Goal: Task Accomplishment & Management: Use online tool/utility

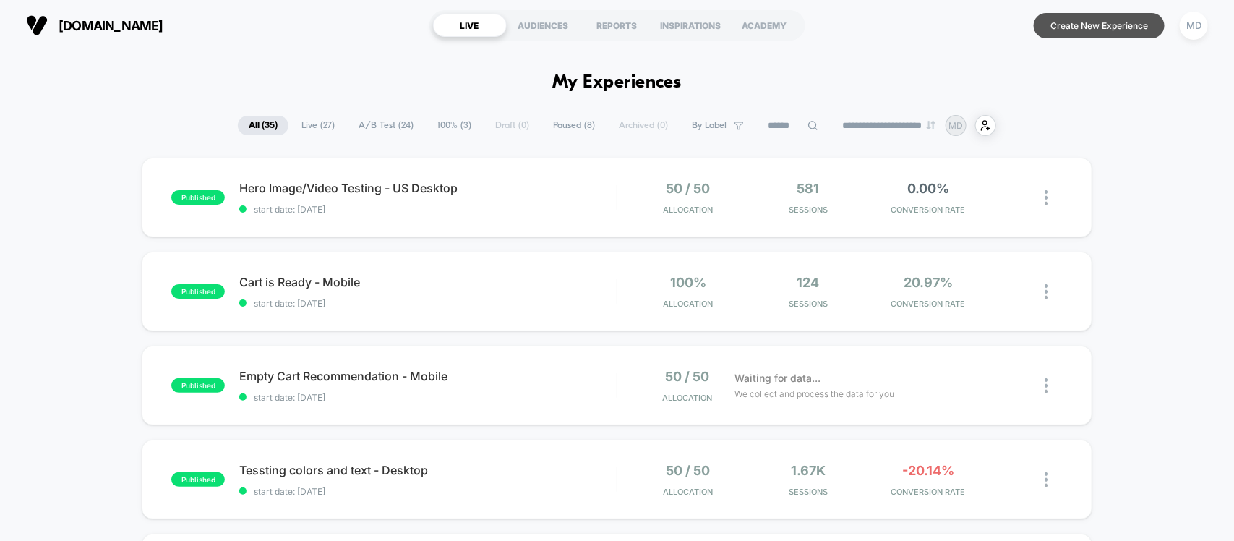
click at [1061, 30] on button "Create New Experience" at bounding box center [1099, 25] width 131 height 25
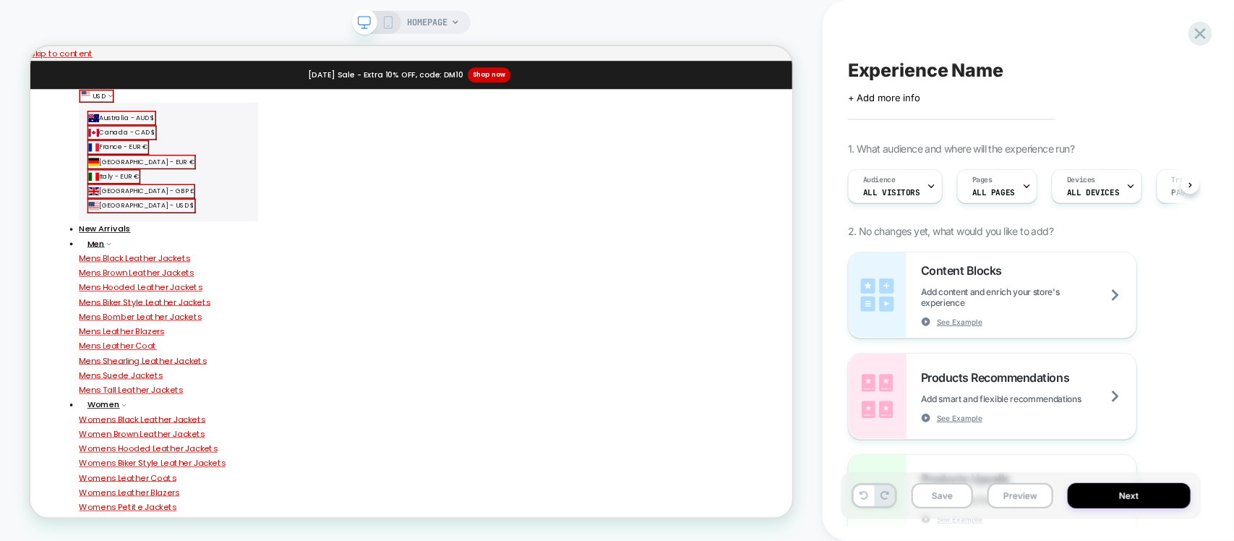
scroll to position [0, 1]
click at [988, 181] on span "Pages" at bounding box center [982, 180] width 20 height 10
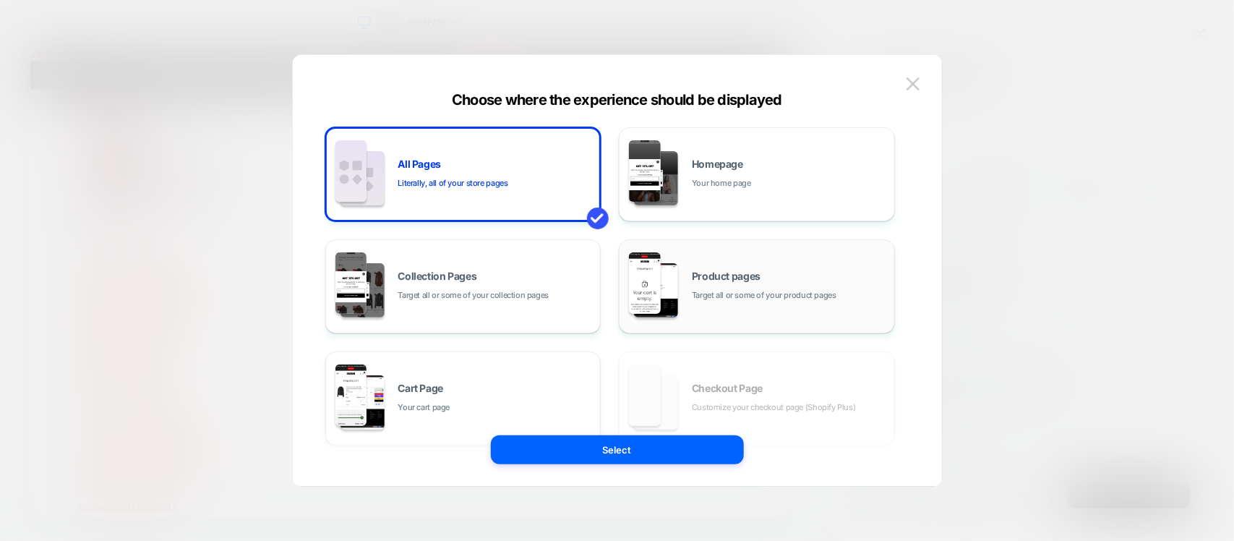
click at [721, 259] on div "Product pages Target all or some of your product pages" at bounding box center [757, 287] width 260 height 80
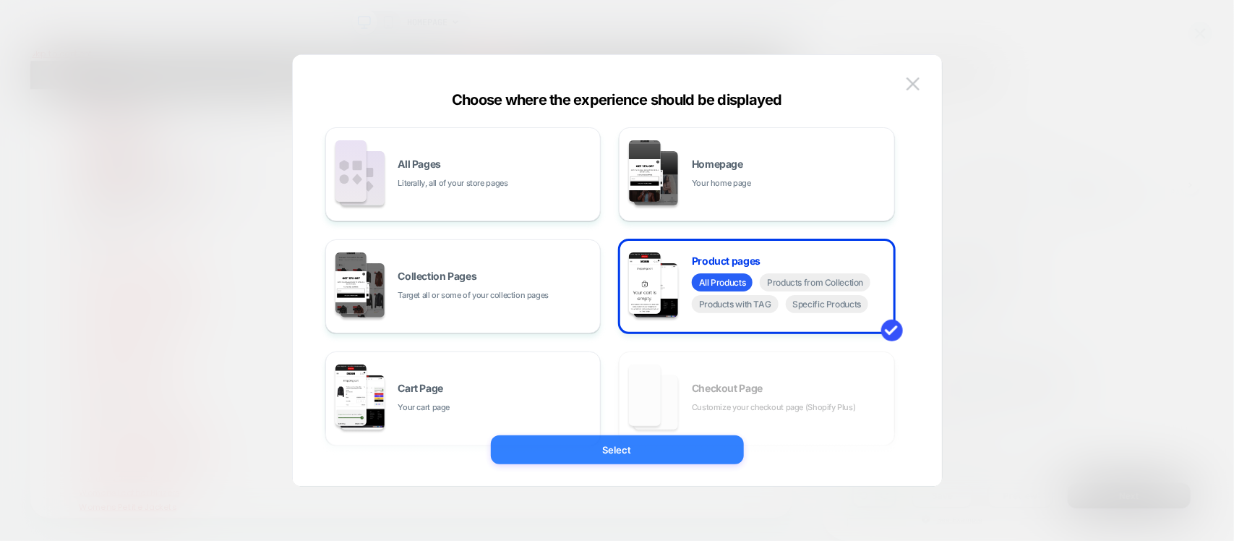
click at [673, 447] on button "Select" at bounding box center [617, 449] width 253 height 29
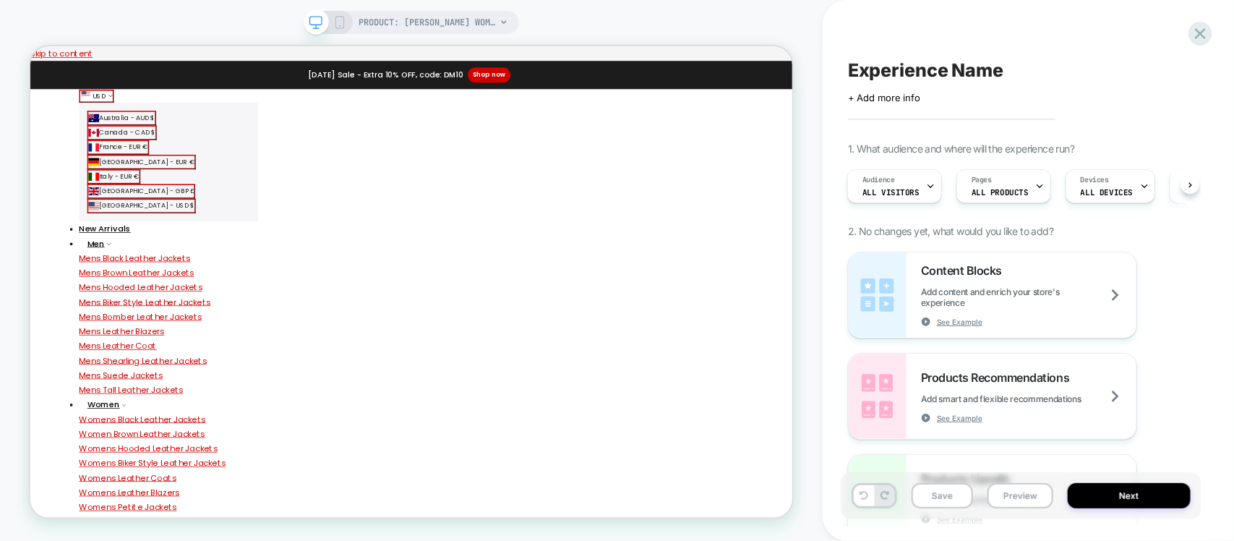
scroll to position [0, 1]
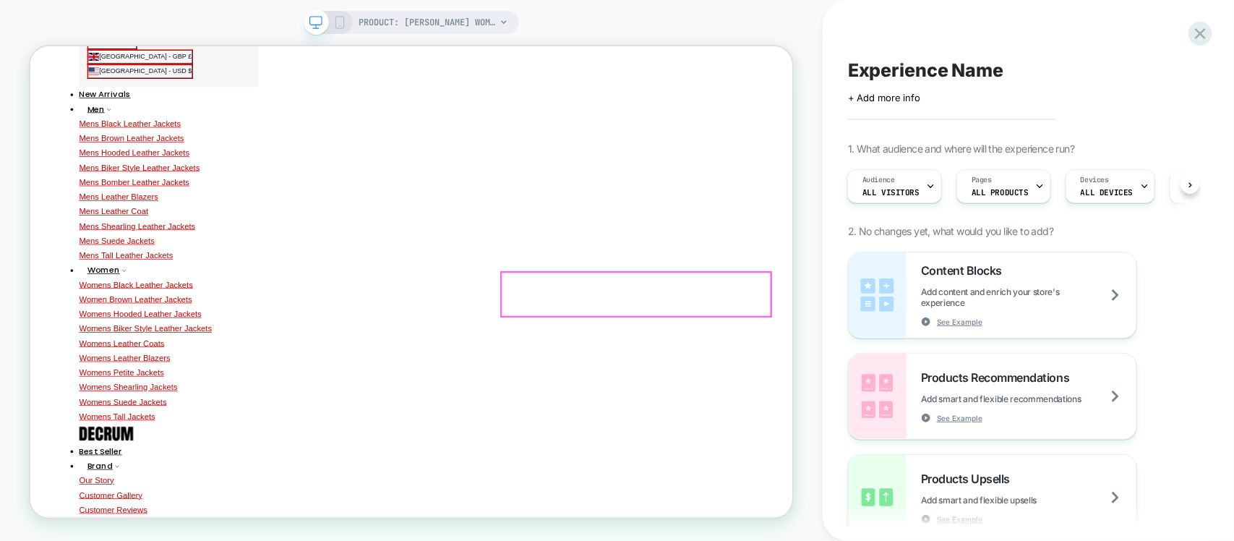
scroll to position [181, 0]
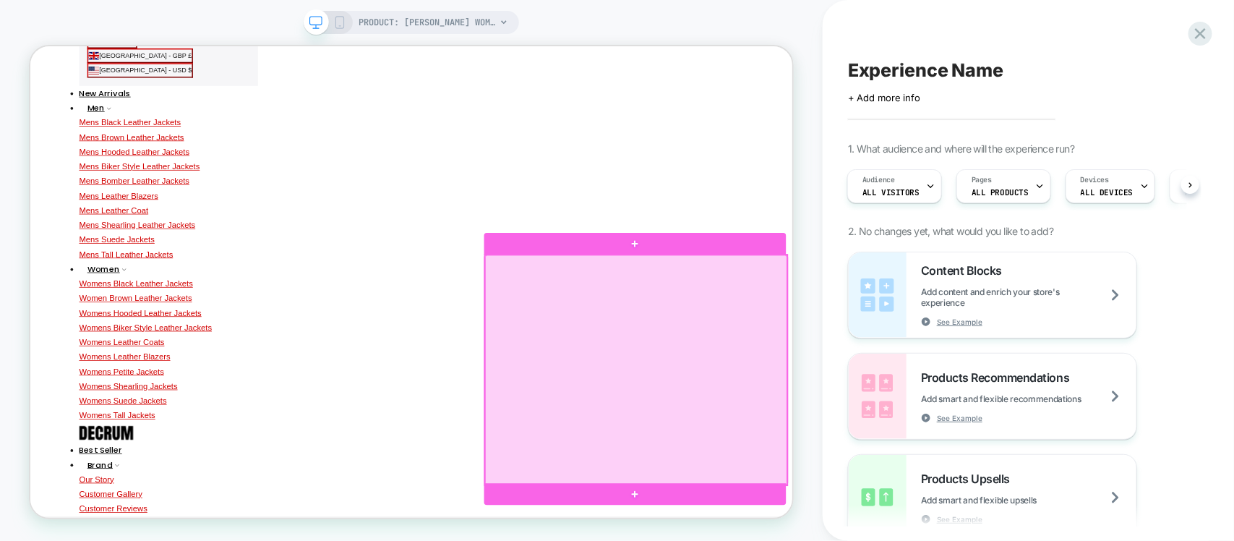
drag, startPoint x: 701, startPoint y: 508, endPoint x: 644, endPoint y: 479, distance: 63.4
click at [644, 479] on div at bounding box center [837, 477] width 403 height 306
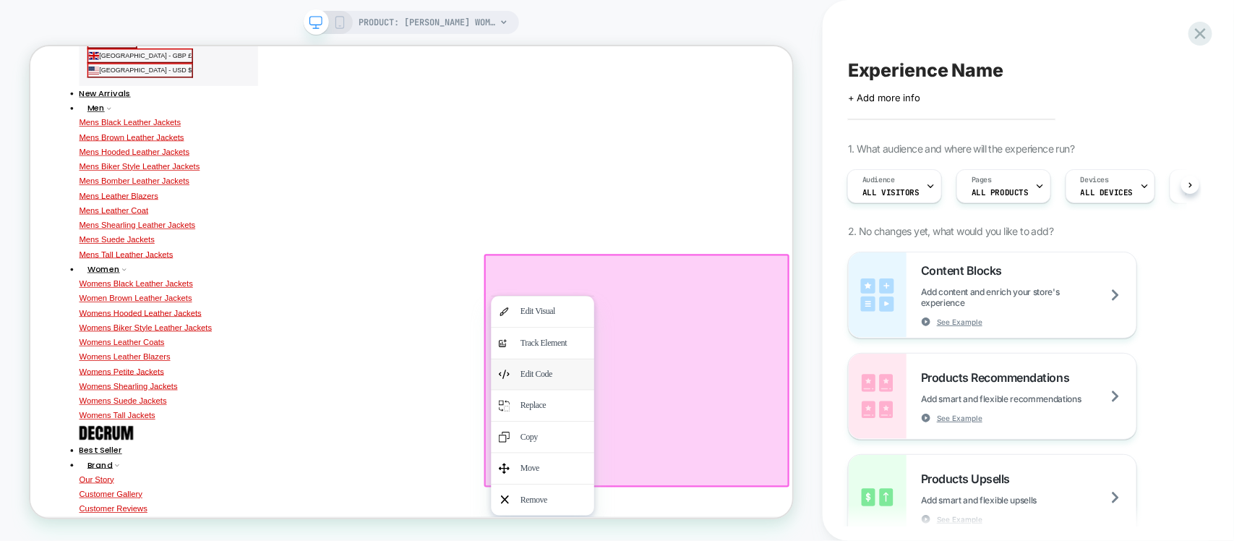
click at [701, 477] on div "Edit Code" at bounding box center [727, 483] width 88 height 21
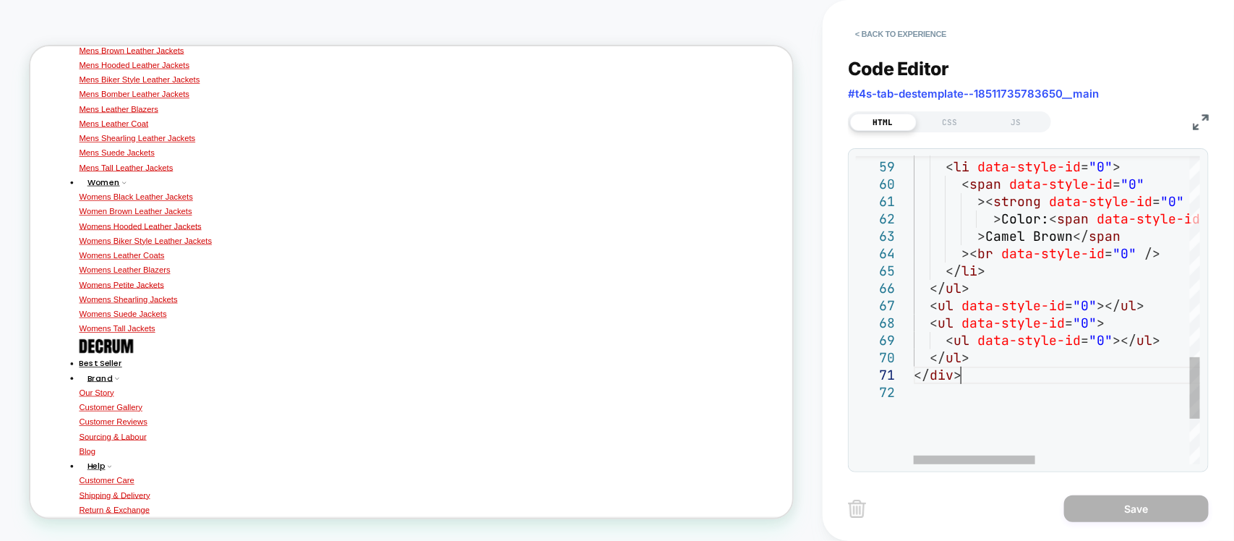
scroll to position [0, 0]
drag, startPoint x: 1053, startPoint y: 369, endPoint x: 1043, endPoint y: 367, distance: 11.2
type textarea "**********"
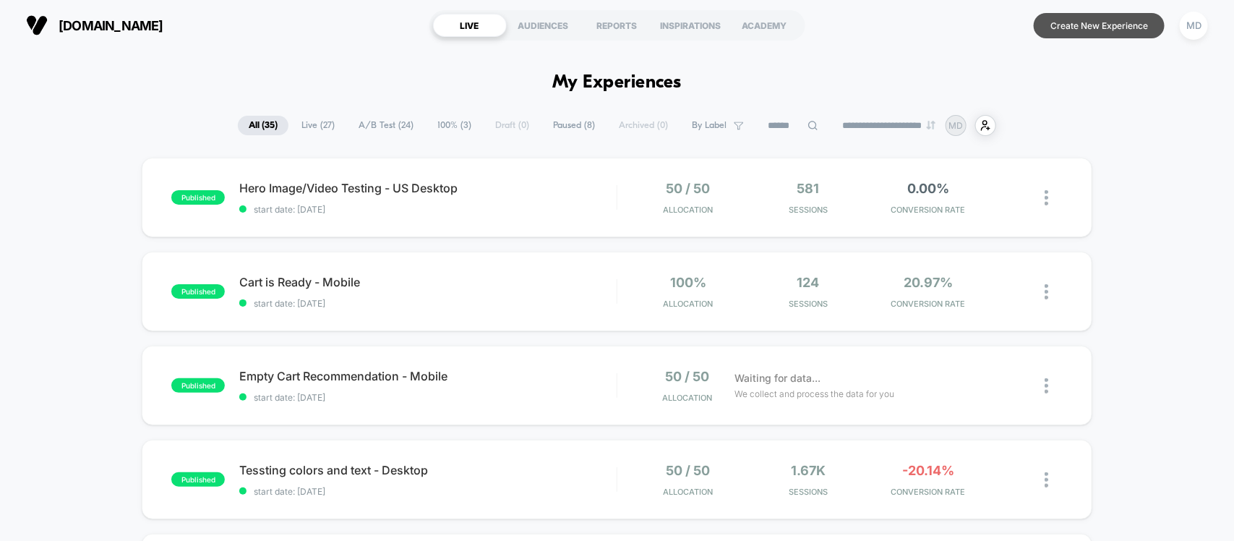
click at [1075, 22] on button "Create New Experience" at bounding box center [1099, 25] width 131 height 25
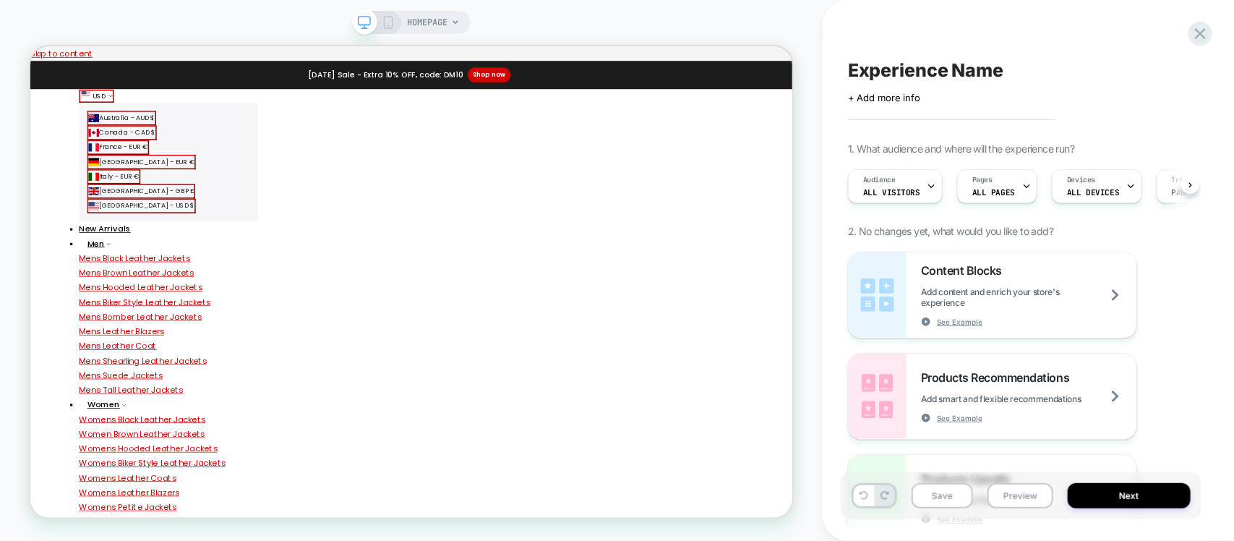
scroll to position [0, 1]
click at [440, 30] on span "HOMEPAGE" at bounding box center [427, 22] width 40 height 23
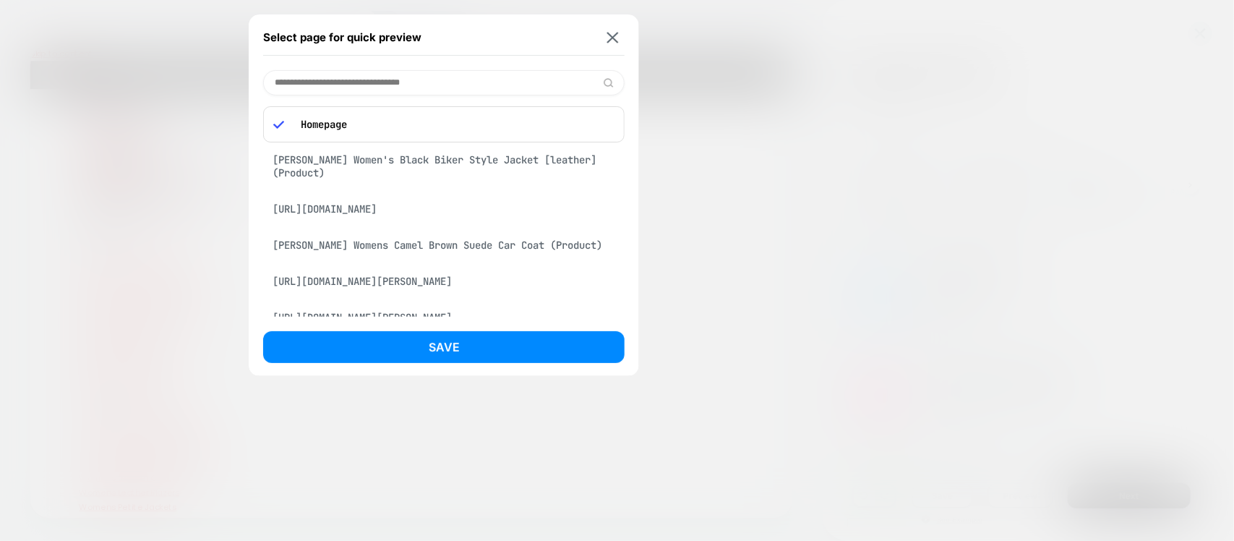
drag, startPoint x: 814, startPoint y: 134, endPoint x: 902, endPoint y: 74, distance: 107.1
click at [814, 134] on div at bounding box center [617, 270] width 1234 height 541
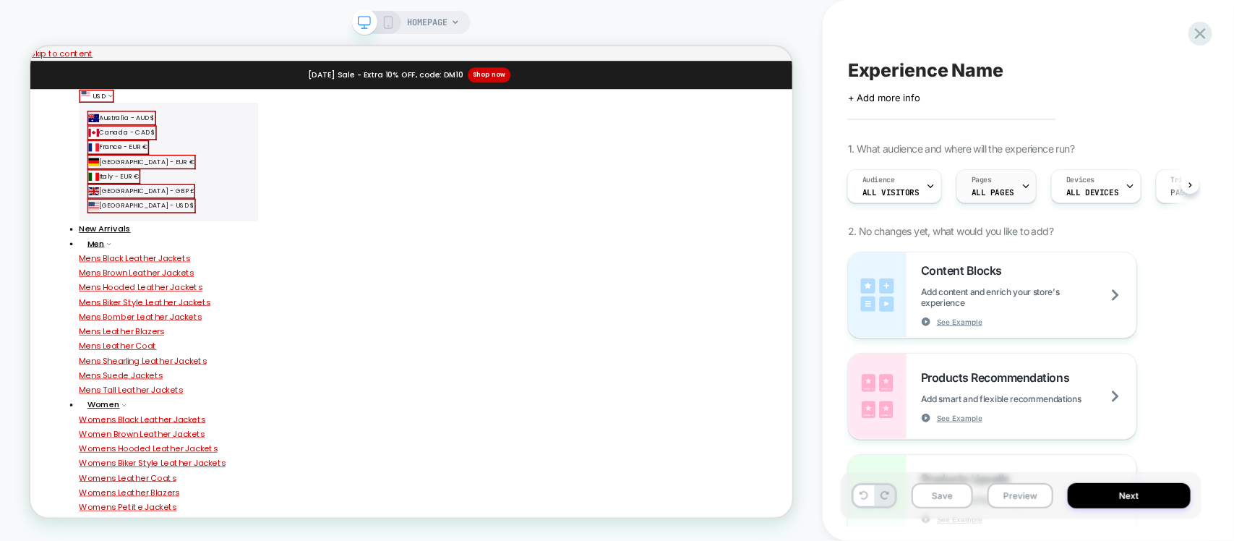
click at [998, 190] on span "ALL PAGES" at bounding box center [993, 192] width 43 height 10
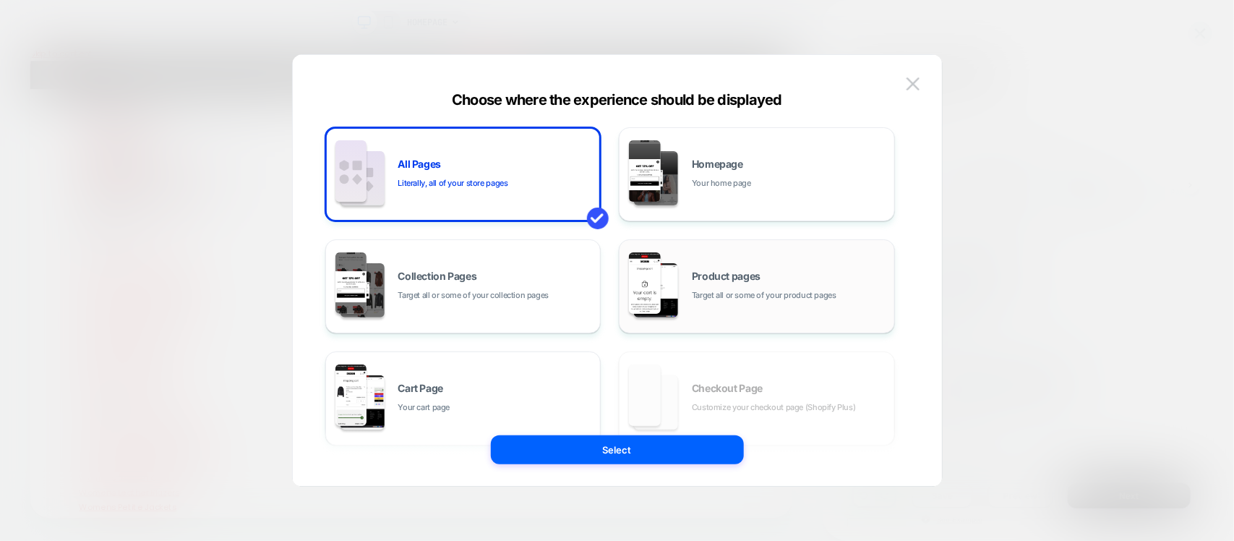
click at [736, 304] on div "Product pages Target all or some of your product pages" at bounding box center [757, 287] width 260 height 80
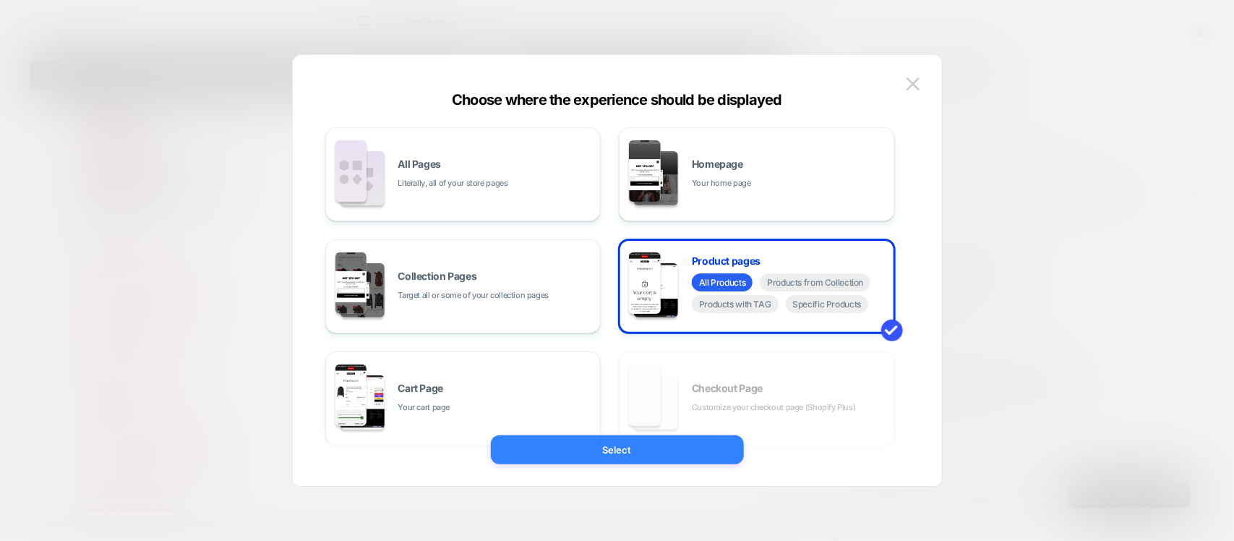
click at [641, 454] on button "Select" at bounding box center [617, 449] width 253 height 29
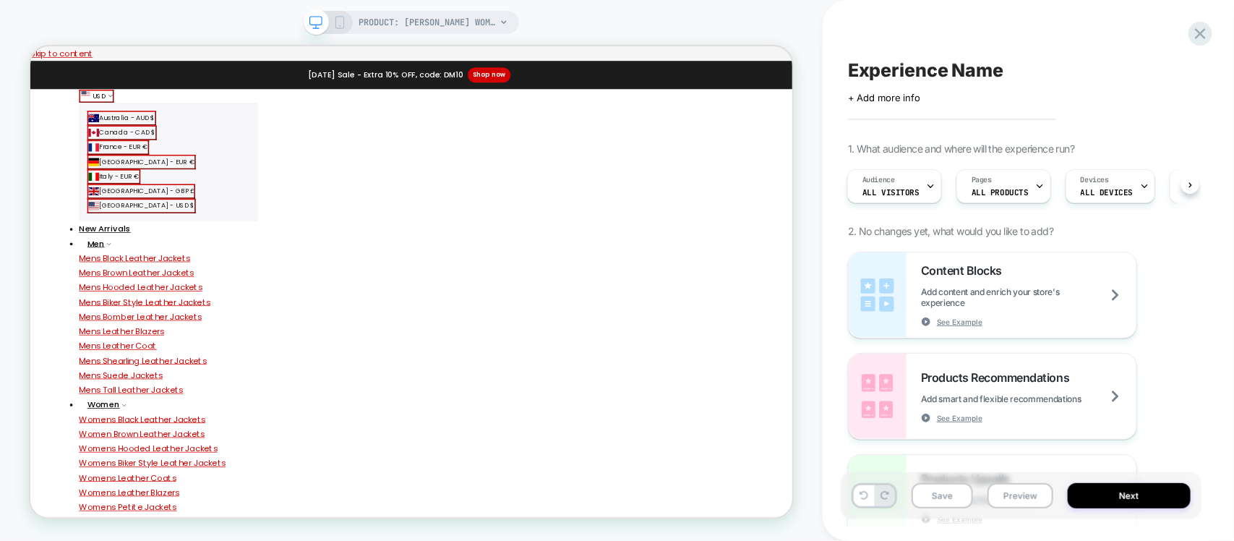
scroll to position [0, 1]
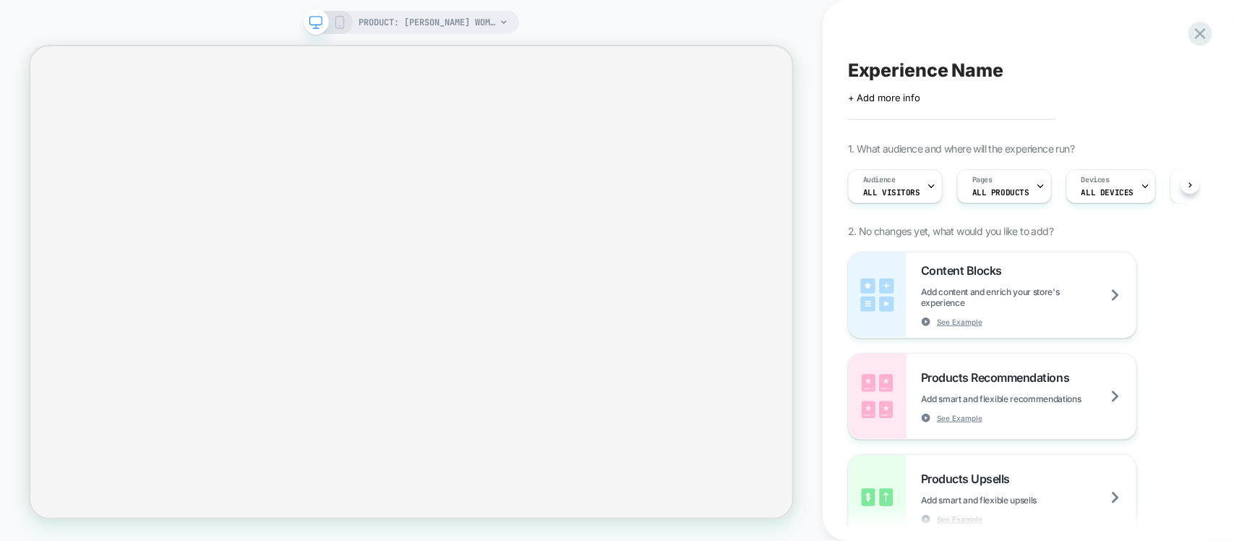
scroll to position [0, 1]
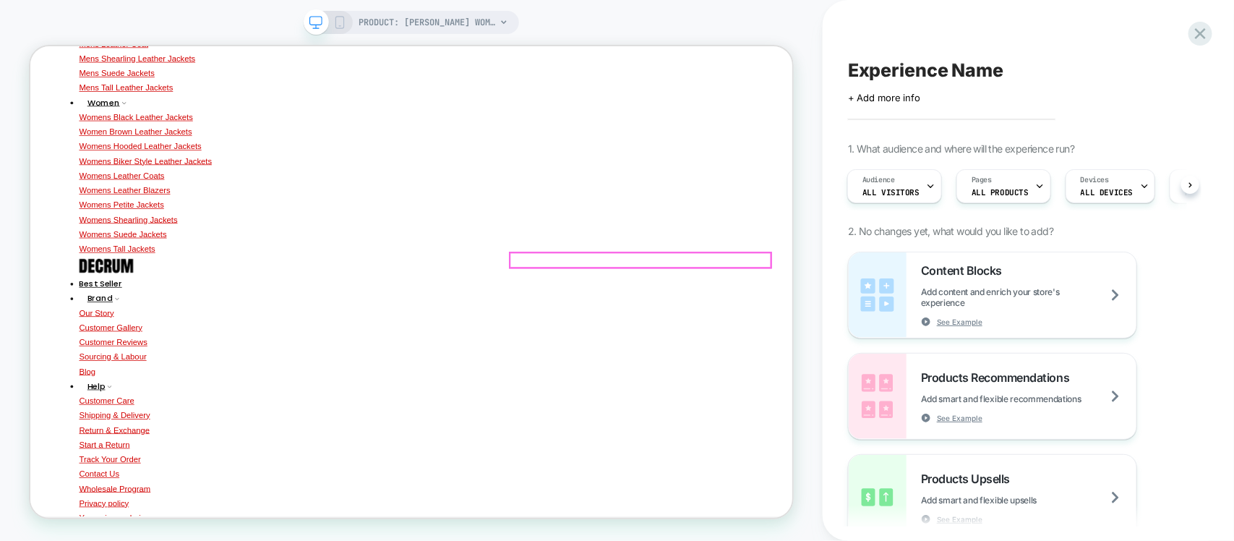
scroll to position [542, 0]
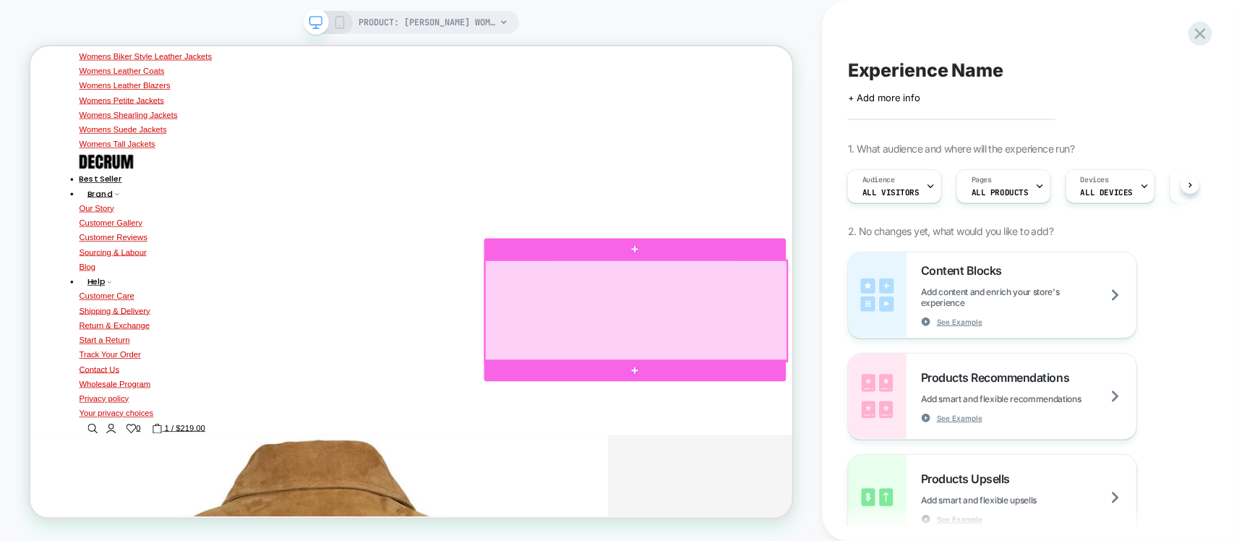
click at [767, 378] on div at bounding box center [837, 398] width 403 height 134
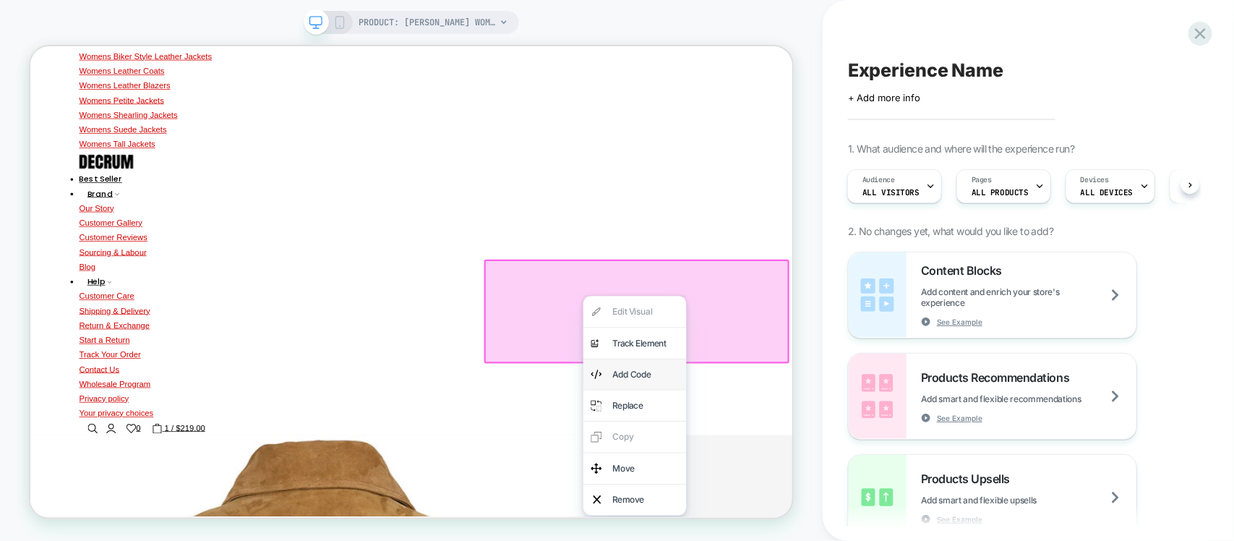
click at [838, 482] on div "Add Code" at bounding box center [850, 483] width 88 height 21
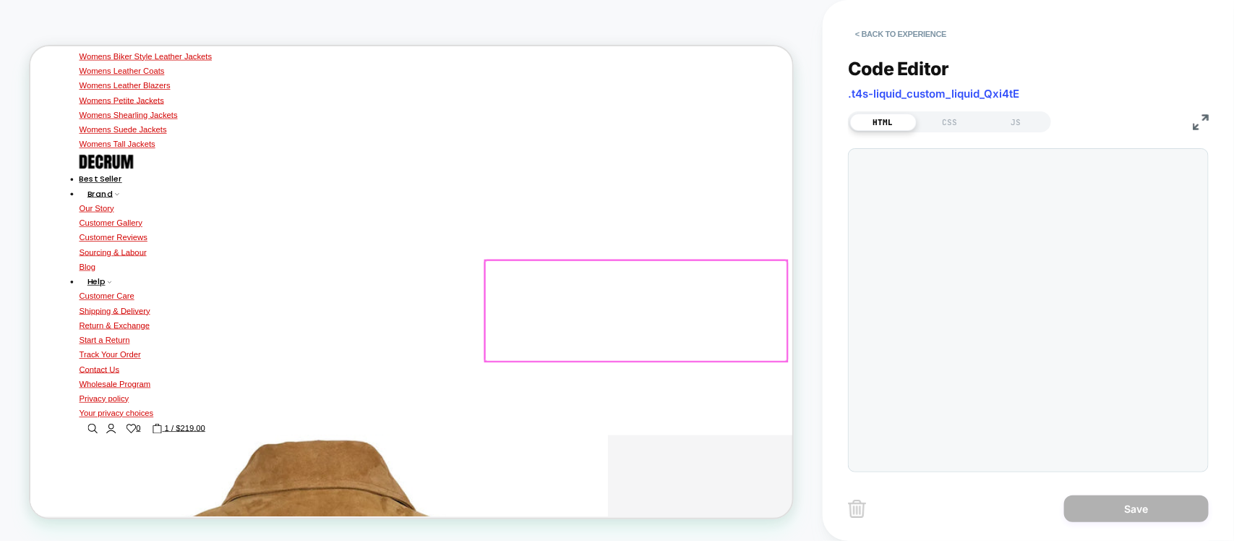
scroll to position [579, 0]
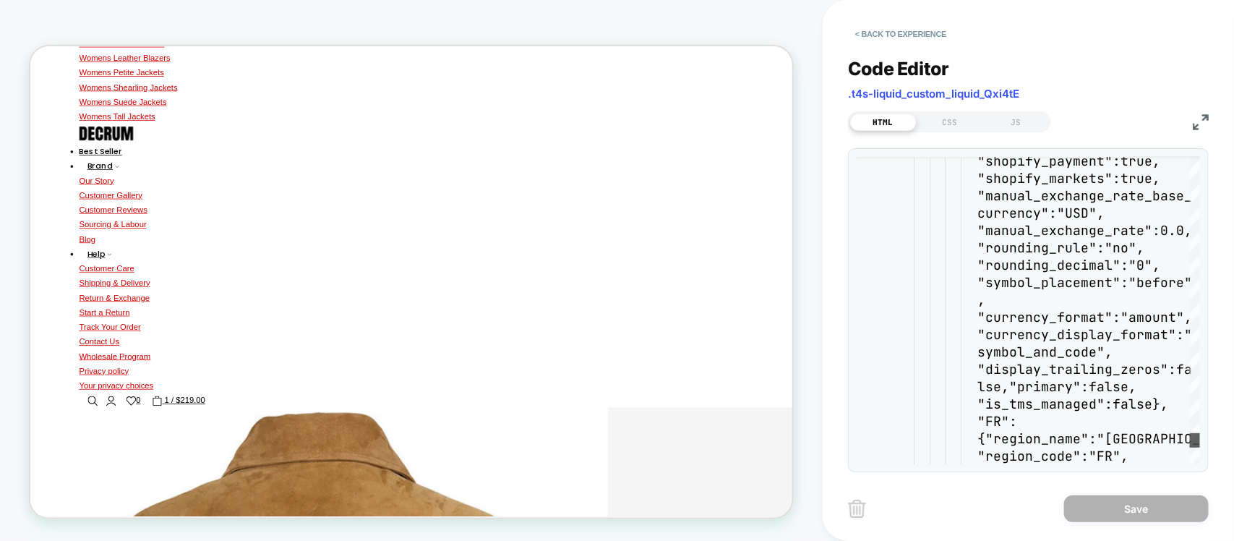
click at [1190, 448] on div at bounding box center [1195, 440] width 10 height 14
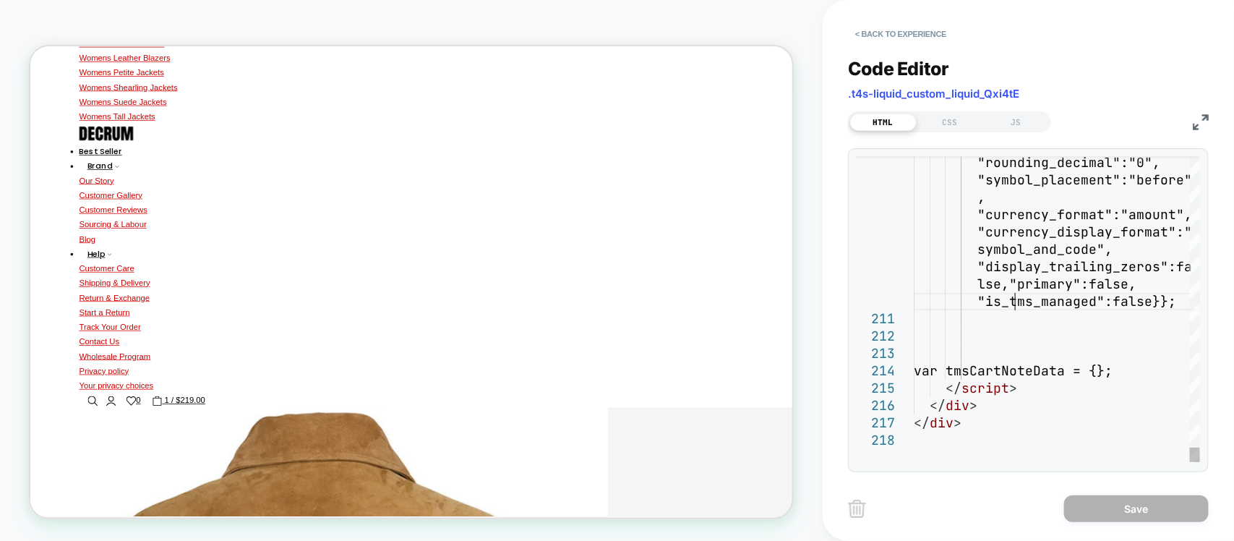
type textarea "**********"
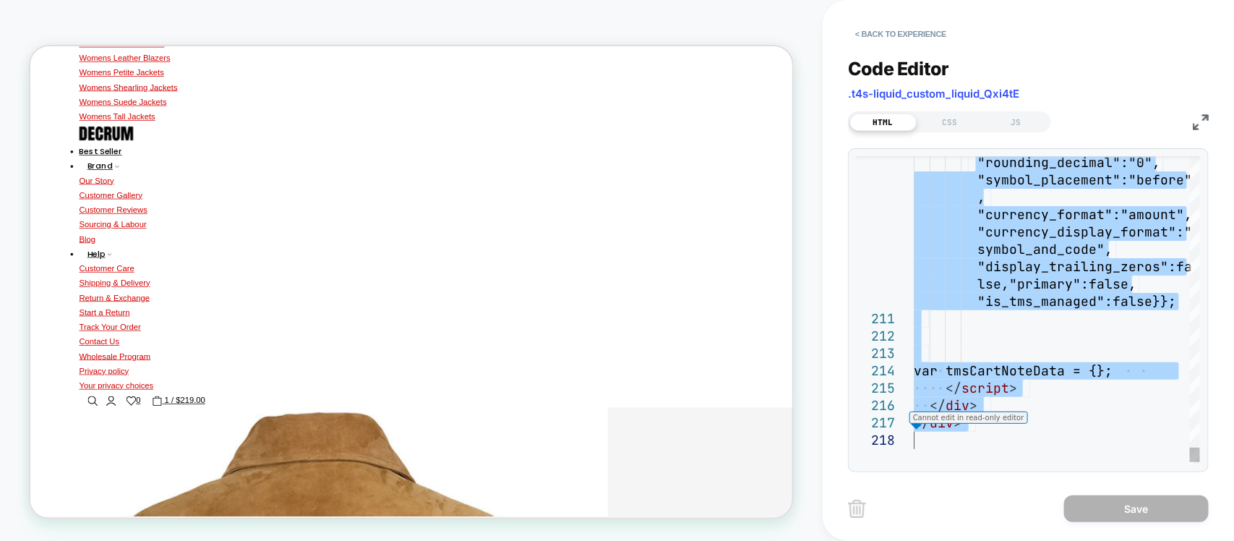
click at [985, 429] on div "Cannot edit in read-only editor" at bounding box center [969, 420] width 119 height 18
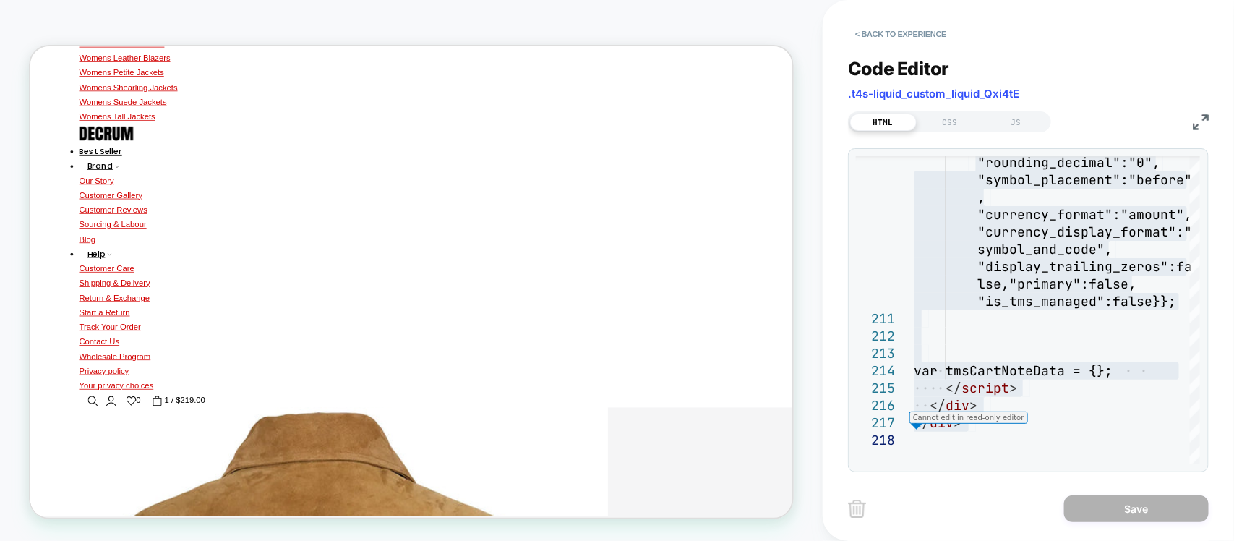
click at [848, 515] on img at bounding box center [857, 509] width 18 height 18
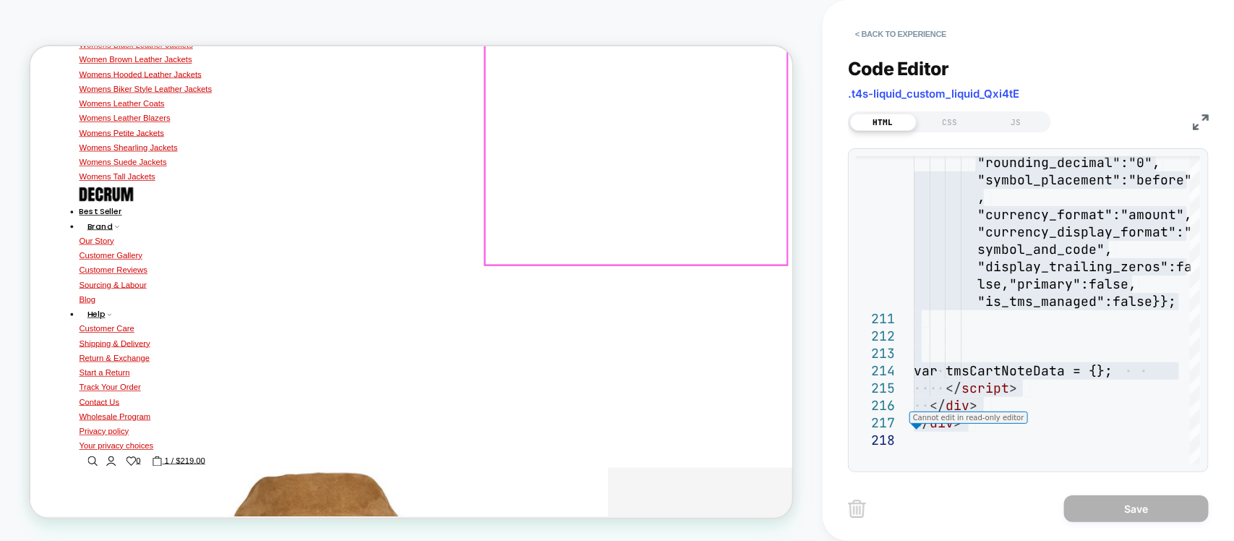
scroll to position [398, 0]
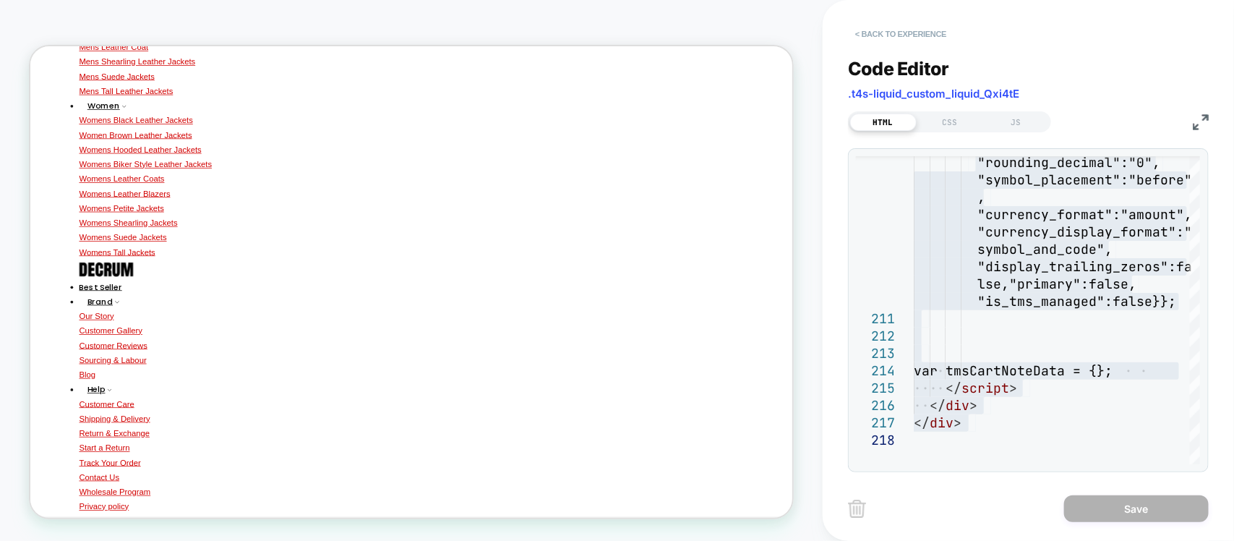
click at [880, 37] on button "< Back to experience" at bounding box center [901, 33] width 106 height 23
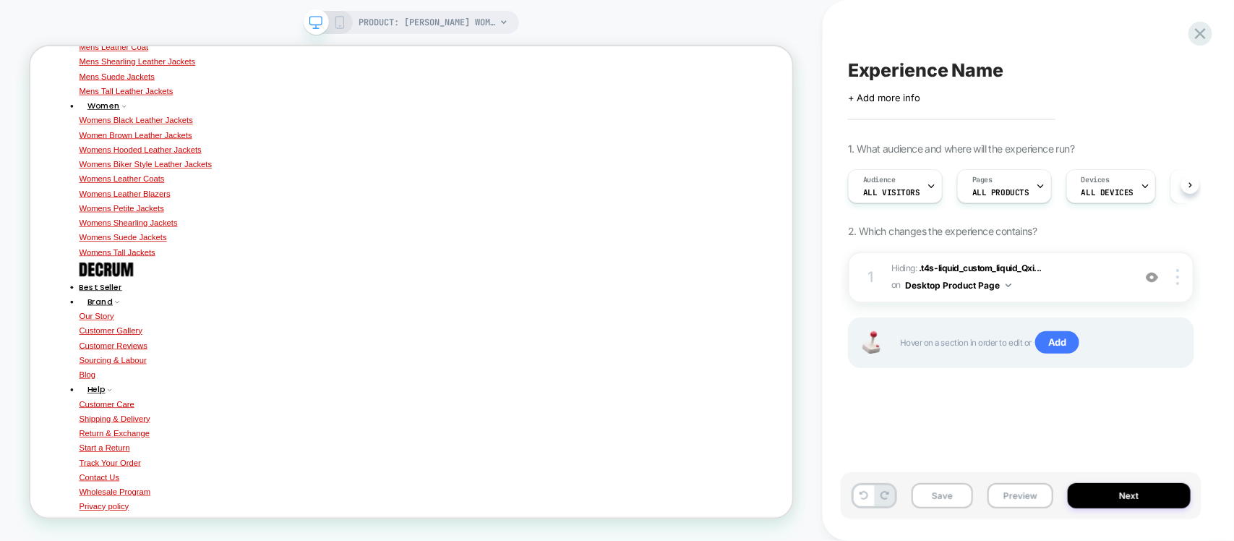
scroll to position [0, 1]
click at [1152, 285] on div at bounding box center [1152, 277] width 27 height 16
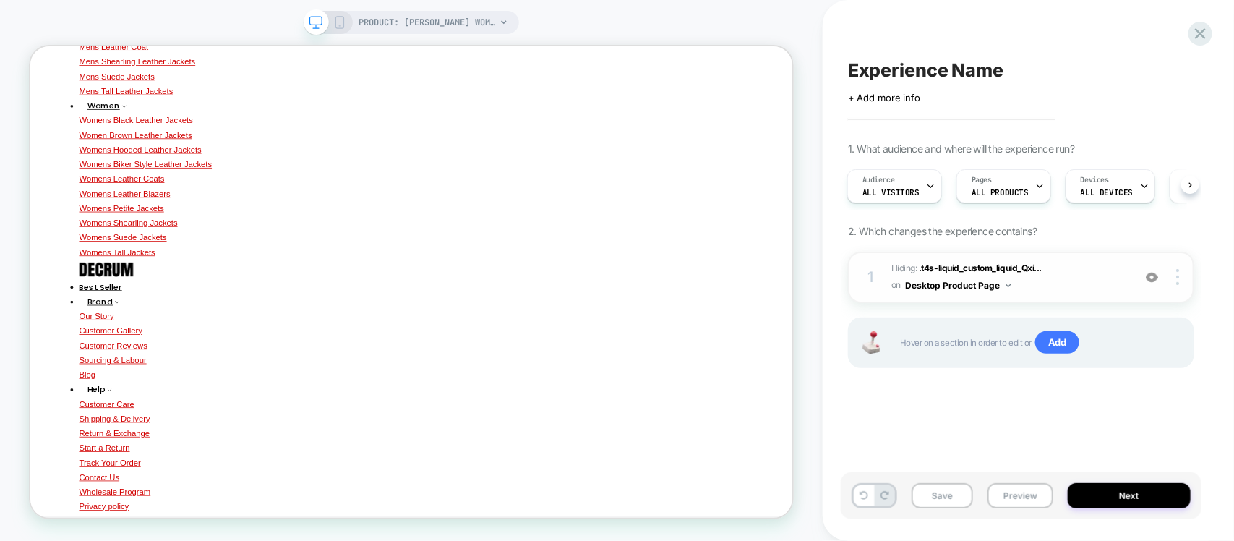
click at [1152, 285] on div at bounding box center [1152, 277] width 27 height 16
click at [1154, 277] on img at bounding box center [1152, 277] width 12 height 12
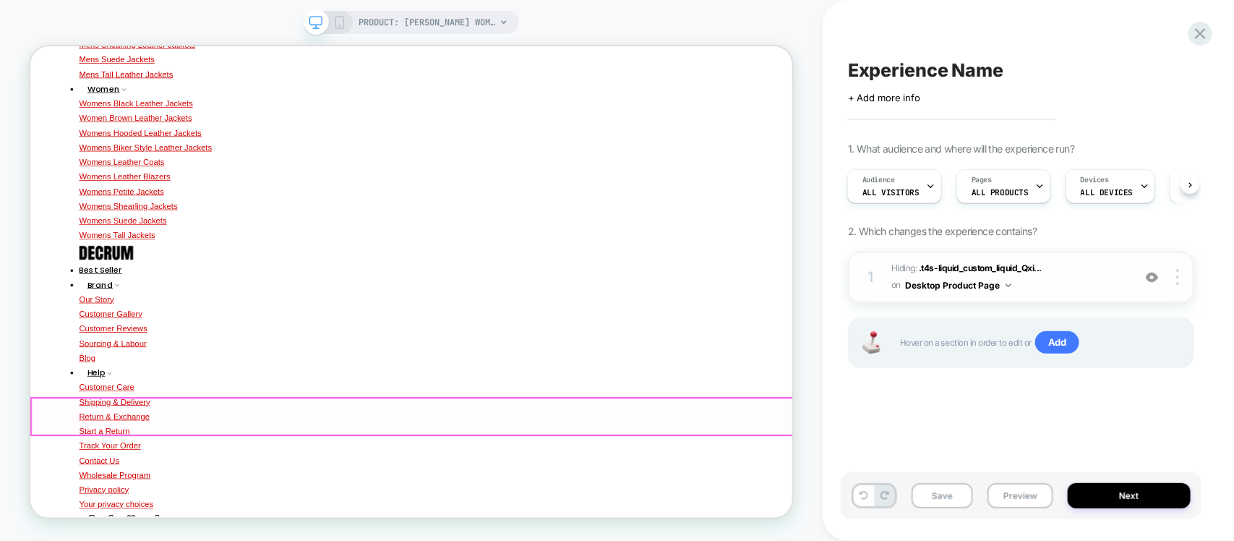
scroll to position [398, 0]
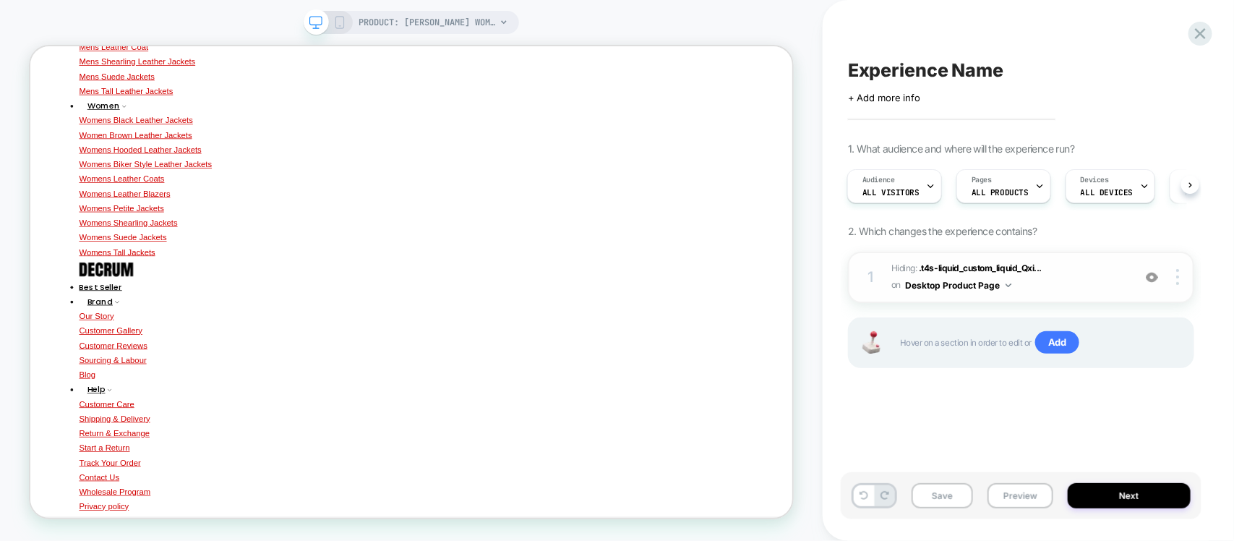
click at [912, 390] on div "1 Hiding : .t4s-liquid_custom_liquid_Qxi... .t4s-liquid_custom_liquid_Qxi4tE on…" at bounding box center [1021, 328] width 346 height 153
click at [1177, 284] on img at bounding box center [1177, 277] width 3 height 16
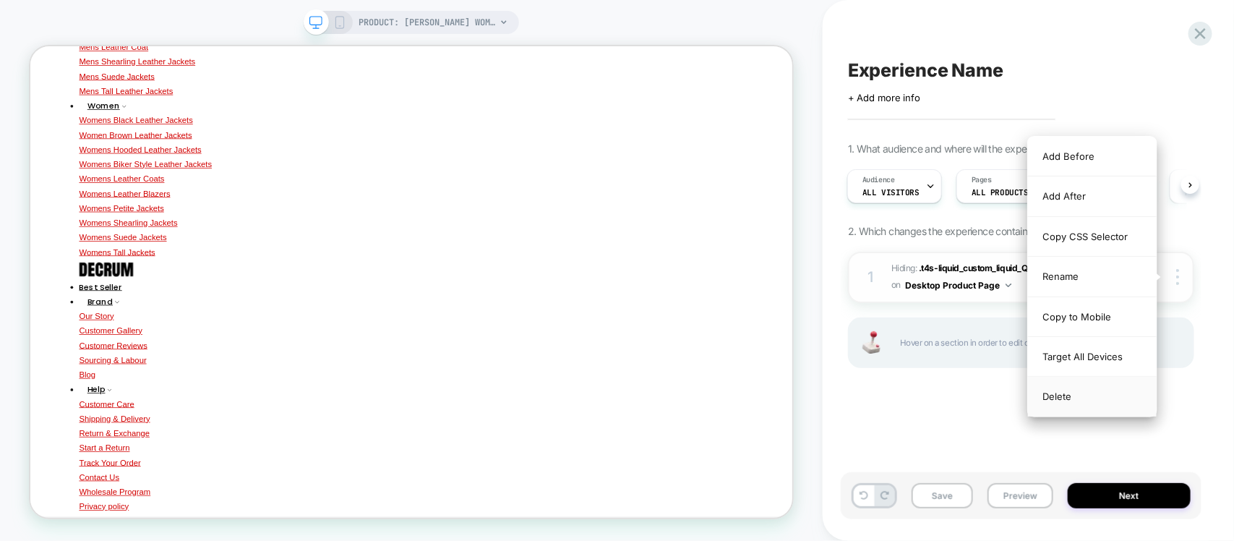
click at [1065, 402] on div "Delete" at bounding box center [1092, 396] width 129 height 39
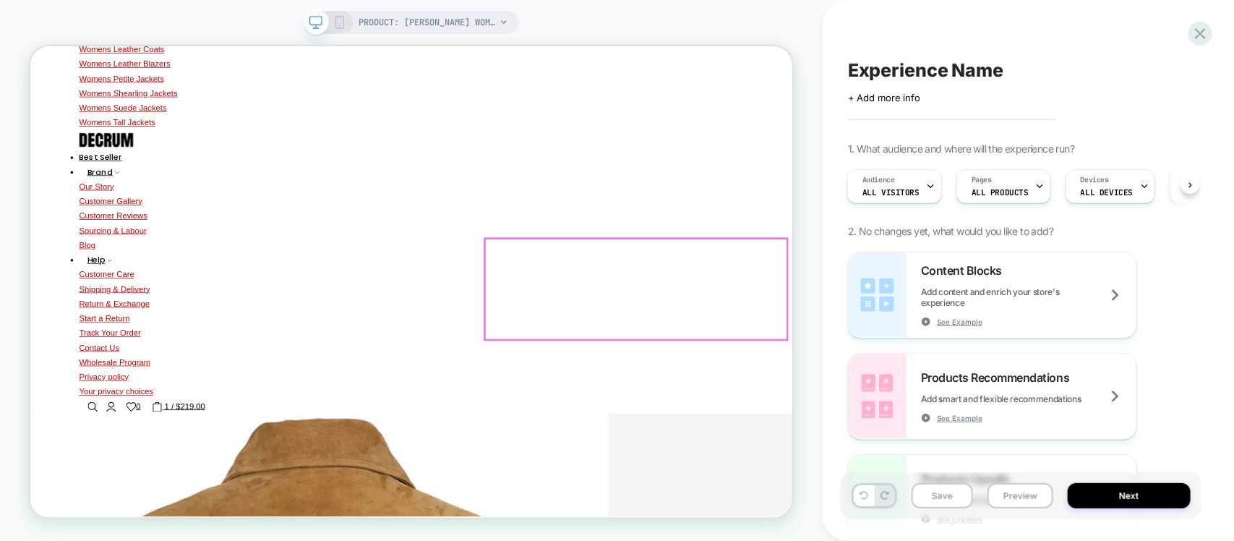
scroll to position [579, 0]
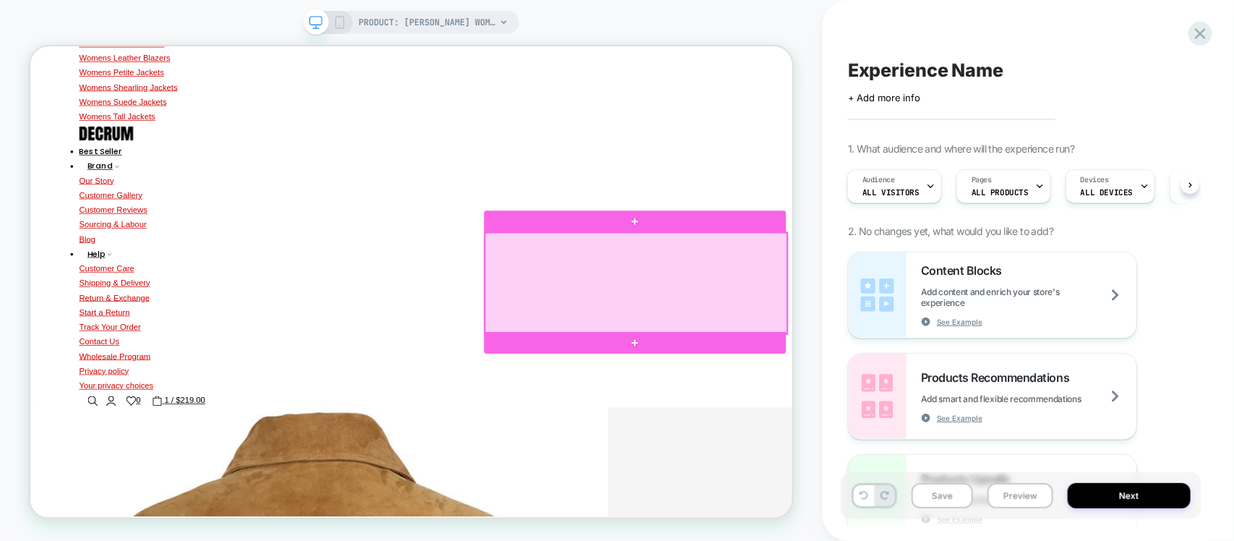
click at [724, 382] on div at bounding box center [837, 361] width 403 height 134
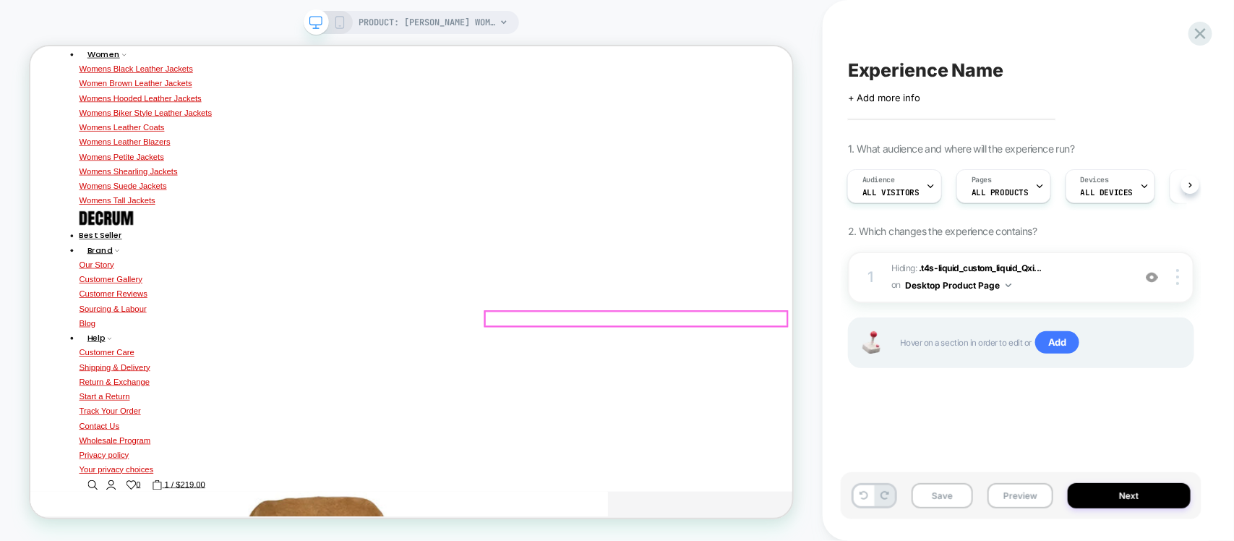
scroll to position [398, 0]
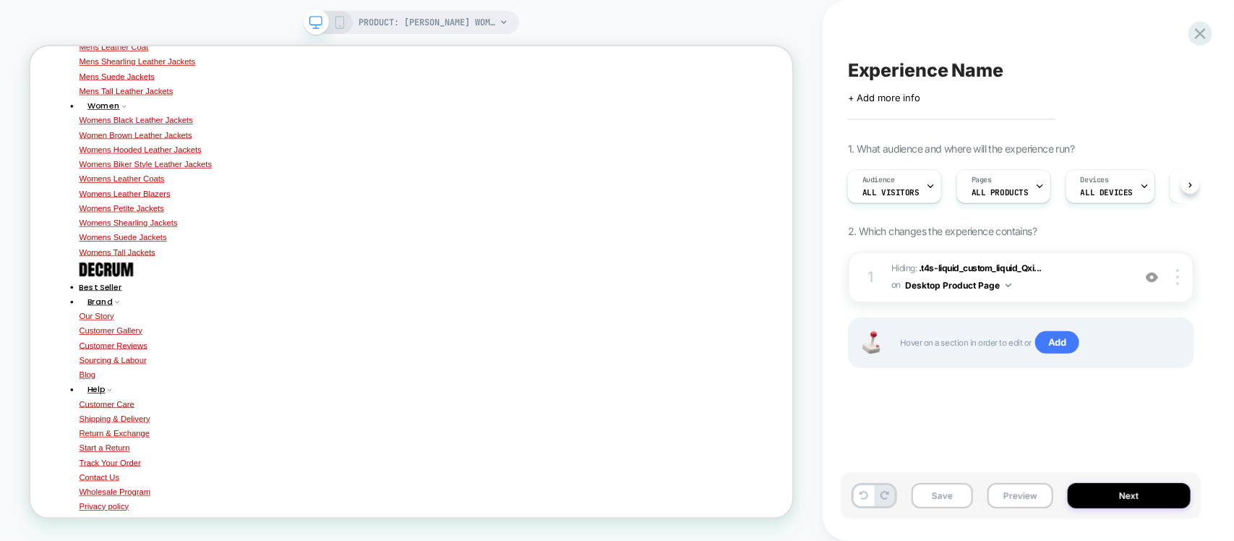
click at [923, 99] on div "+ Add more info" at bounding box center [992, 98] width 289 height 12
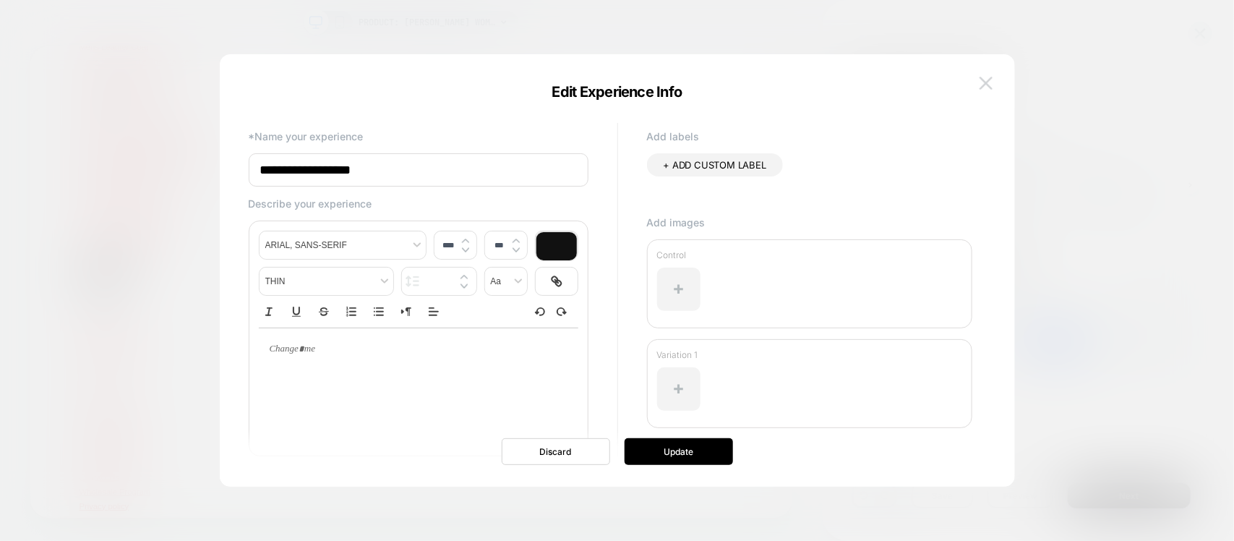
click at [996, 78] on button at bounding box center [986, 83] width 22 height 22
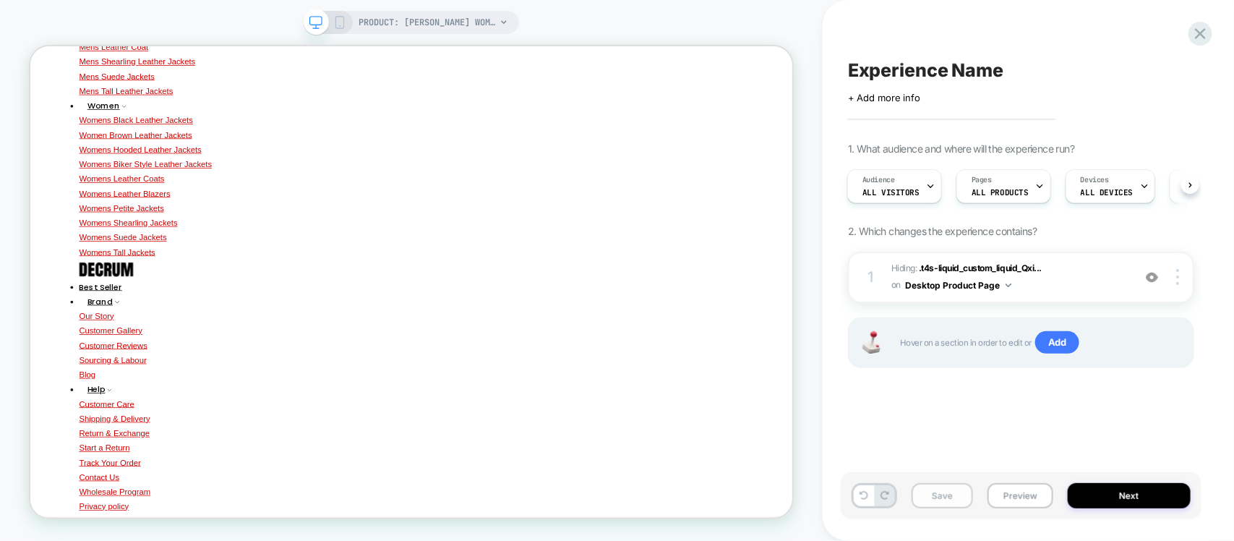
click at [916, 497] on button "Save" at bounding box center [942, 495] width 61 height 25
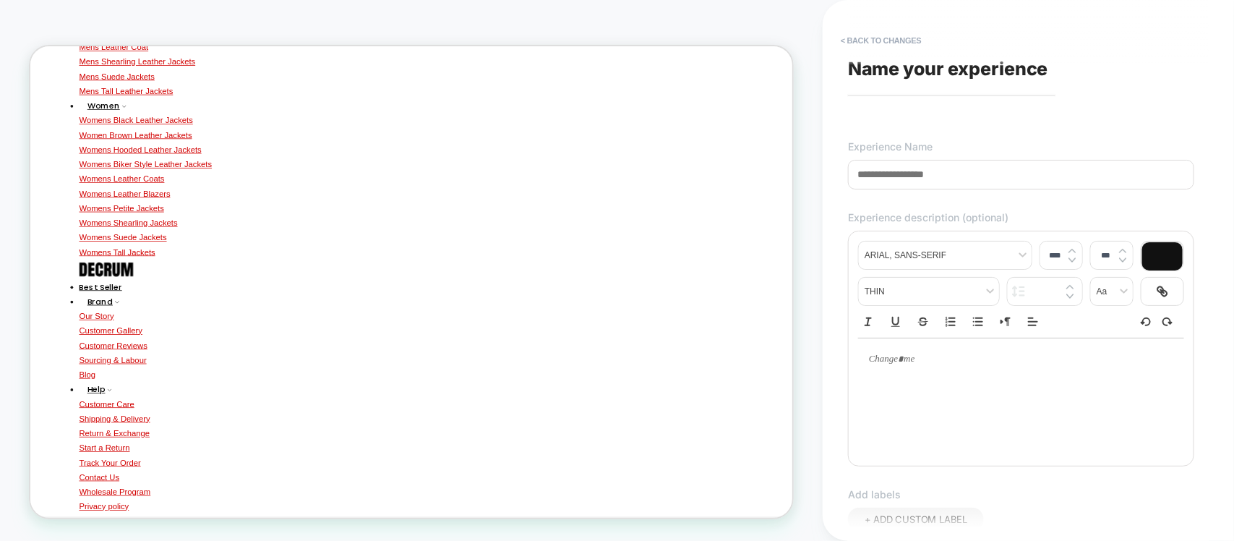
click at [909, 177] on input at bounding box center [1021, 175] width 346 height 30
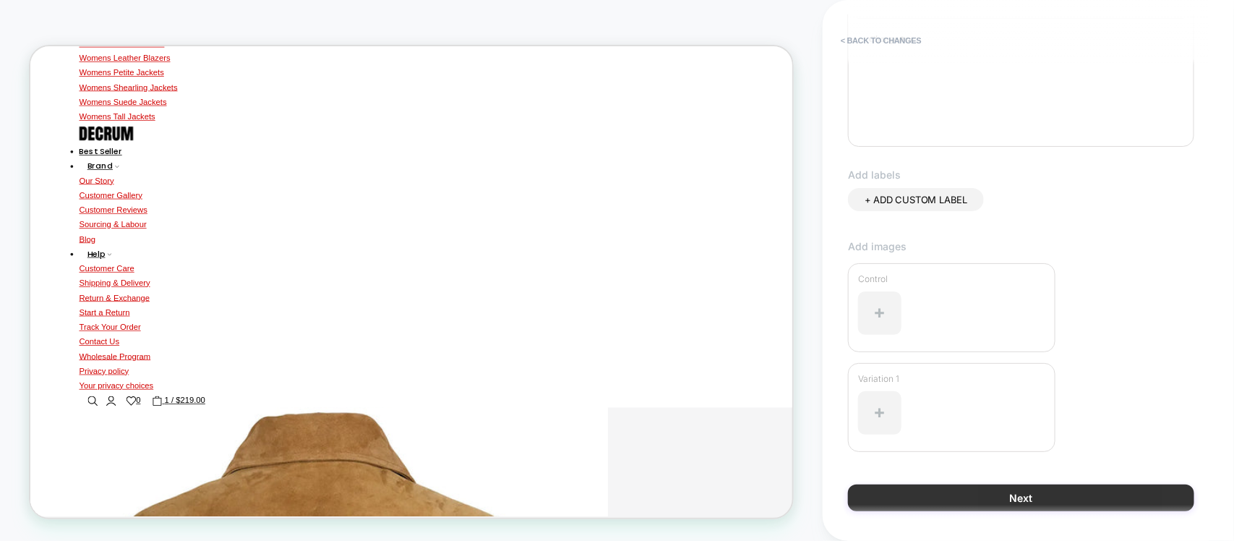
scroll to position [364, 0]
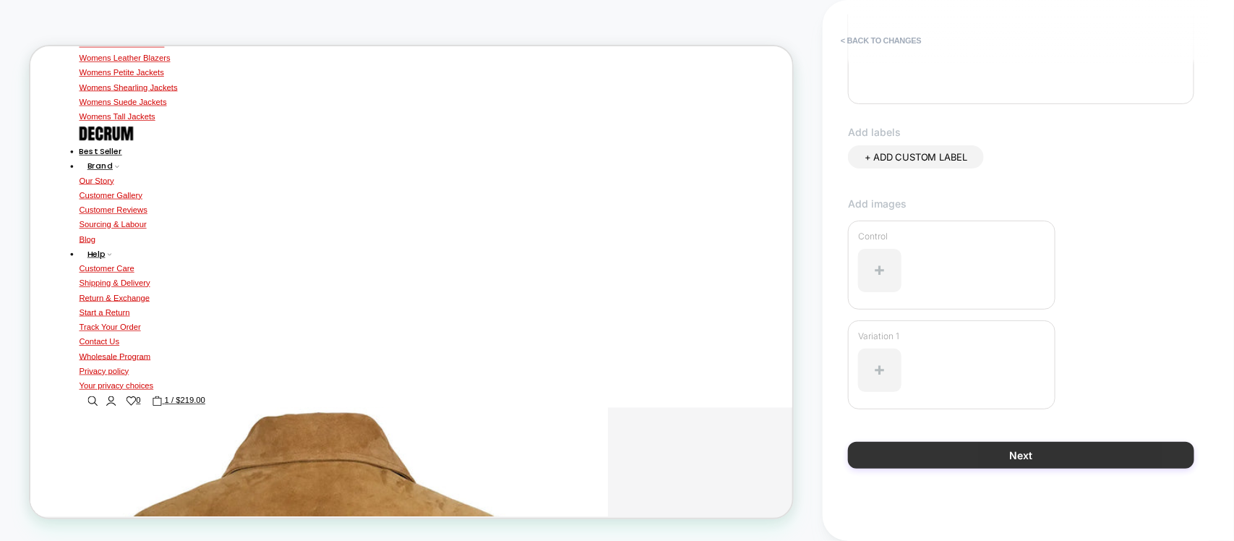
type input "*****"
click at [937, 458] on button "Next" at bounding box center [1021, 455] width 346 height 27
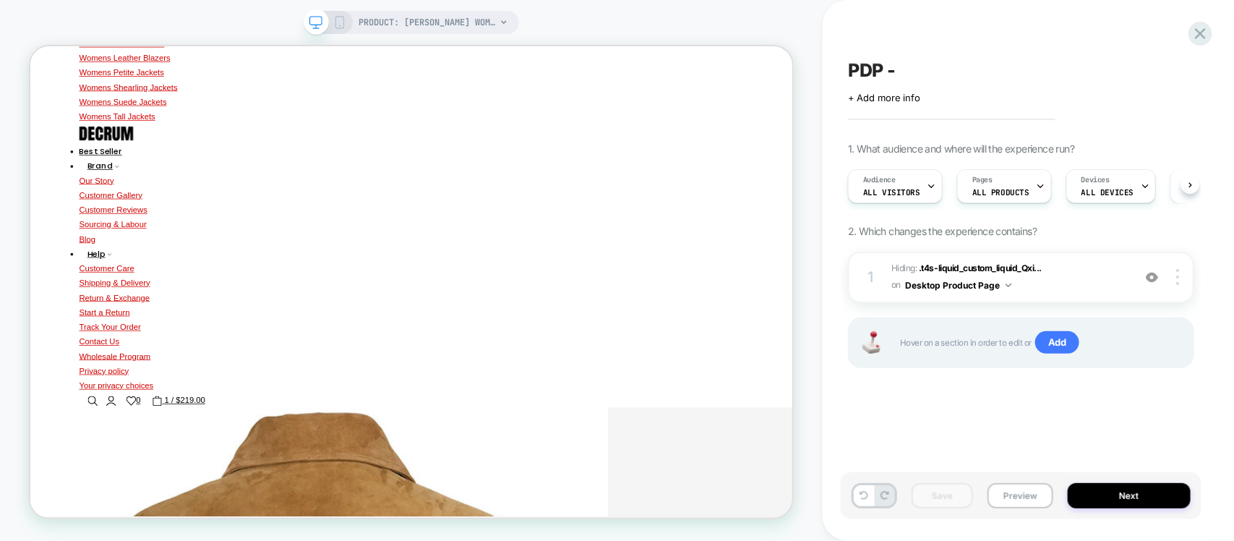
scroll to position [0, 1]
click at [1061, 293] on span "Hiding : .t4s-liquid_custom_liquid_Qxi... .t4s-liquid_custom_liquid_Qxi4tE on D…" at bounding box center [1008, 277] width 234 height 34
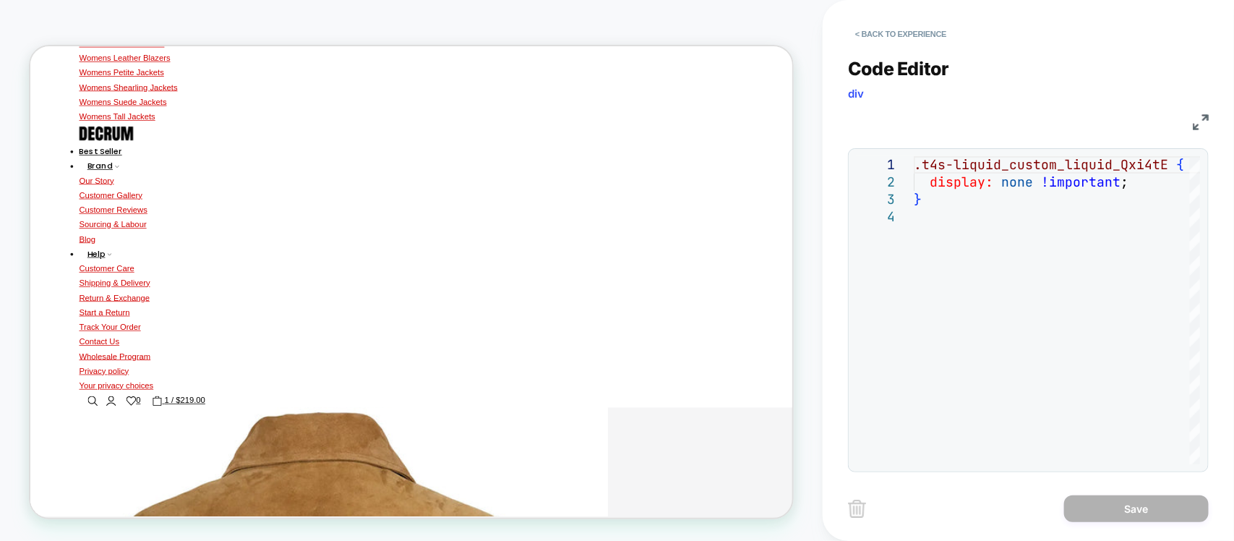
scroll to position [218, 0]
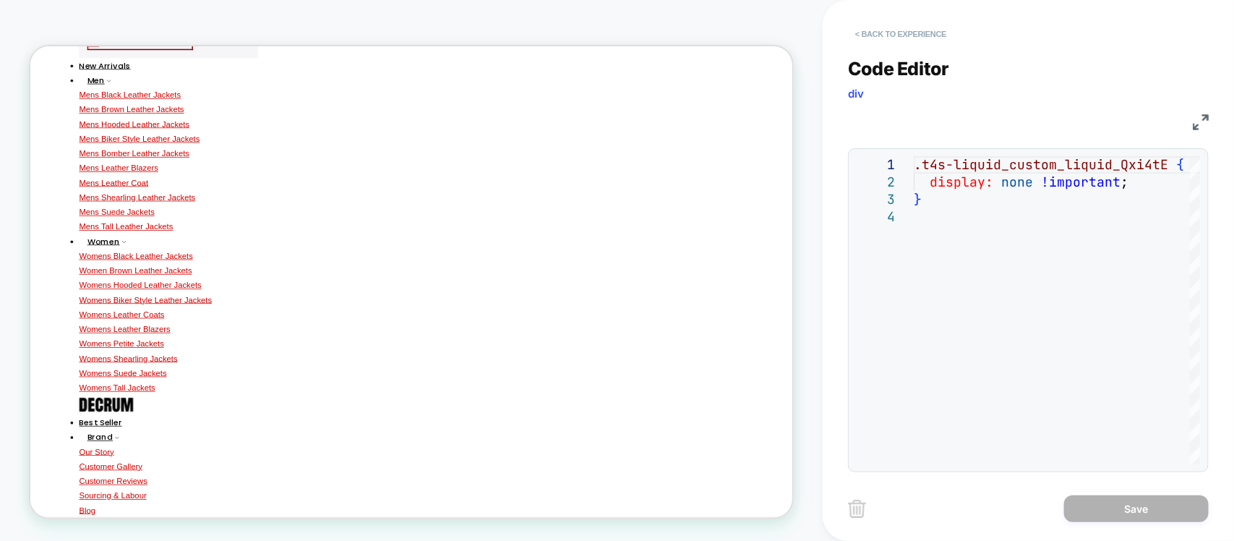
click at [891, 40] on button "< Back to experience" at bounding box center [901, 33] width 106 height 23
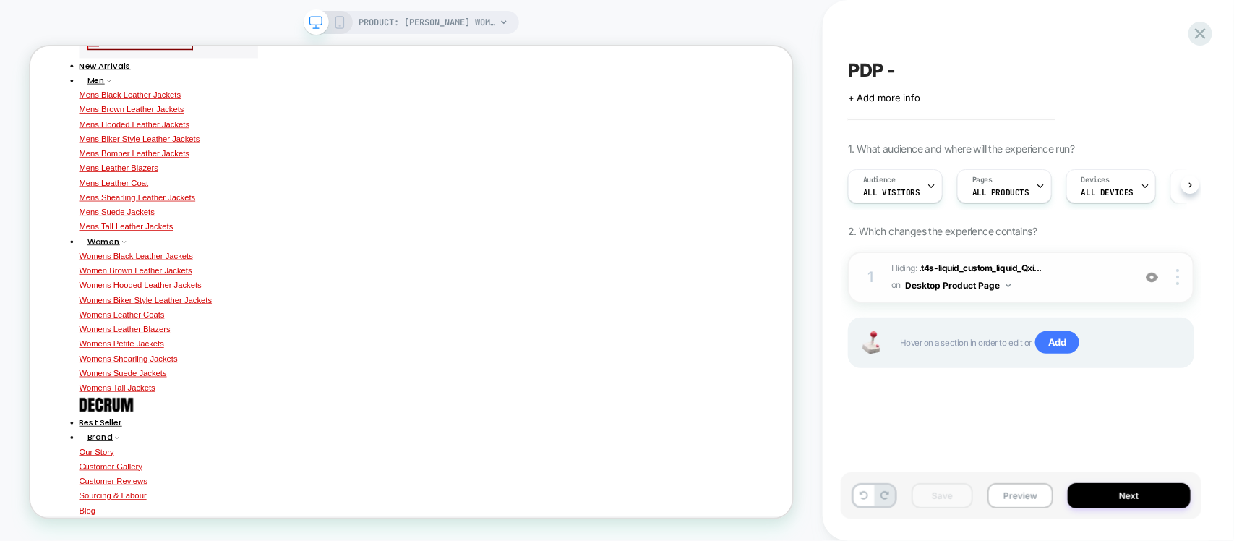
scroll to position [0, 1]
click at [1148, 273] on img at bounding box center [1152, 277] width 12 height 12
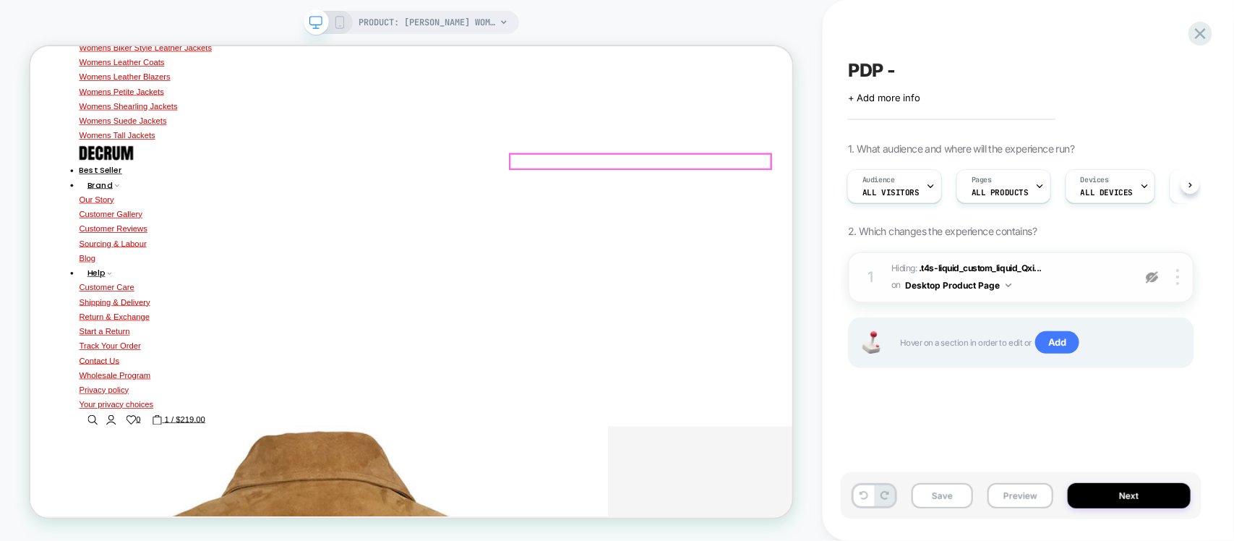
scroll to position [579, 0]
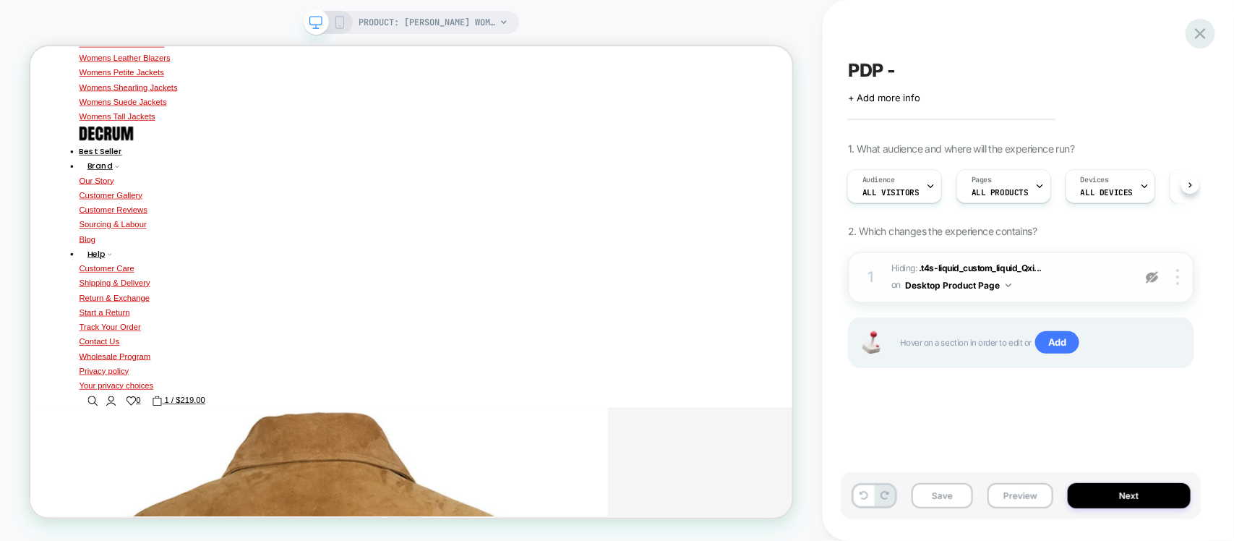
click at [1212, 38] on div at bounding box center [1201, 34] width 30 height 30
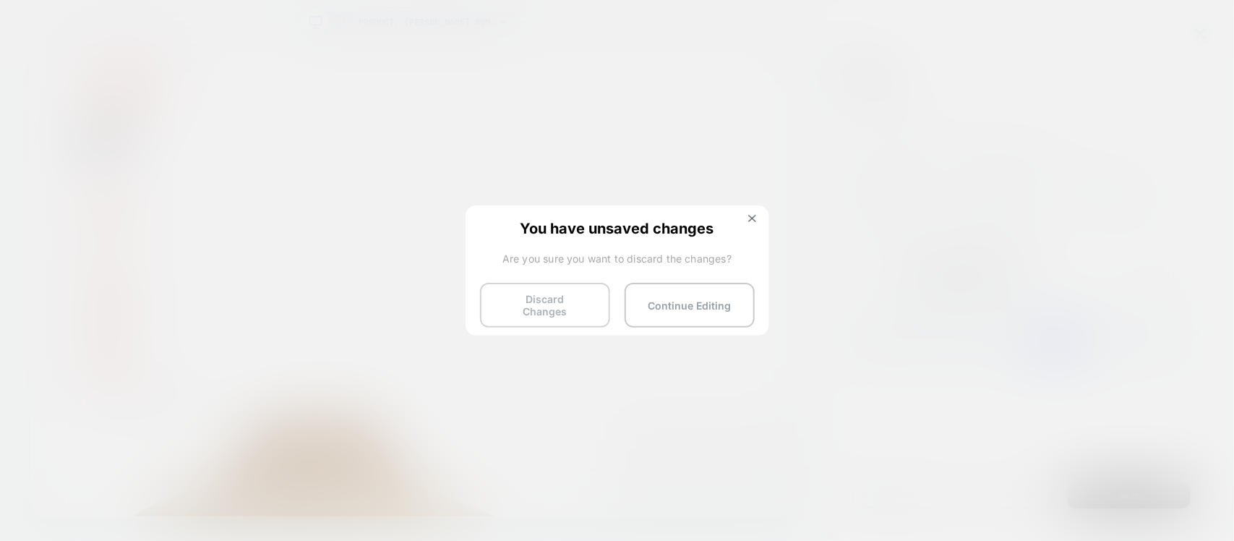
click at [587, 300] on button "Discard Changes" at bounding box center [545, 305] width 130 height 45
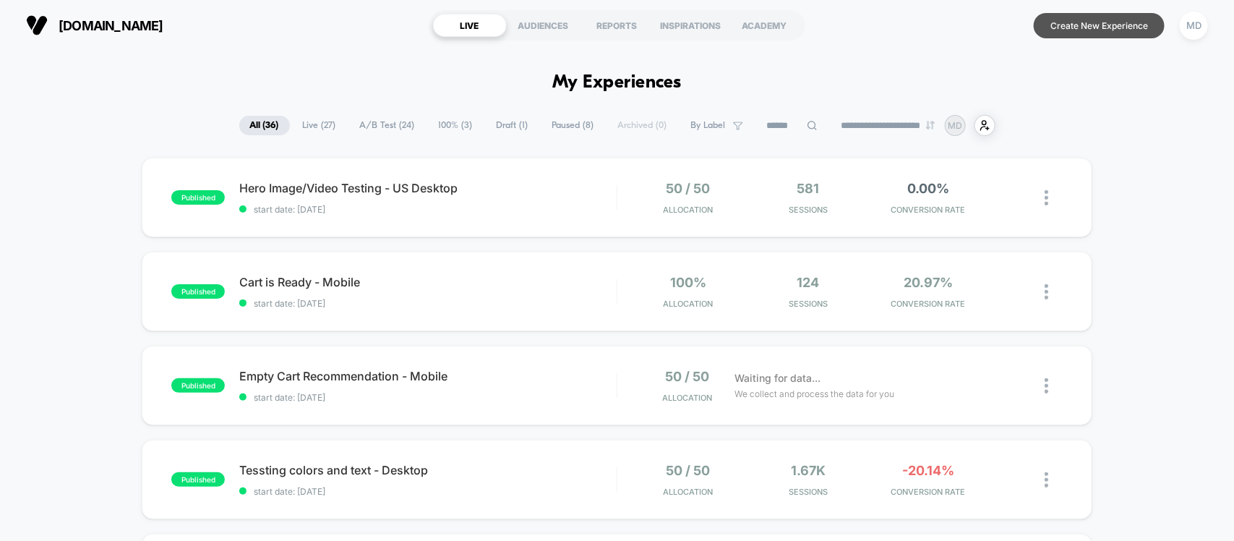
click at [1081, 22] on button "Create New Experience" at bounding box center [1099, 25] width 131 height 25
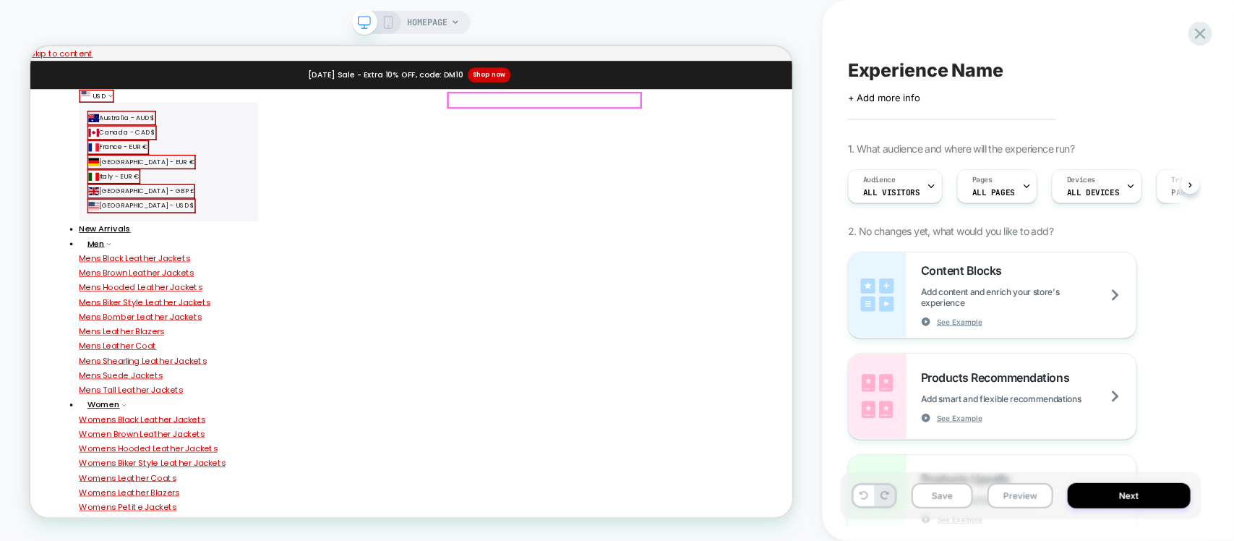
scroll to position [0, 1]
click at [996, 187] on span "ALL PAGES" at bounding box center [993, 192] width 43 height 10
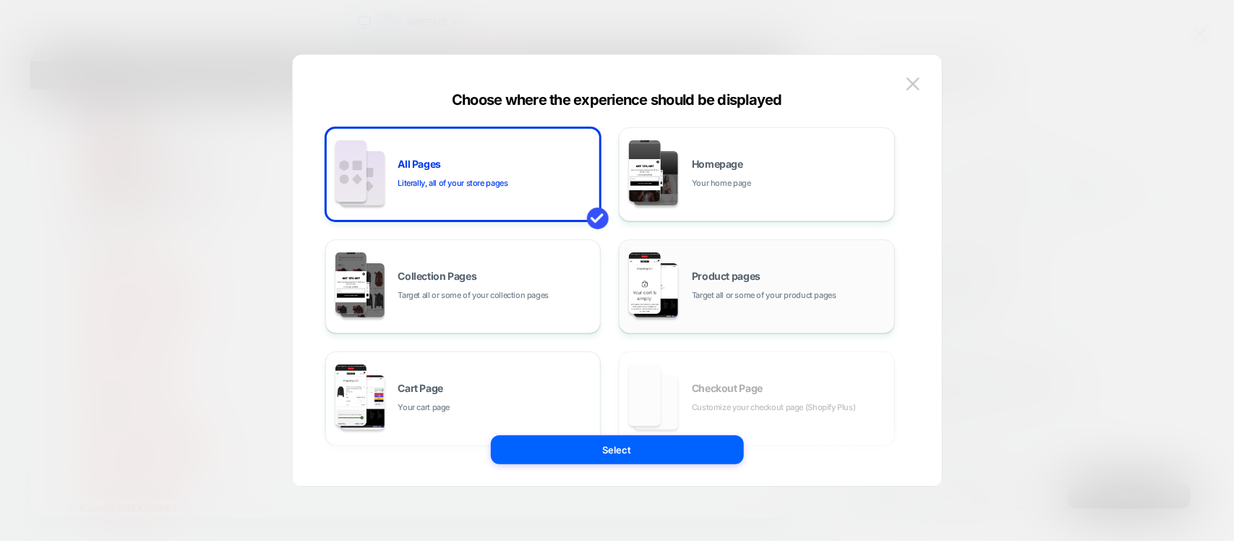
click at [696, 305] on div "Product pages Target all or some of your product pages" at bounding box center [757, 287] width 260 height 80
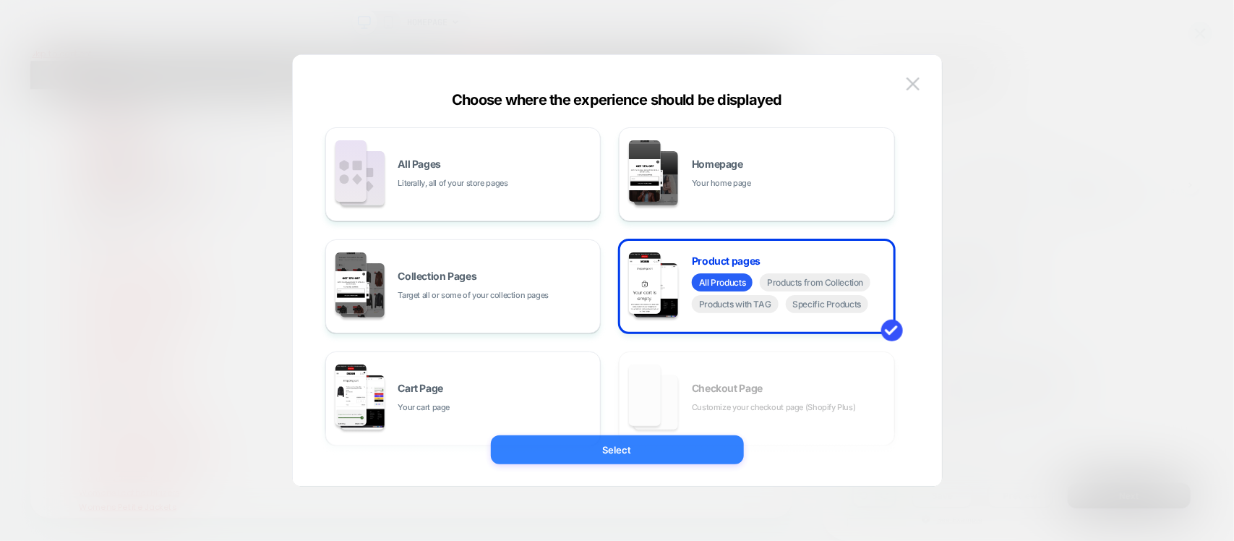
click at [656, 453] on button "Select" at bounding box center [617, 449] width 253 height 29
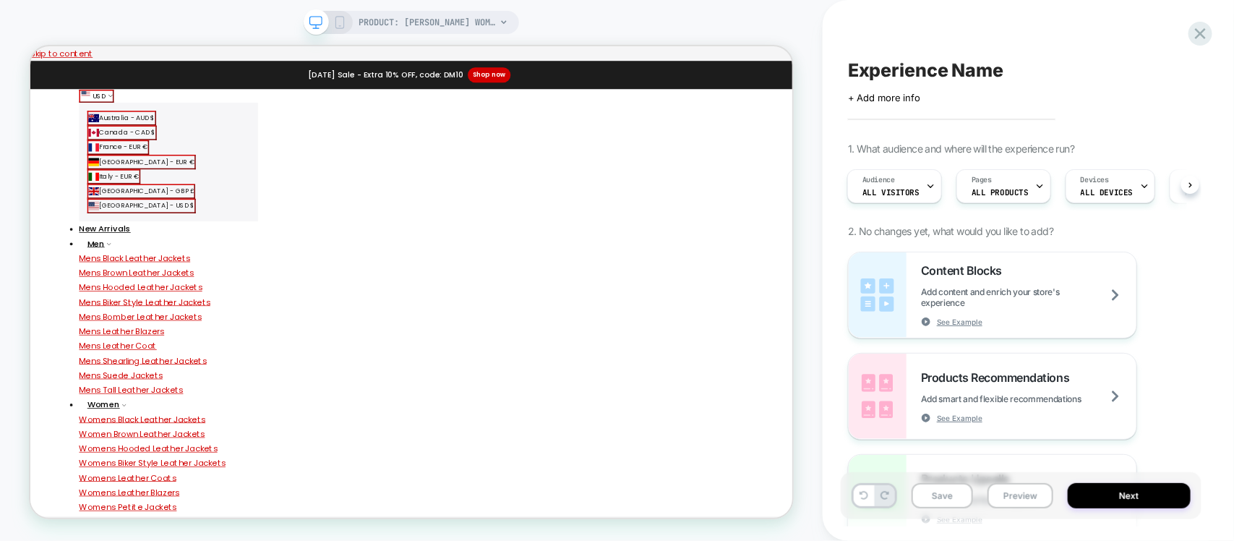
scroll to position [0, 1]
click at [900, 183] on div "Audience All Visitors" at bounding box center [890, 186] width 86 height 33
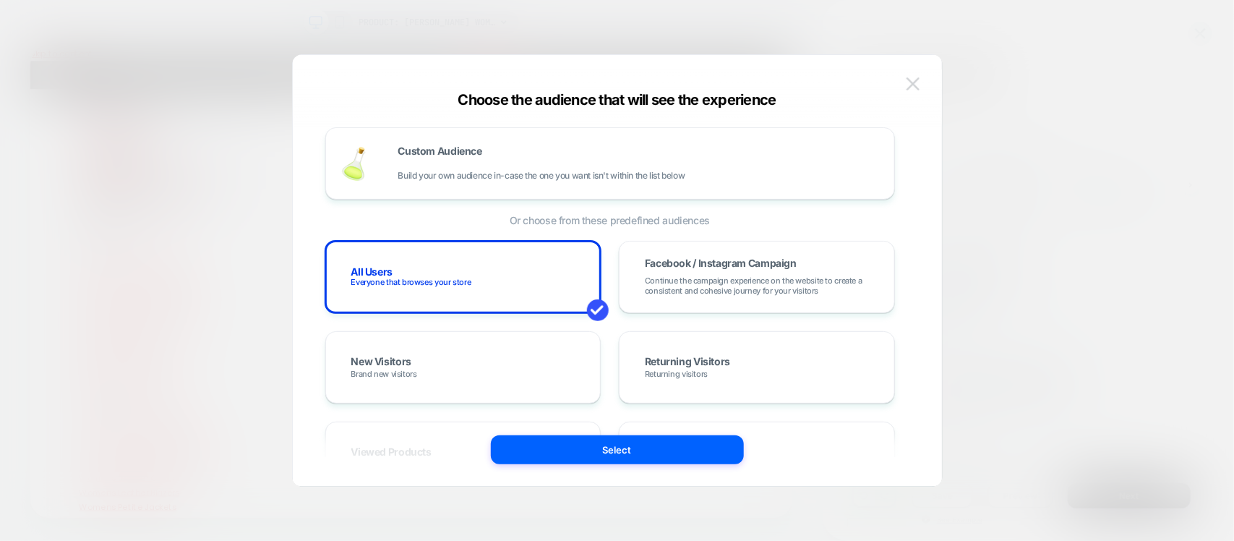
click at [911, 87] on img at bounding box center [913, 83] width 13 height 12
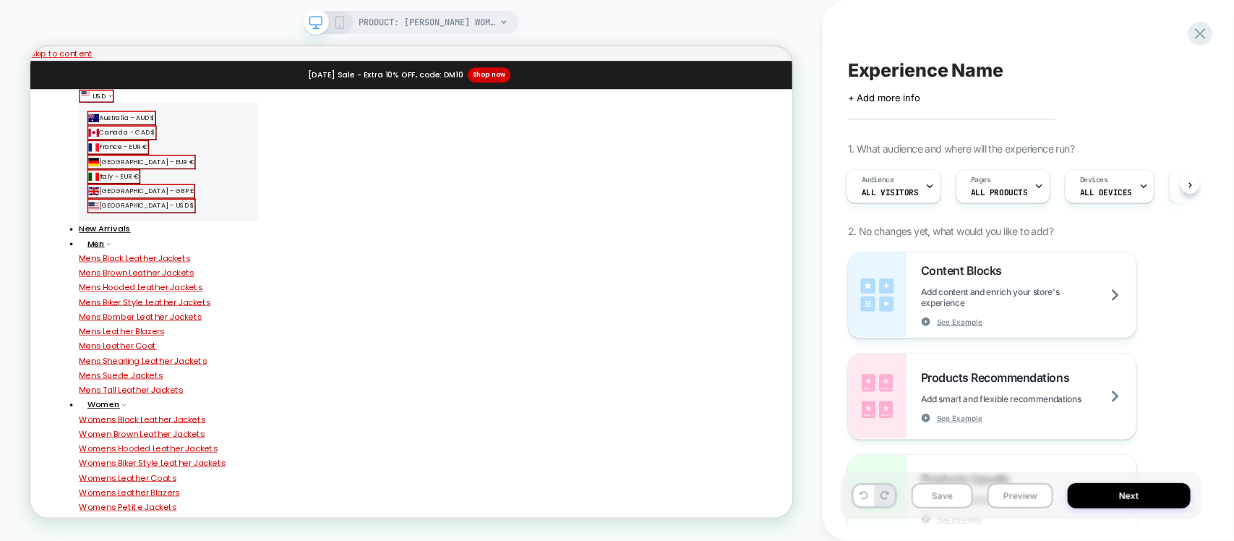
click at [1184, 181] on span "Trigger" at bounding box center [1198, 180] width 28 height 10
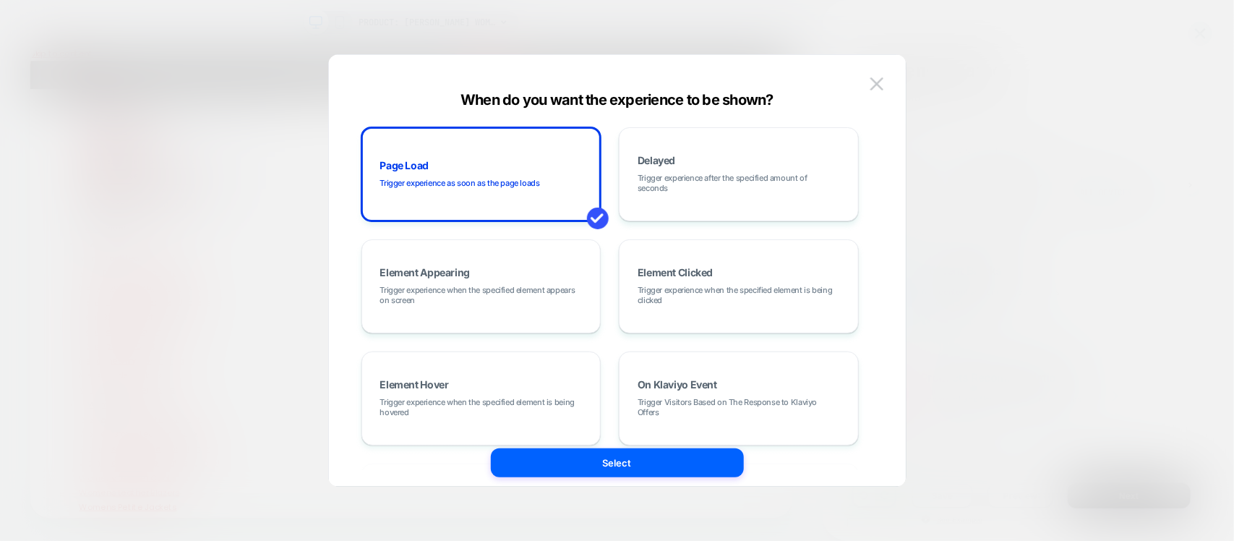
click at [1014, 192] on div at bounding box center [617, 270] width 1234 height 541
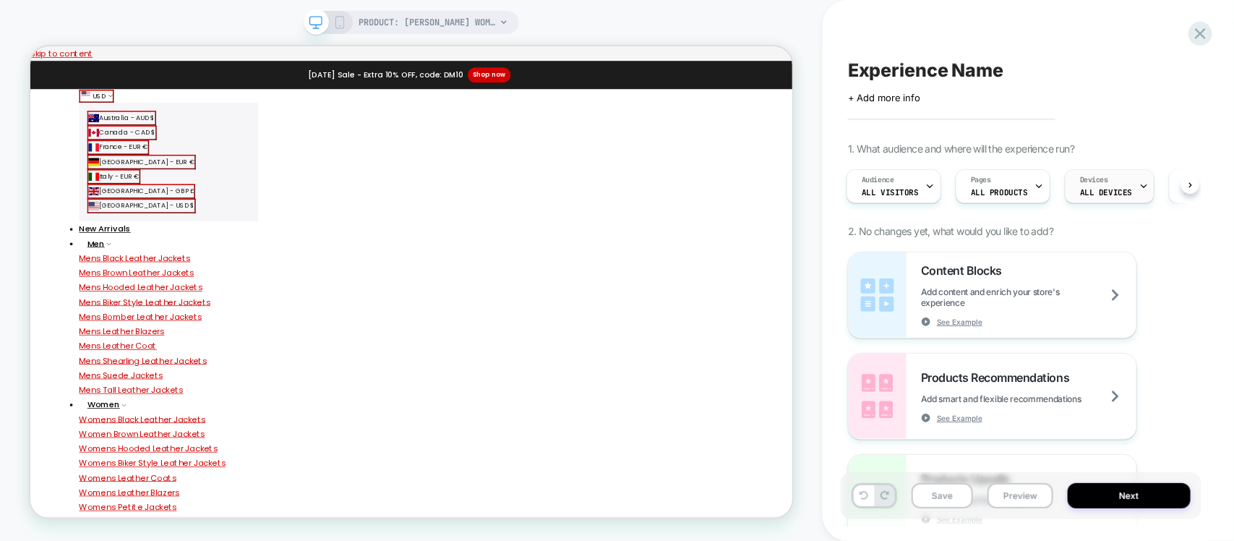
click at [1071, 192] on div "Devices ALL DEVICES" at bounding box center [1106, 186] width 81 height 33
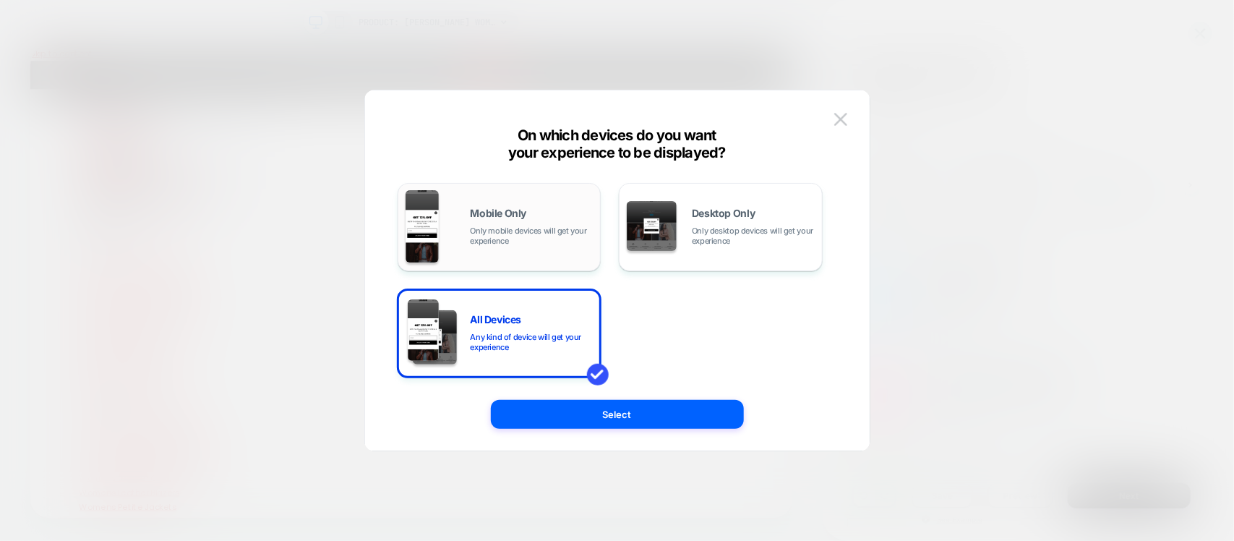
click at [532, 207] on div "Mobile Only Only mobile devices will get your experience" at bounding box center [500, 227] width 188 height 74
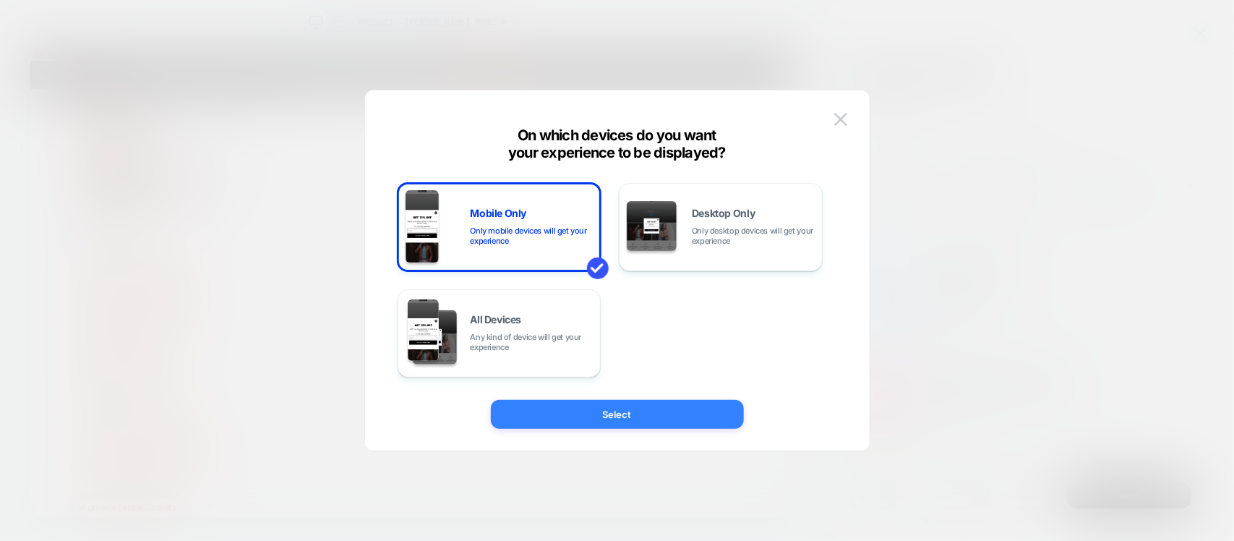
click at [638, 420] on button "Select" at bounding box center [617, 414] width 253 height 29
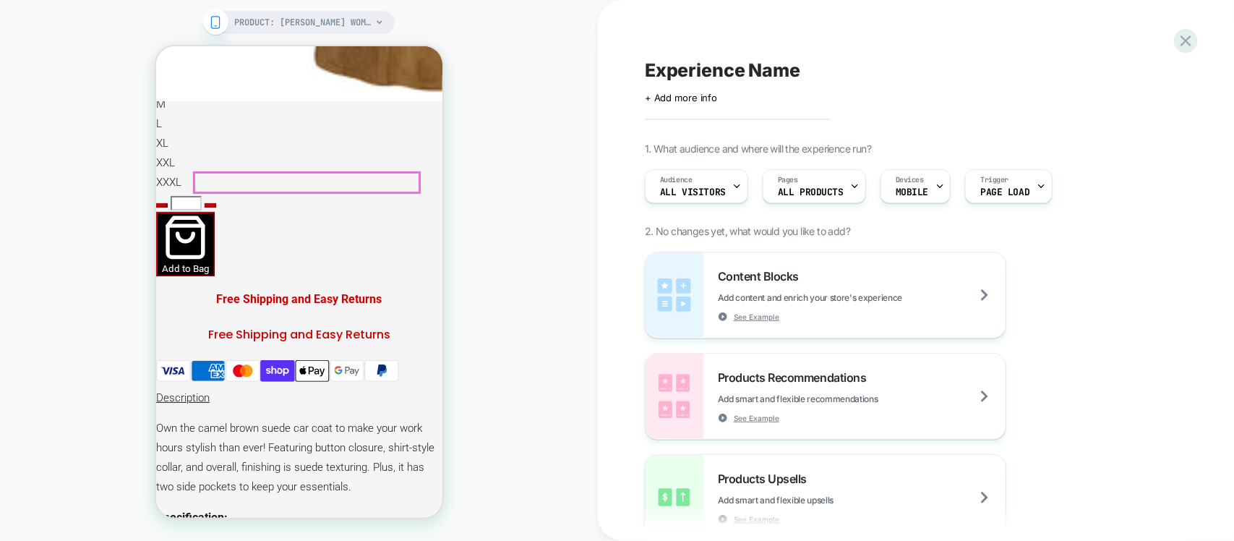
scroll to position [1356, 0]
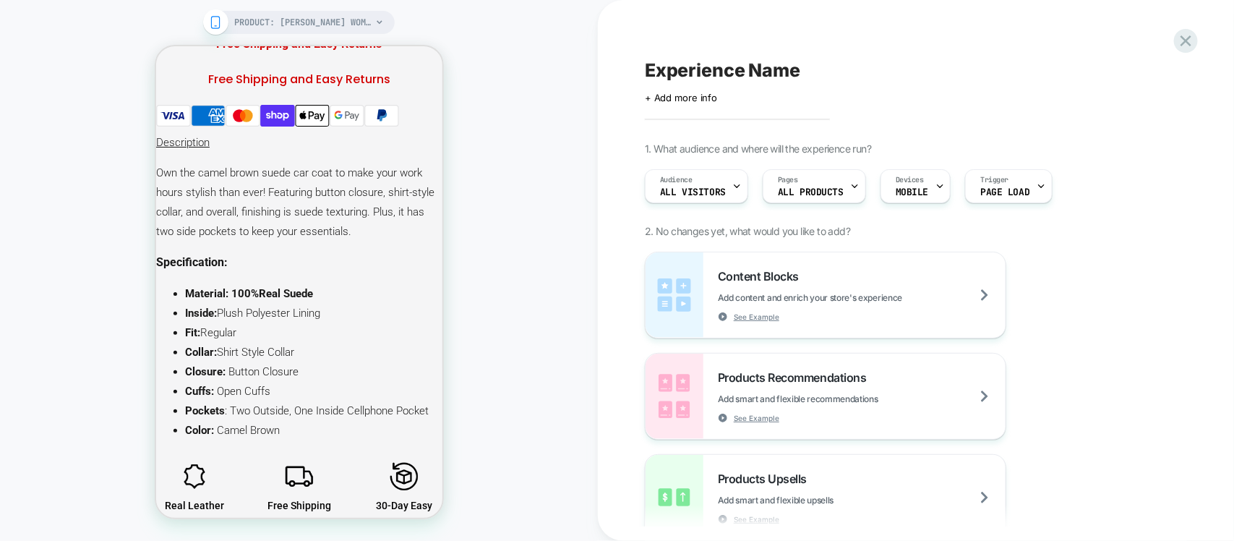
click at [1202, 42] on div "Experience Name Click to edit experience details + Add more info 1. What audien…" at bounding box center [916, 270] width 636 height 541
click at [1187, 42] on icon at bounding box center [1186, 40] width 11 height 11
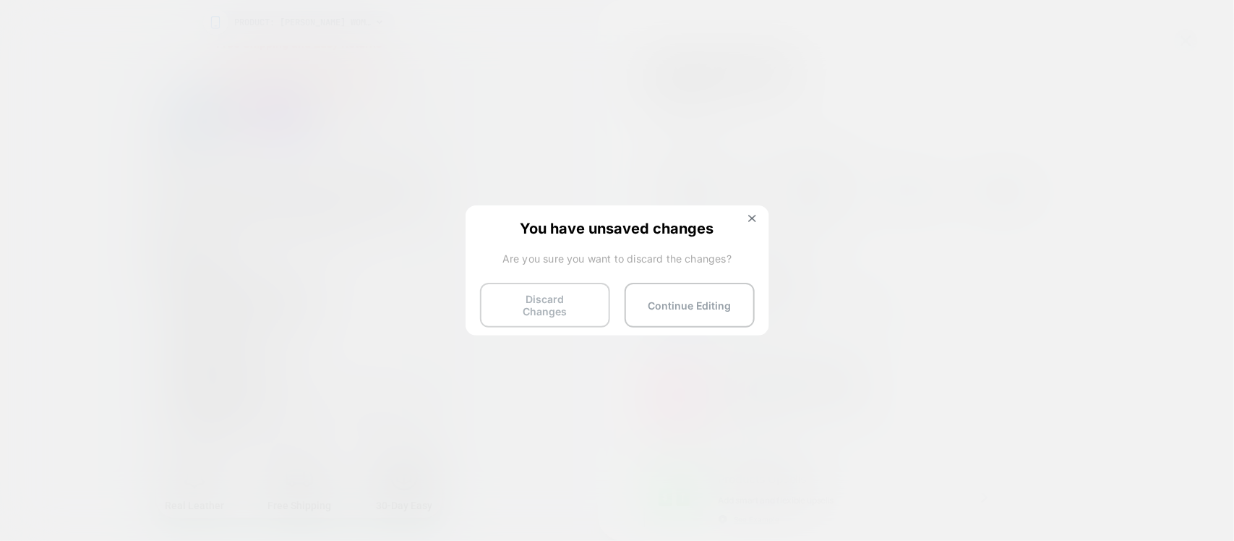
click at [535, 300] on button "Discard Changes" at bounding box center [545, 305] width 130 height 45
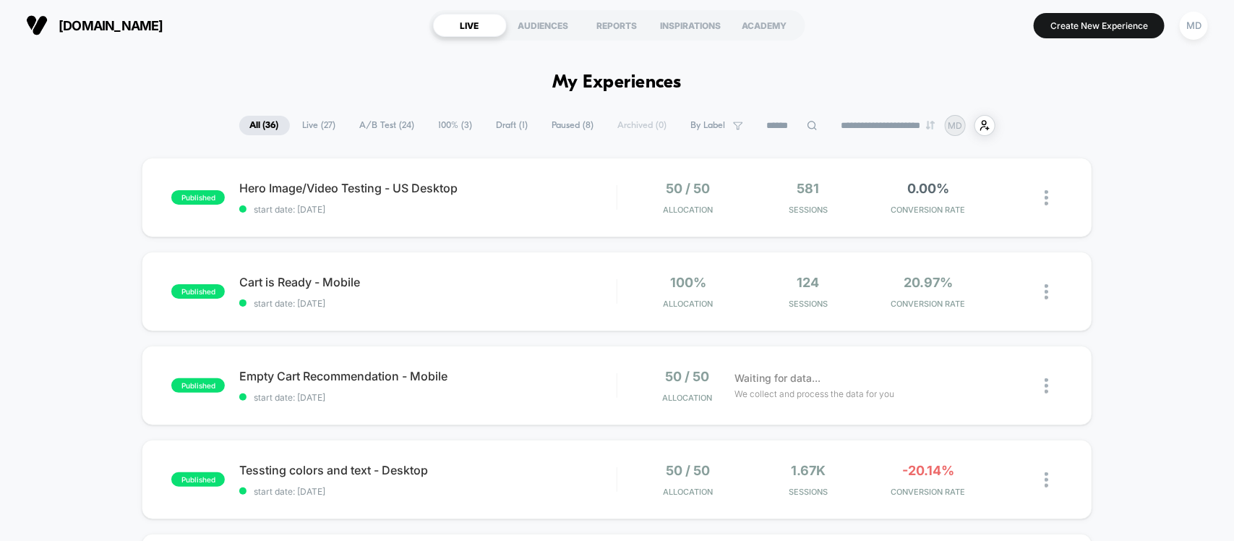
click at [1119, 1] on div "[DOMAIN_NAME] LIVE AUDIENCES REPORTS INSPIRATIONS ACADEMY Create New Experience…" at bounding box center [617, 25] width 1234 height 51
click at [1105, 22] on button "Create New Experience" at bounding box center [1099, 25] width 131 height 25
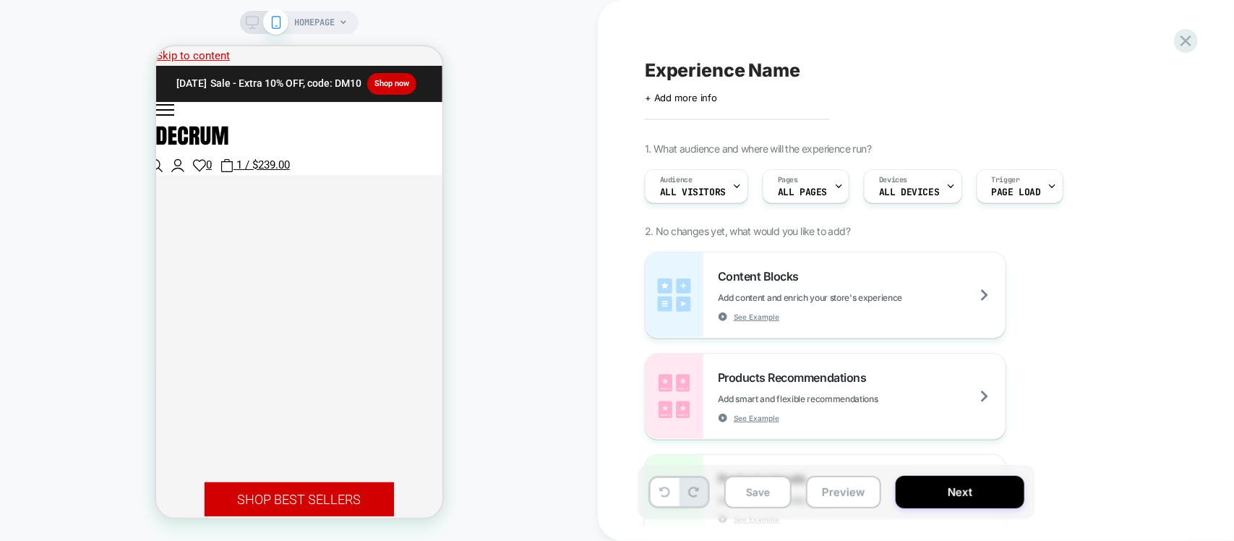
click at [1049, 113] on div "Experience Name Click to edit experience details + Add more info 1. What audien…" at bounding box center [909, 270] width 542 height 512
click at [1025, 193] on span "Page Load" at bounding box center [1016, 192] width 49 height 10
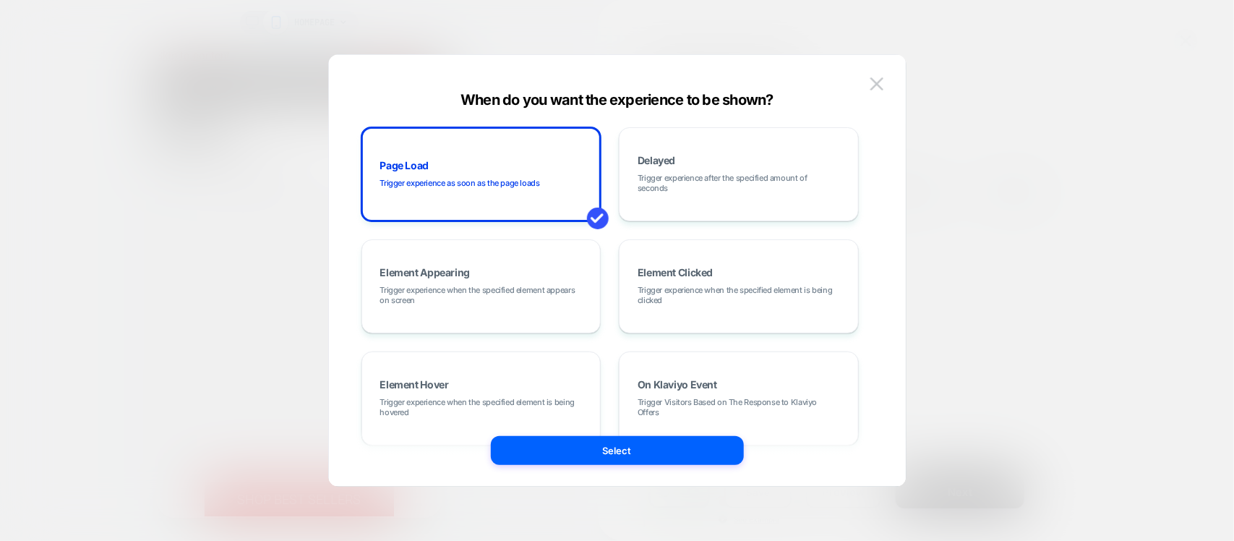
click at [1032, 190] on div at bounding box center [617, 270] width 1234 height 541
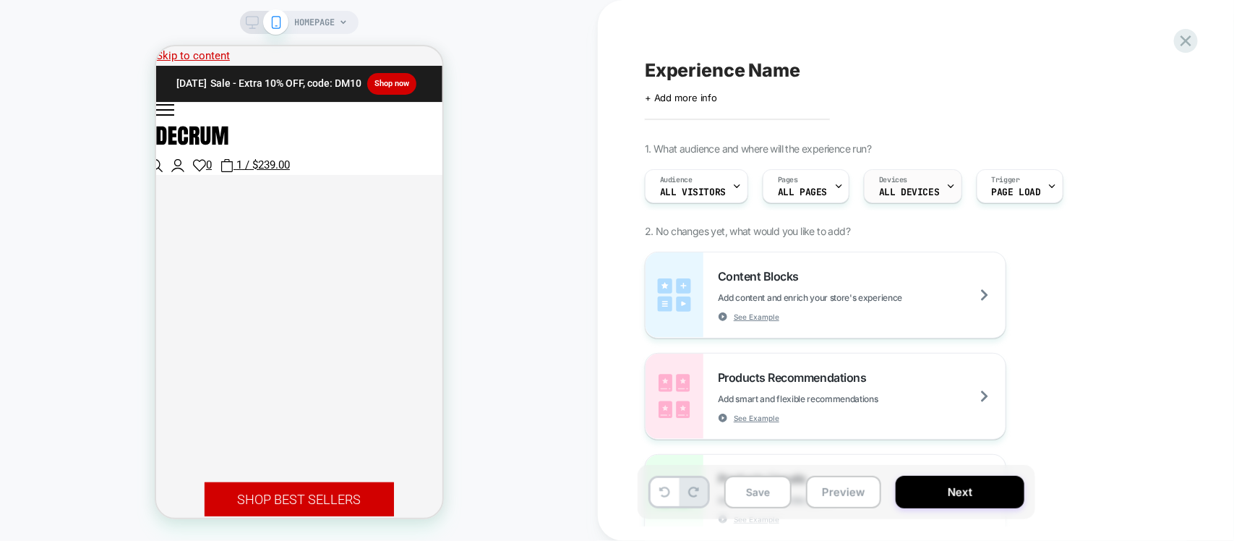
click at [930, 196] on span "ALL DEVICES" at bounding box center [909, 192] width 60 height 10
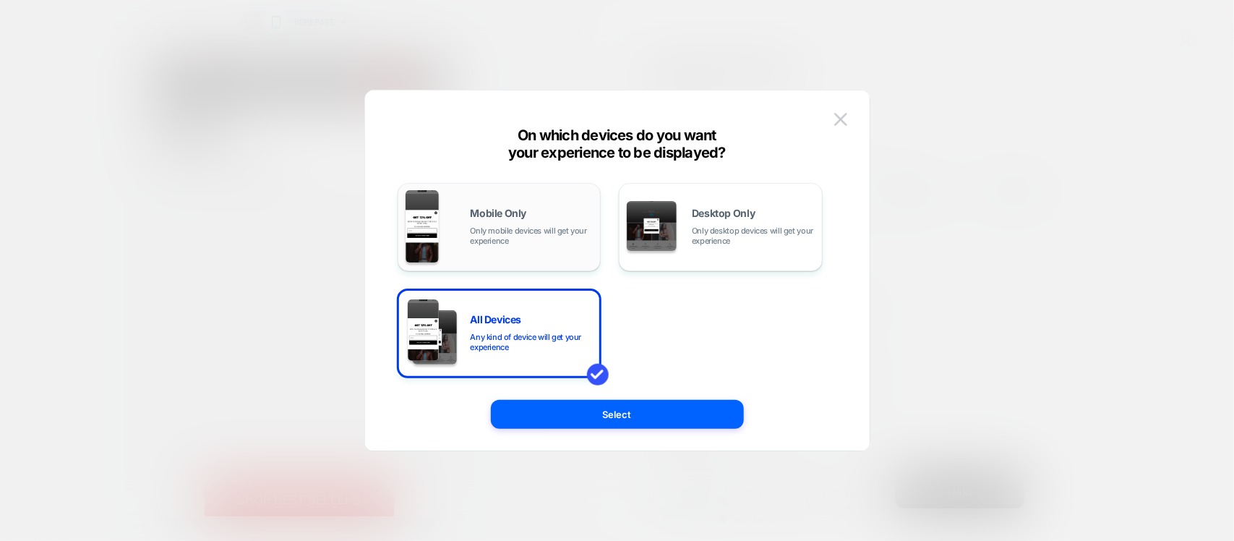
click at [455, 218] on div "Mobile Only Only mobile devices will get your experience" at bounding box center [500, 227] width 188 height 74
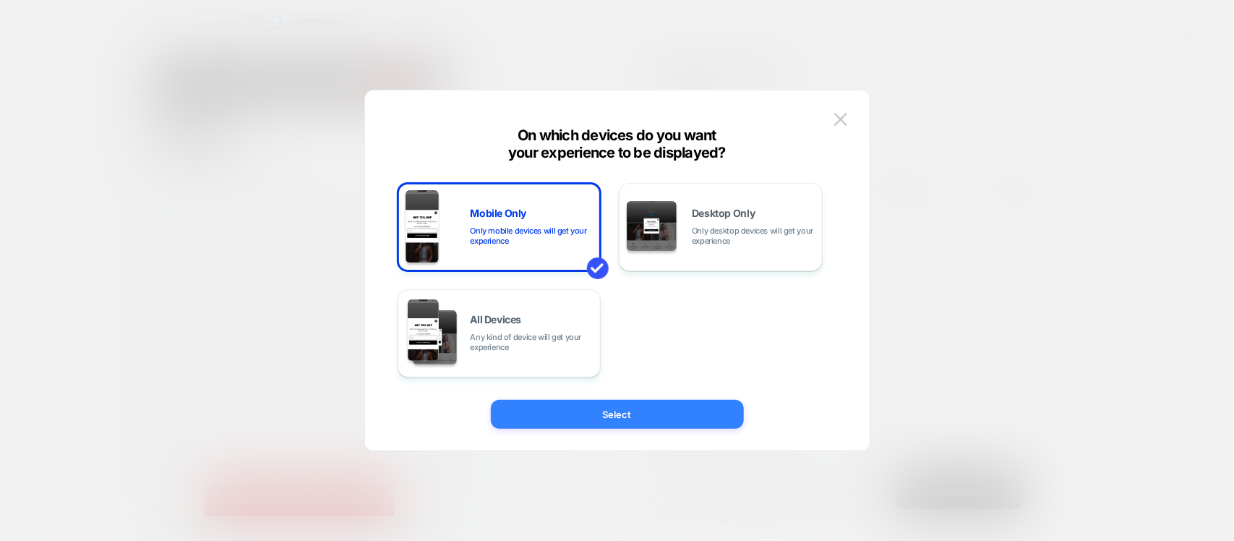
click at [699, 411] on button "Select" at bounding box center [617, 414] width 253 height 29
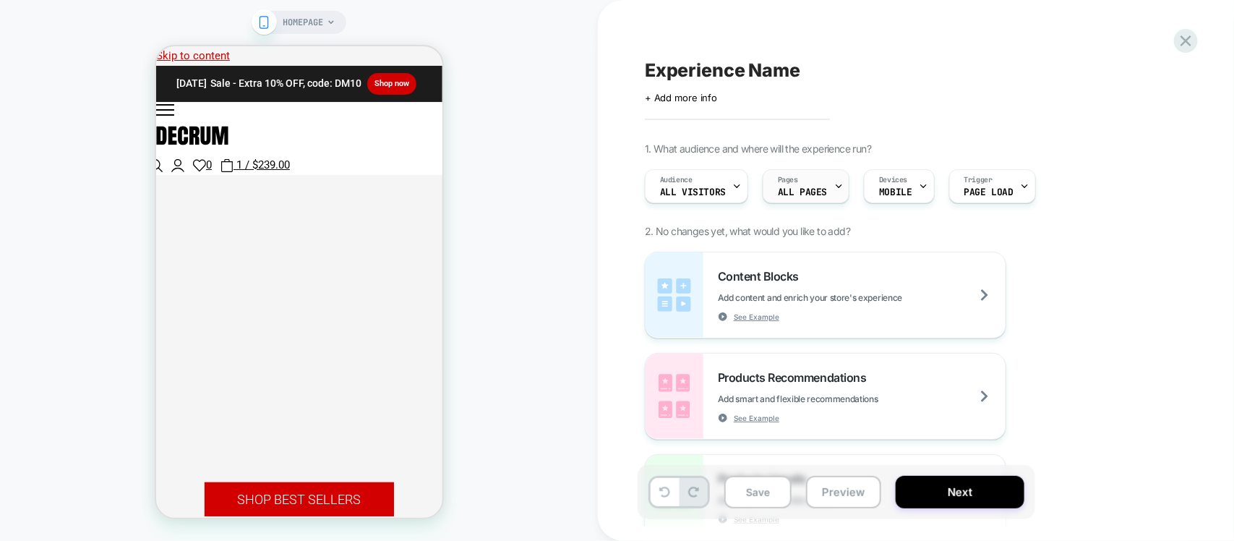
click at [810, 193] on span "ALL PAGES" at bounding box center [802, 192] width 49 height 10
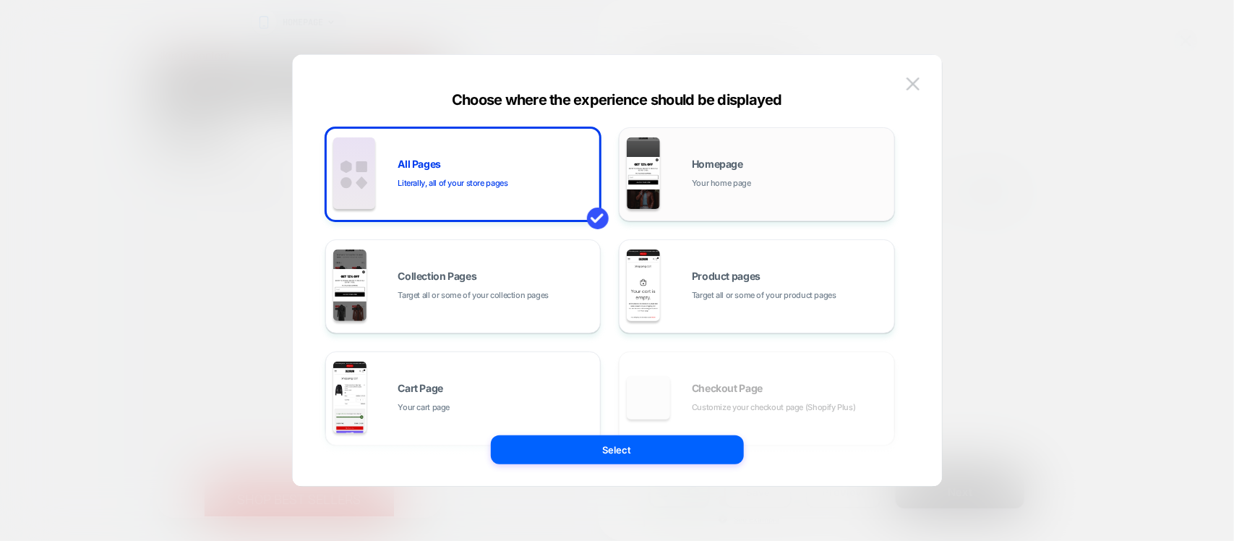
click at [769, 202] on div "Homepage Your home page" at bounding box center [757, 174] width 260 height 80
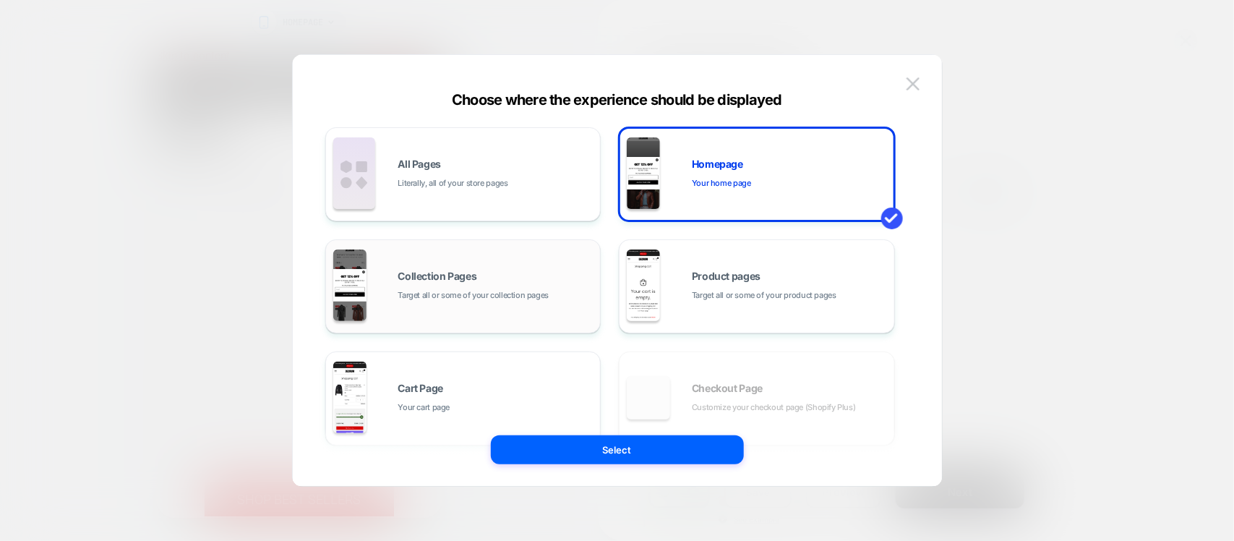
click at [533, 273] on div "Collection Pages Target all or some of your collection pages" at bounding box center [495, 286] width 195 height 31
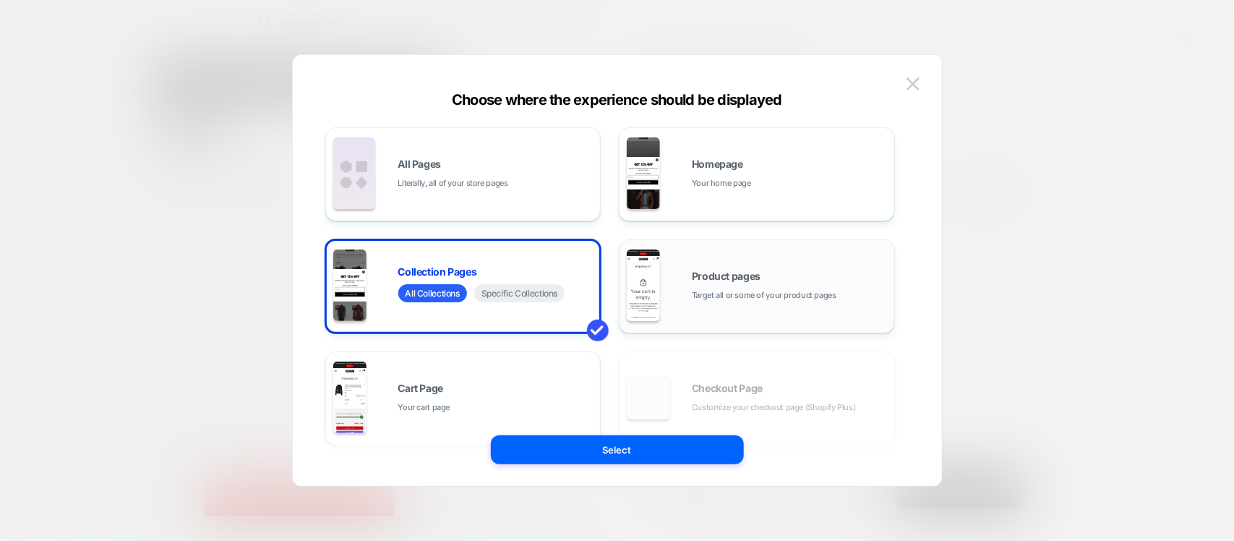
click at [852, 279] on div "Product pages Target all or some of your product pages" at bounding box center [789, 286] width 195 height 31
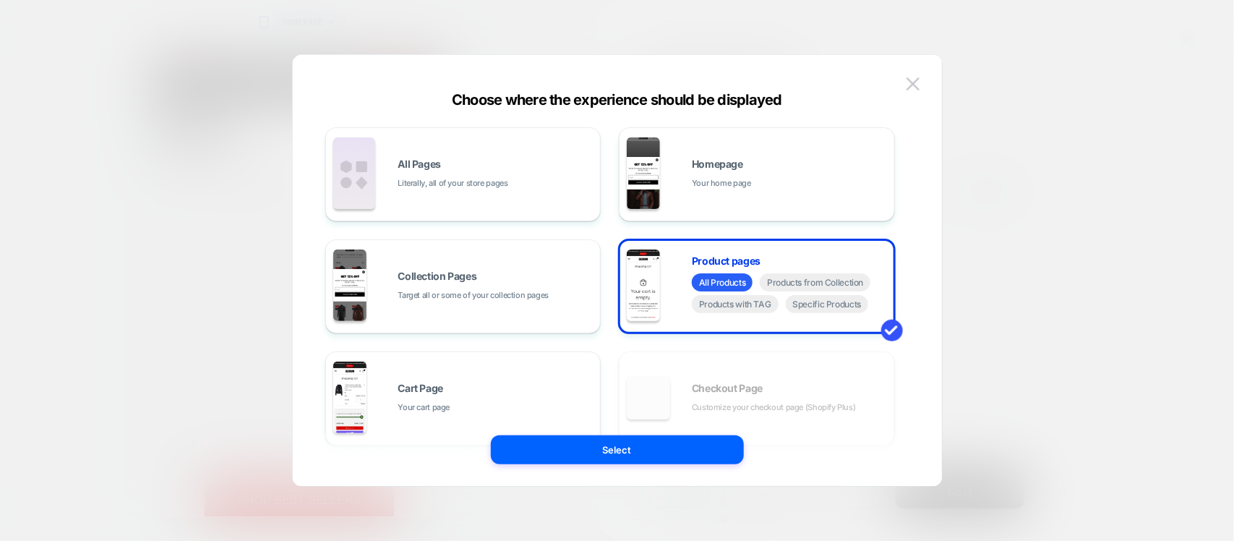
click at [698, 453] on button "Select" at bounding box center [617, 449] width 253 height 29
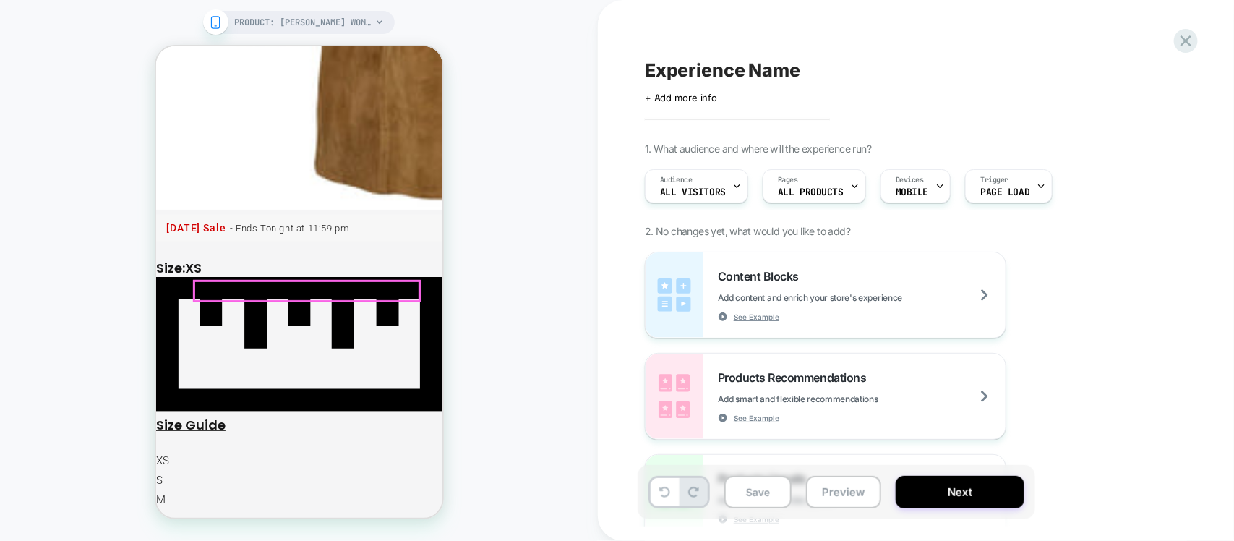
scroll to position [1265, 0]
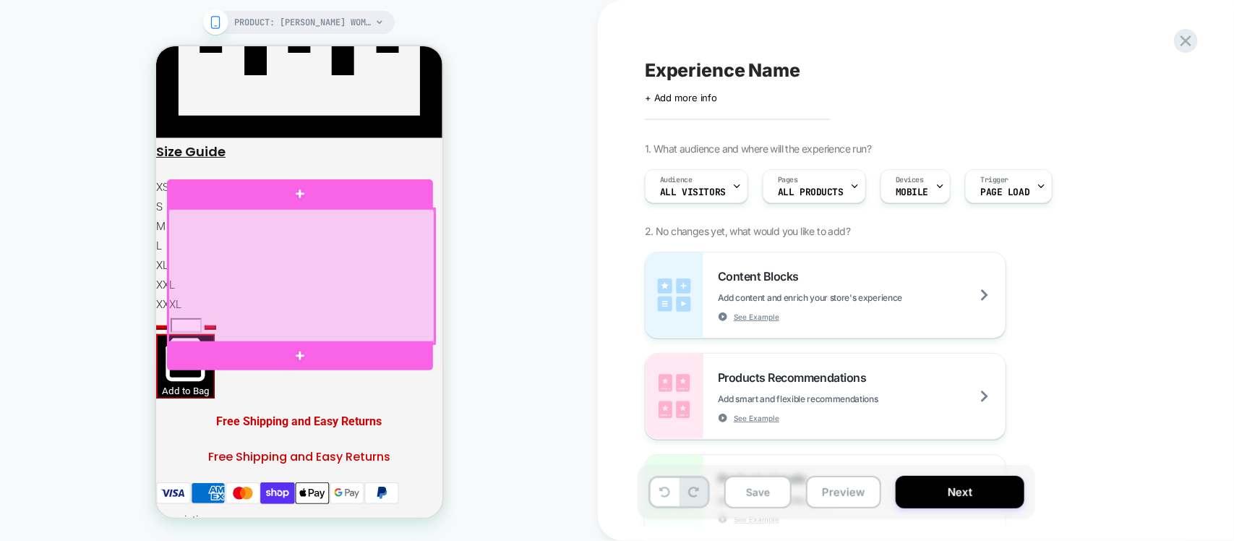
click at [268, 273] on div at bounding box center [301, 275] width 266 height 134
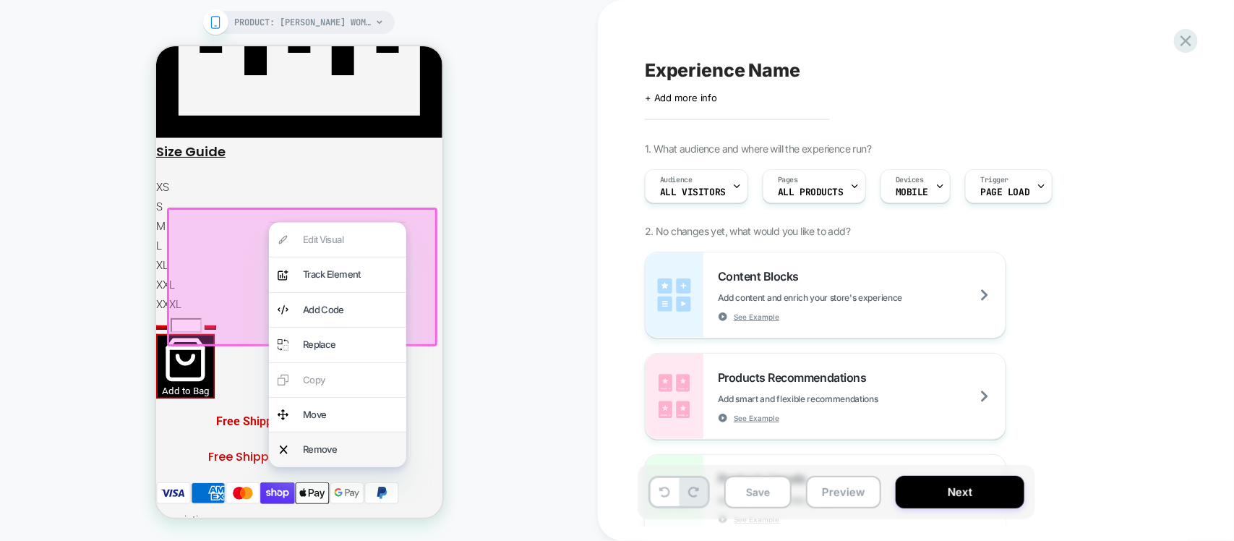
click at [291, 448] on div "Remove" at bounding box center [336, 449] width 137 height 34
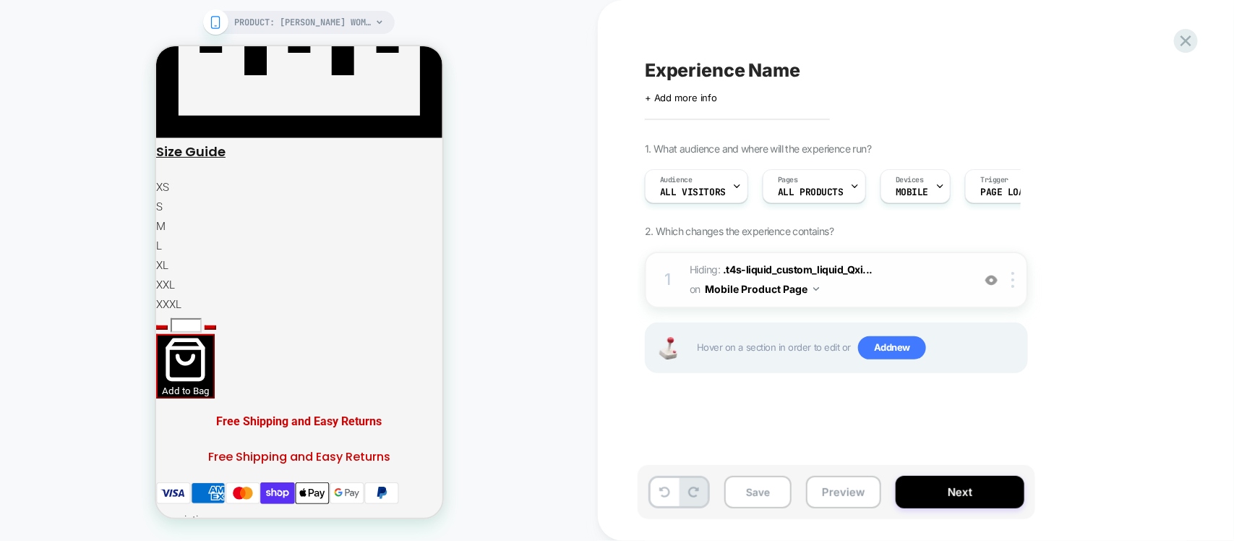
click at [1001, 281] on div at bounding box center [992, 280] width 24 height 16
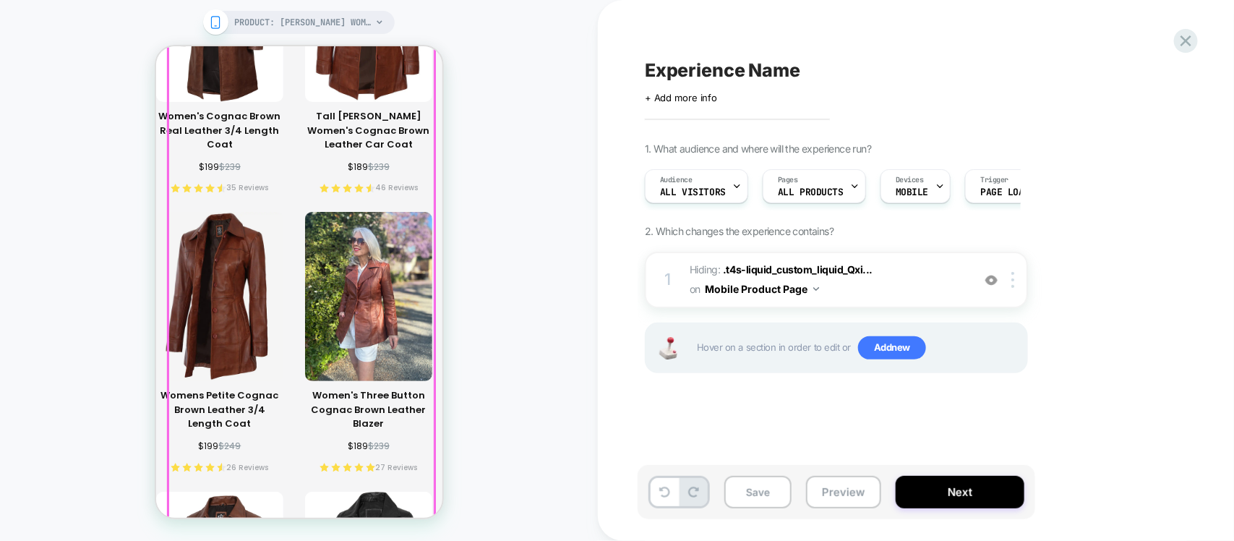
scroll to position [2440, 0]
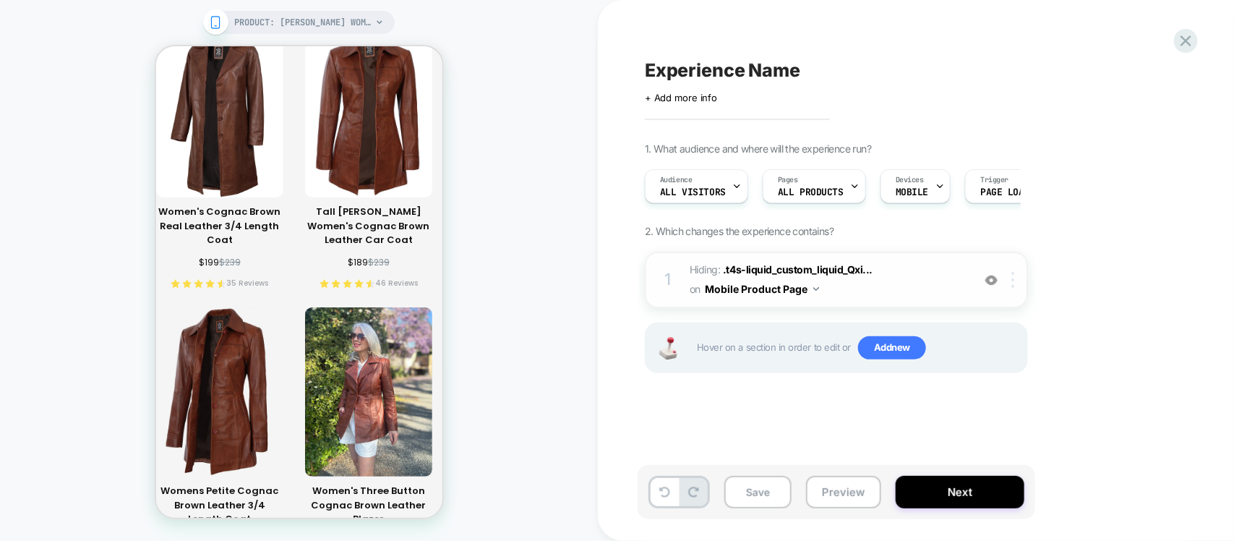
click at [1012, 282] on img at bounding box center [1012, 280] width 3 height 16
click at [761, 492] on button "Save" at bounding box center [757, 492] width 67 height 33
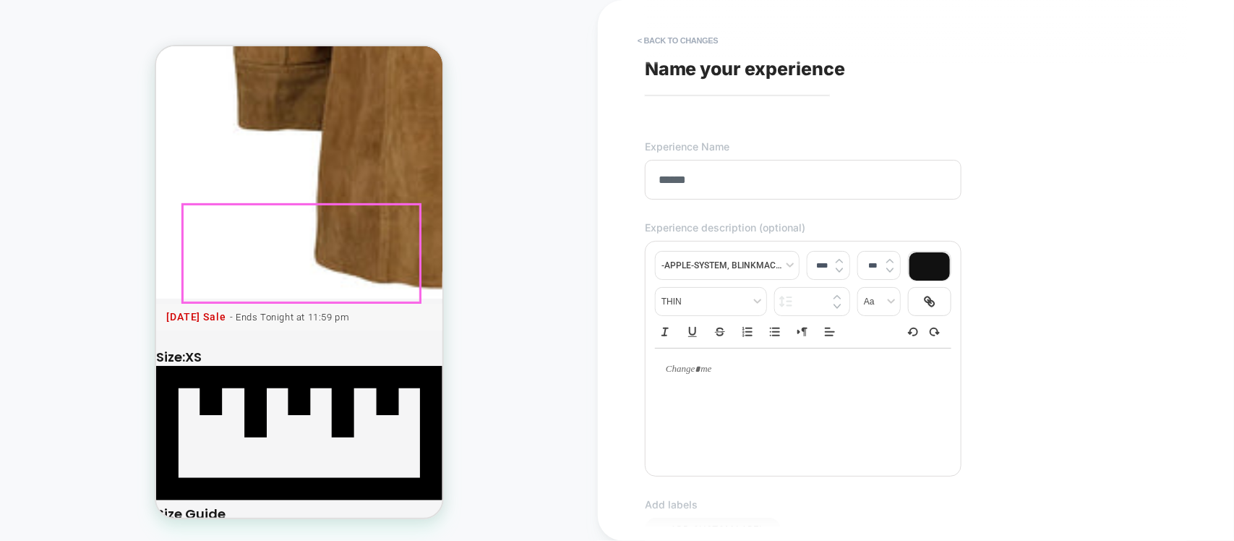
scroll to position [994, 0]
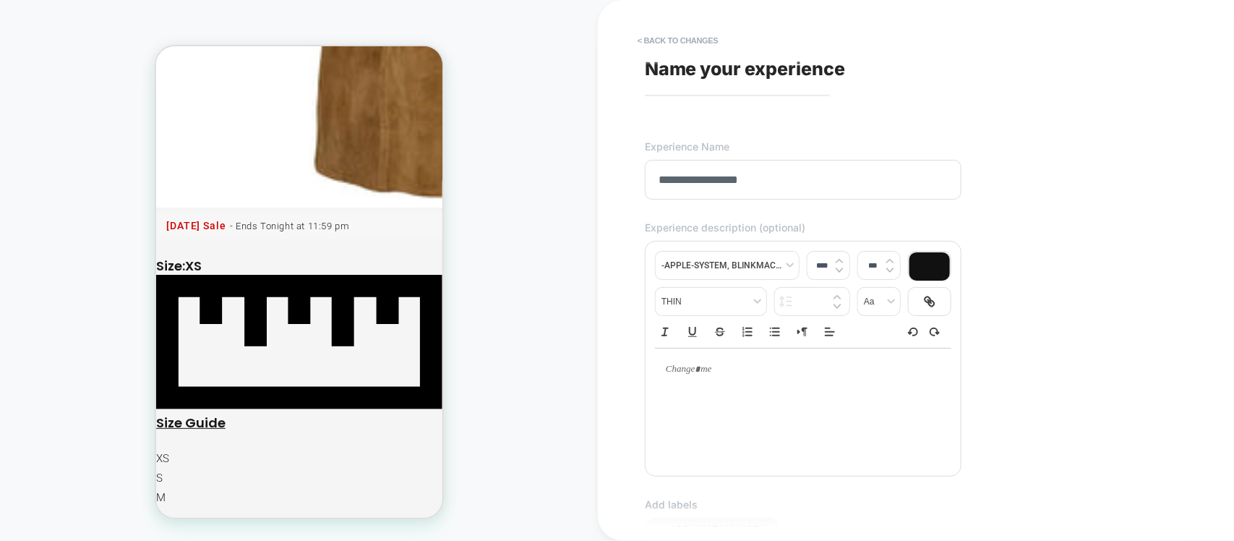
click at [706, 181] on input "**********" at bounding box center [803, 180] width 317 height 40
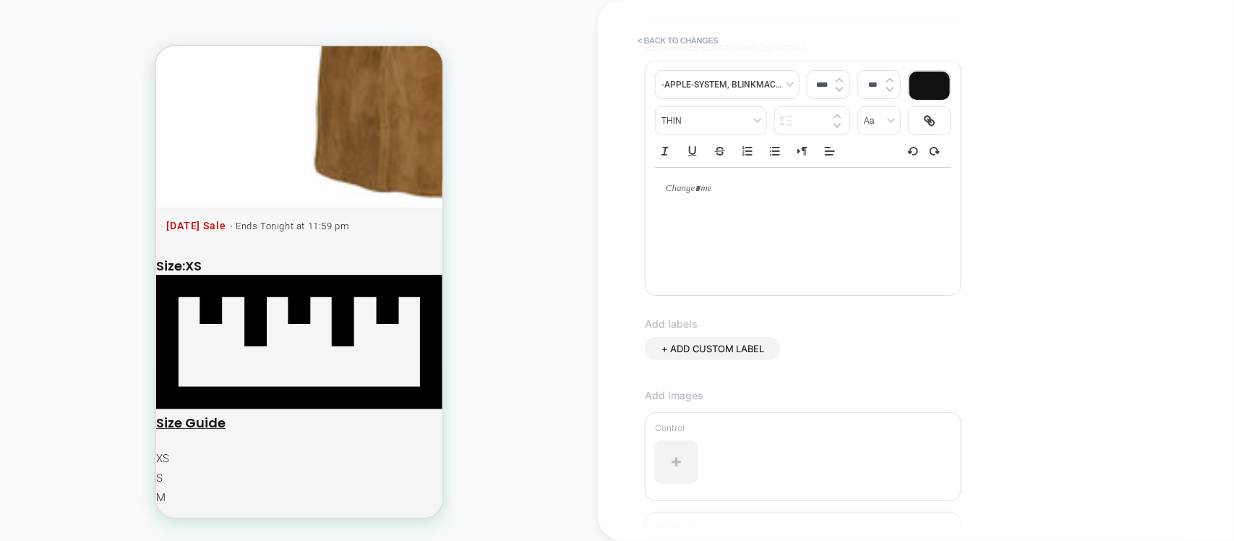
scroll to position [380, 0]
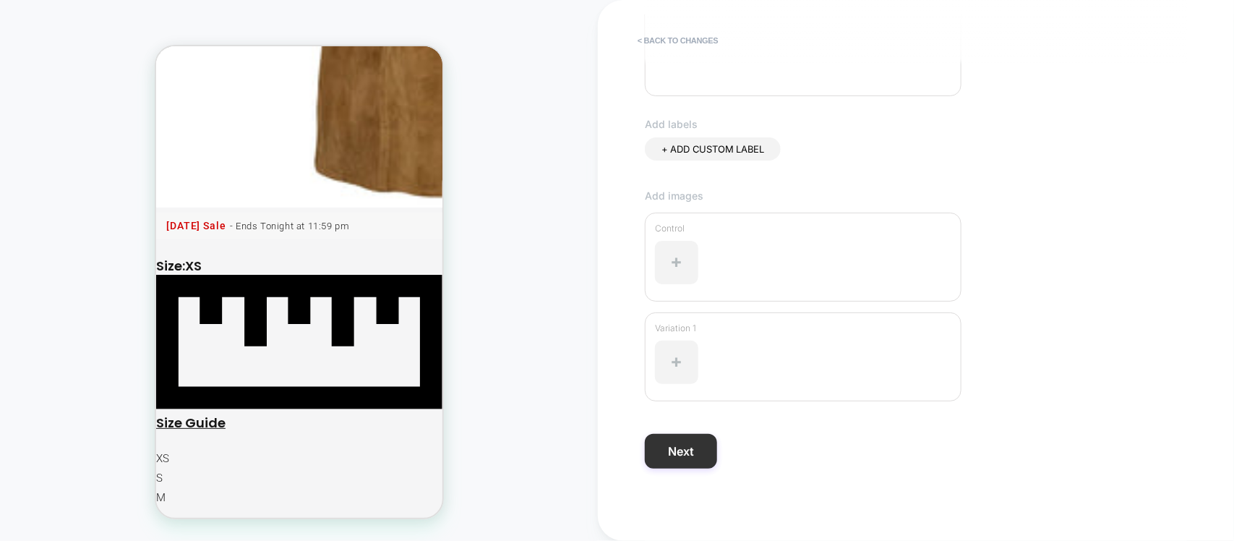
type input "**********"
click at [670, 465] on button "Next" at bounding box center [681, 451] width 72 height 35
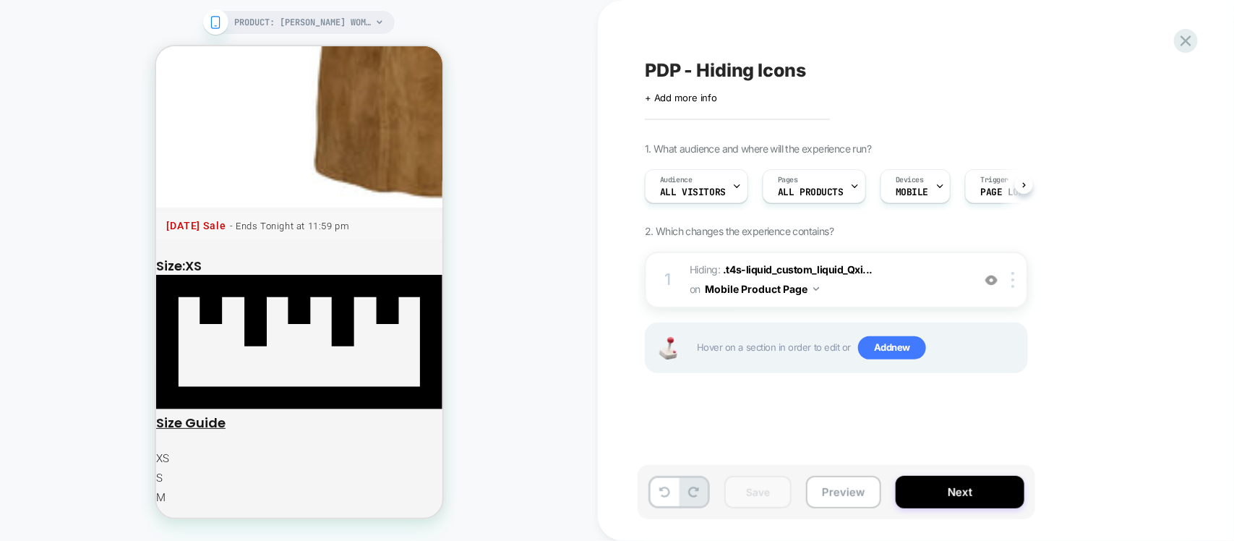
scroll to position [0, 1]
click at [973, 495] on button "Next" at bounding box center [960, 492] width 129 height 33
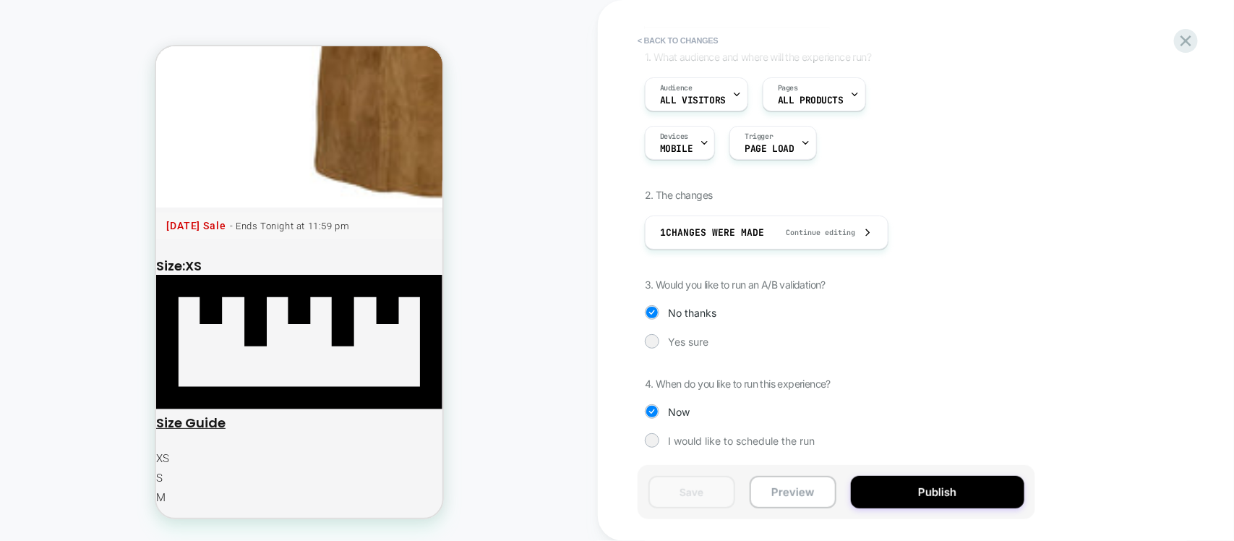
scroll to position [94, 0]
click at [902, 484] on button "Publish" at bounding box center [938, 492] width 174 height 33
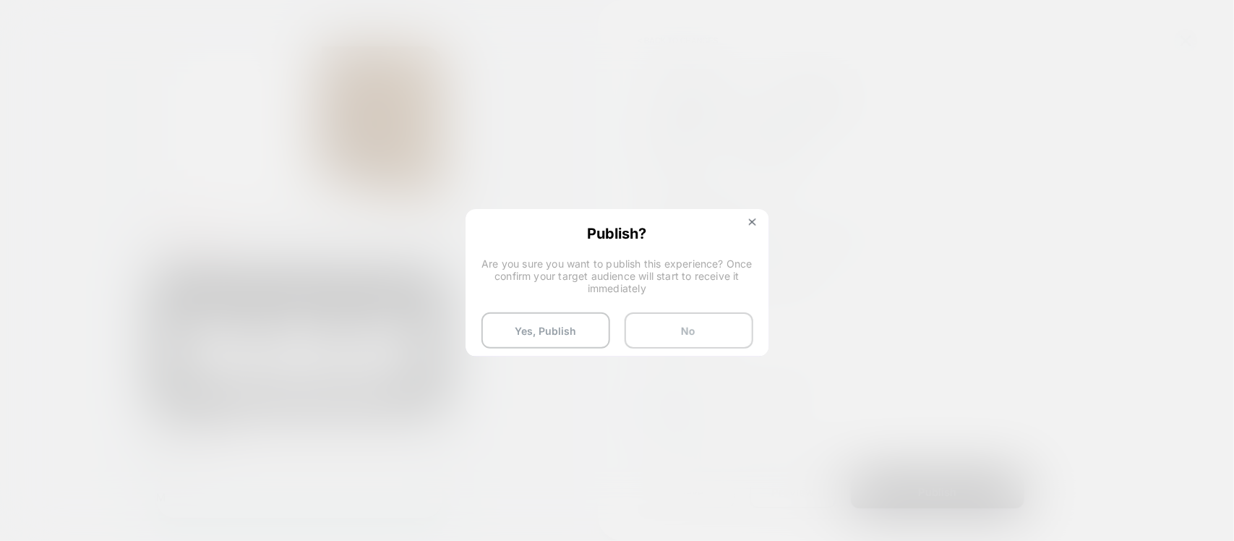
drag, startPoint x: 555, startPoint y: 318, endPoint x: 662, endPoint y: 324, distance: 107.2
click at [555, 319] on button "Yes, Publish" at bounding box center [546, 330] width 129 height 36
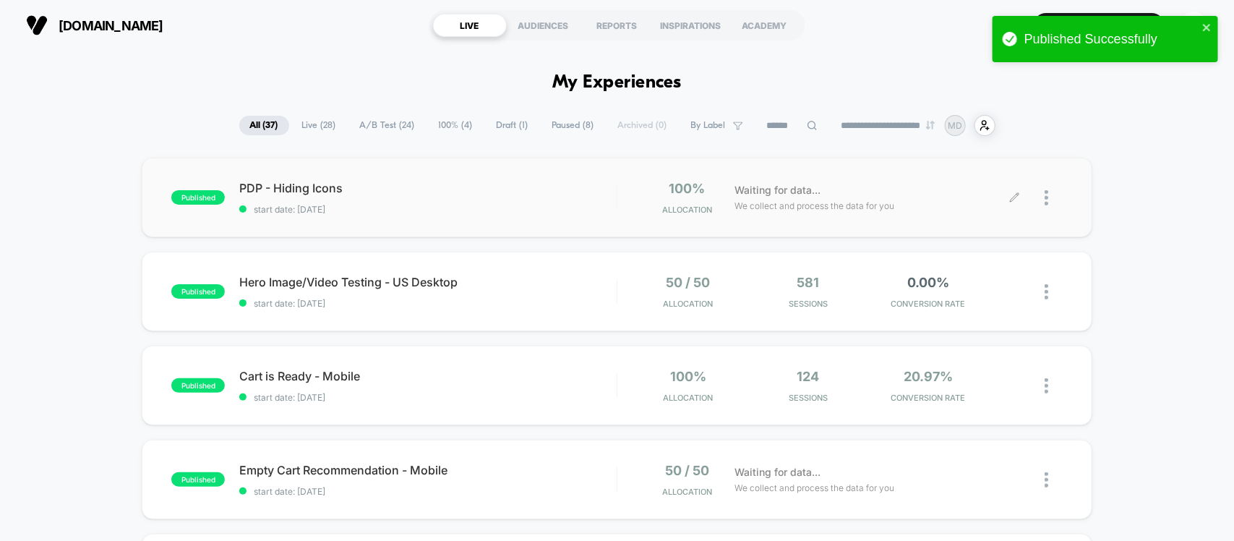
click at [1015, 204] on div at bounding box center [1039, 198] width 48 height 34
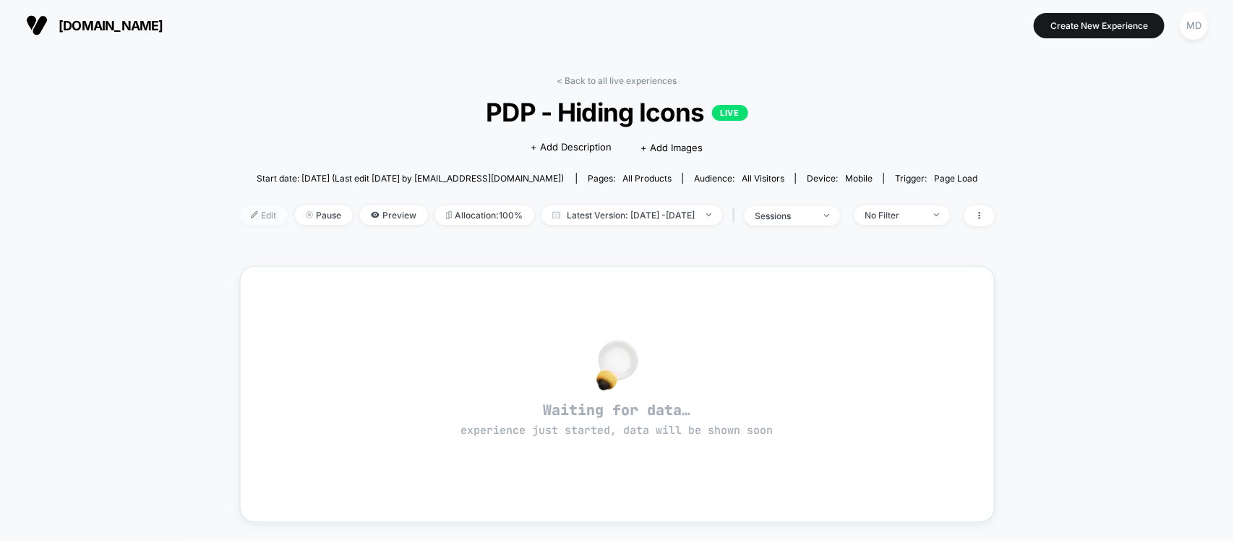
click at [240, 212] on span "Edit" at bounding box center [264, 215] width 48 height 20
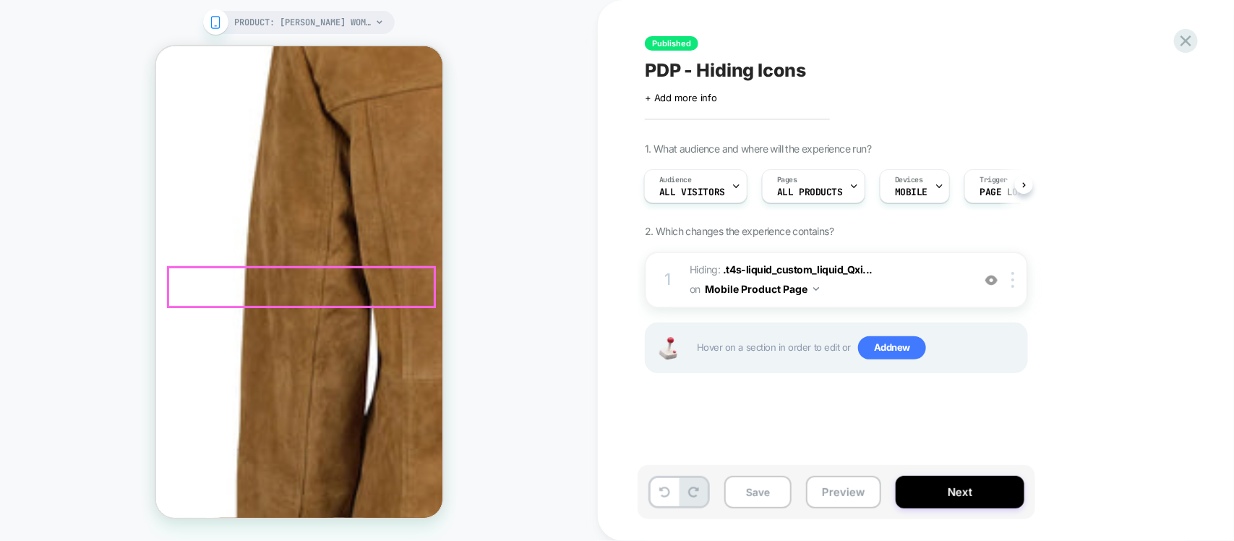
scroll to position [362, 0]
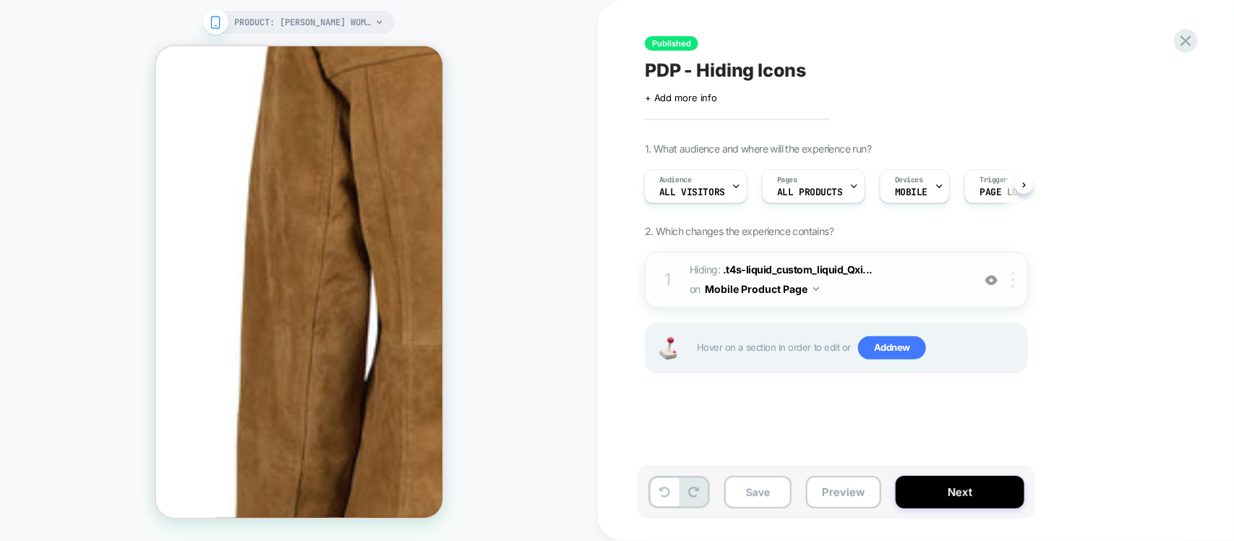
click at [1012, 286] on img at bounding box center [1012, 280] width 3 height 16
click at [1018, 281] on div at bounding box center [1016, 280] width 24 height 16
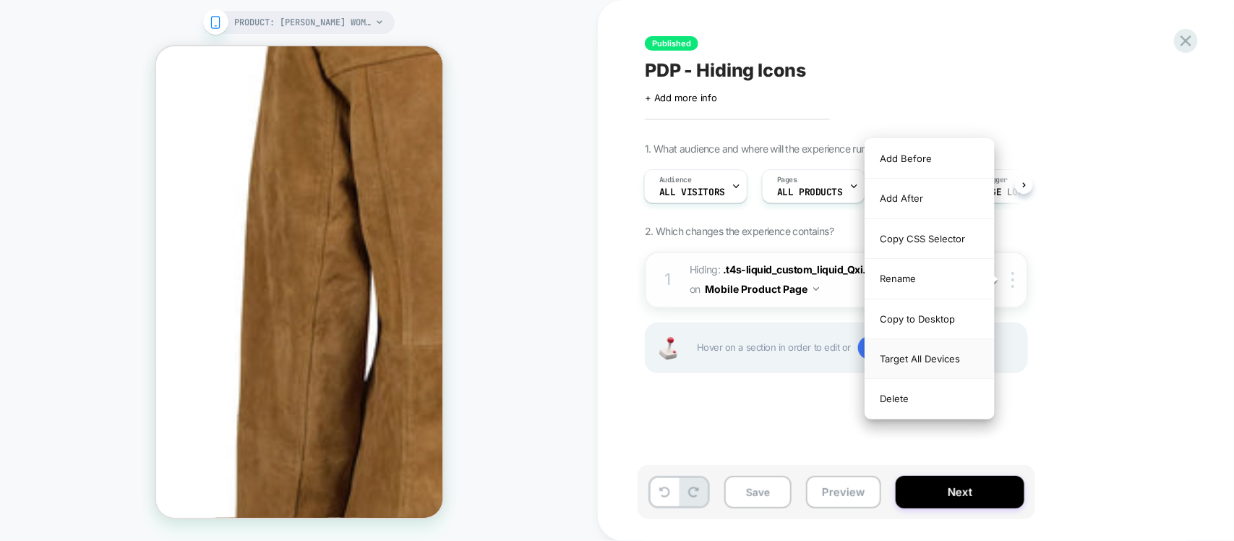
click at [924, 362] on div "Target All Devices" at bounding box center [929, 359] width 129 height 40
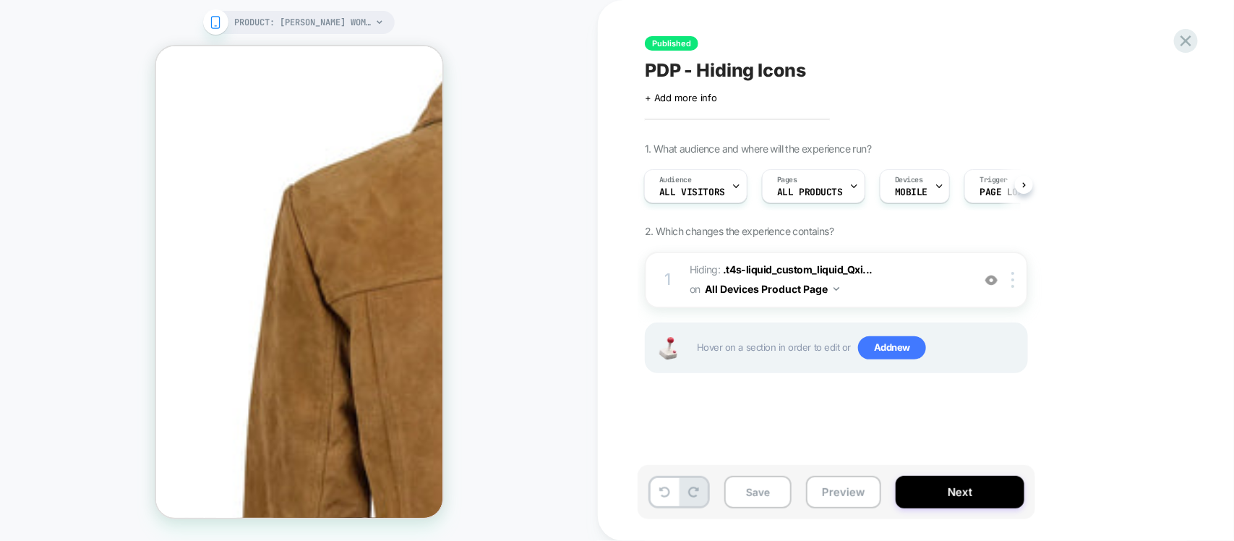
scroll to position [0, 0]
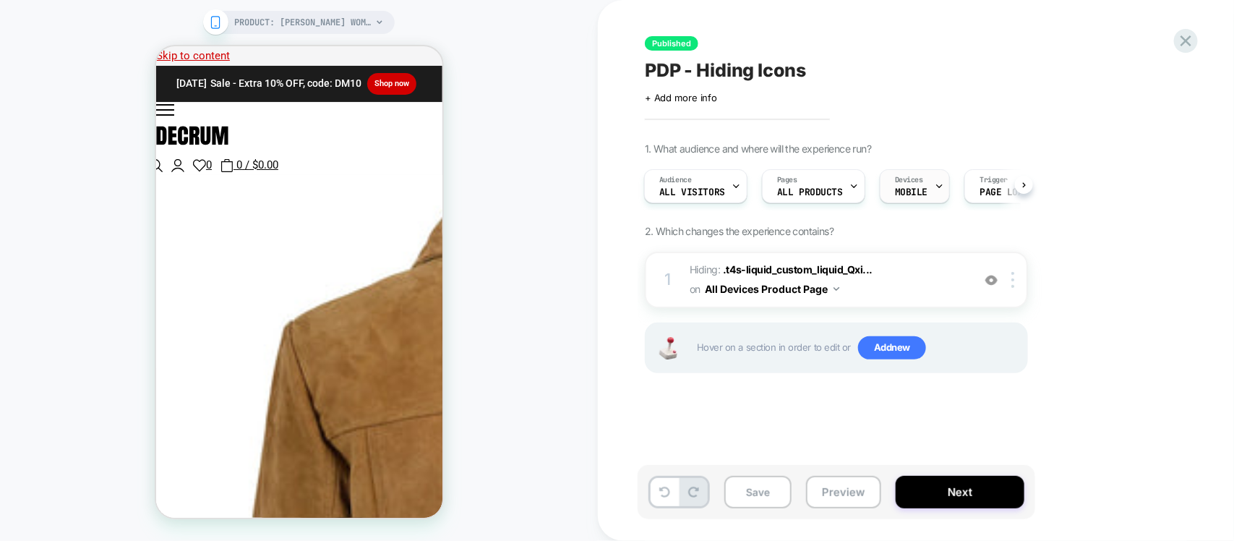
click at [935, 184] on icon at bounding box center [939, 185] width 9 height 9
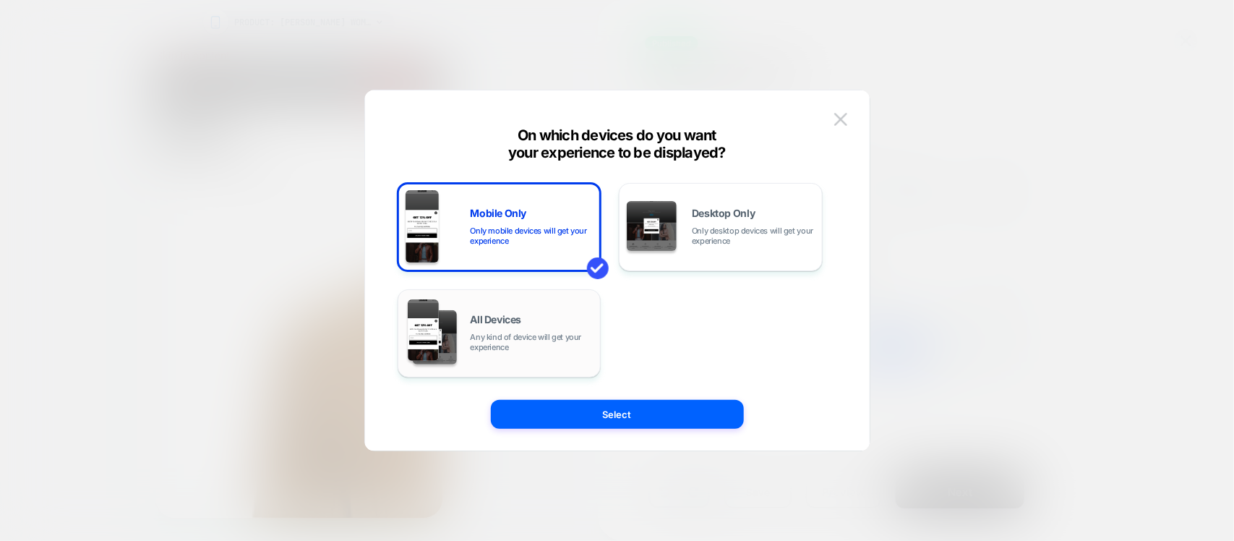
click at [530, 326] on div "All Devices Any kind of device will get your experience" at bounding box center [532, 334] width 123 height 38
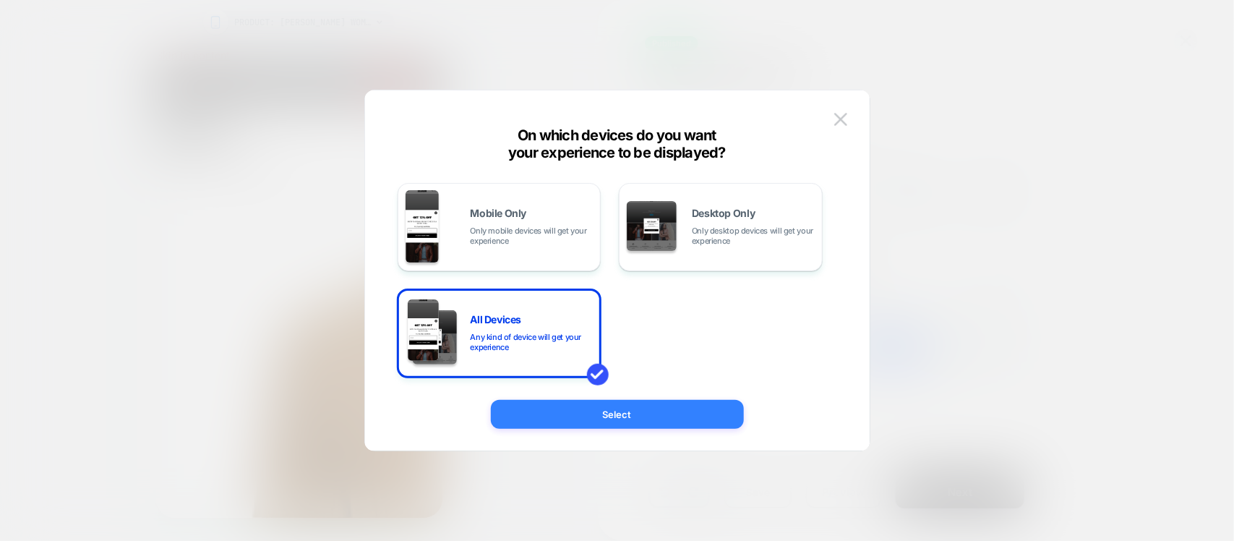
click at [583, 416] on button "Select" at bounding box center [617, 414] width 253 height 29
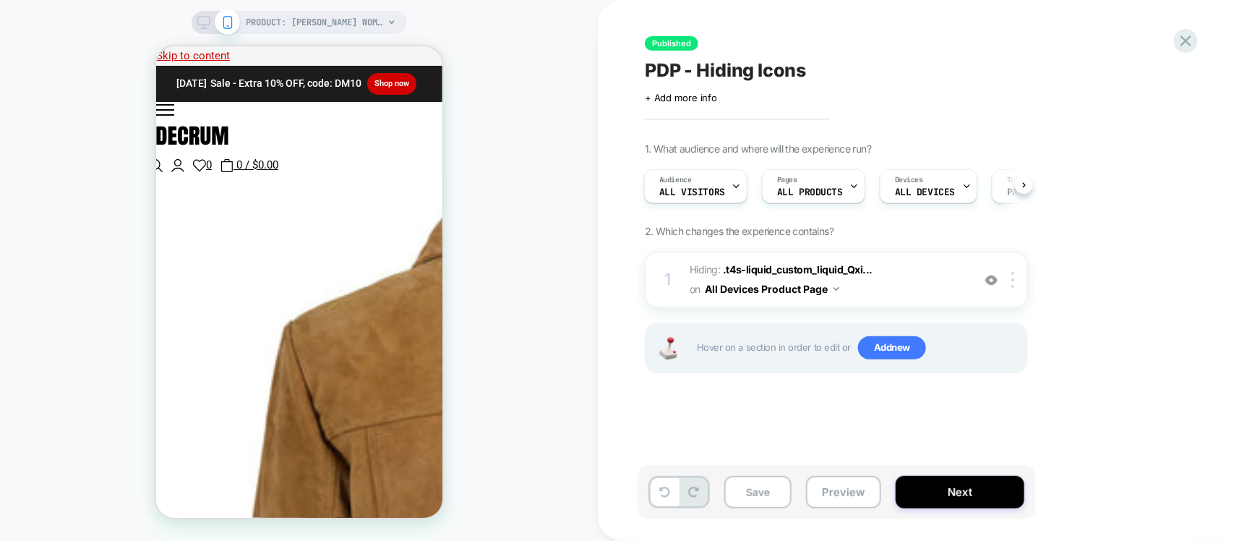
click at [207, 26] on icon at bounding box center [203, 22] width 13 height 13
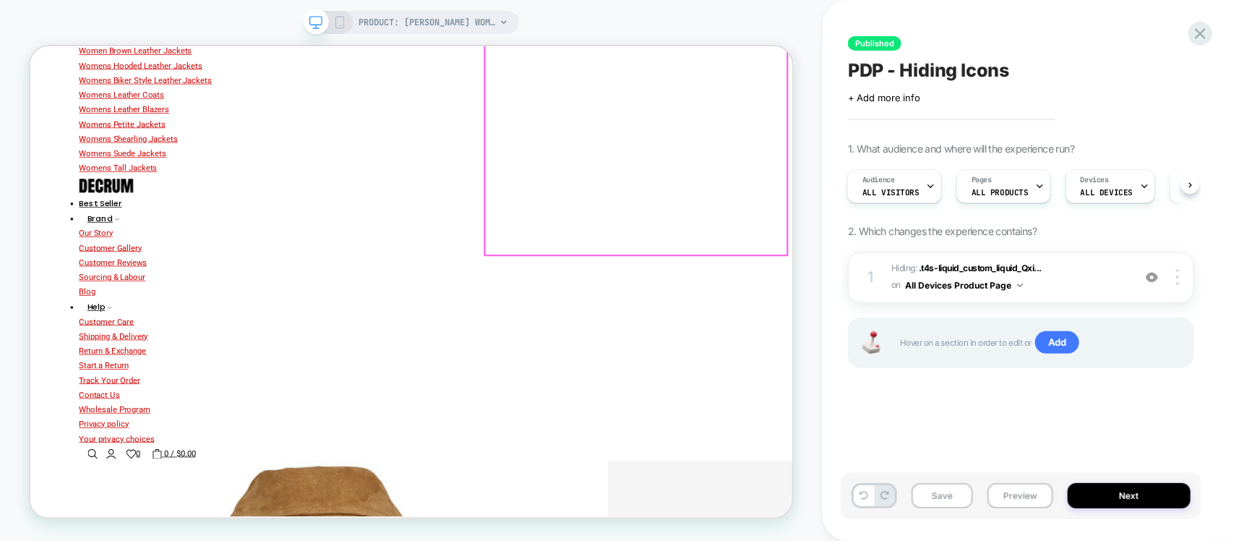
scroll to position [542, 0]
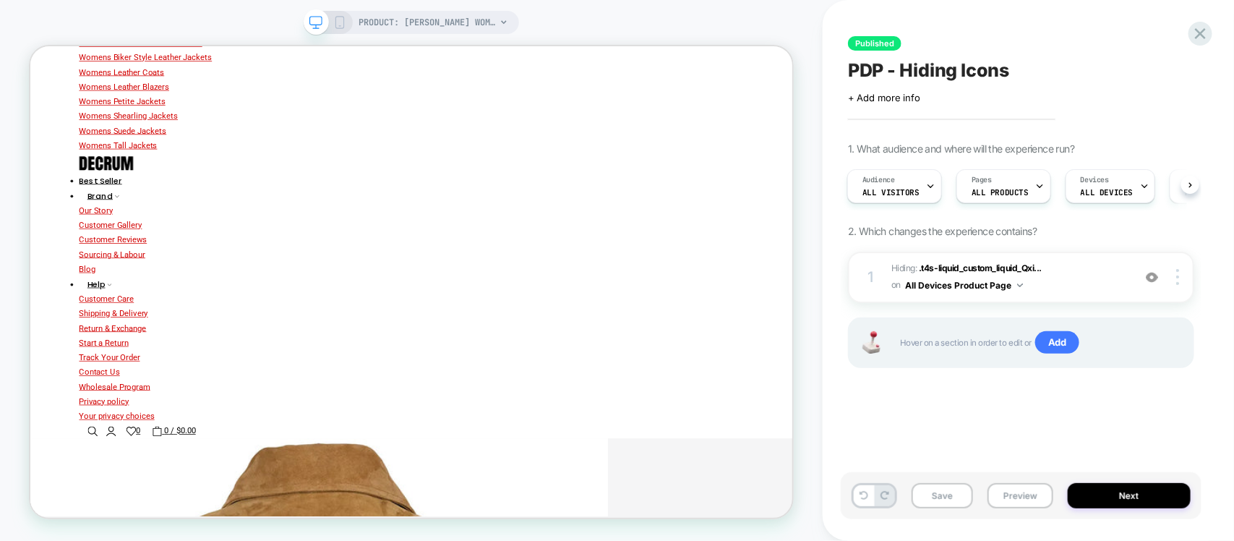
click at [1137, 514] on div "Save Preview Next" at bounding box center [1021, 495] width 361 height 47
click at [1135, 503] on button "Next" at bounding box center [1129, 495] width 123 height 25
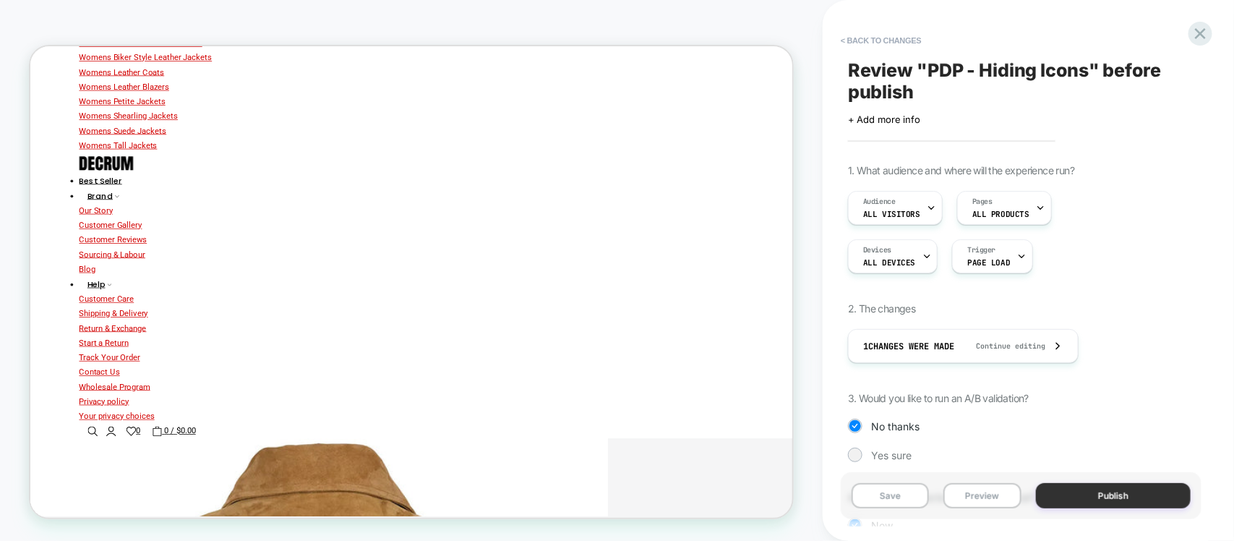
click at [1085, 494] on button "Publish" at bounding box center [1113, 495] width 155 height 25
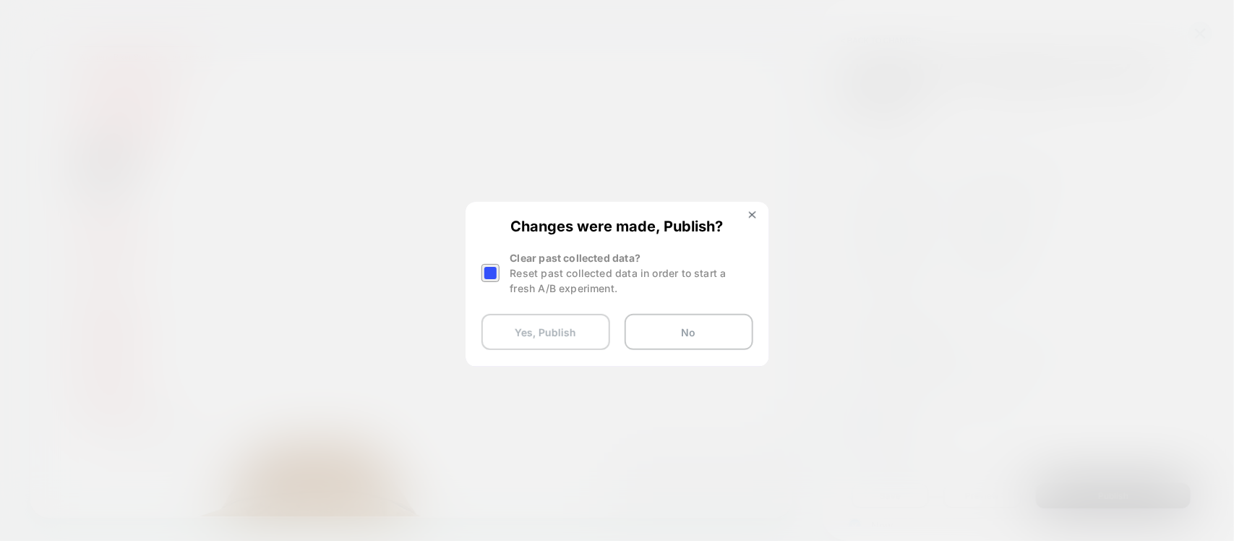
click at [566, 328] on button "Yes, Publish" at bounding box center [546, 332] width 129 height 36
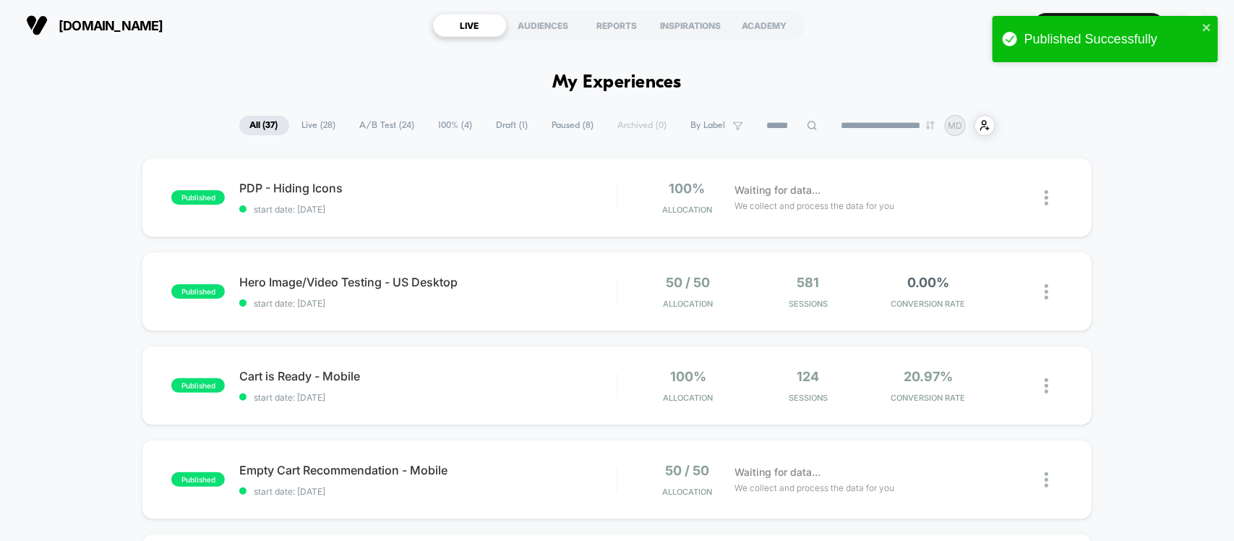
click at [1207, 33] on icon "close" at bounding box center [1207, 28] width 10 height 12
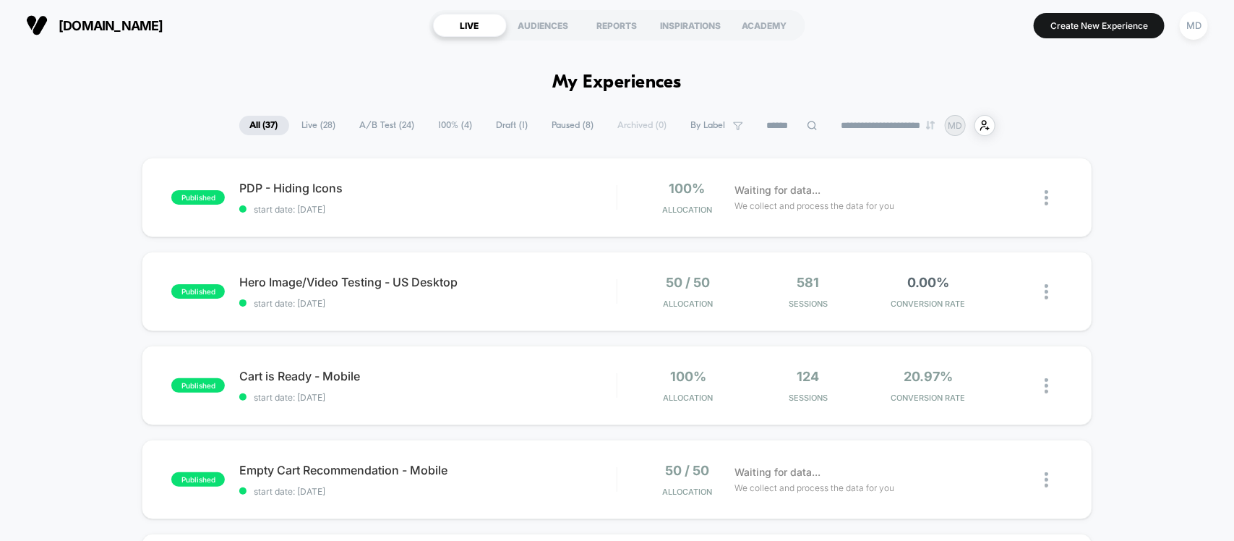
click at [1079, 29] on div "Published Successfully" at bounding box center [1105, 42] width 231 height 59
click at [1079, 30] on button "Create New Experience" at bounding box center [1099, 25] width 131 height 25
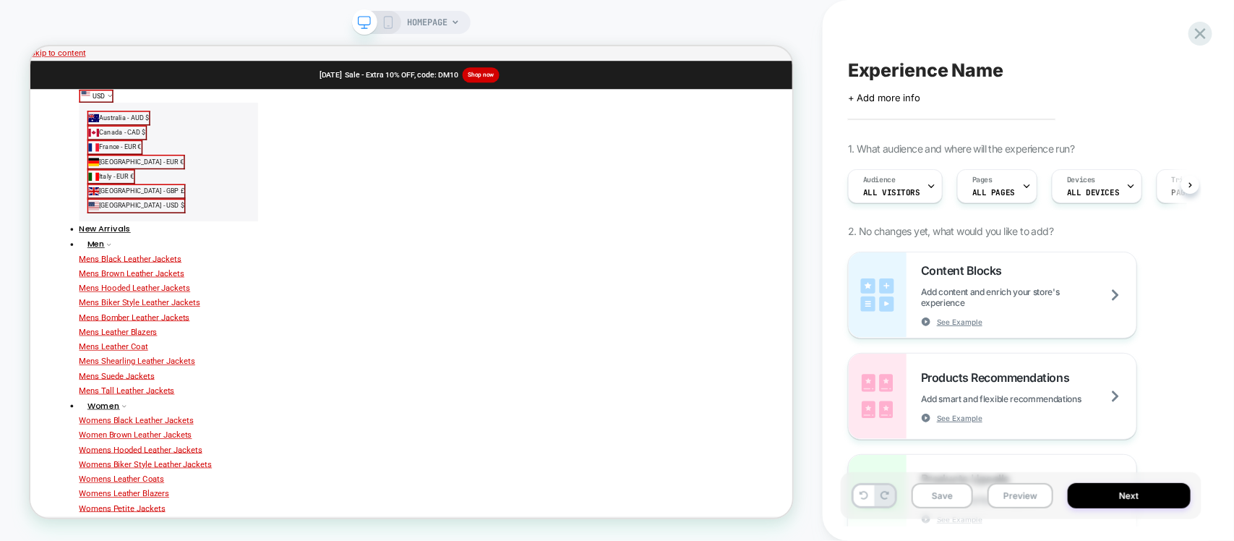
scroll to position [0, 1]
click at [882, 100] on span "+ Add more info" at bounding box center [884, 98] width 72 height 12
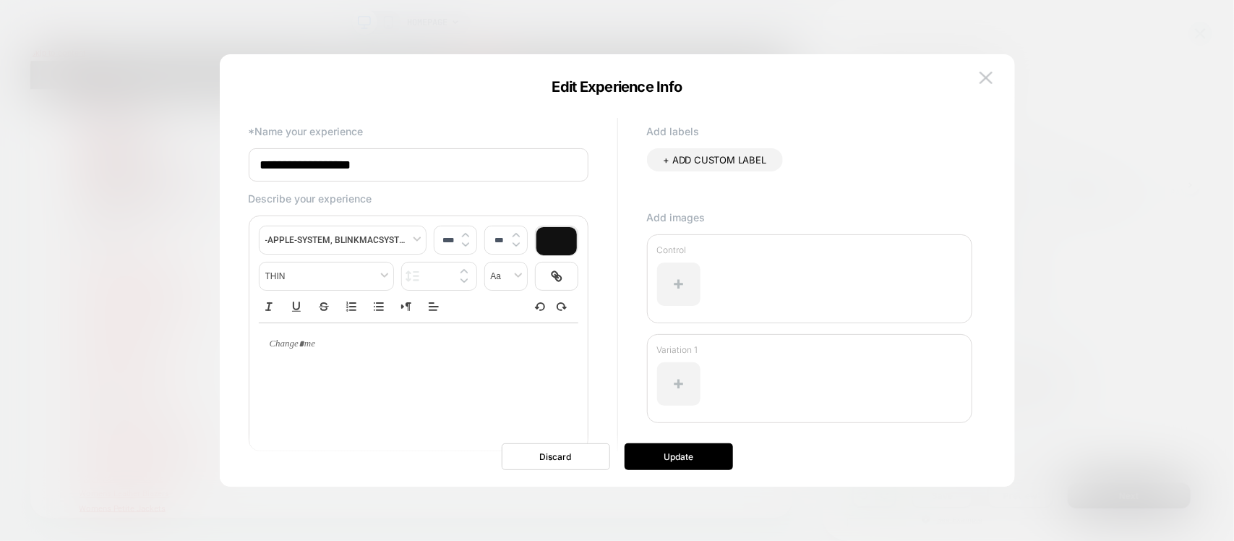
click at [1038, 82] on div at bounding box center [617, 270] width 1234 height 541
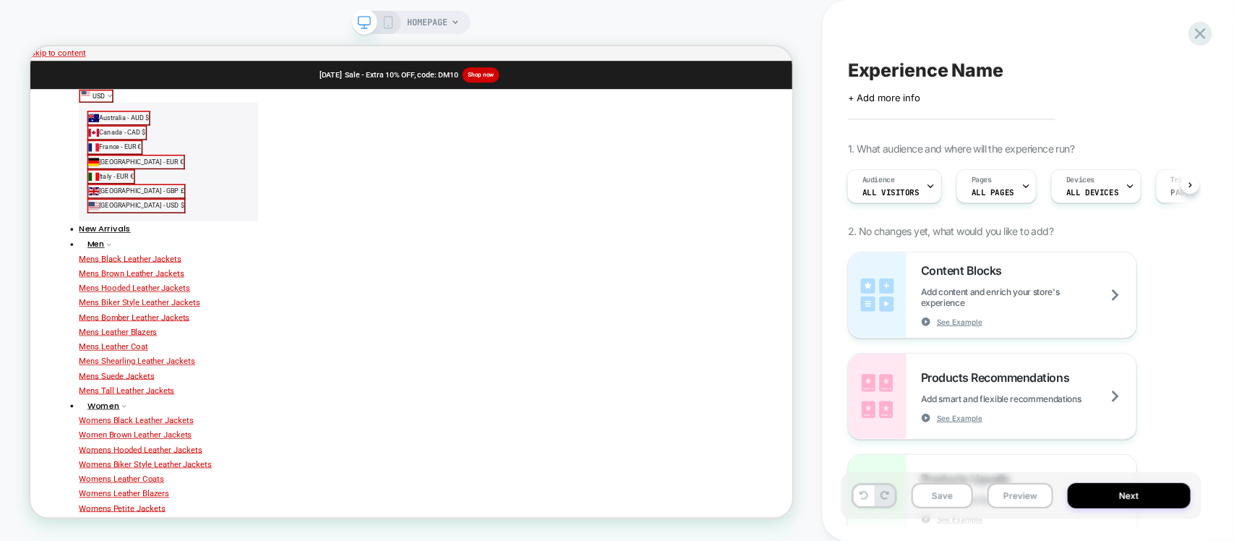
click at [937, 76] on span "Experience Name" at bounding box center [925, 70] width 155 height 22
type textarea "**********"
click at [1118, 64] on icon at bounding box center [1127, 70] width 18 height 18
click at [1006, 193] on span "ALL PAGES" at bounding box center [993, 192] width 43 height 10
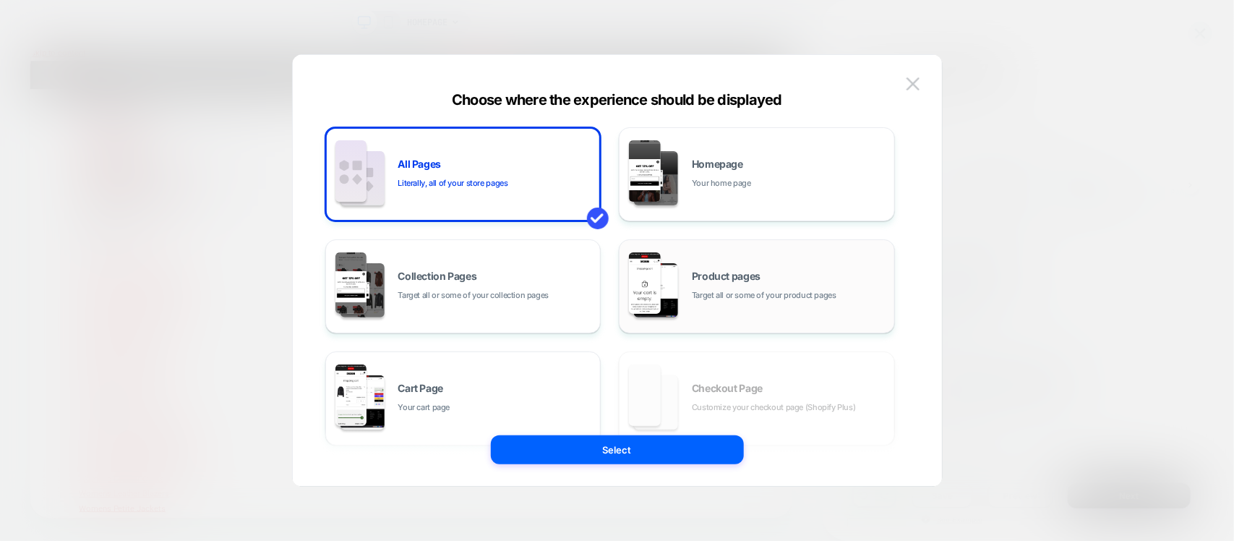
click at [714, 281] on span "Product pages" at bounding box center [726, 276] width 69 height 10
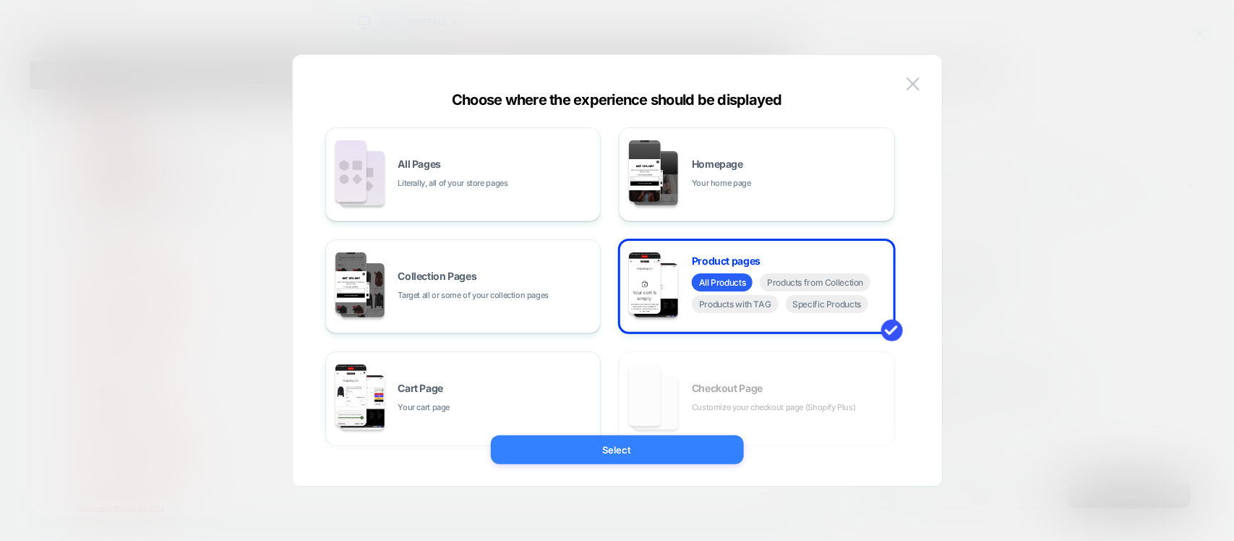
click at [662, 456] on button "Select" at bounding box center [617, 449] width 253 height 29
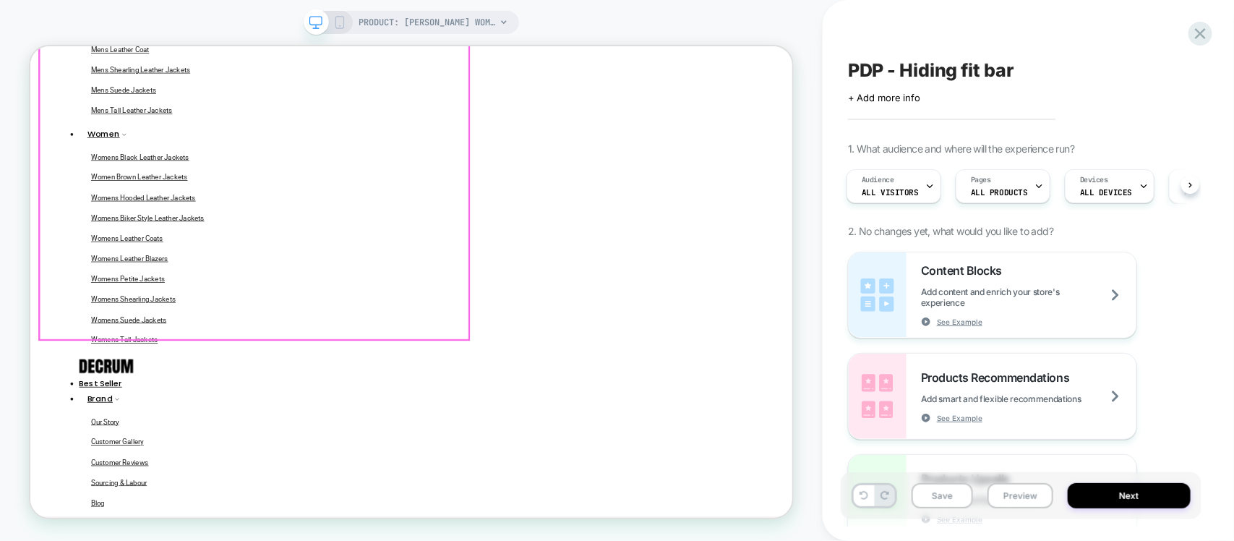
scroll to position [452, 0]
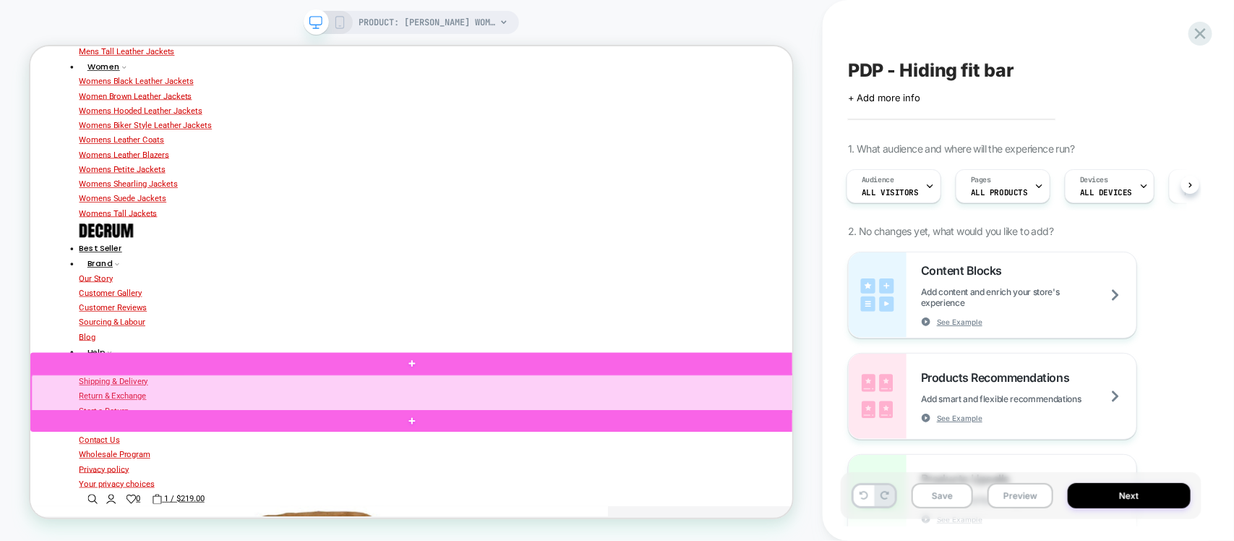
drag, startPoint x: 357, startPoint y: 501, endPoint x: 314, endPoint y: 497, distance: 43.5
click at [314, 497] on div at bounding box center [540, 508] width 1019 height 49
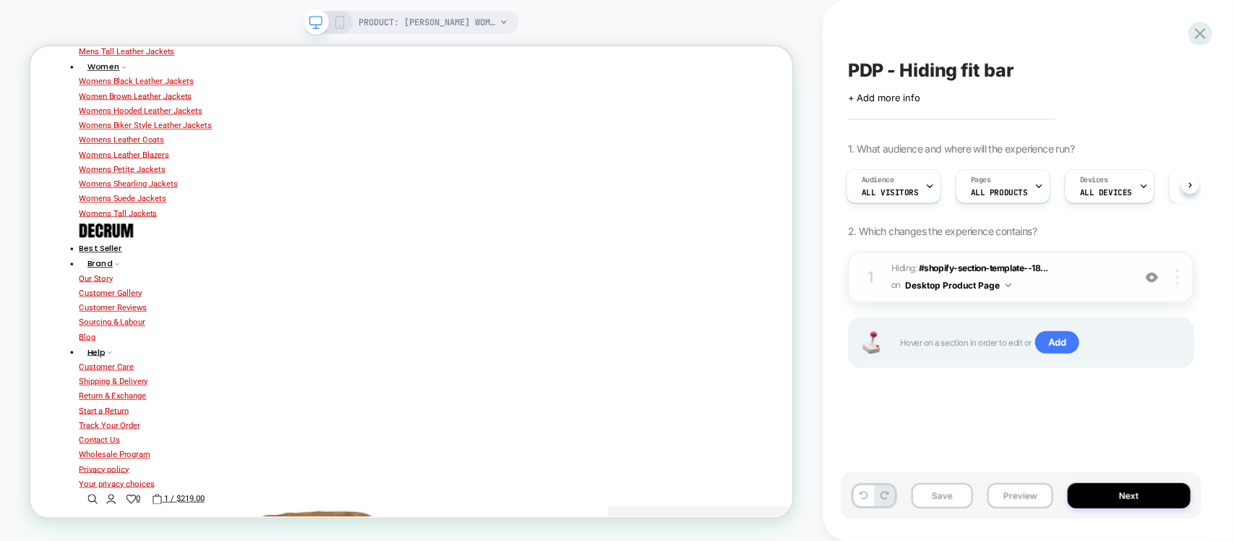
click at [1184, 275] on div at bounding box center [1179, 277] width 27 height 16
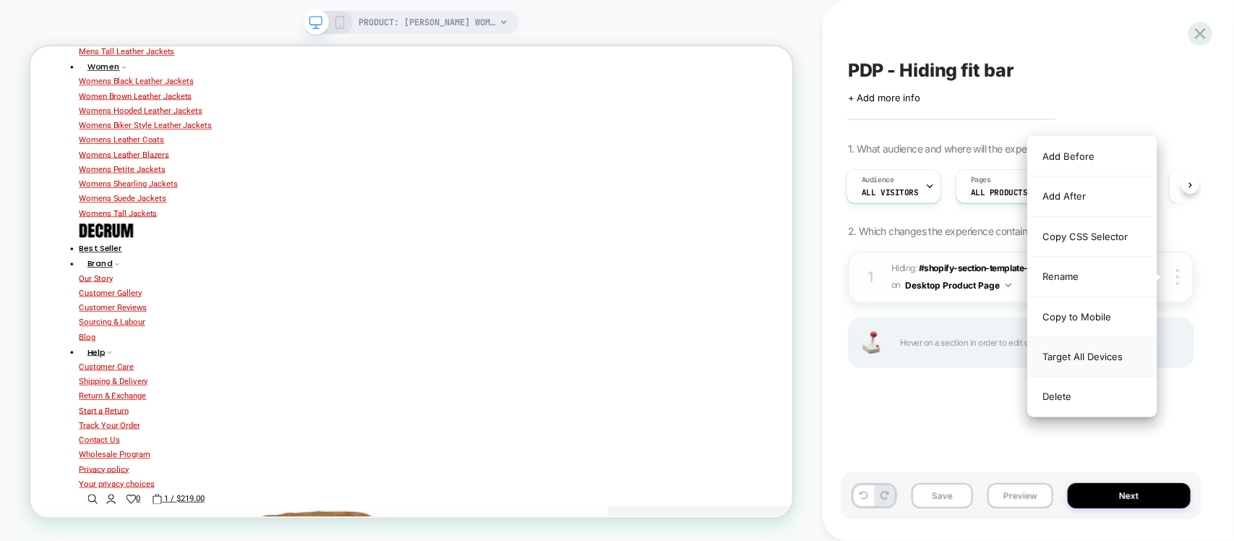
click at [1085, 356] on div "Target All Devices" at bounding box center [1092, 357] width 129 height 40
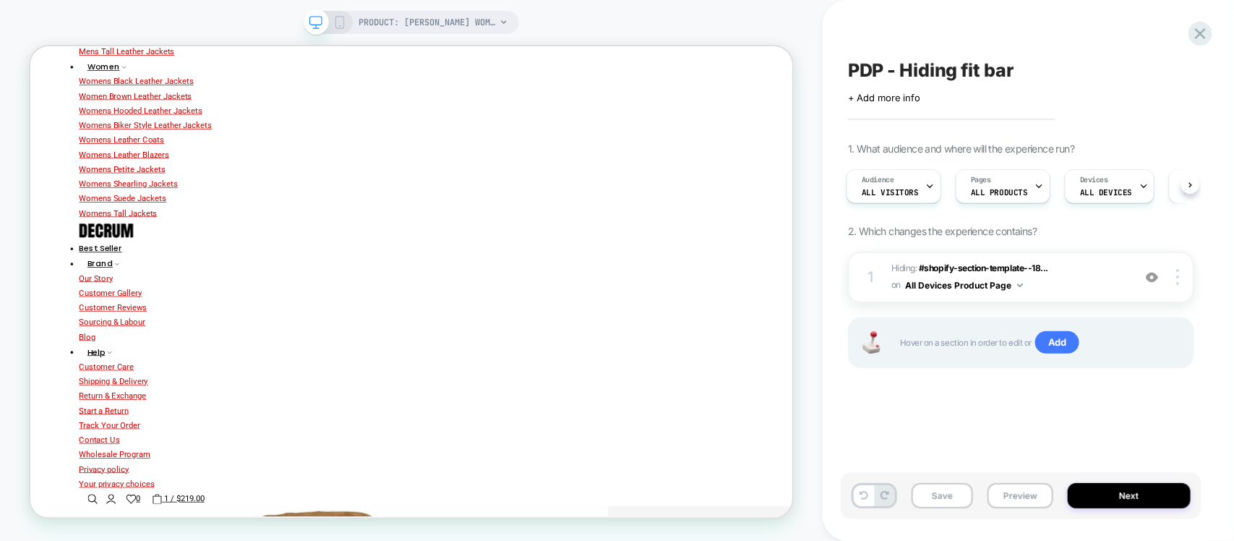
click at [342, 20] on icon at bounding box center [339, 22] width 13 height 13
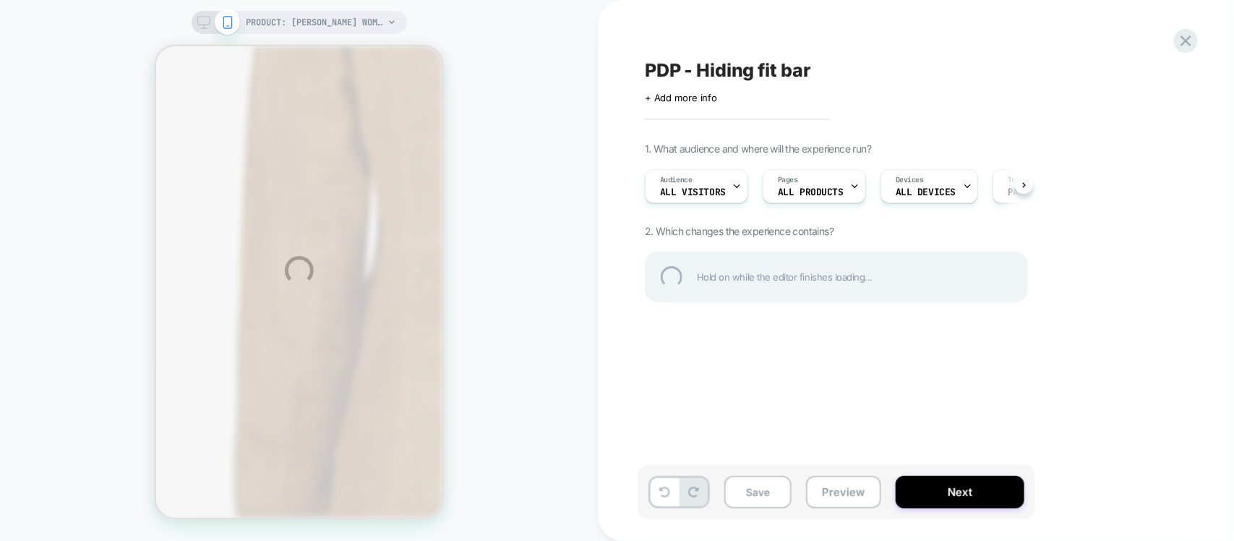
scroll to position [453, 0]
click at [694, 69] on div "PDP - Hiding fit bar" at bounding box center [909, 70] width 528 height 22
click at [694, 69] on textarea "**********" at bounding box center [776, 70] width 262 height 22
click at [1188, 45] on div at bounding box center [1186, 41] width 30 height 30
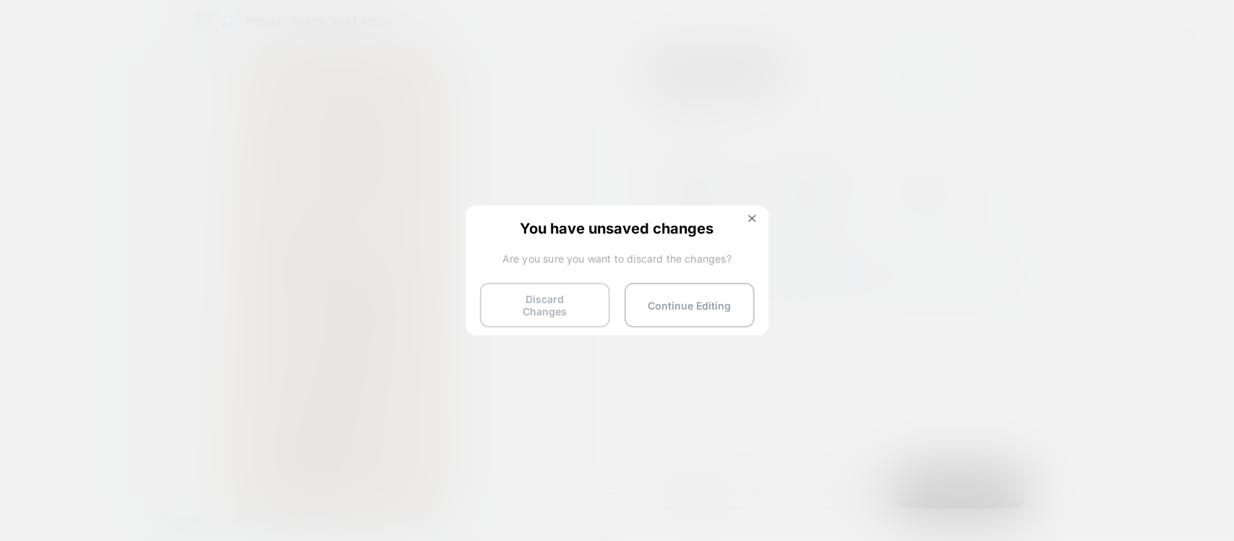
click at [578, 288] on button "Discard Changes" at bounding box center [545, 305] width 130 height 45
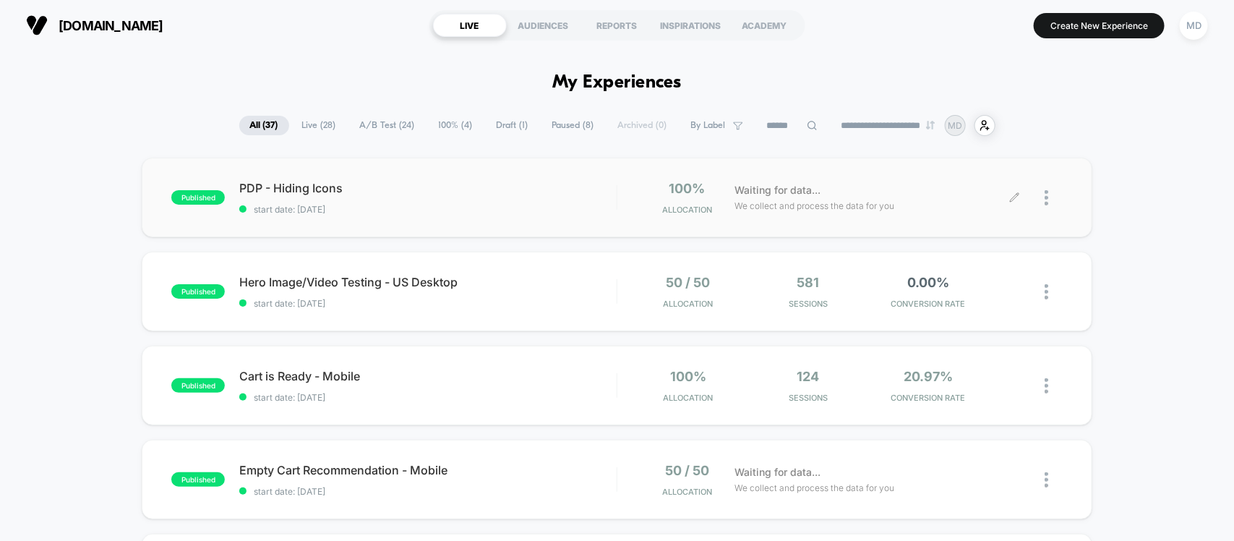
click at [1012, 200] on icon at bounding box center [1014, 197] width 9 height 9
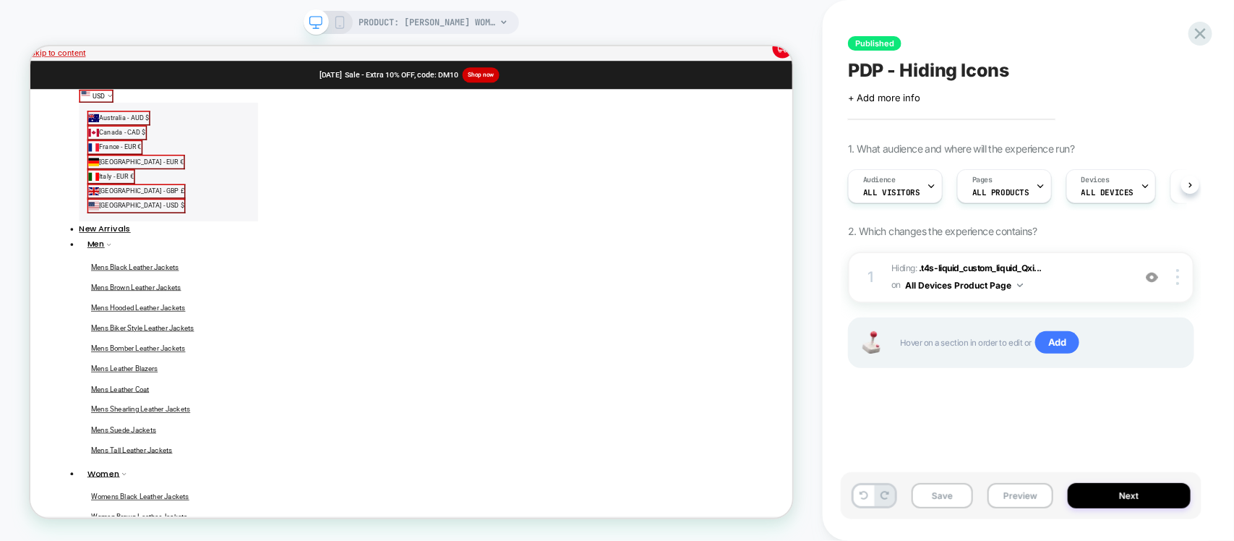
scroll to position [0, 1]
click at [1131, 500] on button "Next" at bounding box center [1129, 495] width 123 height 25
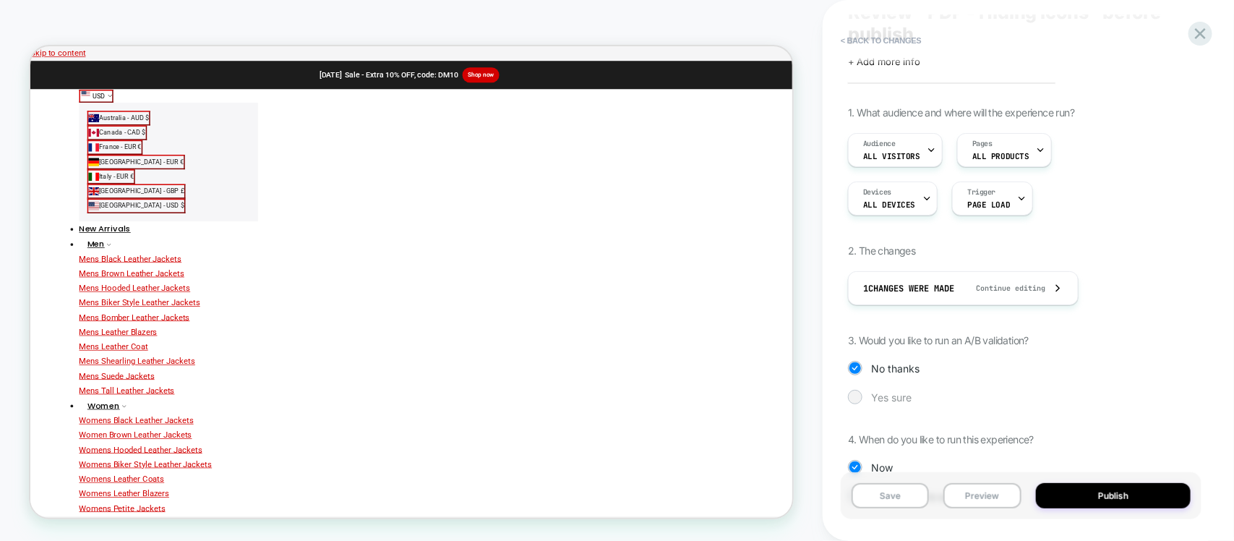
scroll to position [116, 0]
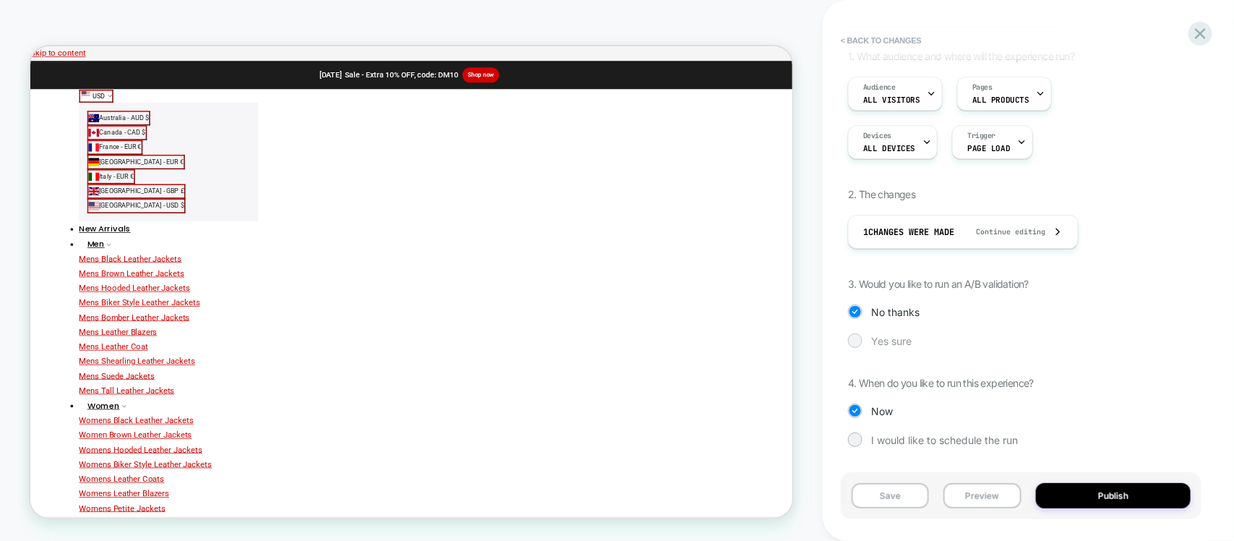
click at [883, 336] on span "Yes sure" at bounding box center [891, 341] width 40 height 12
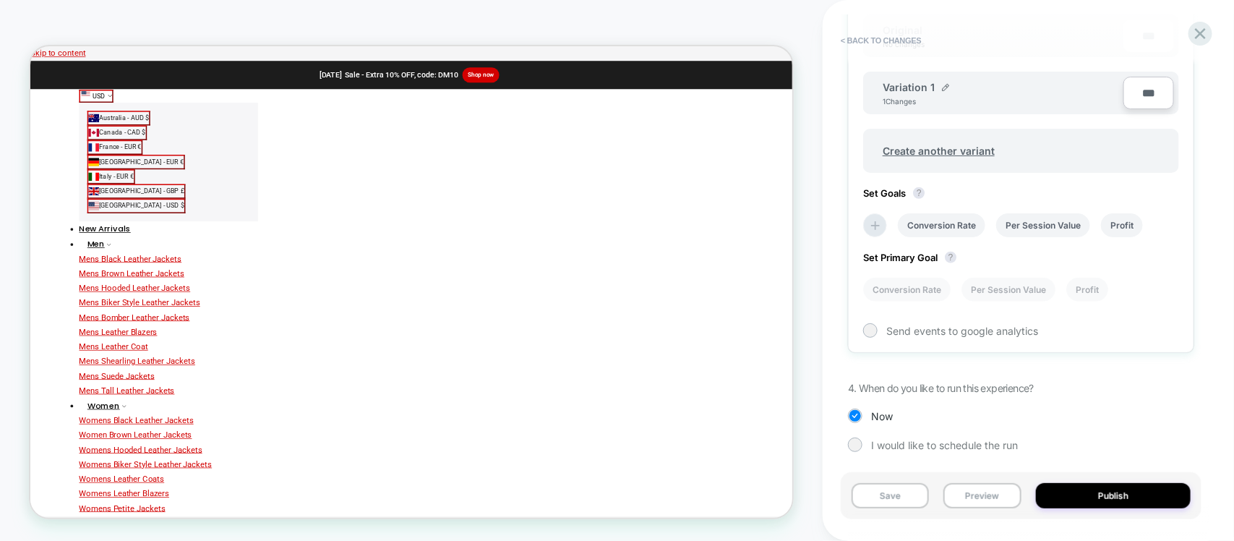
scroll to position [508, 0]
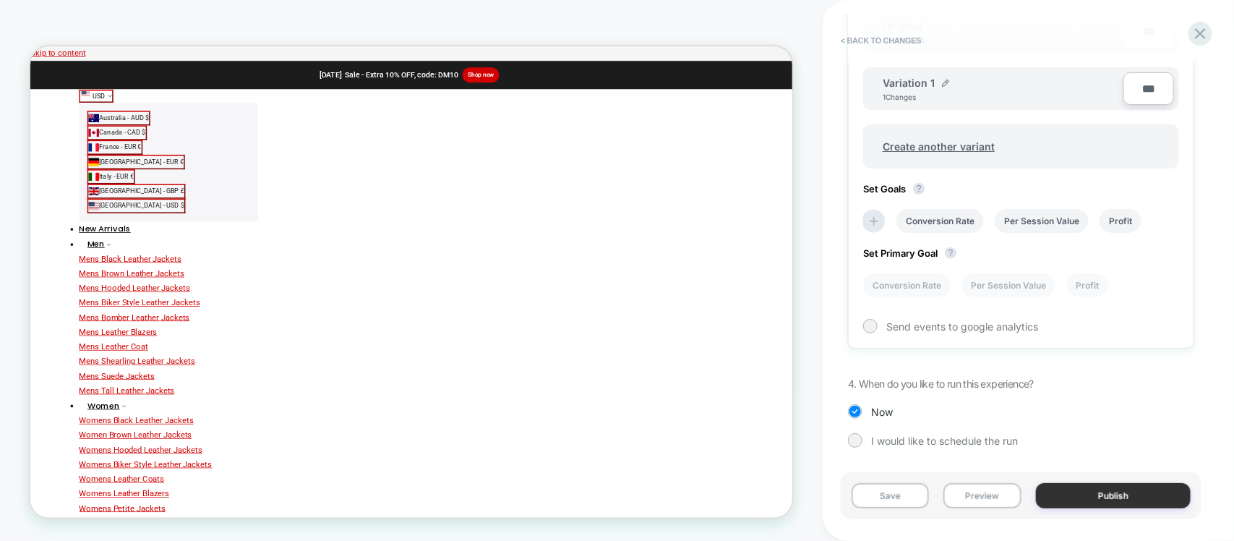
click at [1114, 489] on button "Publish" at bounding box center [1113, 495] width 155 height 25
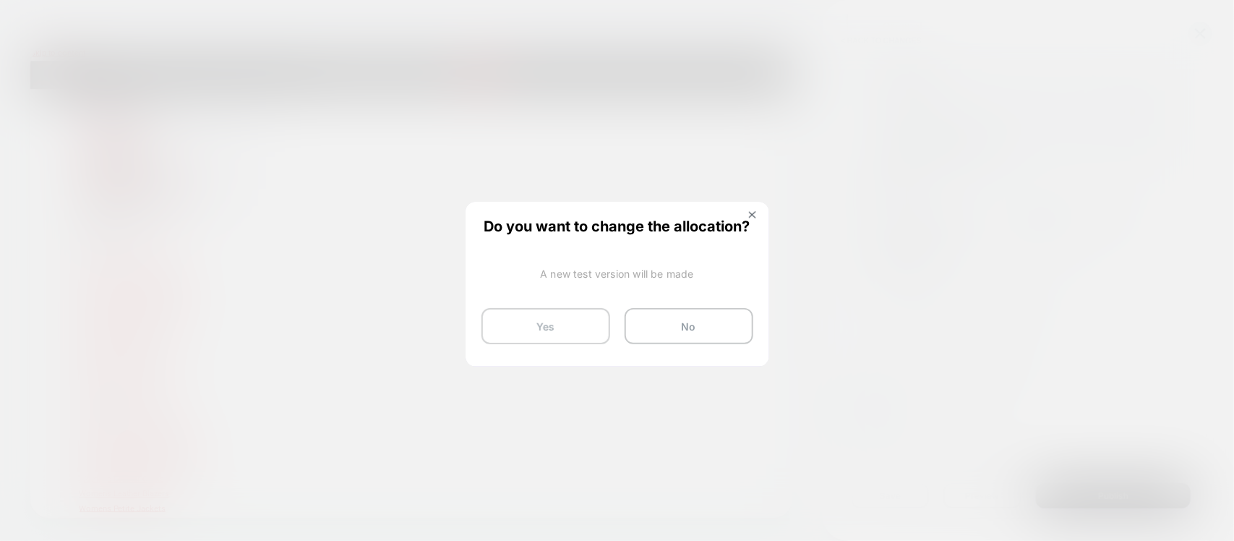
click at [581, 327] on button "Yes" at bounding box center [546, 326] width 129 height 36
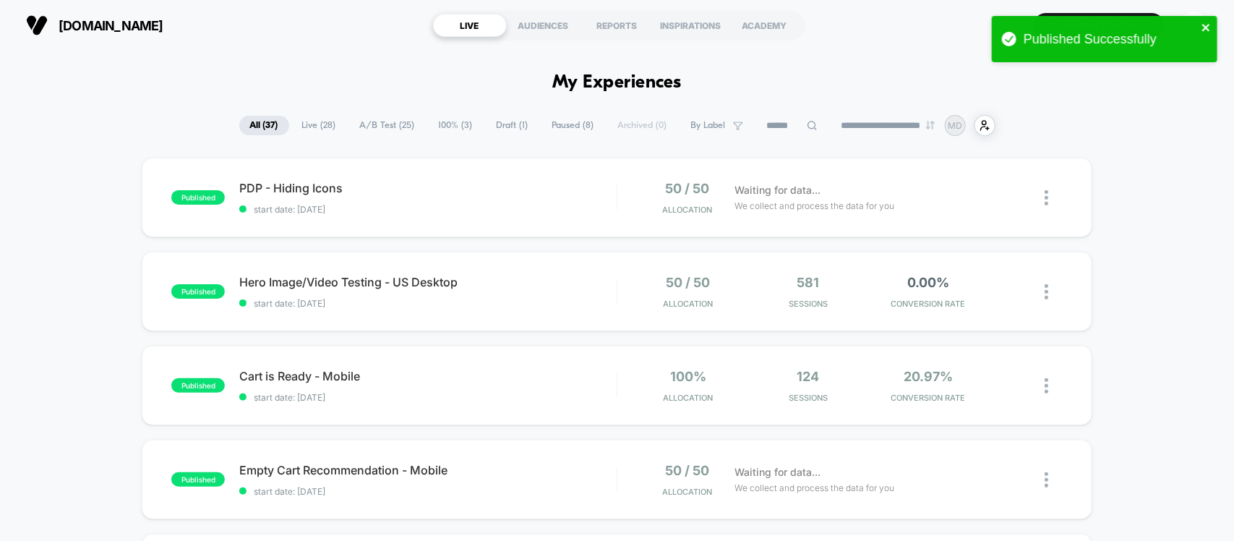
click at [1205, 23] on icon "close" at bounding box center [1207, 28] width 10 height 12
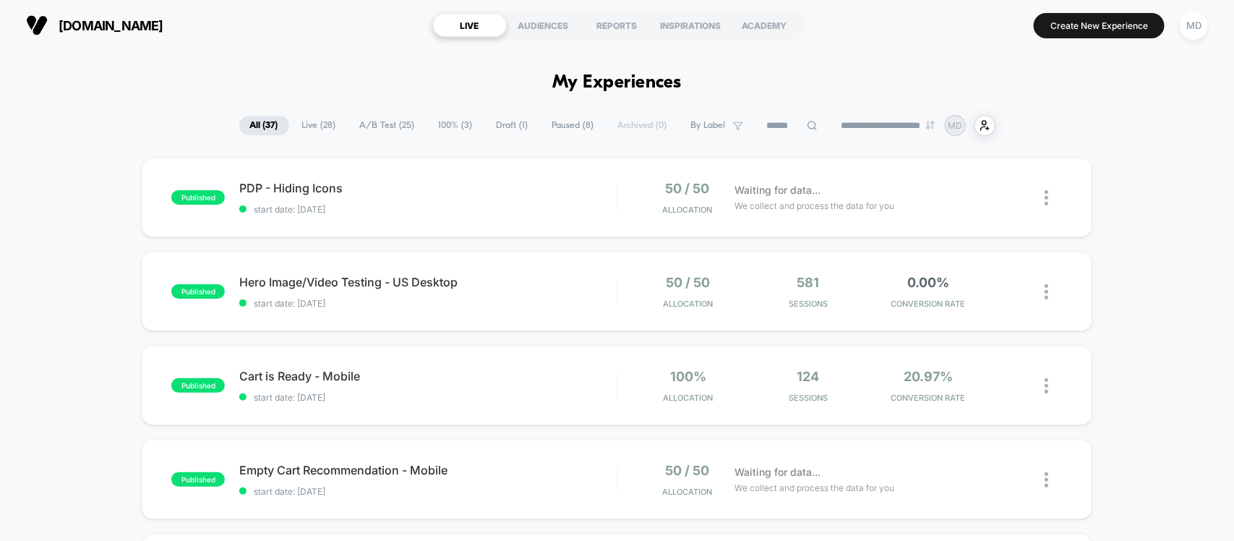
click at [1083, 23] on div "**********" at bounding box center [617, 270] width 1234 height 541
click at [1085, 33] on button "Create New Experience" at bounding box center [1099, 25] width 131 height 25
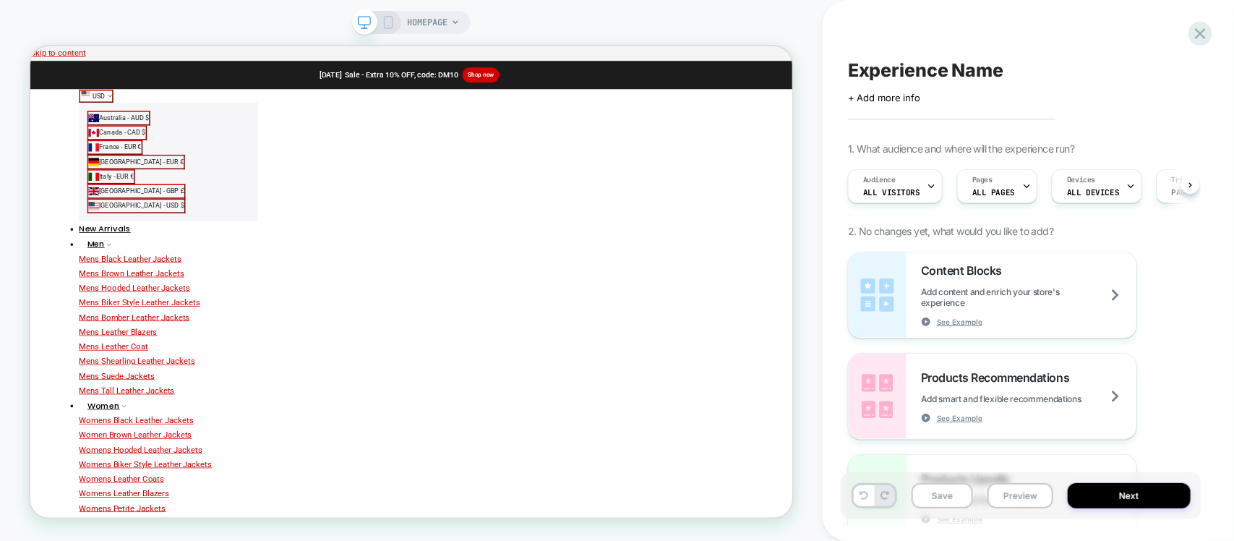
scroll to position [0, 1]
click at [996, 197] on span "ALL PAGES" at bounding box center [993, 192] width 43 height 10
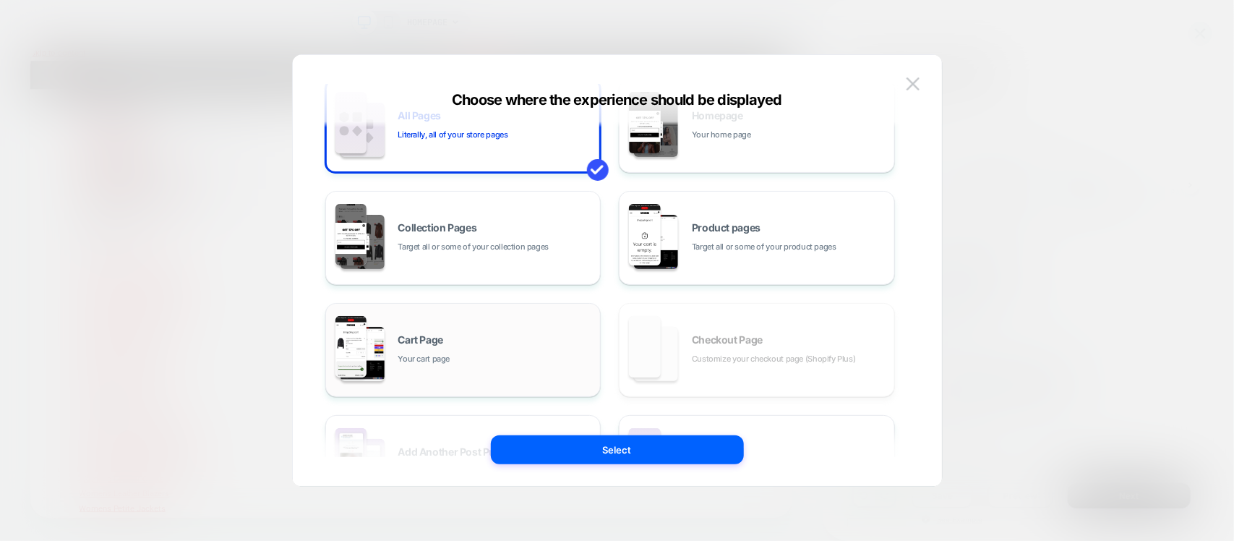
scroll to position [90, 0]
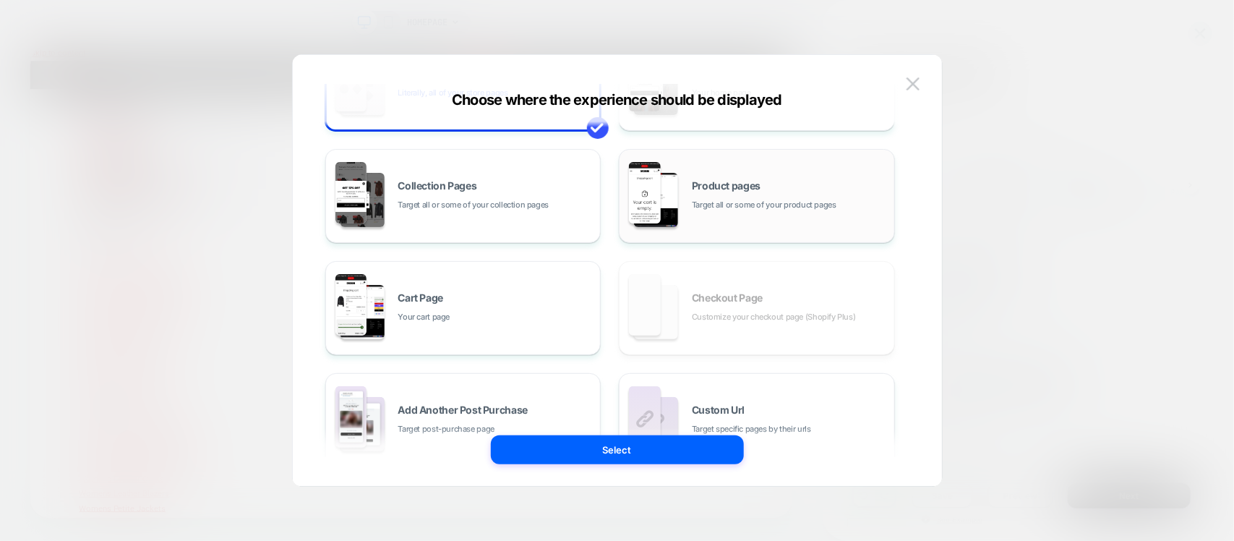
click at [777, 187] on div "Product pages Target all or some of your product pages" at bounding box center [789, 196] width 195 height 31
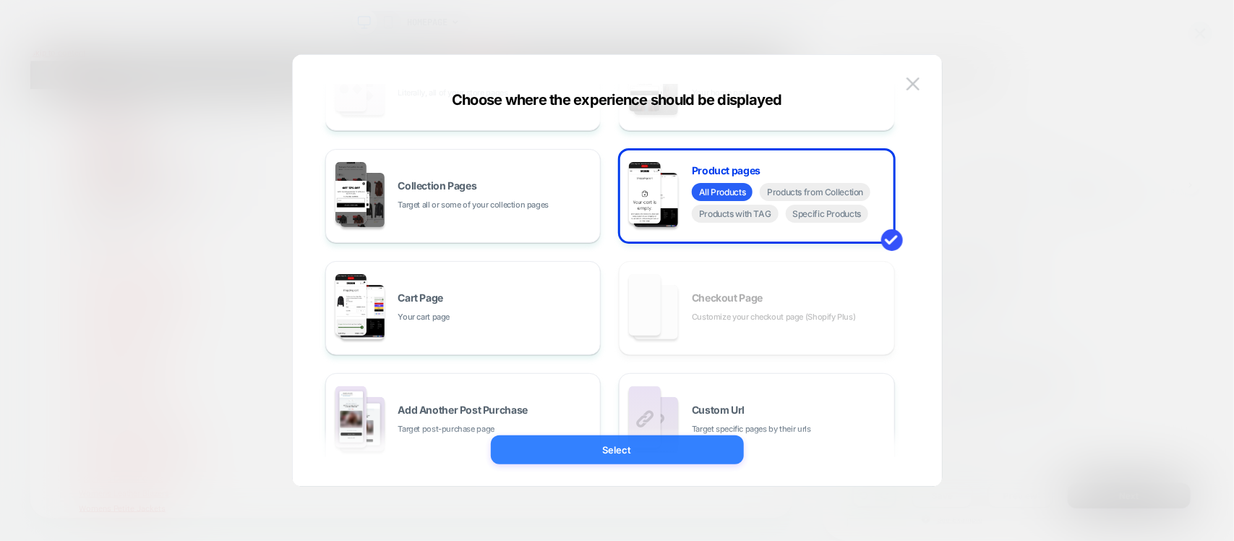
click at [659, 446] on button "Select" at bounding box center [617, 449] width 253 height 29
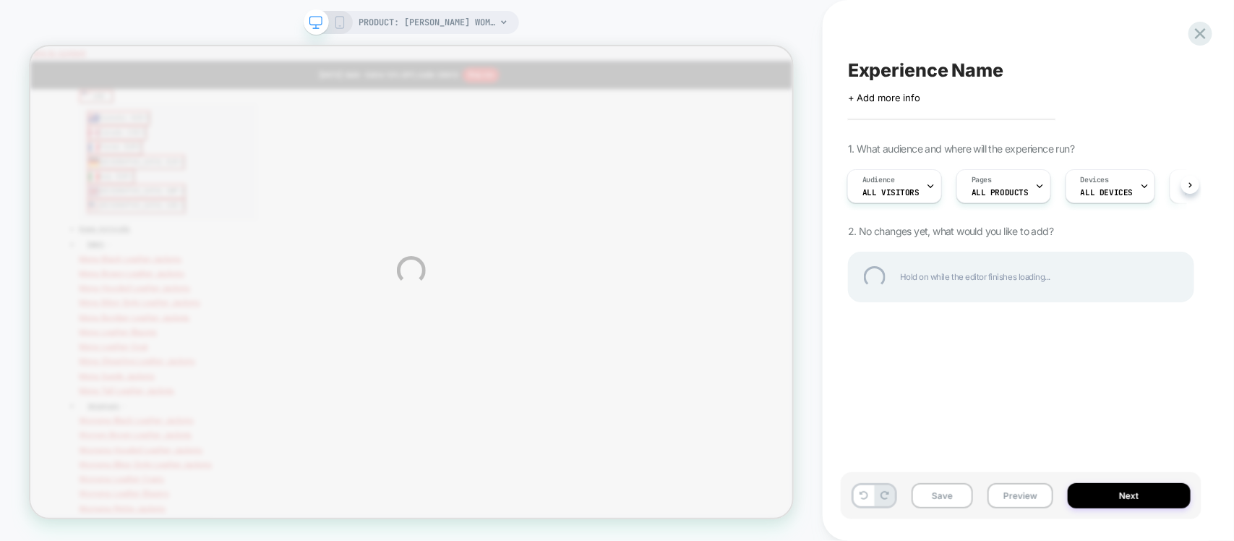
click at [1103, 193] on div "PRODUCT: Kandis Womens Camel Brown Suede Car Coat PRODUCT: Kandis Womens Camel …" at bounding box center [617, 270] width 1234 height 541
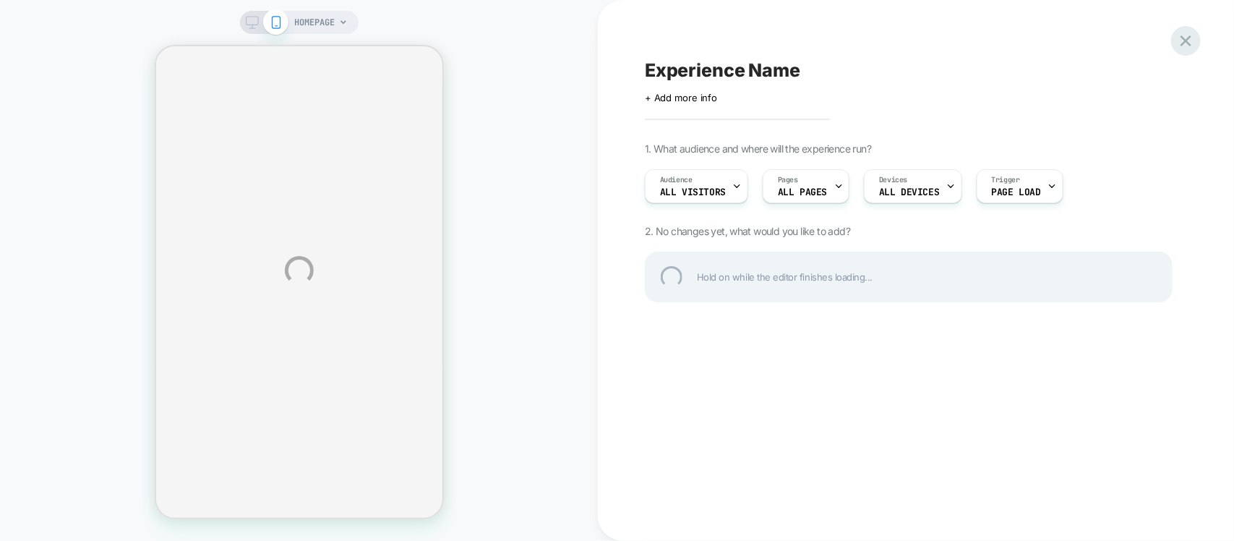
click at [1192, 37] on div at bounding box center [1186, 41] width 30 height 30
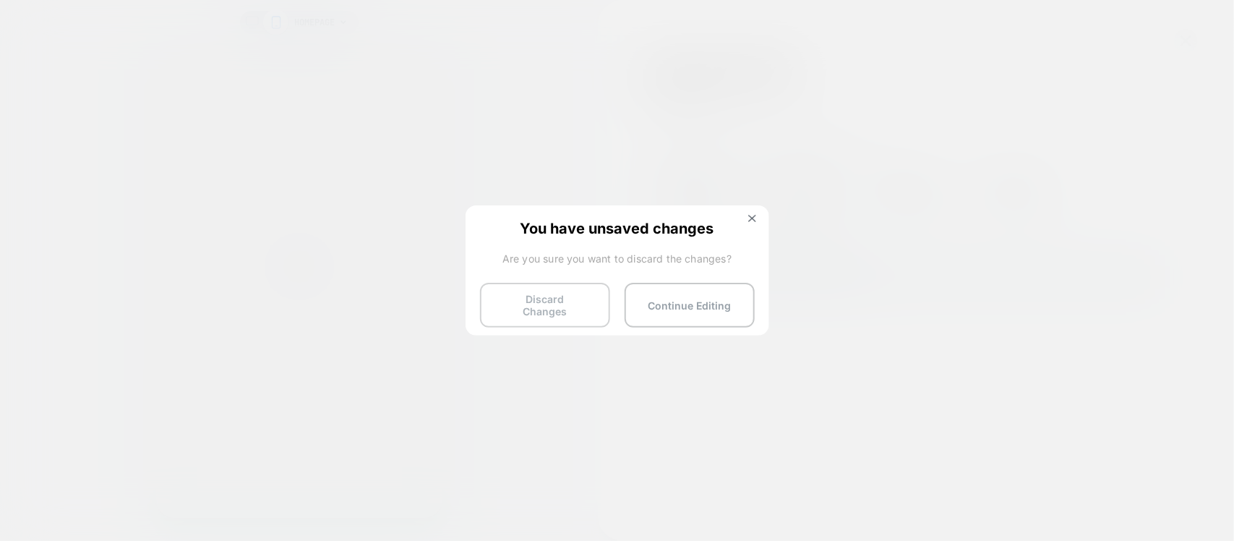
click at [549, 309] on button "Discard Changes" at bounding box center [545, 305] width 130 height 45
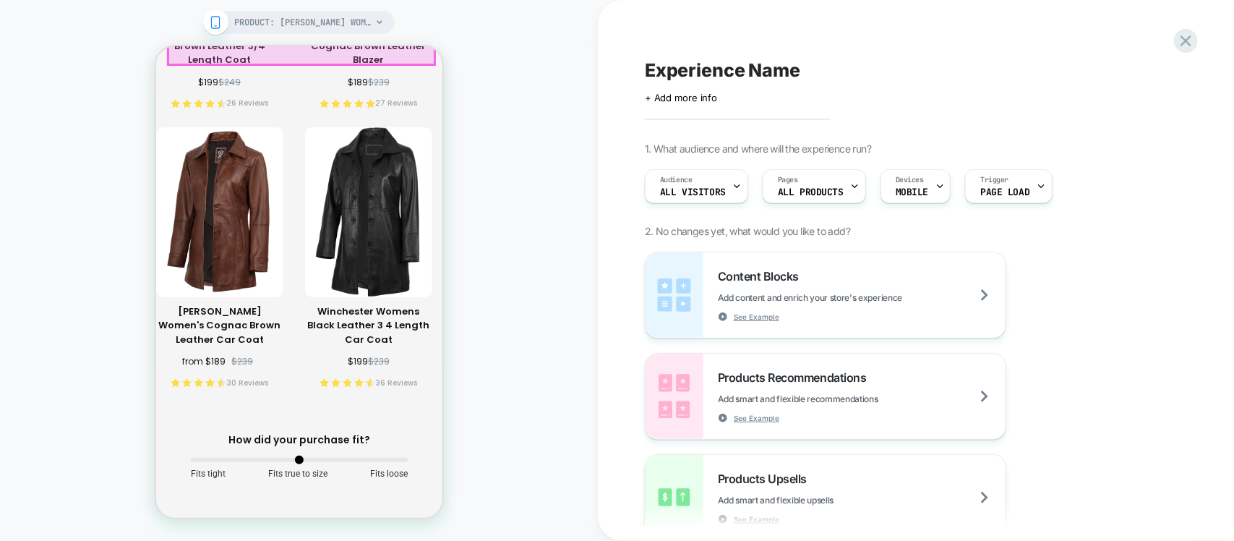
scroll to position [2621, 0]
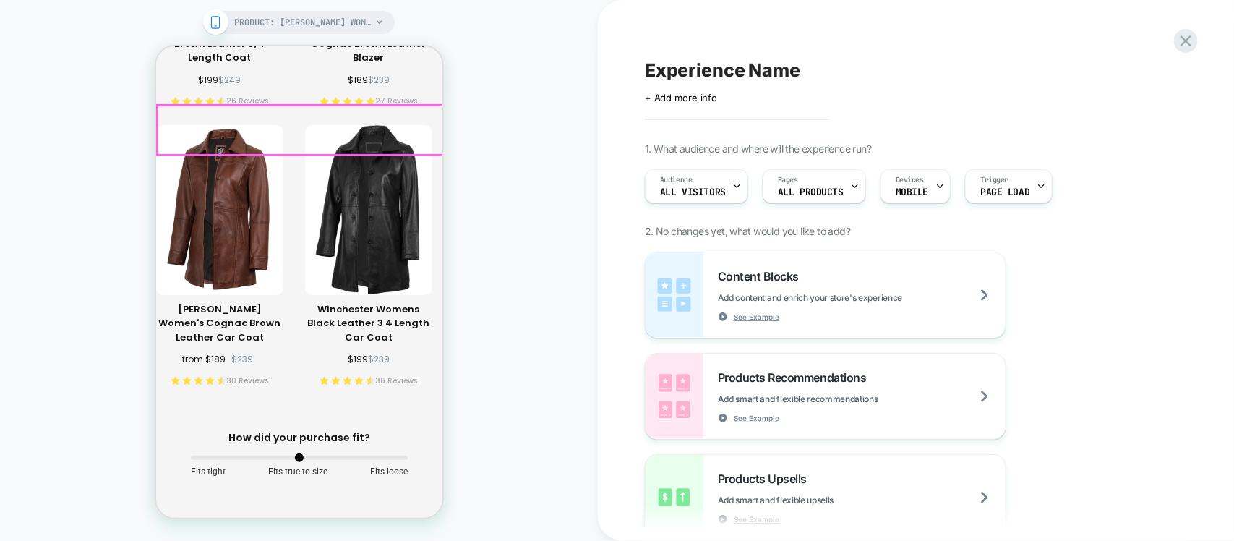
click at [417, 430] on div "Fit Slider How did your purchase fit? Fits tight Fits true to size Fits loose" at bounding box center [298, 454] width 286 height 49
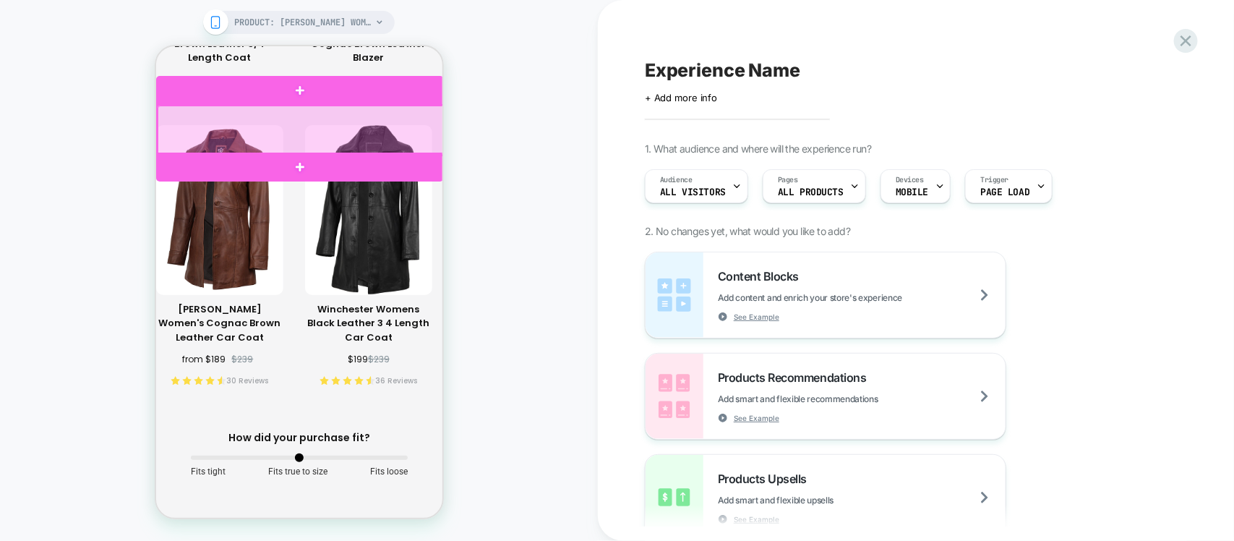
click at [410, 124] on div at bounding box center [301, 129] width 288 height 49
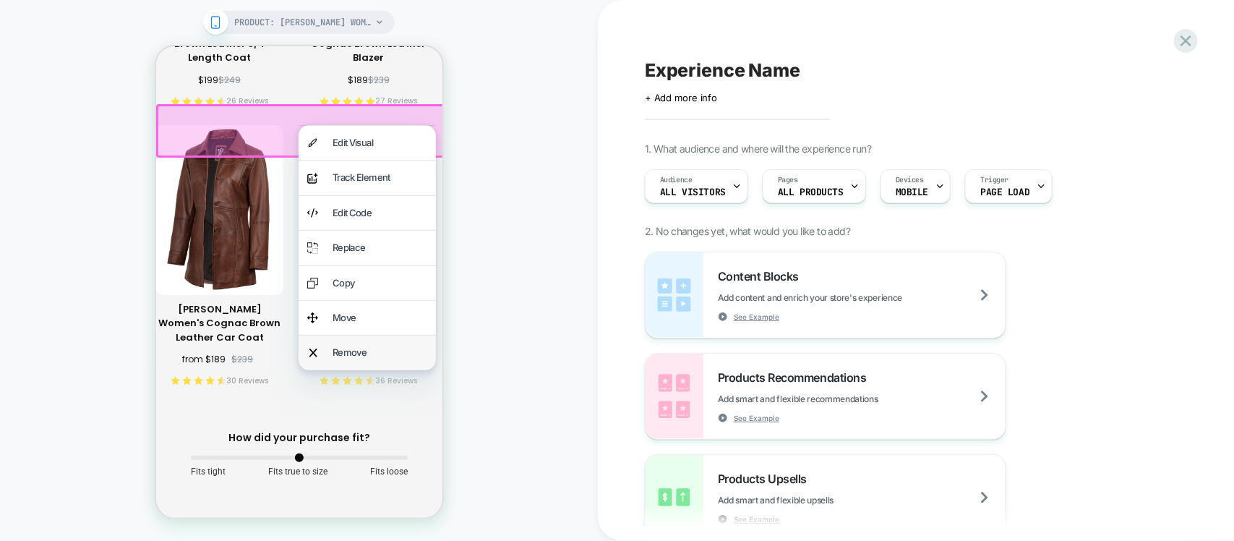
click at [367, 354] on div "Remove" at bounding box center [379, 351] width 95 height 17
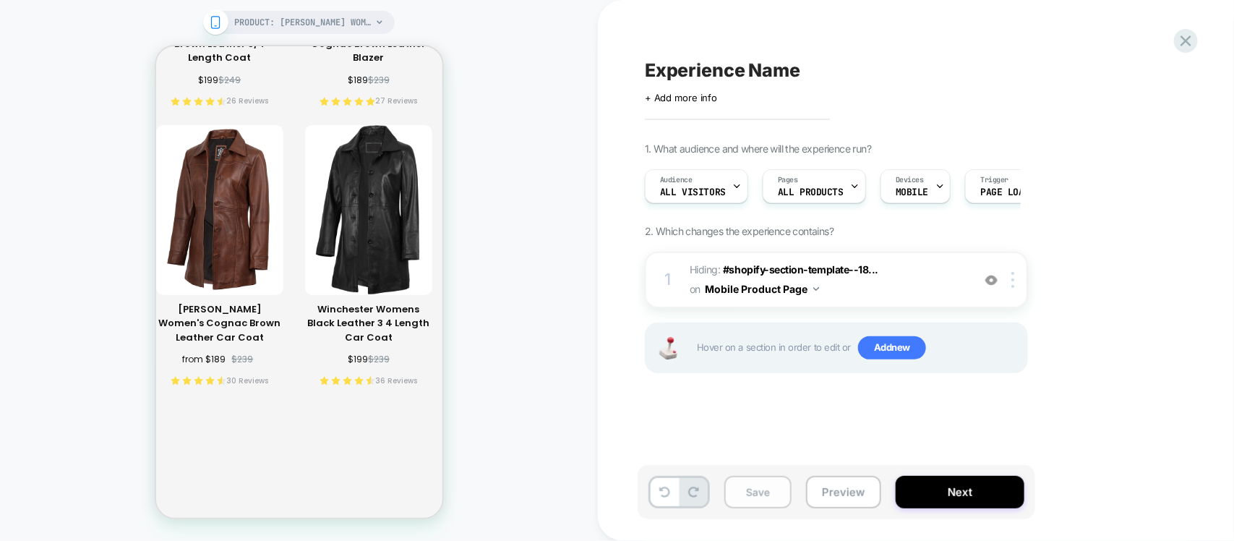
click at [743, 487] on button "Save" at bounding box center [757, 492] width 67 height 33
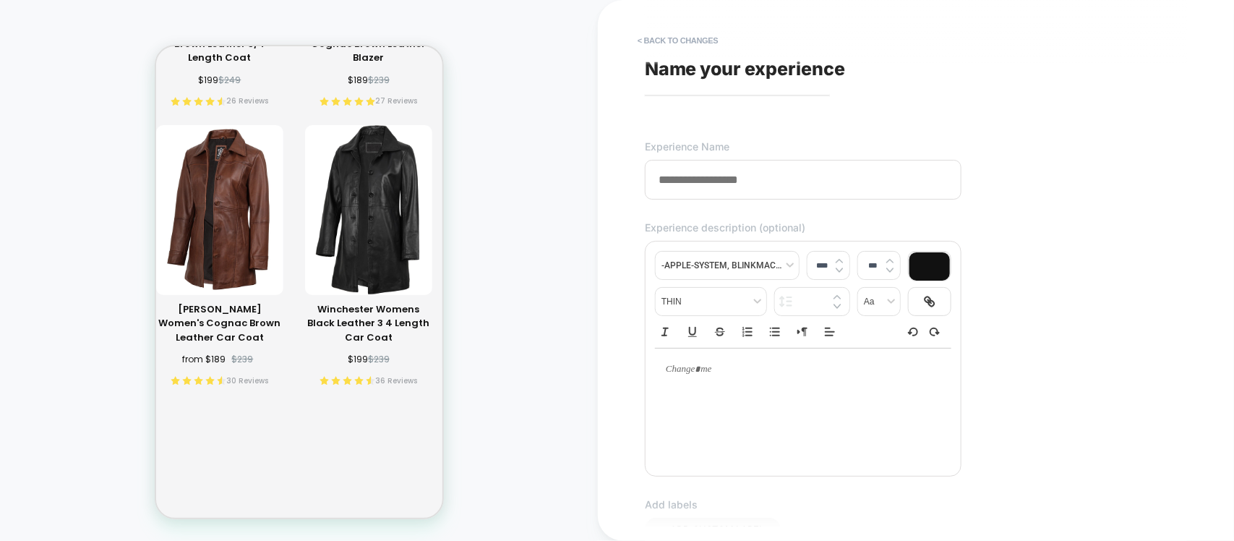
click at [777, 179] on input at bounding box center [803, 180] width 317 height 40
drag, startPoint x: 765, startPoint y: 183, endPoint x: 738, endPoint y: 179, distance: 27.0
click at [738, 179] on input "**********" at bounding box center [803, 180] width 317 height 40
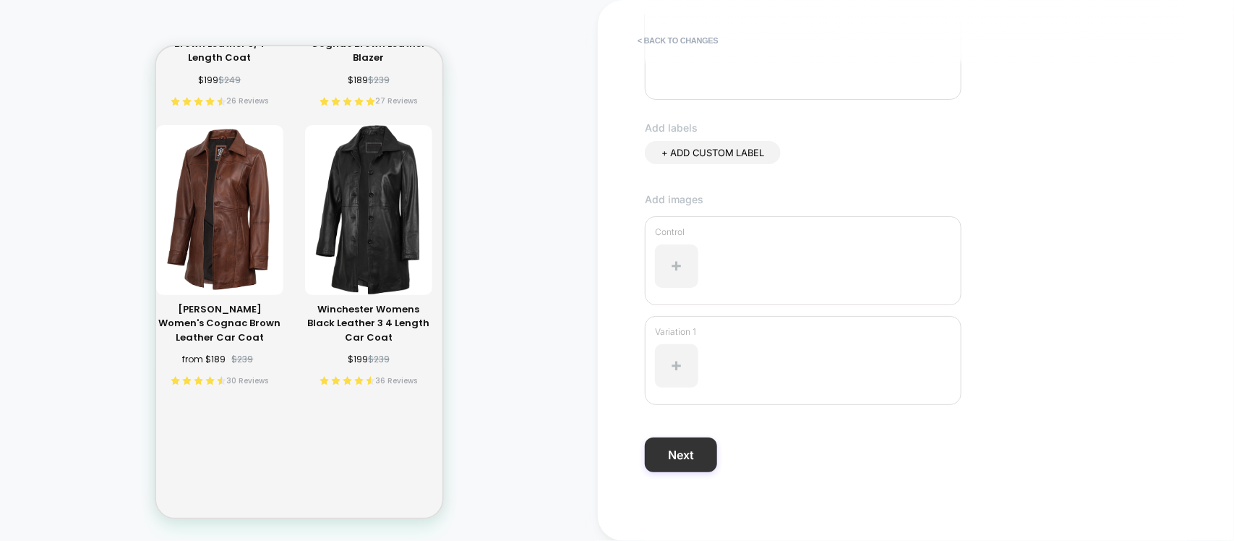
scroll to position [380, 0]
type input "**********"
click at [699, 463] on button "Next" at bounding box center [681, 451] width 72 height 35
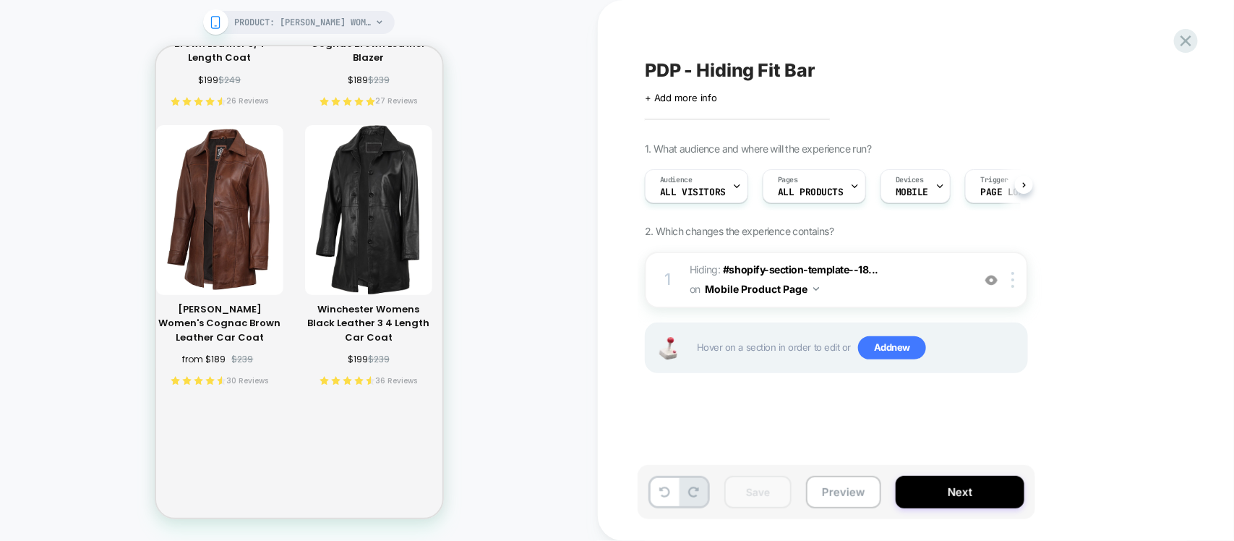
scroll to position [0, 1]
click at [962, 484] on button "Next" at bounding box center [960, 492] width 129 height 33
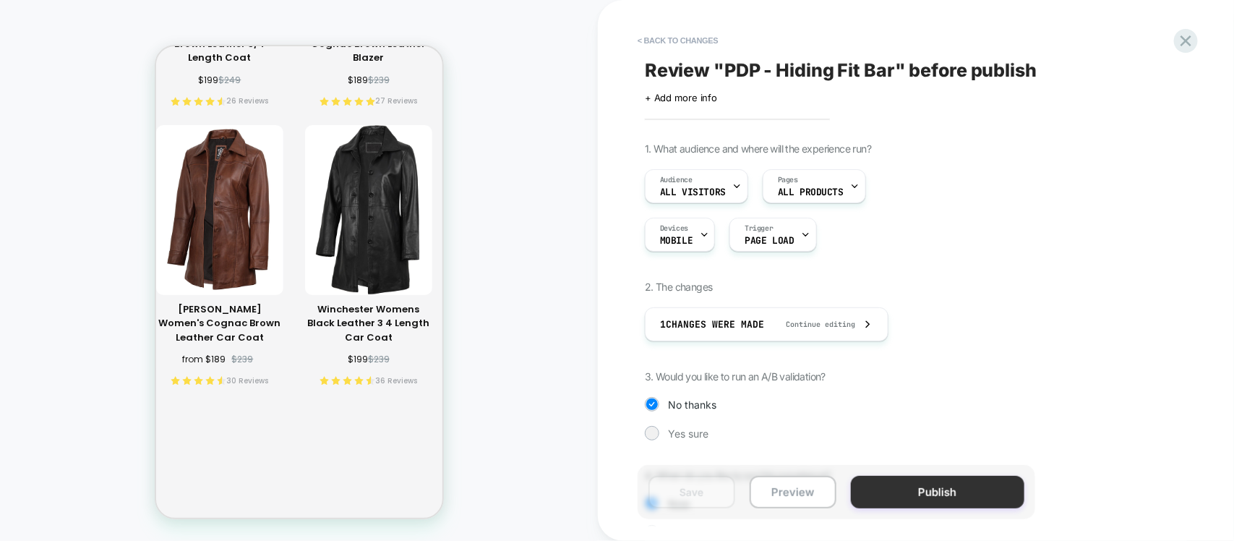
click at [966, 492] on button "Publish" at bounding box center [938, 492] width 174 height 33
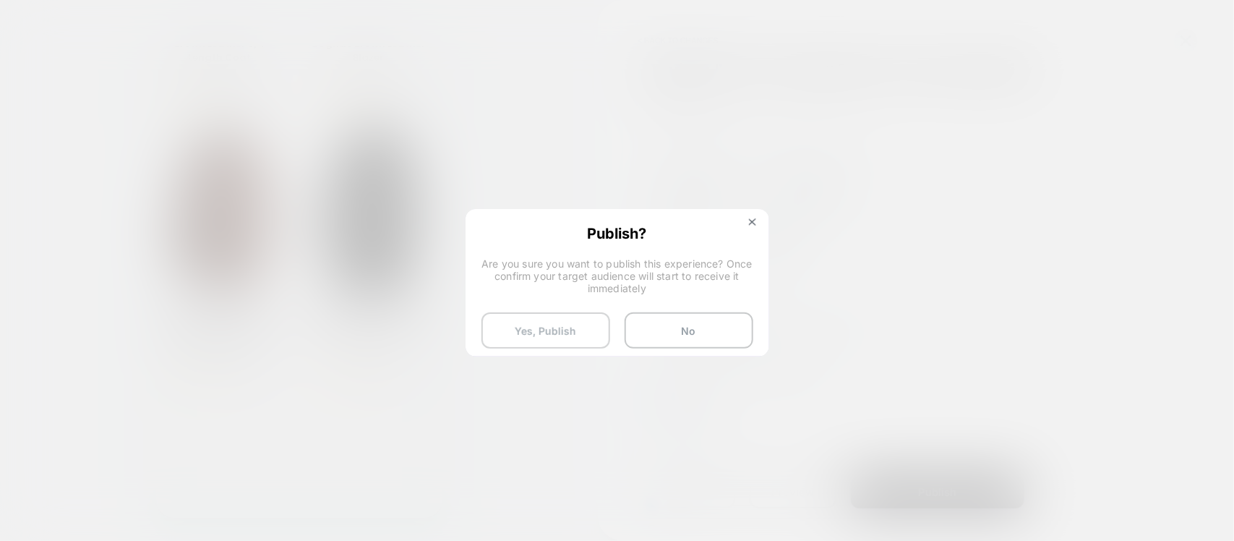
click at [569, 326] on button "Yes, Publish" at bounding box center [546, 330] width 129 height 36
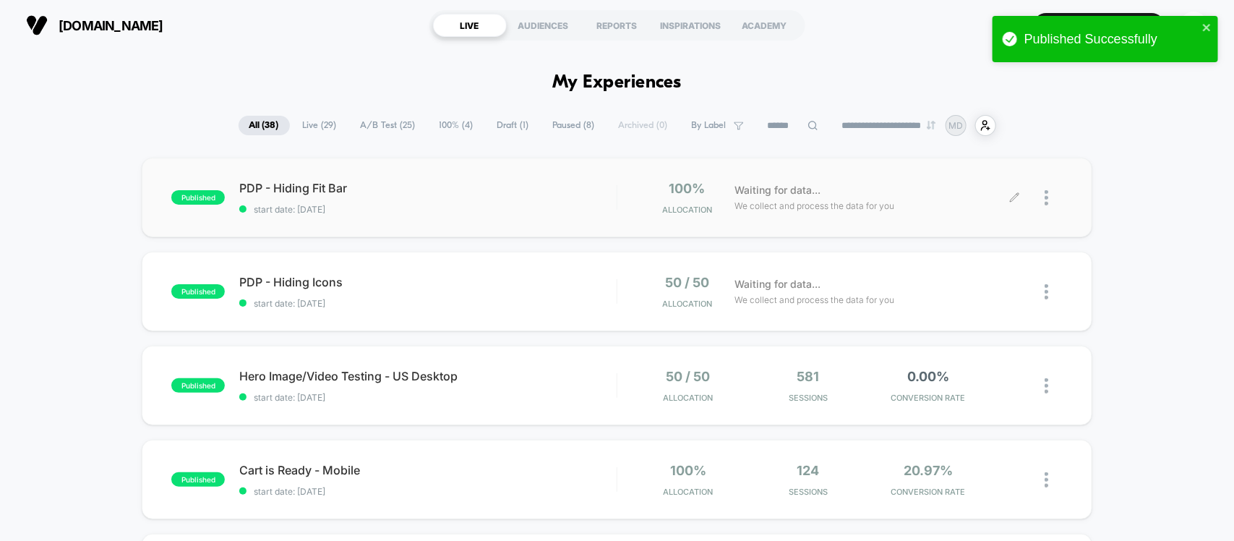
click at [1006, 200] on div "Waiting for data... We collect and process the data for you" at bounding box center [871, 198] width 287 height 34
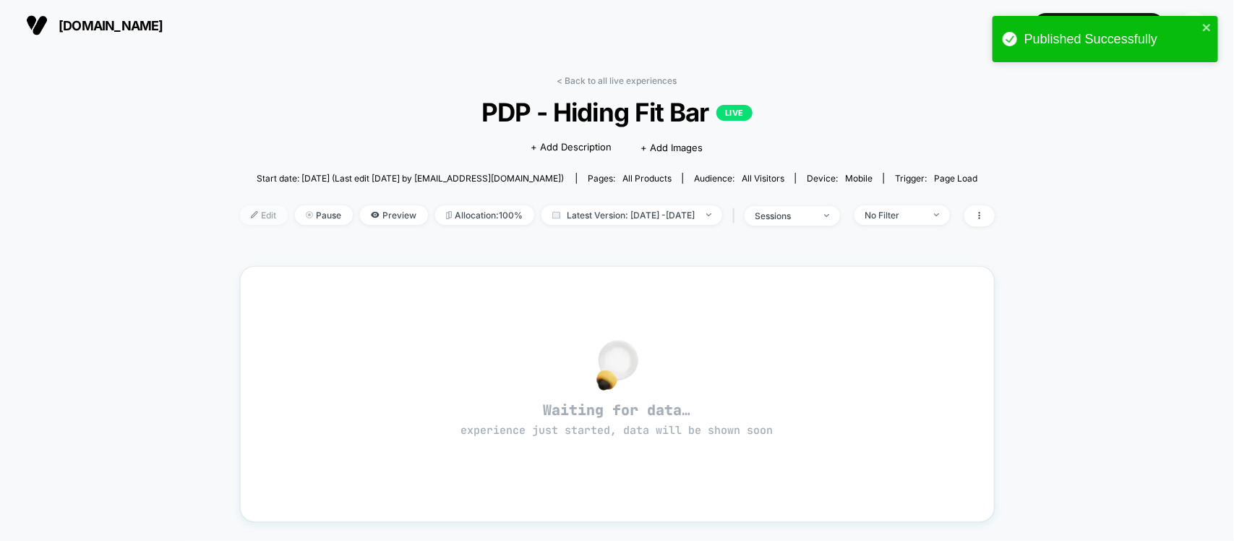
click at [240, 219] on span "Edit" at bounding box center [264, 215] width 48 height 20
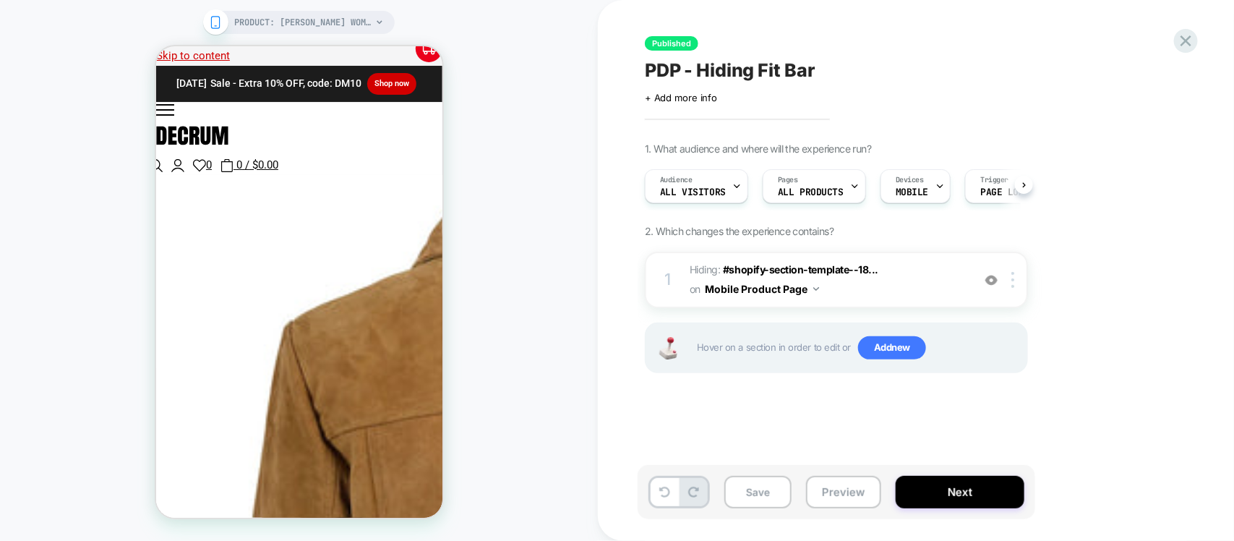
scroll to position [0, 1]
click at [895, 177] on span "Devices" at bounding box center [909, 180] width 28 height 10
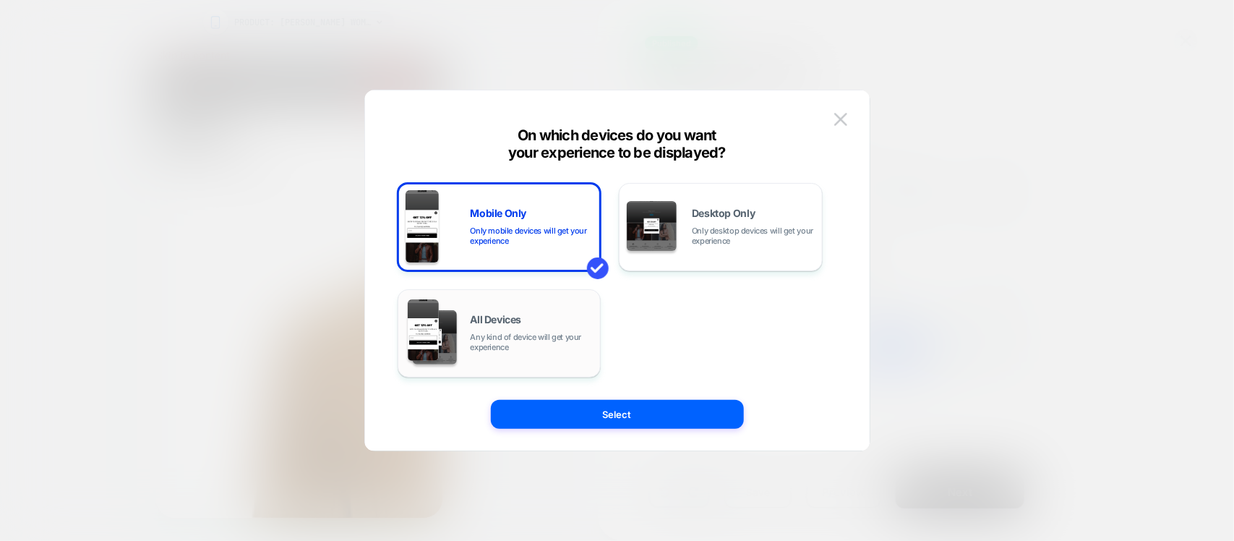
click at [492, 326] on div "All Devices Any kind of device will get your experience" at bounding box center [532, 334] width 123 height 38
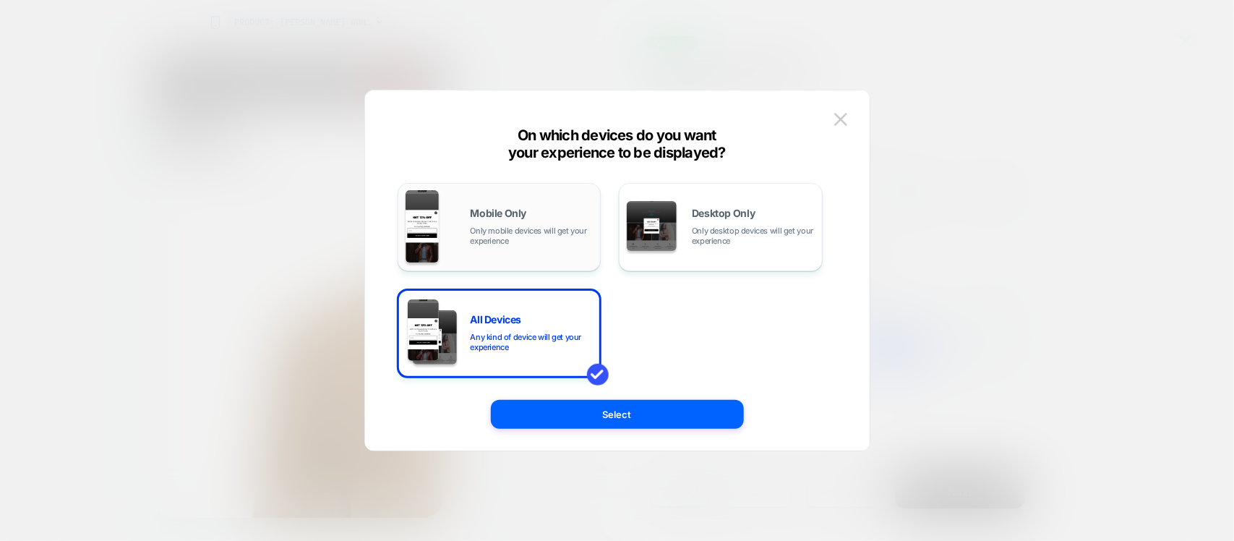
click at [533, 225] on div "Mobile Only Only mobile devices will get your experience" at bounding box center [532, 227] width 123 height 38
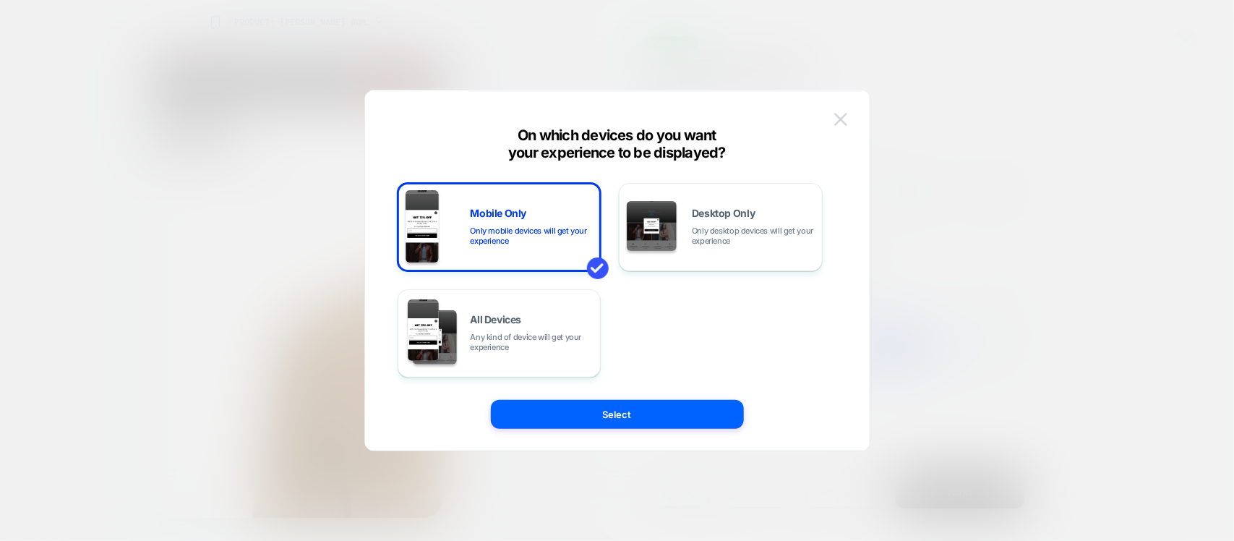
click at [837, 114] on img at bounding box center [840, 119] width 13 height 12
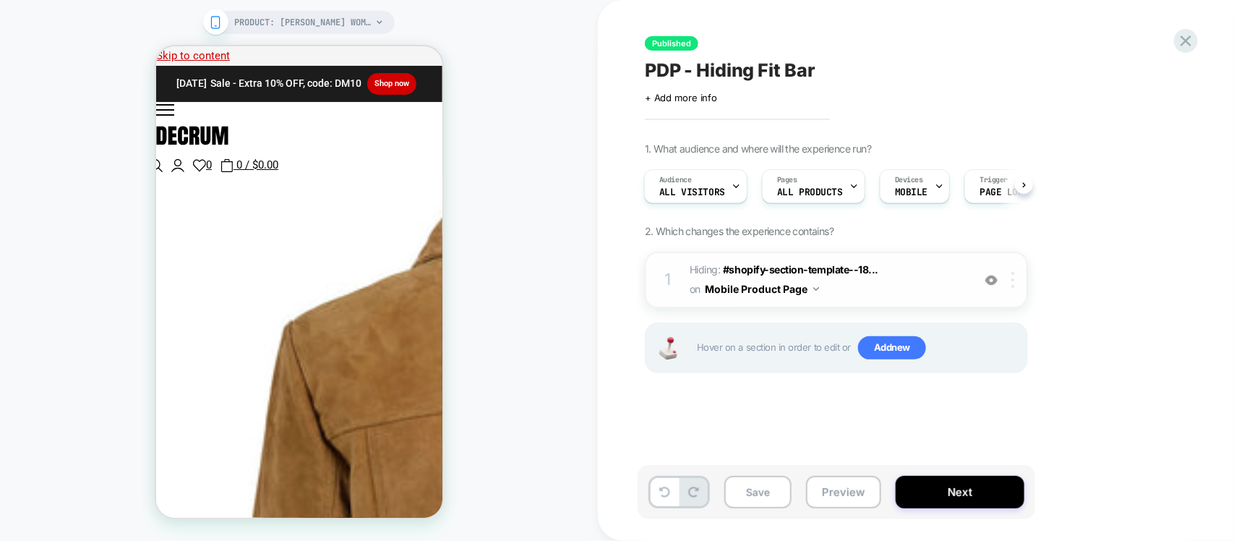
click at [1017, 282] on div at bounding box center [1016, 280] width 24 height 16
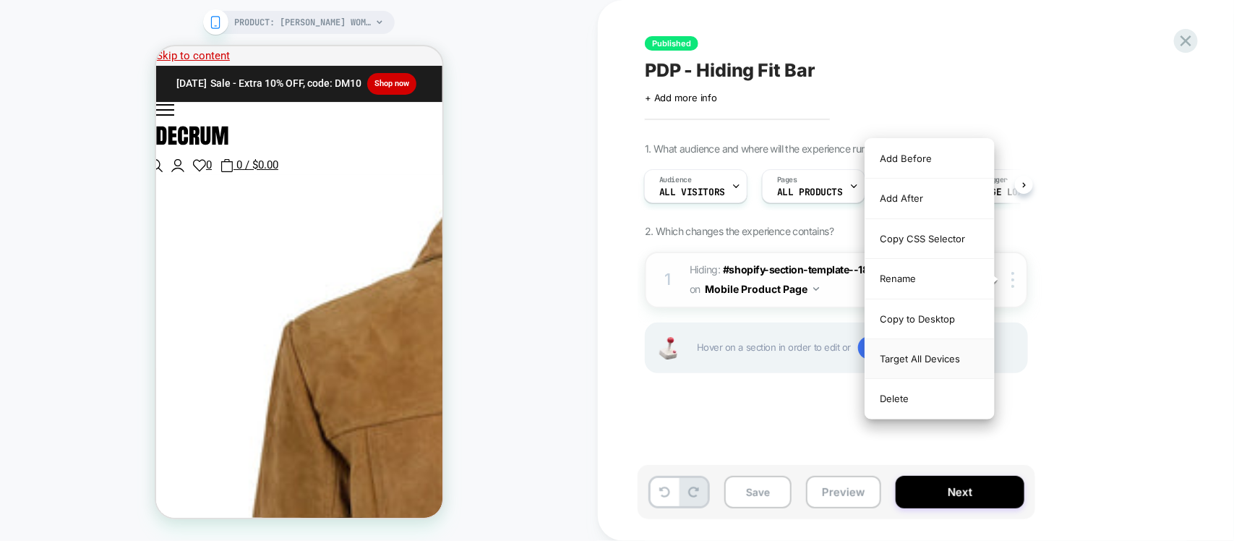
click at [931, 363] on div "Target All Devices" at bounding box center [929, 359] width 129 height 40
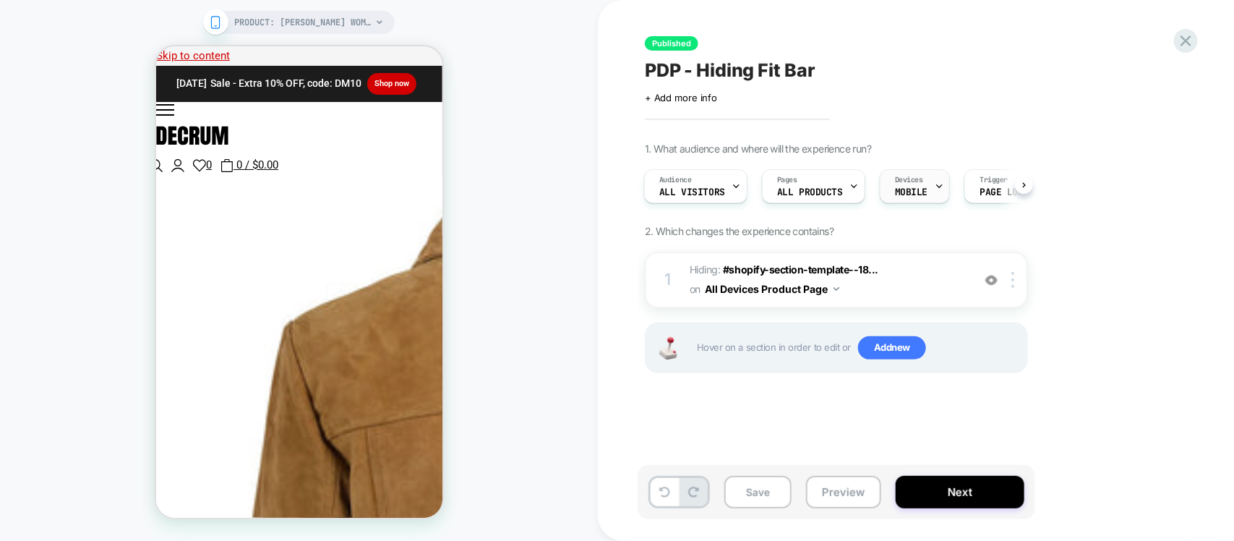
drag, startPoint x: 933, startPoint y: 197, endPoint x: 946, endPoint y: 192, distance: 14.0
click at [946, 192] on div "Devices MOBILE" at bounding box center [915, 186] width 70 height 34
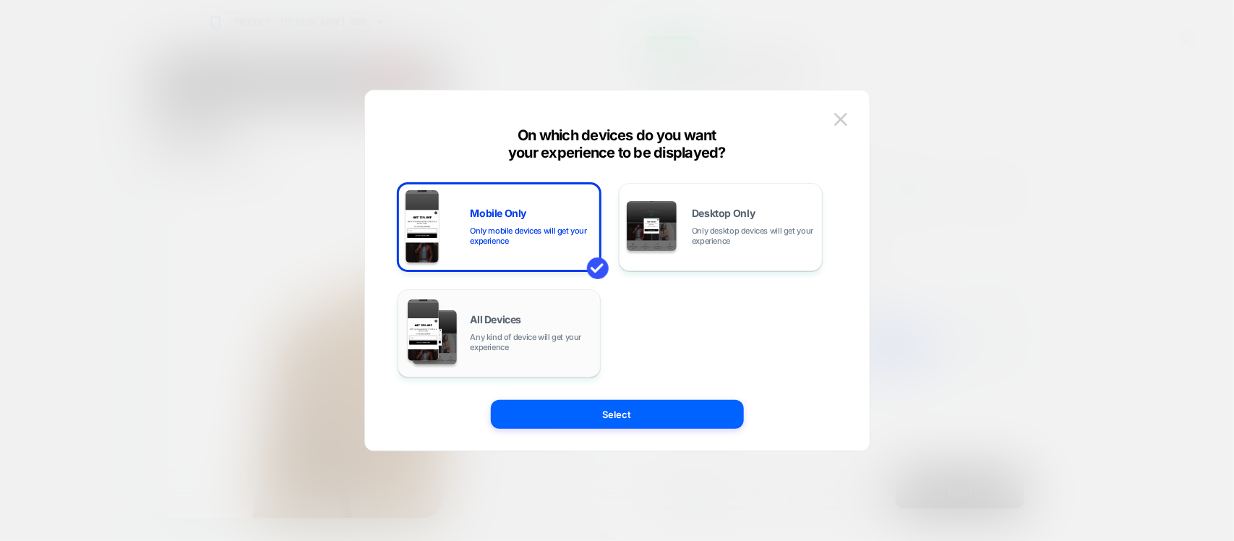
click at [427, 305] on img at bounding box center [424, 329] width 32 height 61
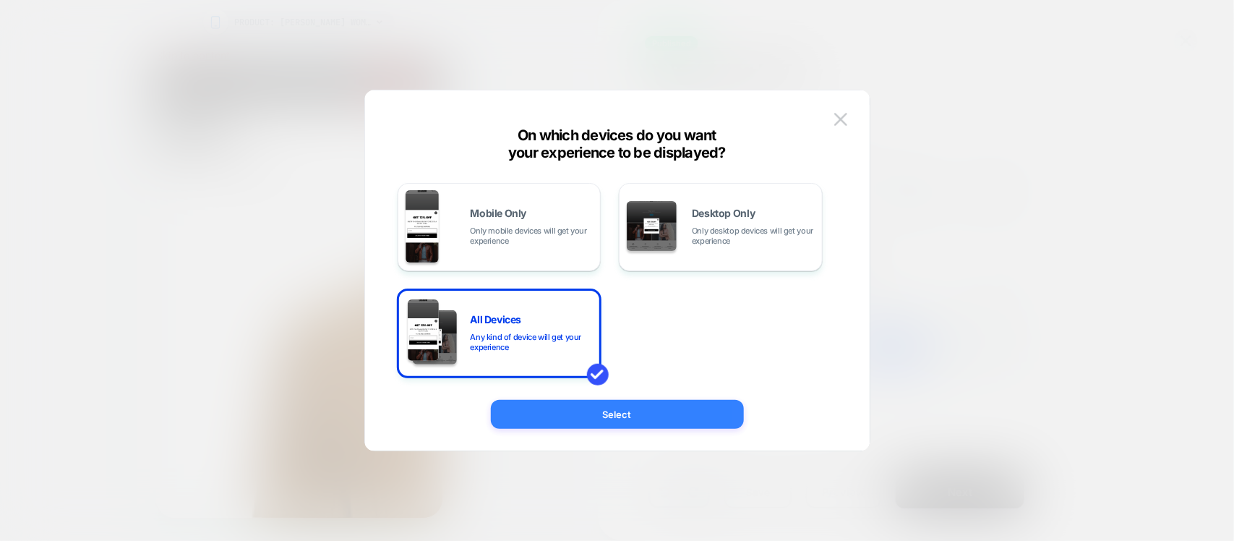
click at [572, 401] on button "Select" at bounding box center [617, 414] width 253 height 29
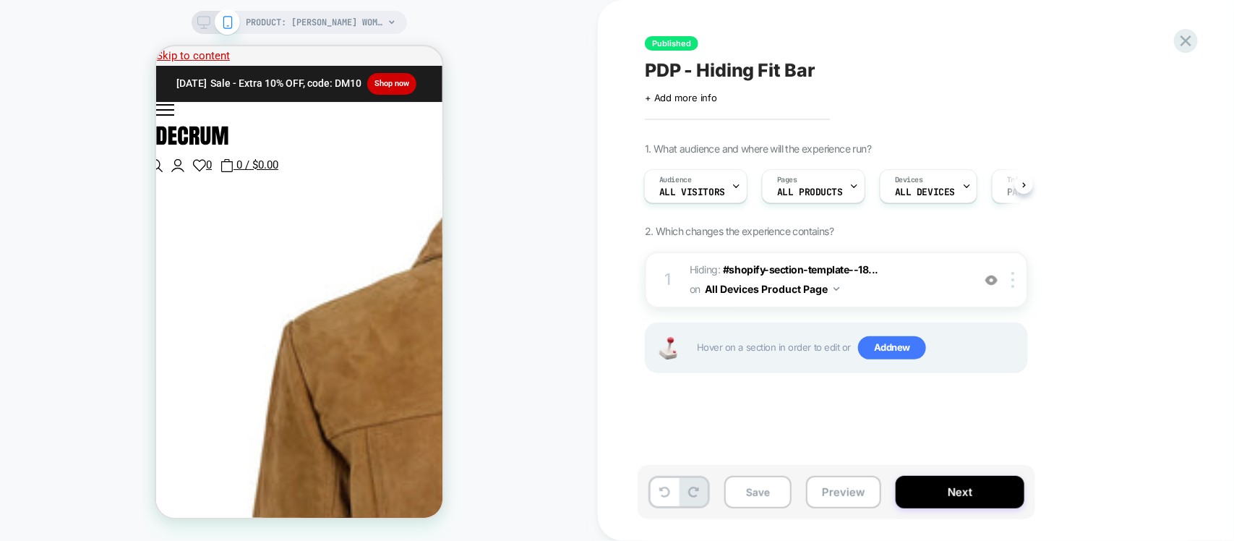
click at [213, 24] on div at bounding box center [215, 22] width 37 height 13
click at [202, 24] on icon at bounding box center [203, 22] width 13 height 13
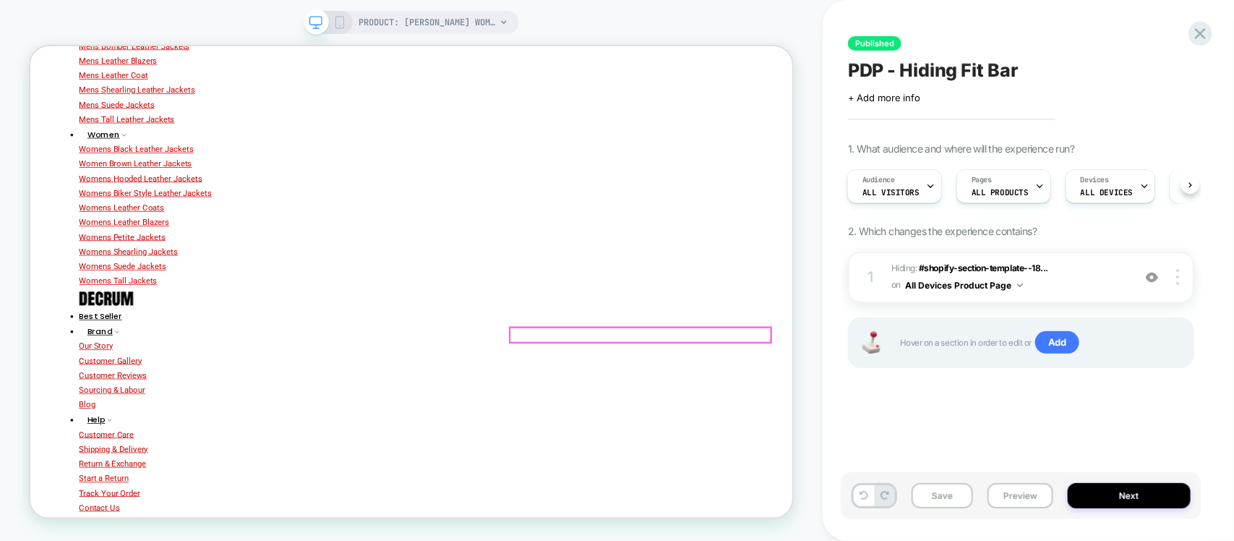
scroll to position [723, 0]
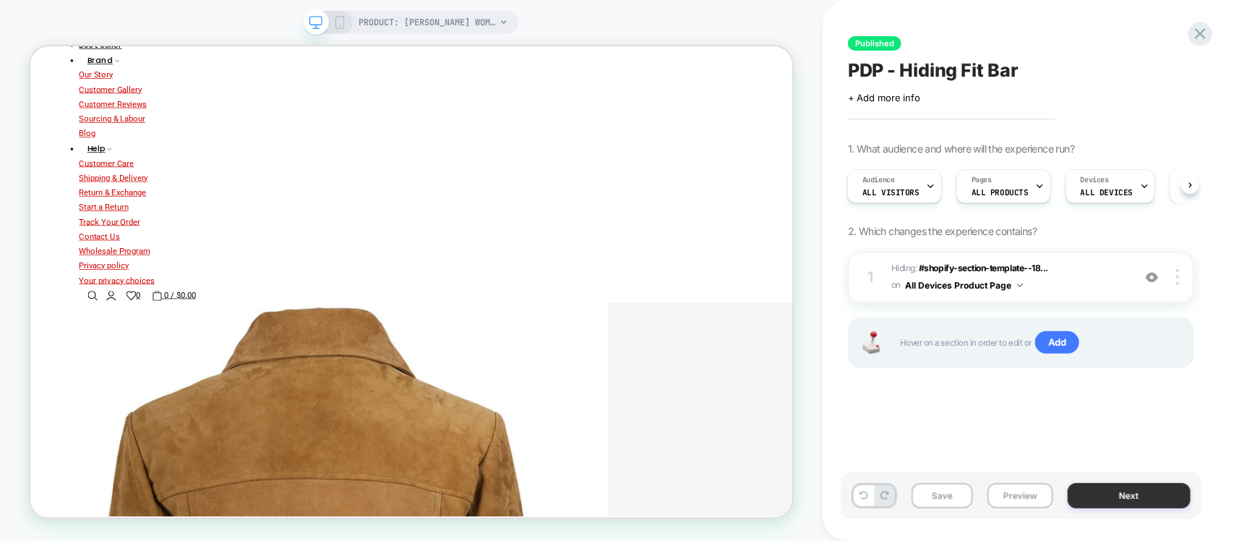
click at [1119, 488] on button "Next" at bounding box center [1129, 495] width 123 height 25
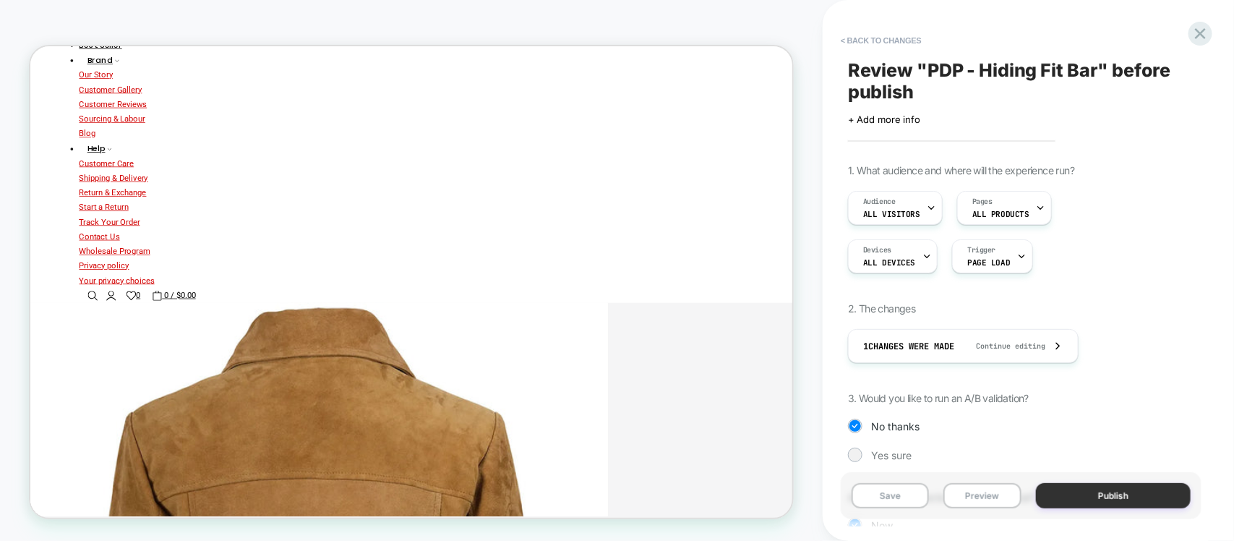
click at [1083, 497] on button "Publish" at bounding box center [1113, 495] width 155 height 25
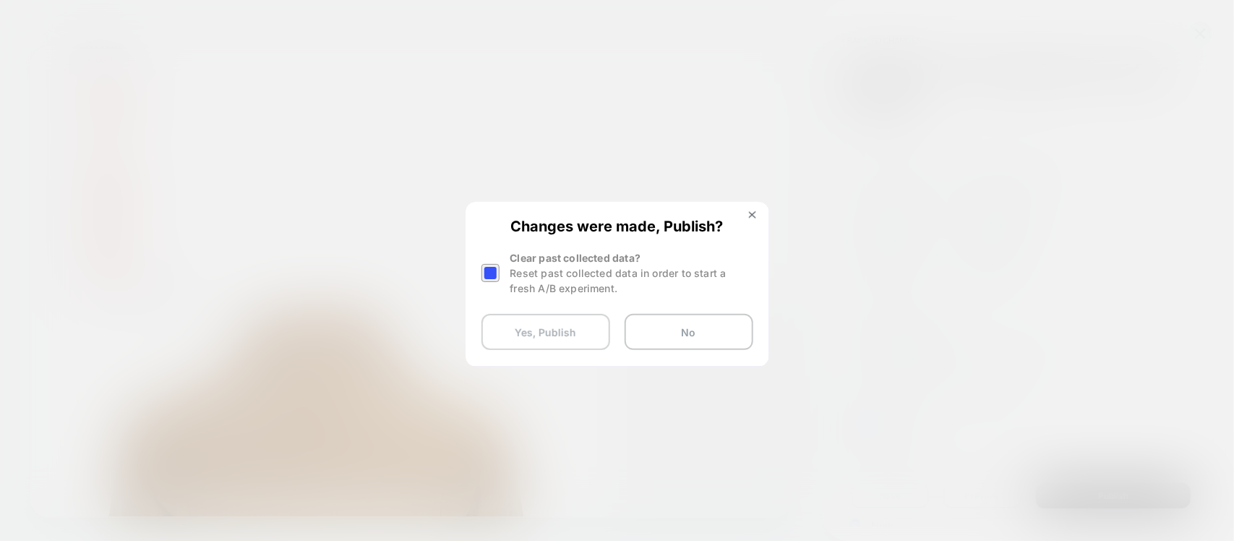
click at [561, 338] on button "Yes, Publish" at bounding box center [546, 332] width 129 height 36
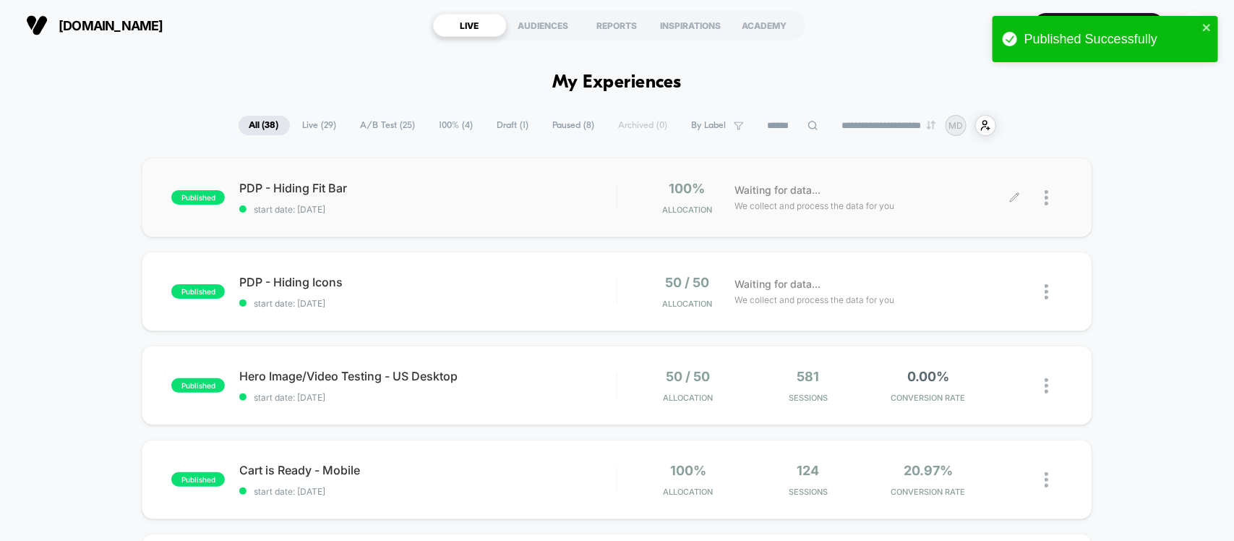
click at [1009, 197] on icon at bounding box center [1014, 197] width 11 height 11
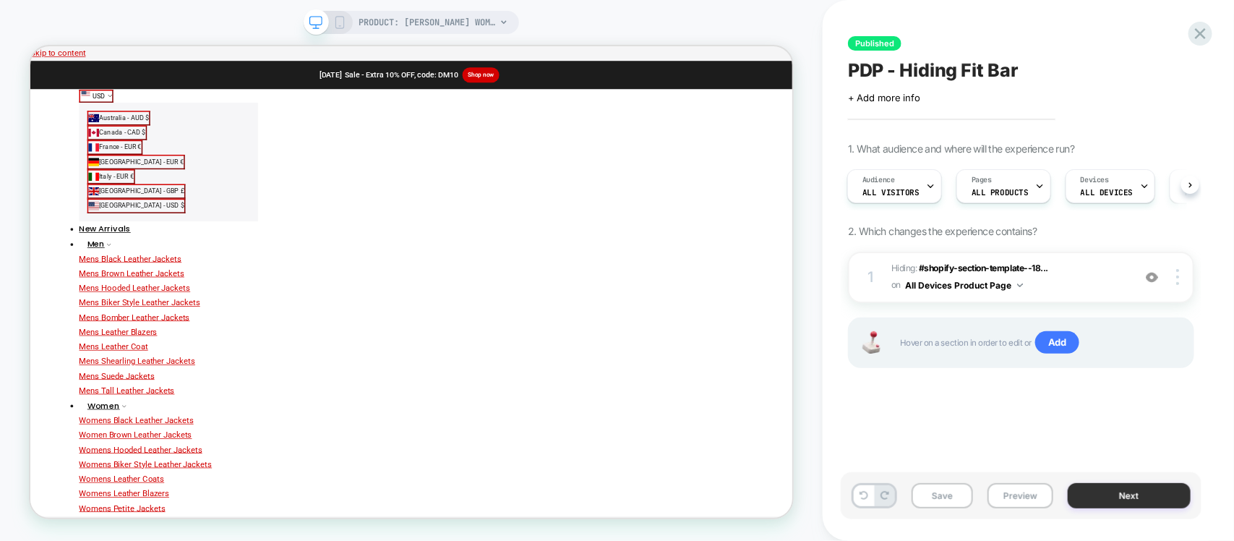
click at [1142, 496] on button "Next" at bounding box center [1129, 495] width 123 height 25
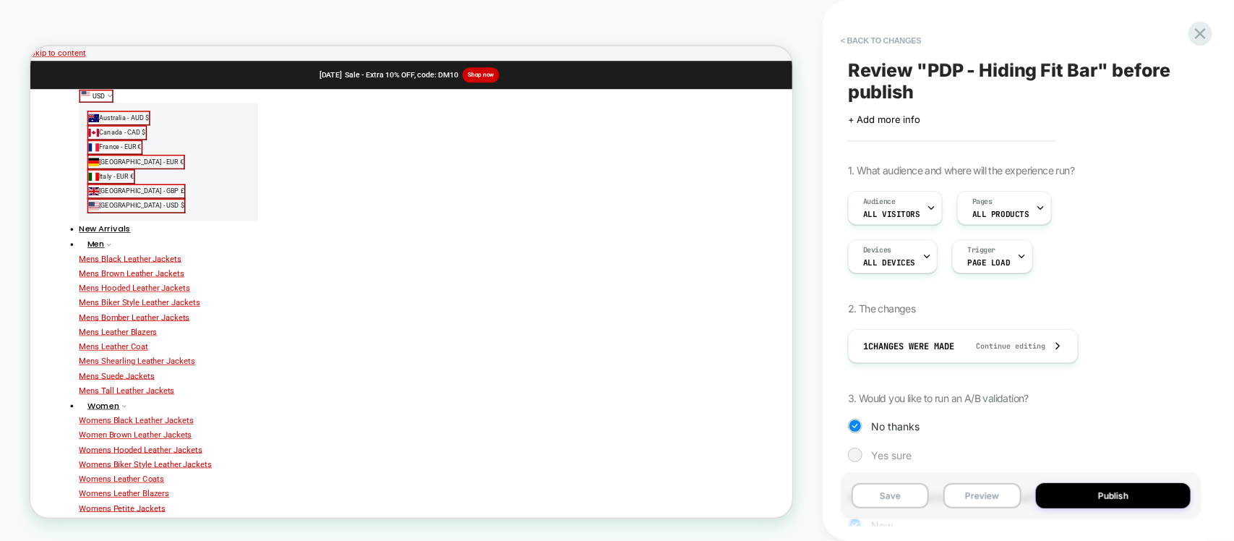
click at [882, 450] on span "Yes sure" at bounding box center [891, 455] width 40 height 12
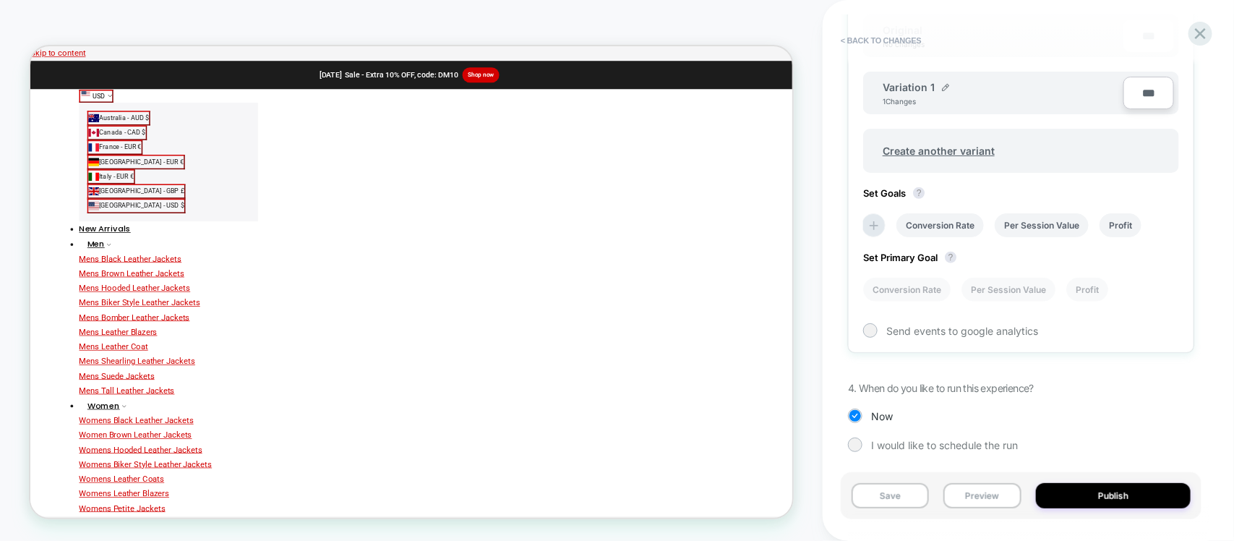
scroll to position [508, 0]
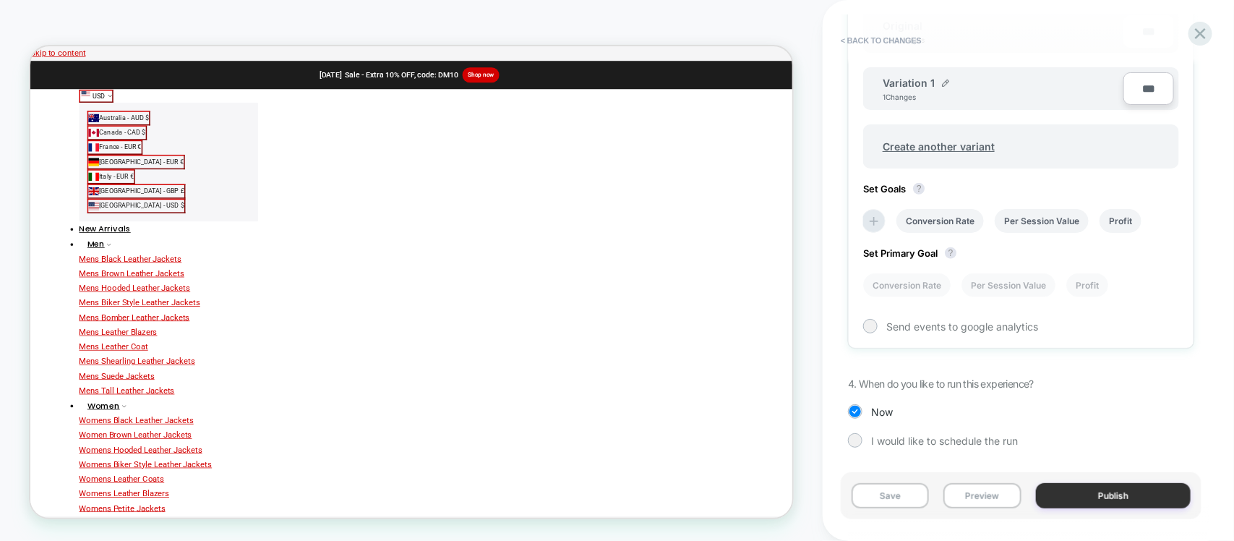
click at [1085, 488] on button "Publish" at bounding box center [1113, 495] width 155 height 25
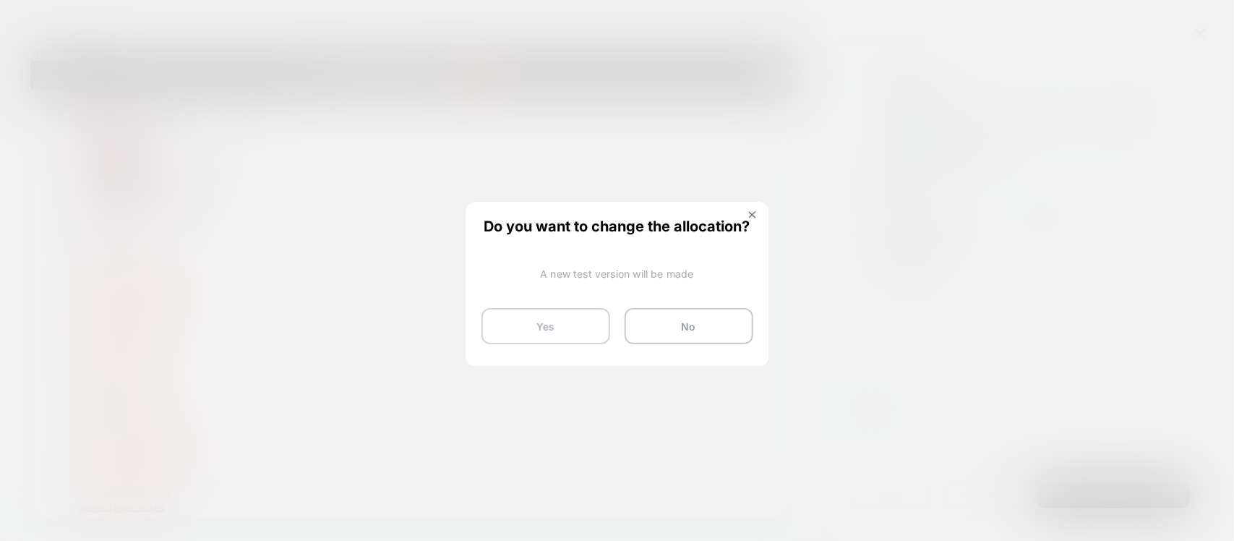
click at [578, 322] on button "Yes" at bounding box center [546, 326] width 129 height 36
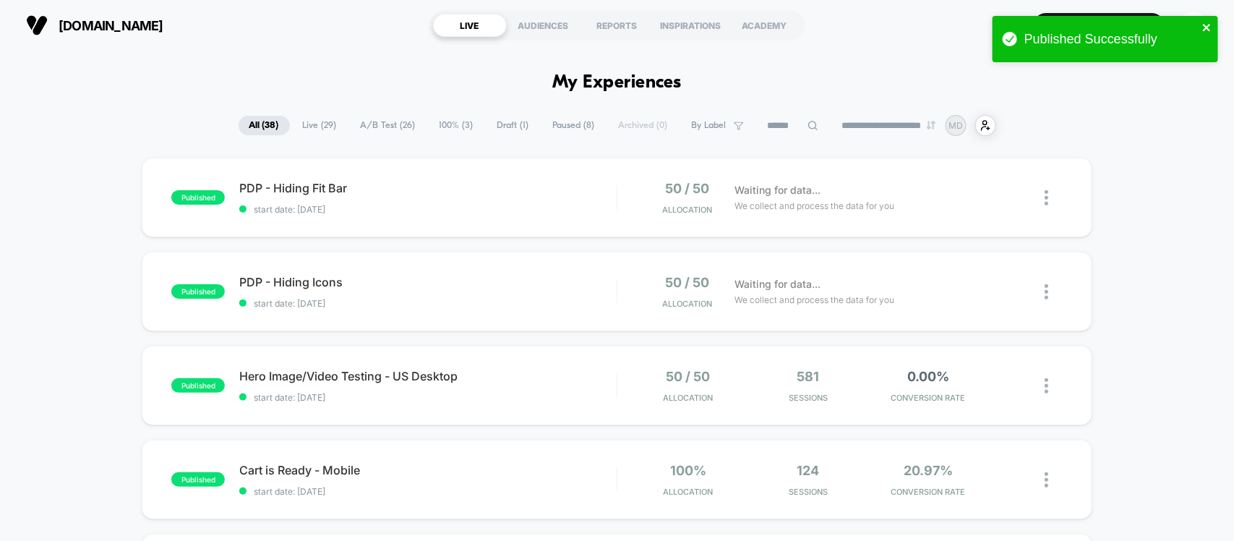
click at [1205, 27] on icon "close" at bounding box center [1207, 28] width 10 height 12
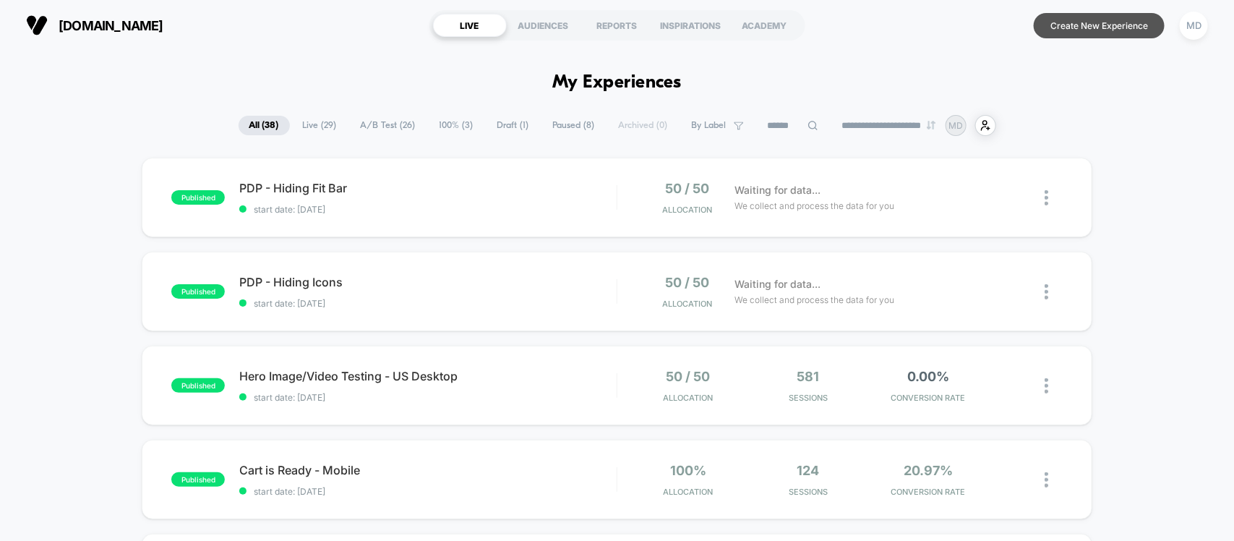
click at [1119, 29] on button "Create New Experience" at bounding box center [1099, 25] width 131 height 25
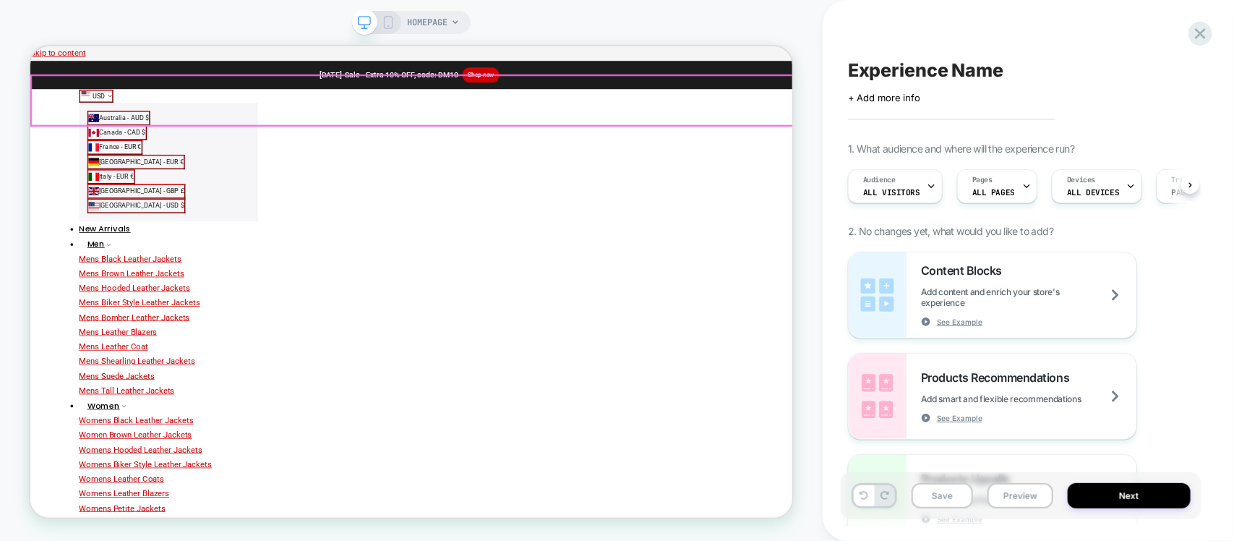
scroll to position [0, 1]
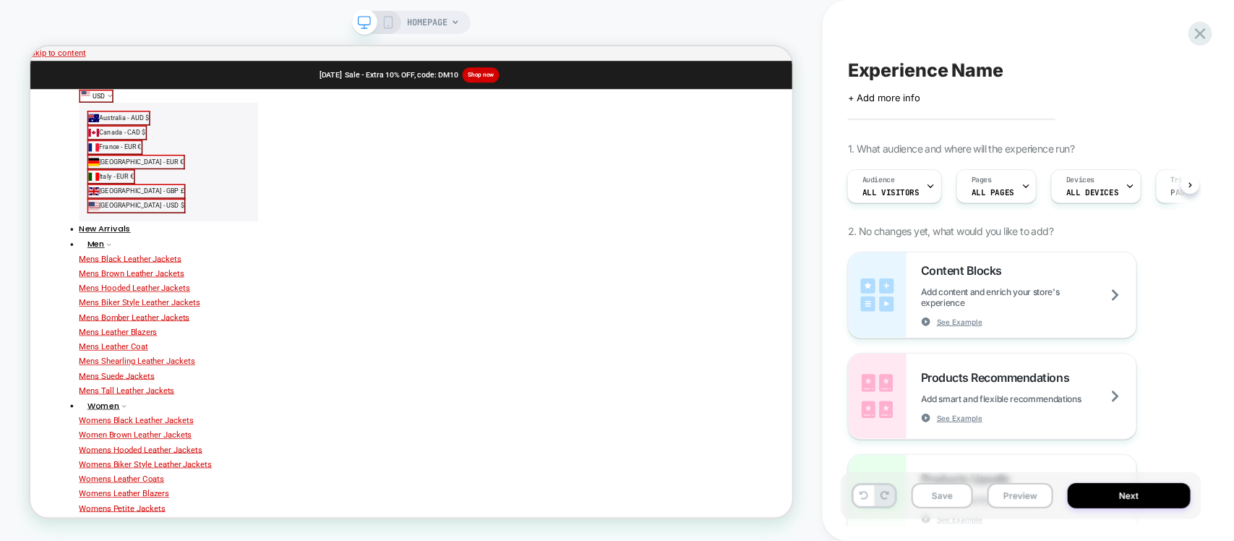
click at [442, 27] on span "HOMEPAGE" at bounding box center [427, 22] width 40 height 23
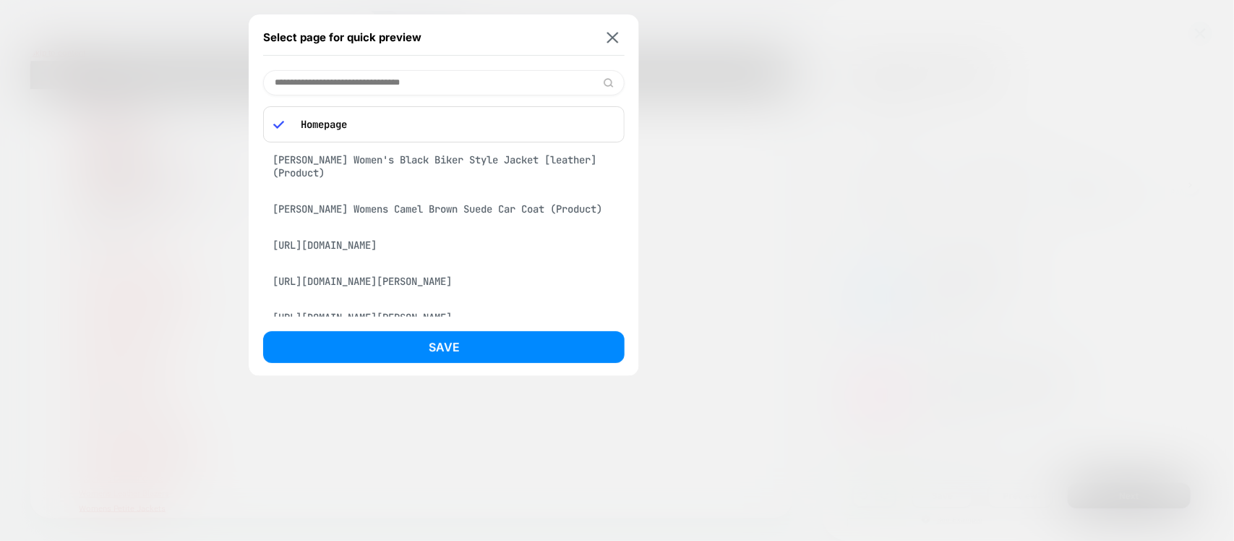
drag, startPoint x: 722, startPoint y: 138, endPoint x: 928, endPoint y: 123, distance: 206.6
click at [722, 138] on div at bounding box center [617, 270] width 1234 height 541
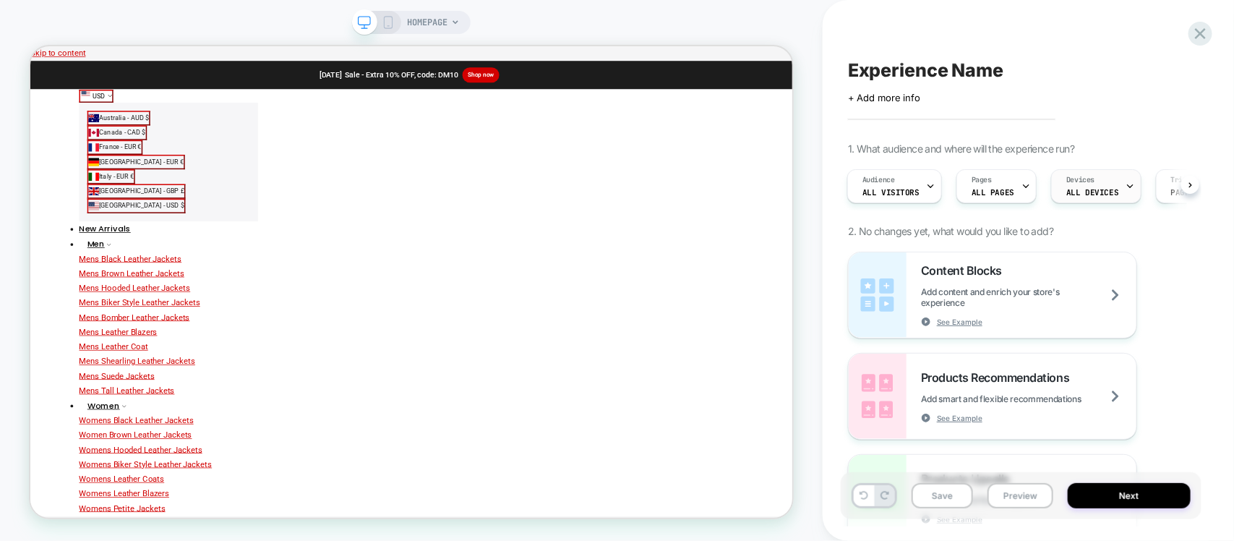
click at [1092, 189] on span "ALL DEVICES" at bounding box center [1092, 192] width 52 height 10
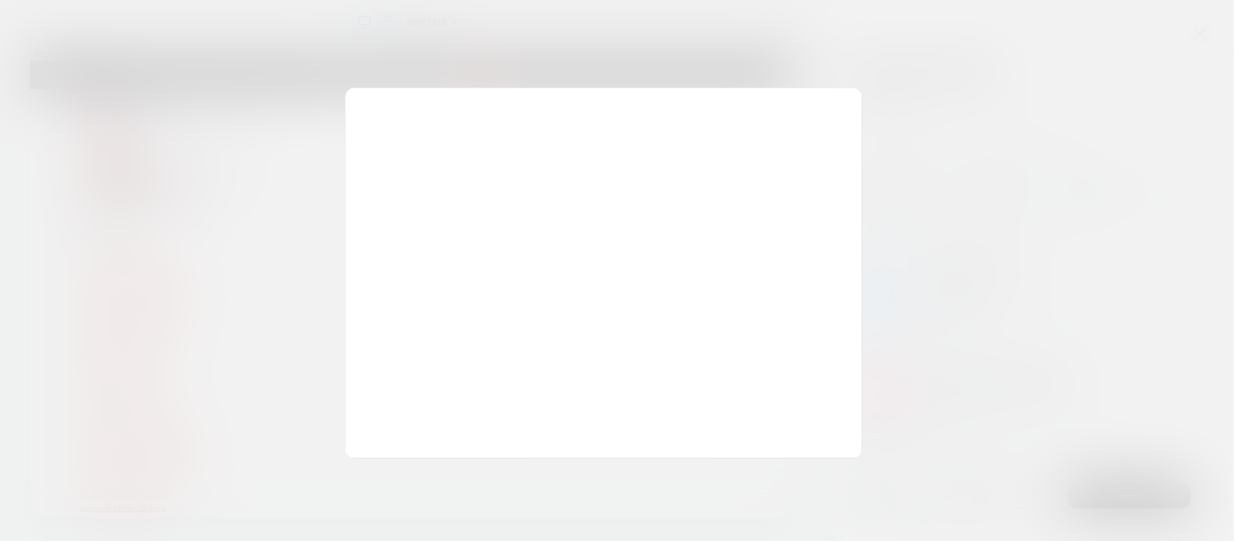
click at [1077, 211] on div at bounding box center [617, 270] width 1234 height 541
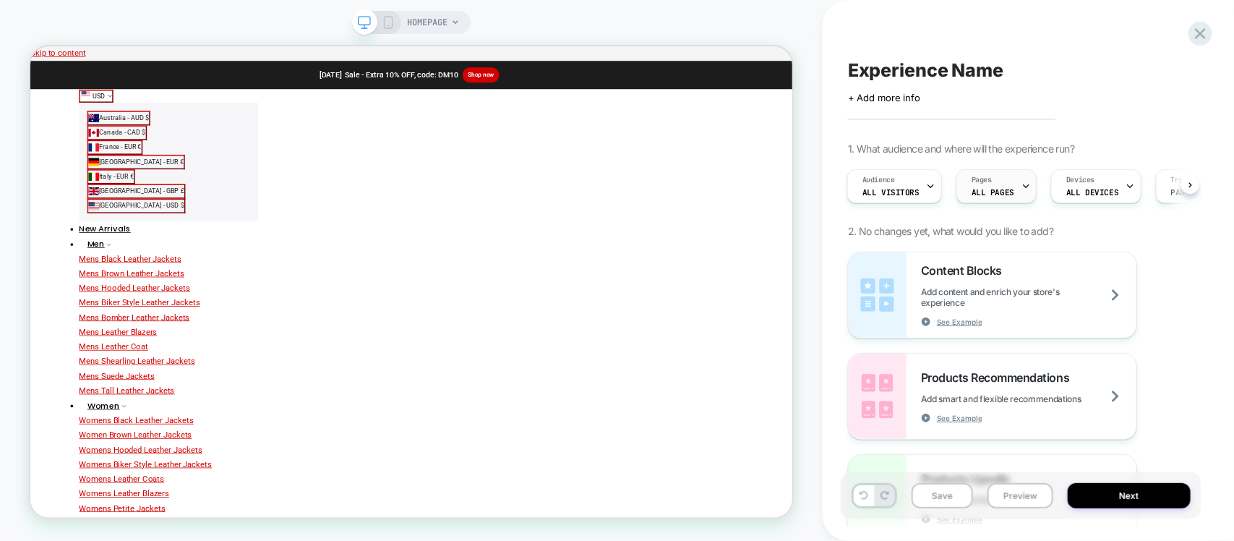
click at [1000, 189] on span "ALL PAGES" at bounding box center [993, 192] width 43 height 10
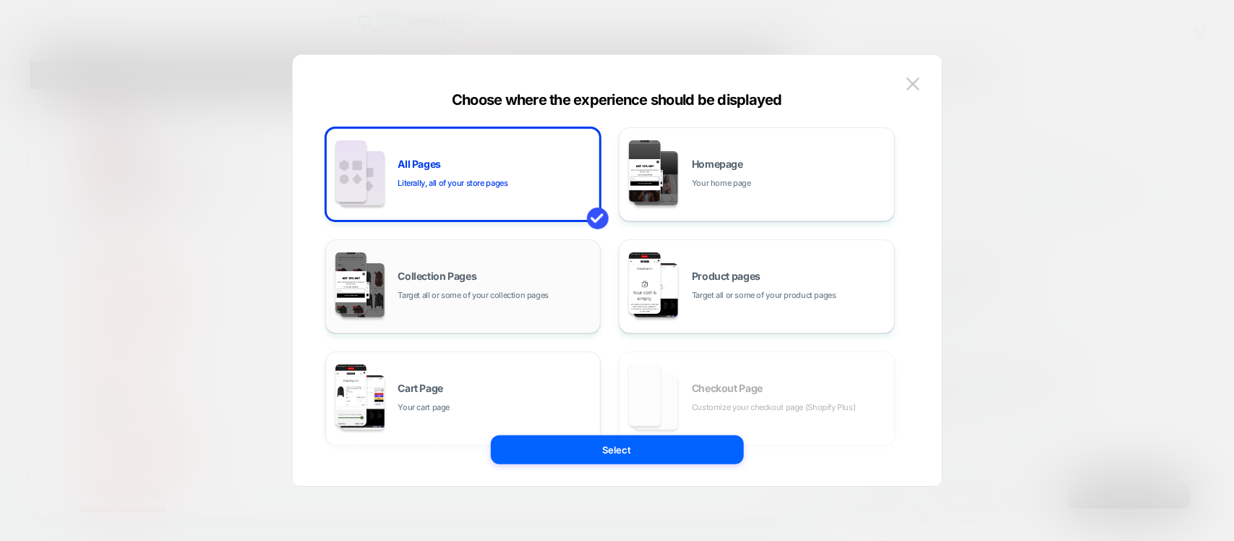
click at [441, 279] on span "Collection Pages" at bounding box center [437, 276] width 79 height 10
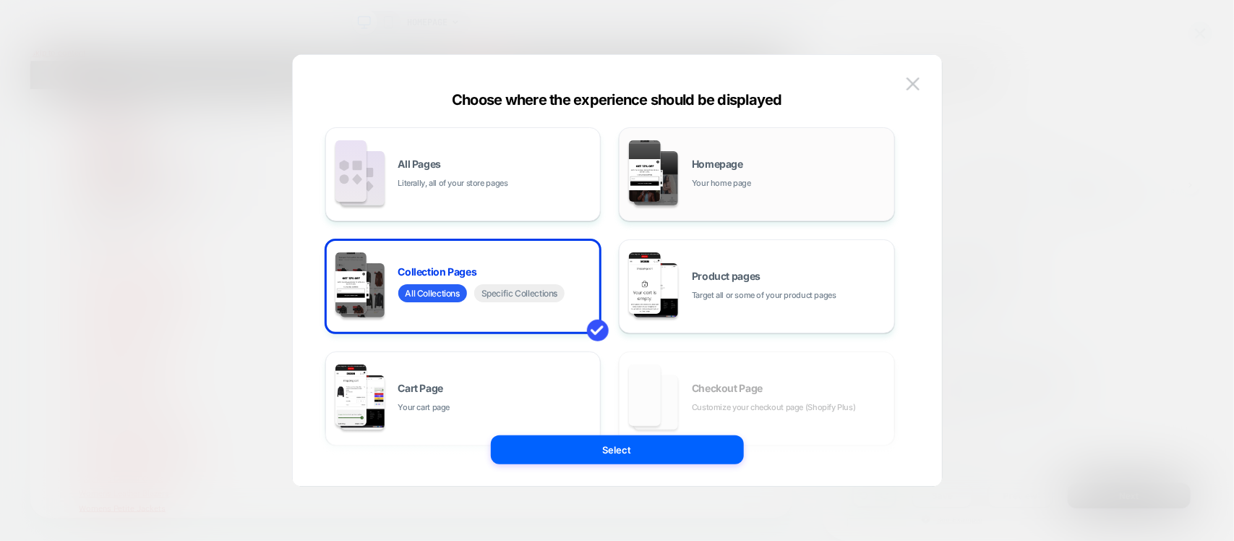
click at [690, 183] on div "Homepage Your home page" at bounding box center [757, 174] width 260 height 80
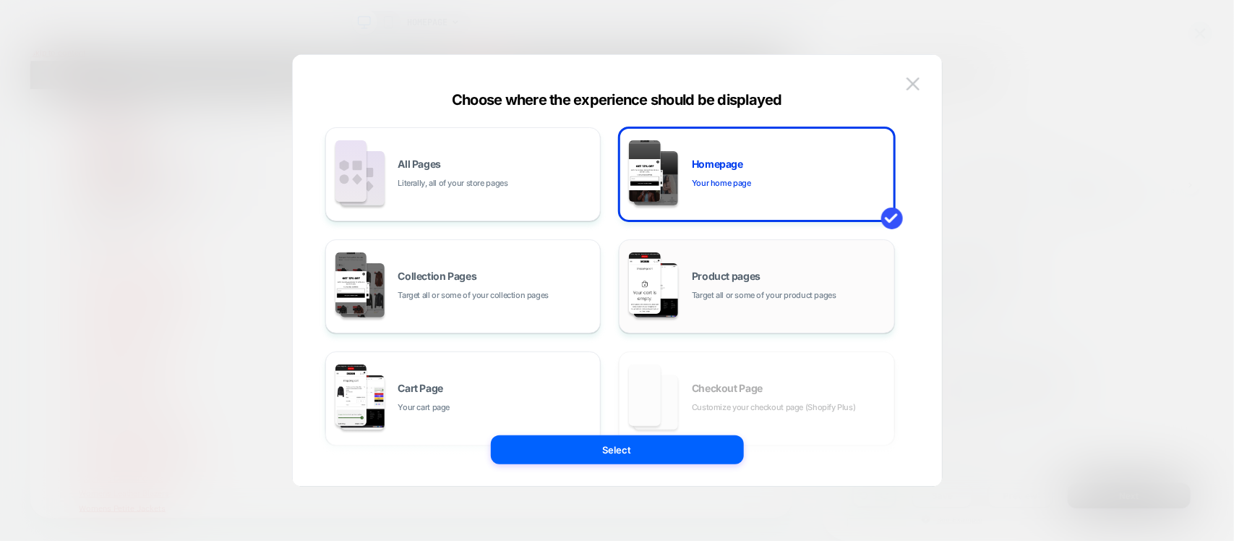
click at [702, 293] on span "Target all or some of your product pages" at bounding box center [764, 295] width 145 height 14
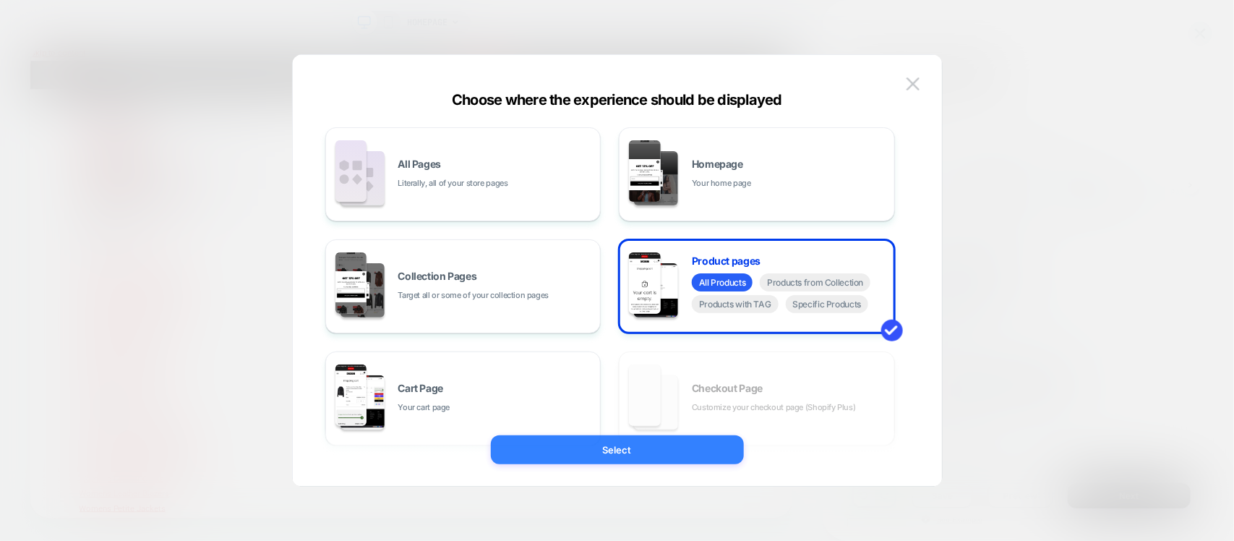
click at [658, 455] on button "Select" at bounding box center [617, 449] width 253 height 29
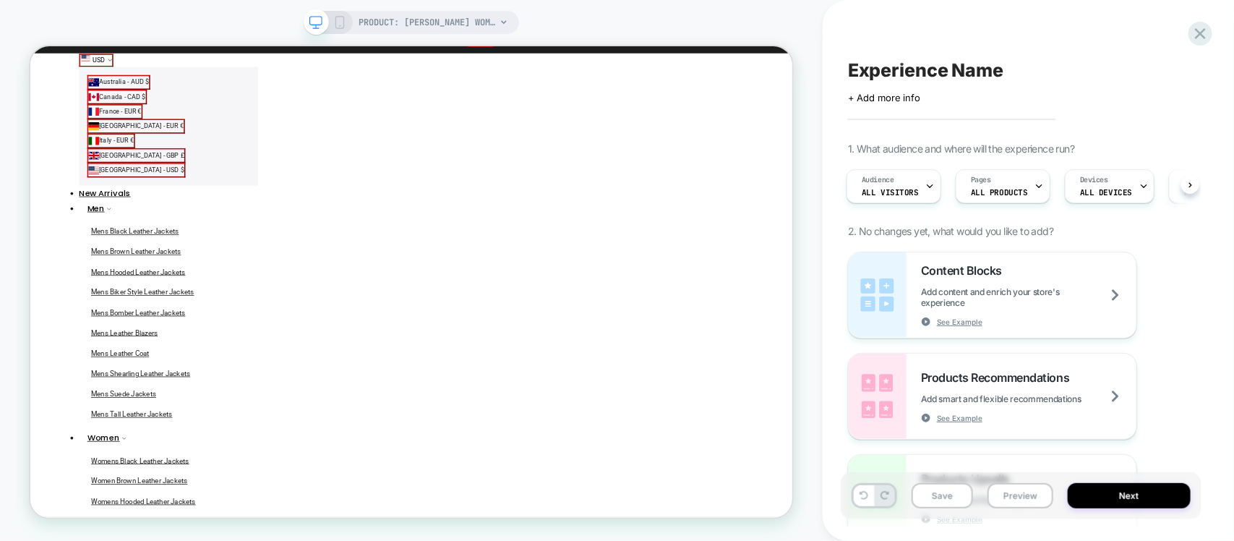
scroll to position [90, 0]
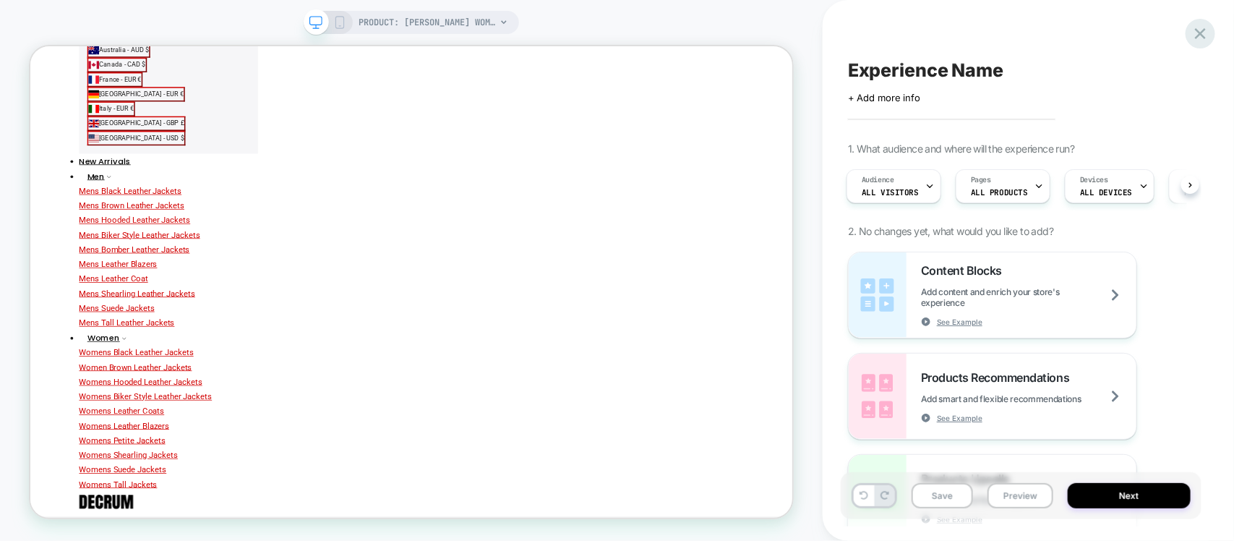
click at [1212, 30] on div at bounding box center [1201, 34] width 30 height 30
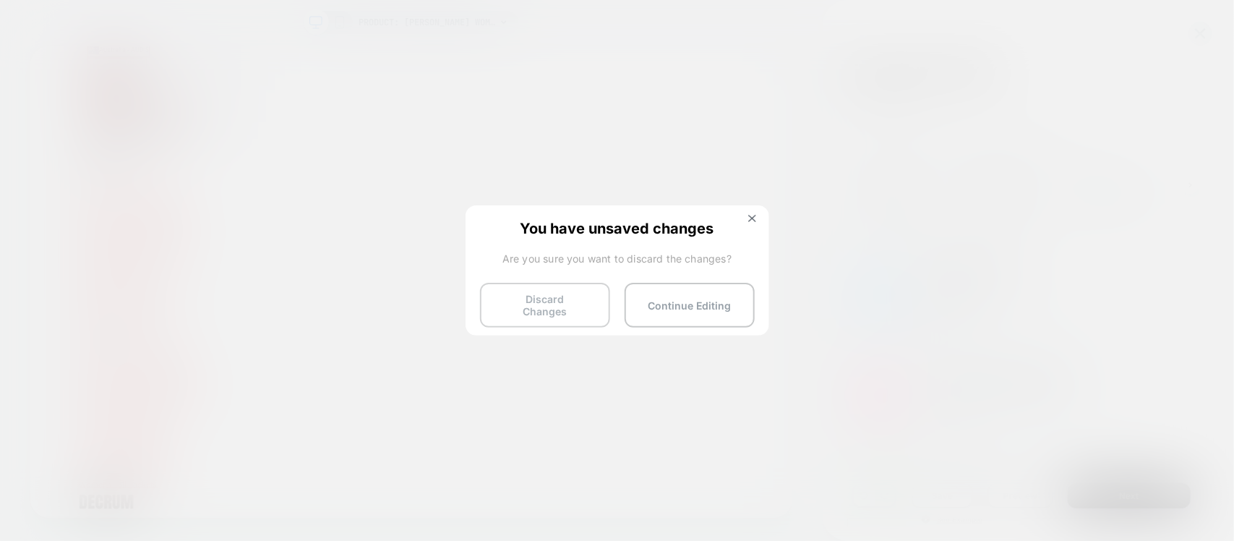
click at [578, 291] on button "Discard Changes" at bounding box center [545, 305] width 130 height 45
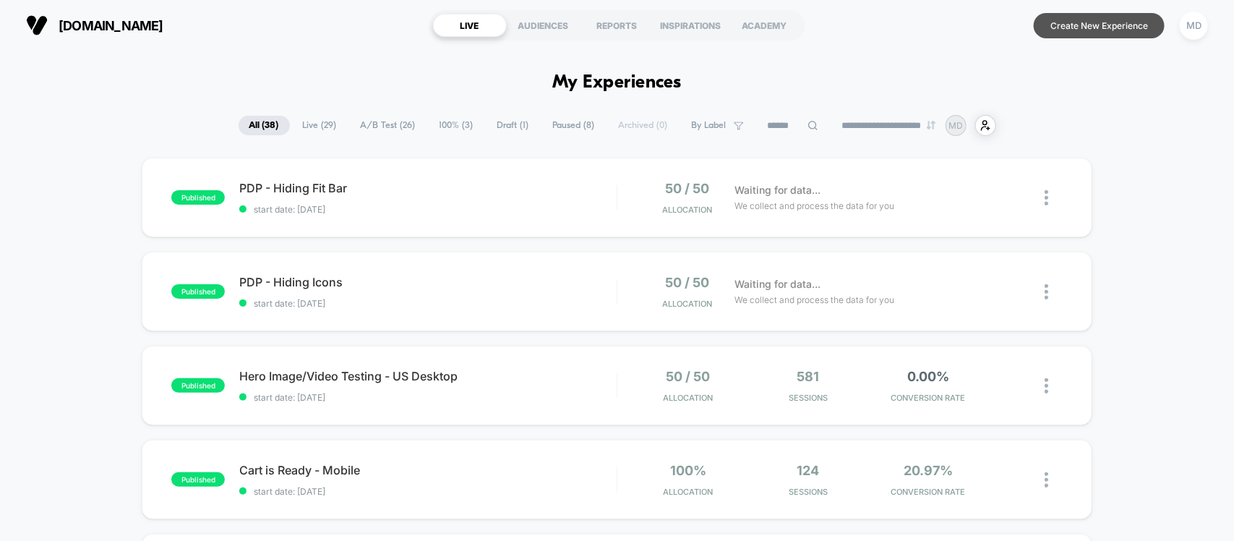
click at [1070, 22] on button "Create New Experience" at bounding box center [1099, 25] width 131 height 25
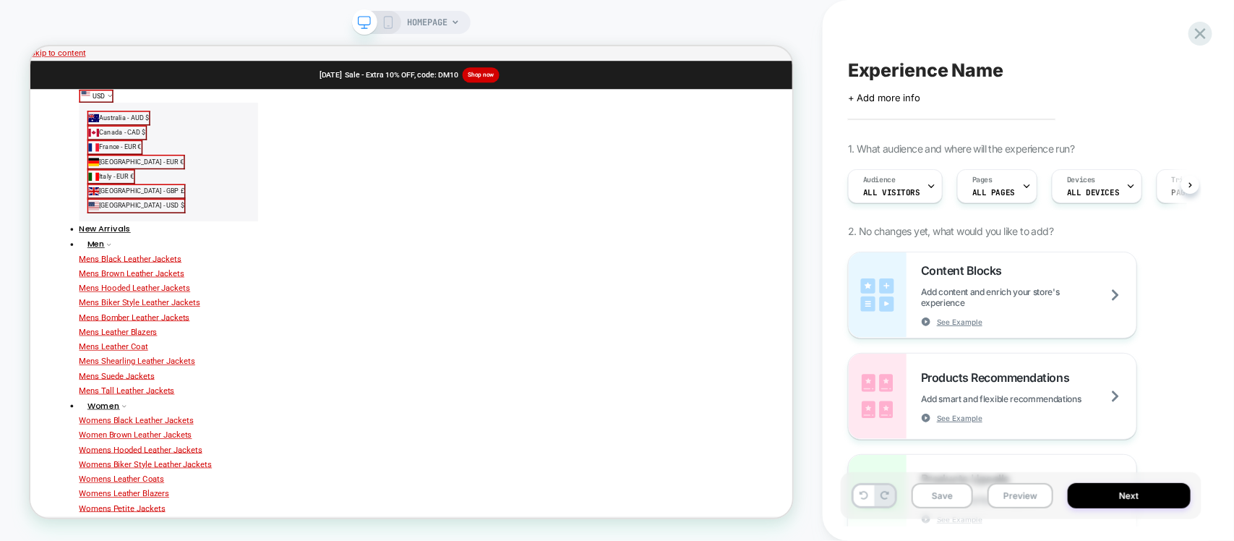
scroll to position [0, 1]
click at [428, 20] on span "HOMEPAGE" at bounding box center [427, 22] width 40 height 23
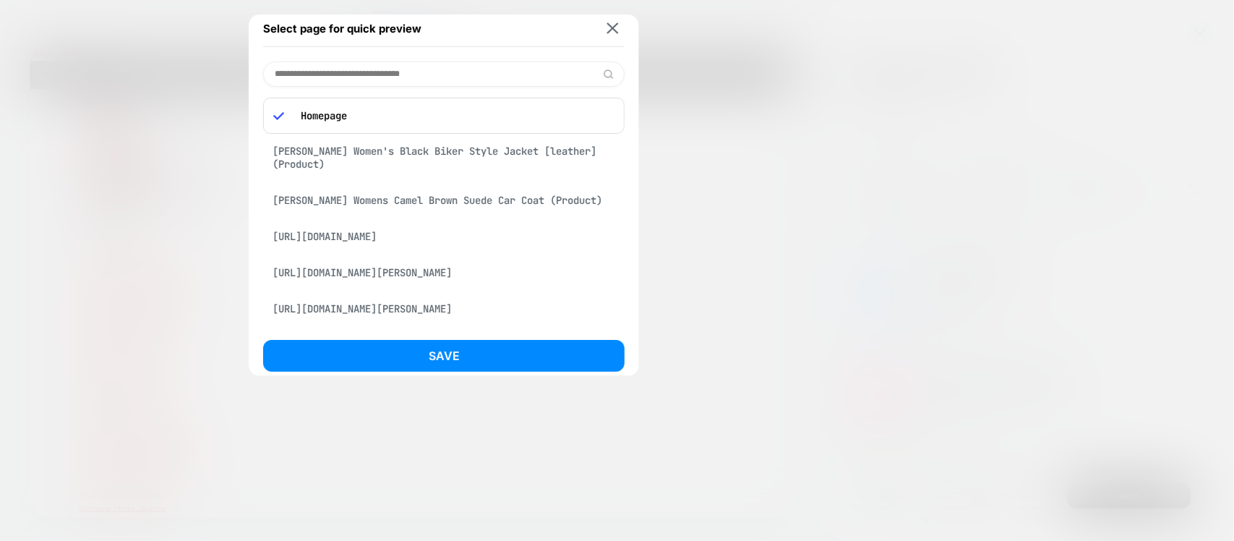
click at [747, 56] on div at bounding box center [617, 270] width 1234 height 541
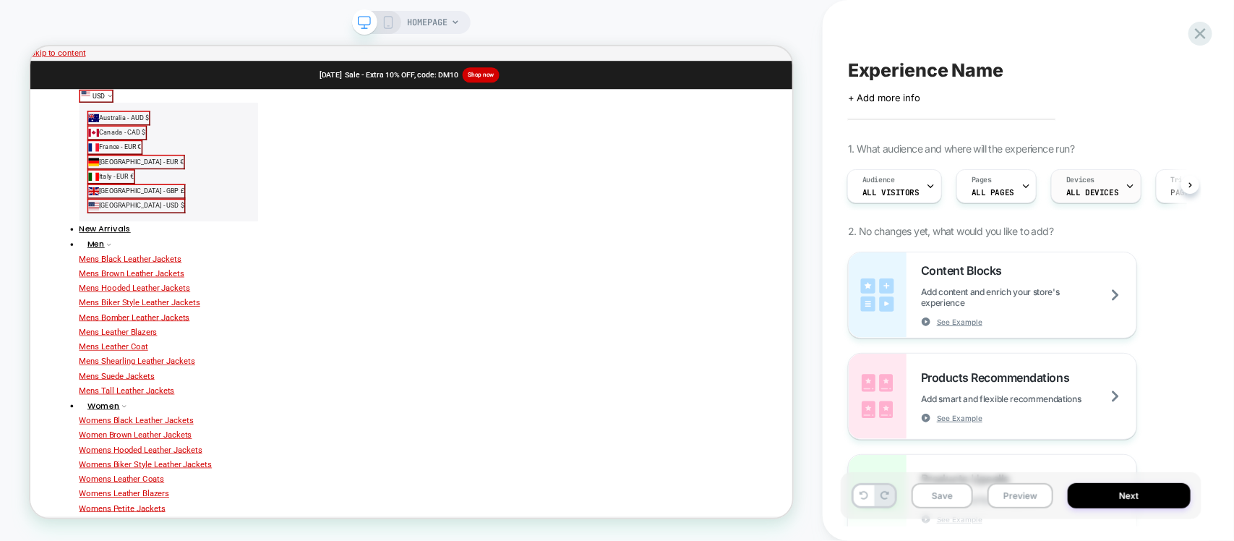
click at [1088, 190] on span "ALL DEVICES" at bounding box center [1092, 192] width 52 height 10
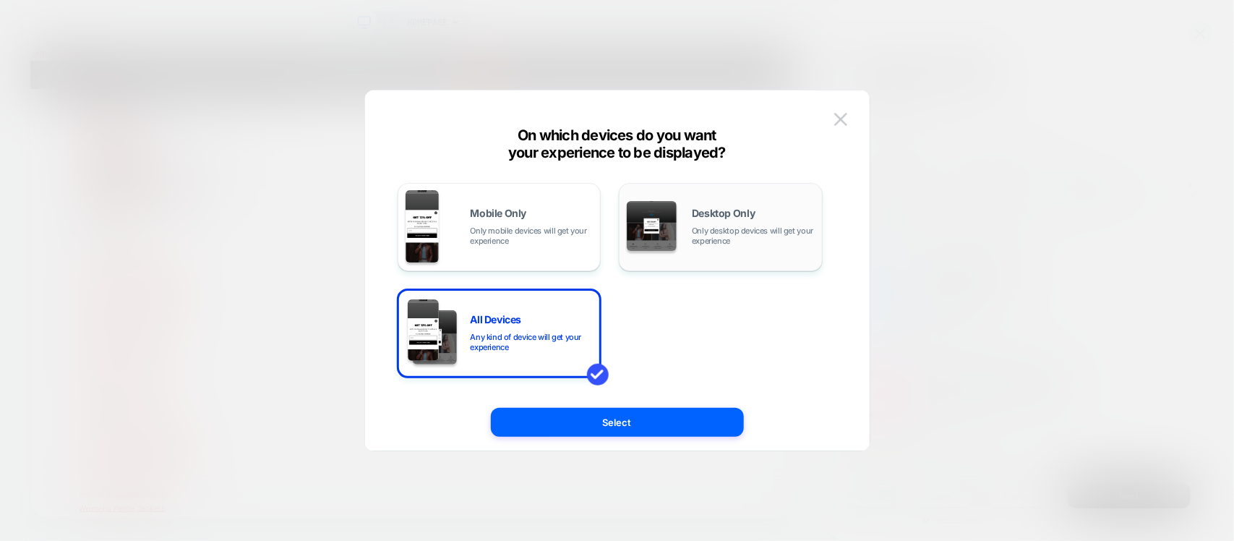
click at [742, 239] on span "Only desktop devices will get your experience" at bounding box center [753, 236] width 123 height 20
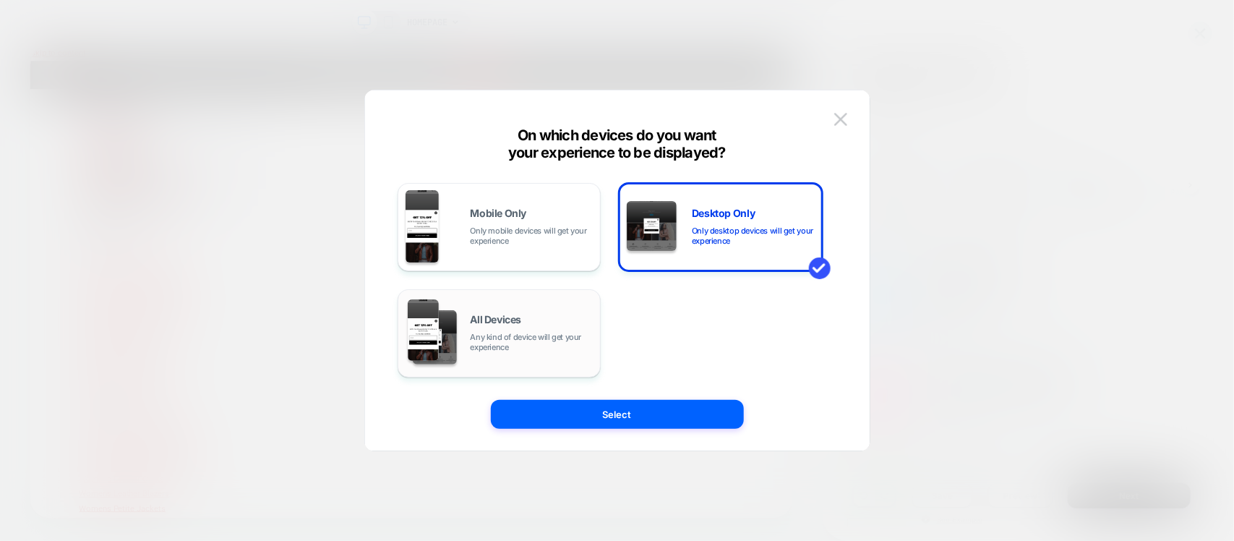
click at [534, 330] on div "All Devices Any kind of device will get your experience" at bounding box center [532, 334] width 123 height 38
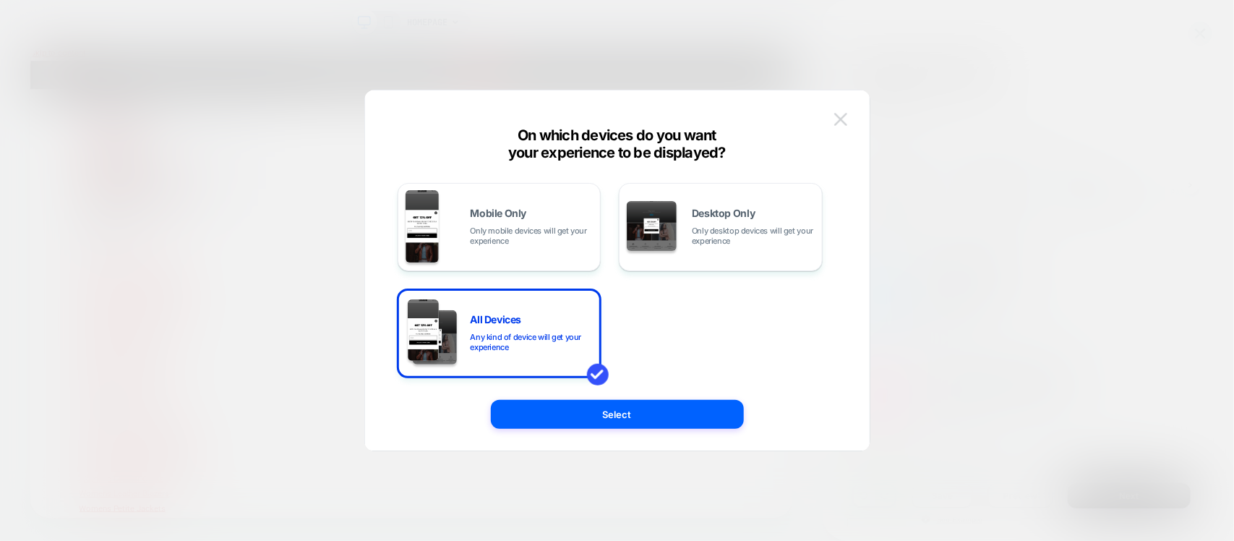
click at [844, 127] on button at bounding box center [841, 119] width 22 height 22
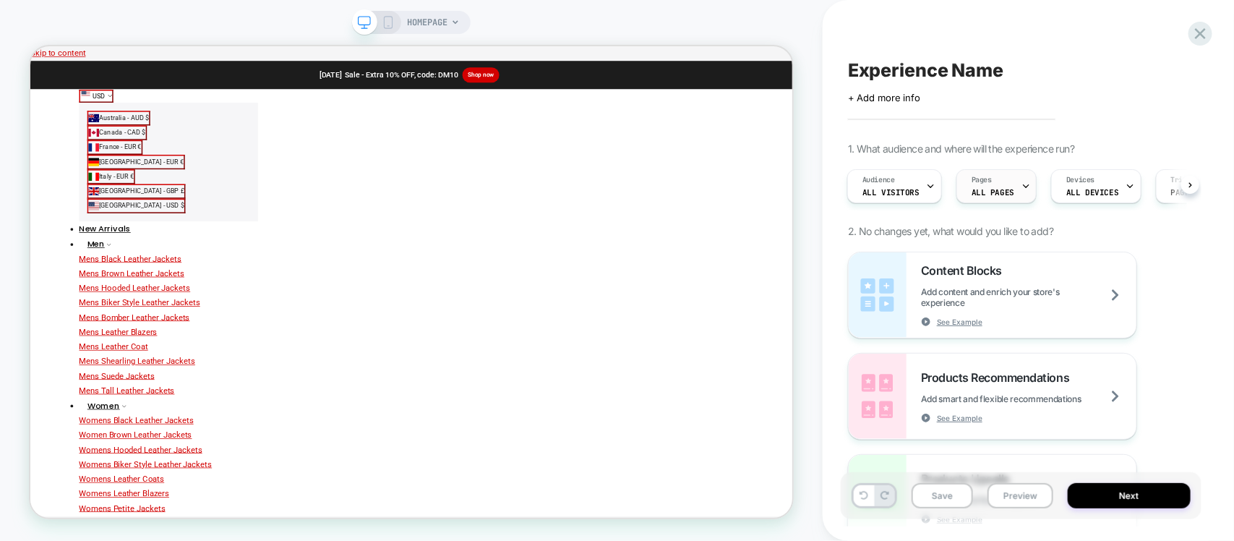
click at [972, 179] on span "Pages" at bounding box center [982, 180] width 20 height 10
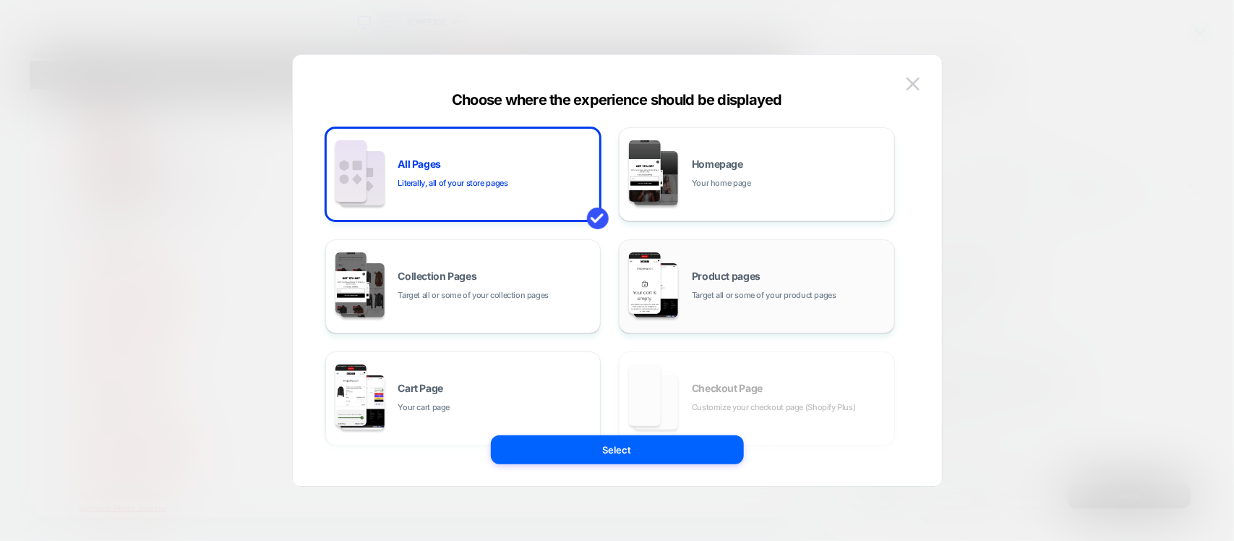
click at [754, 268] on div "Product pages Target all or some of your product pages" at bounding box center [757, 287] width 260 height 80
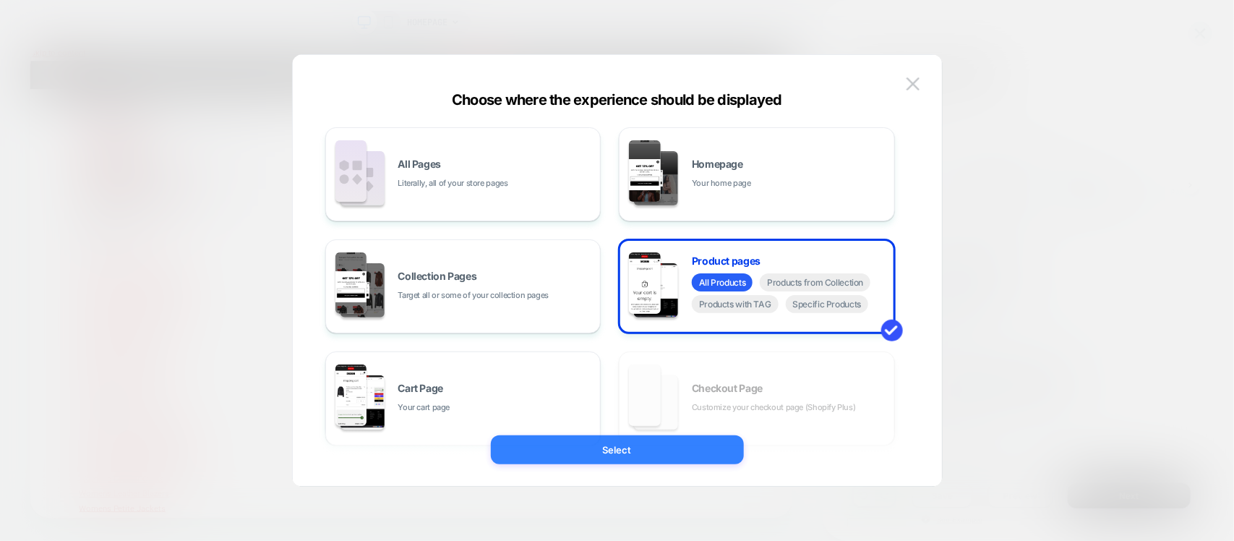
click at [658, 447] on button "Select" at bounding box center [617, 449] width 253 height 29
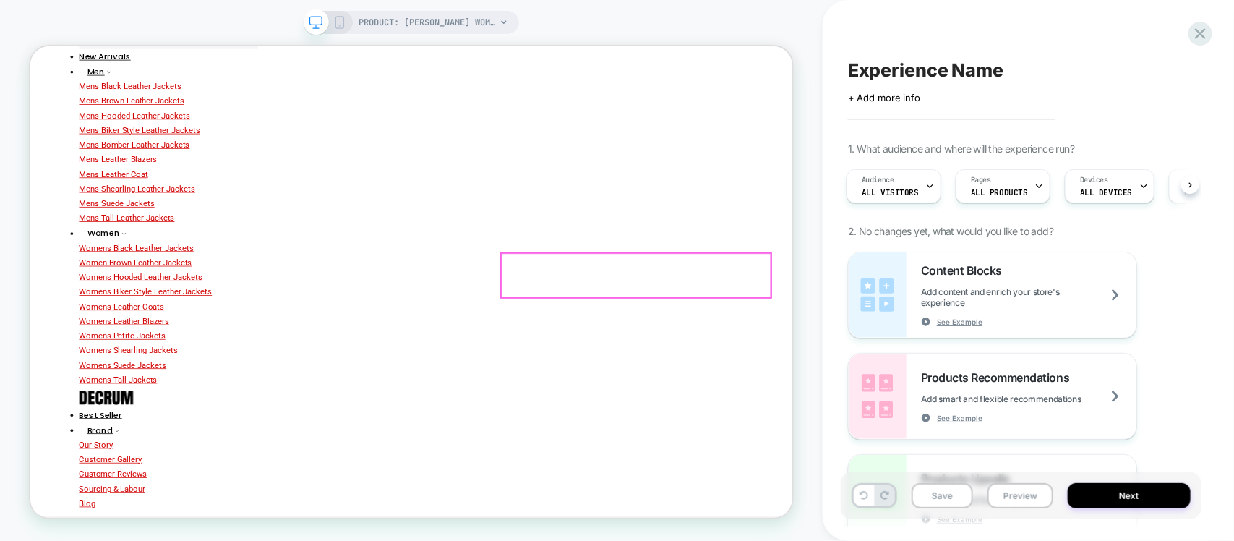
scroll to position [271, 0]
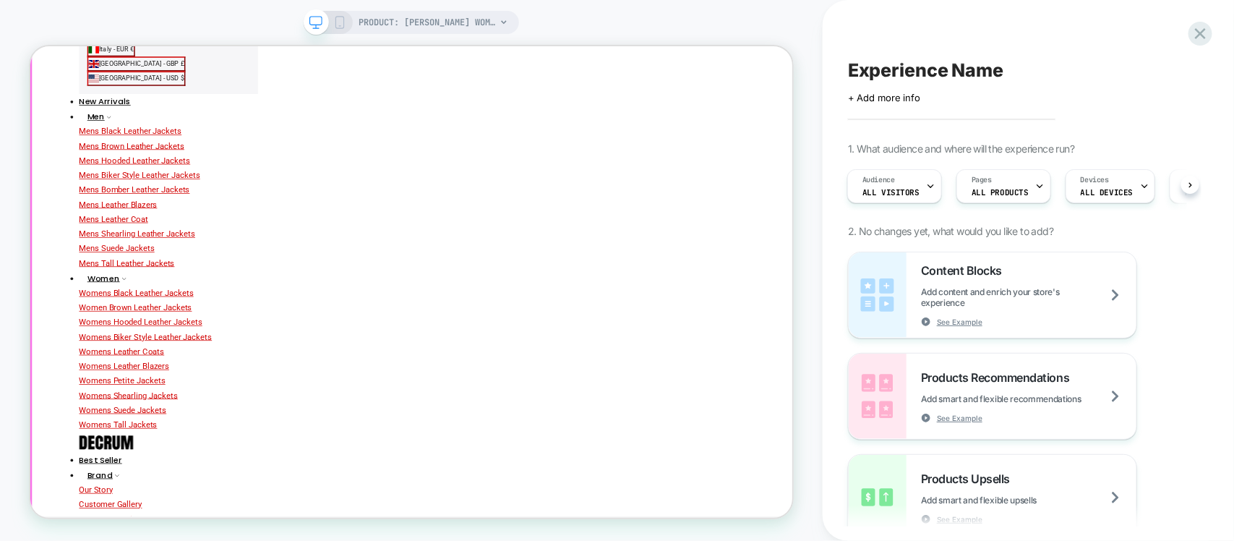
scroll to position [271, 0]
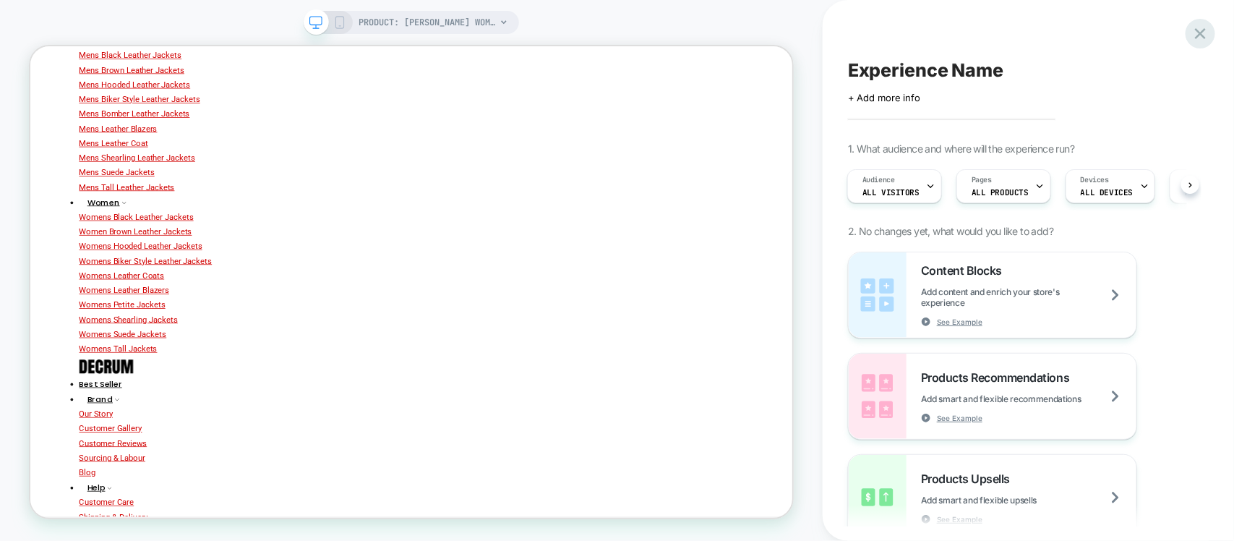
click at [1197, 37] on icon at bounding box center [1200, 33] width 11 height 11
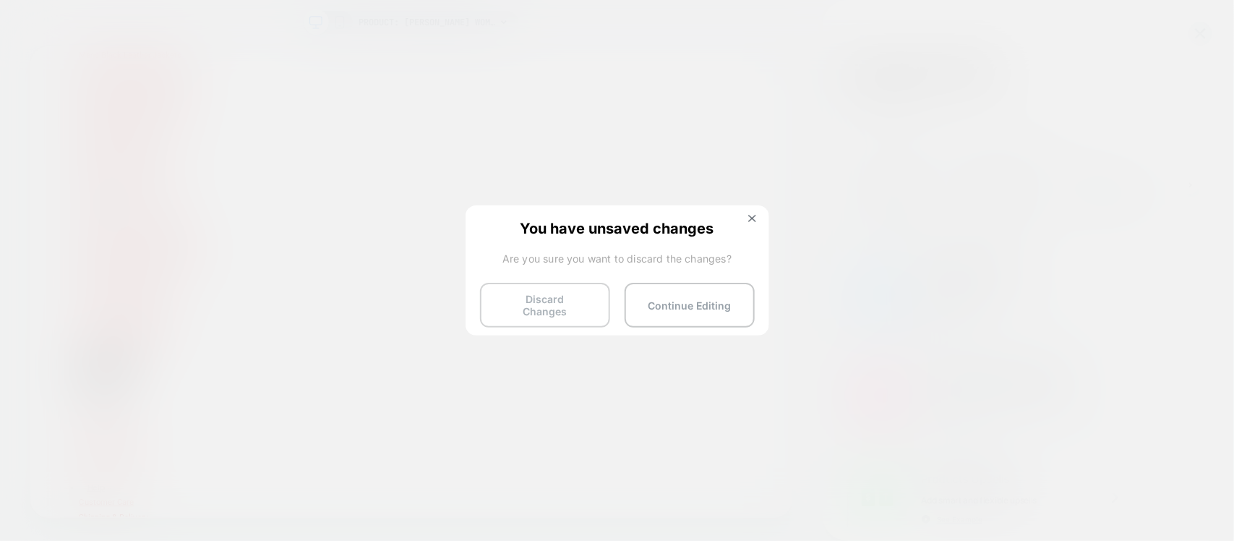
click at [565, 309] on button "Discard Changes" at bounding box center [545, 305] width 130 height 45
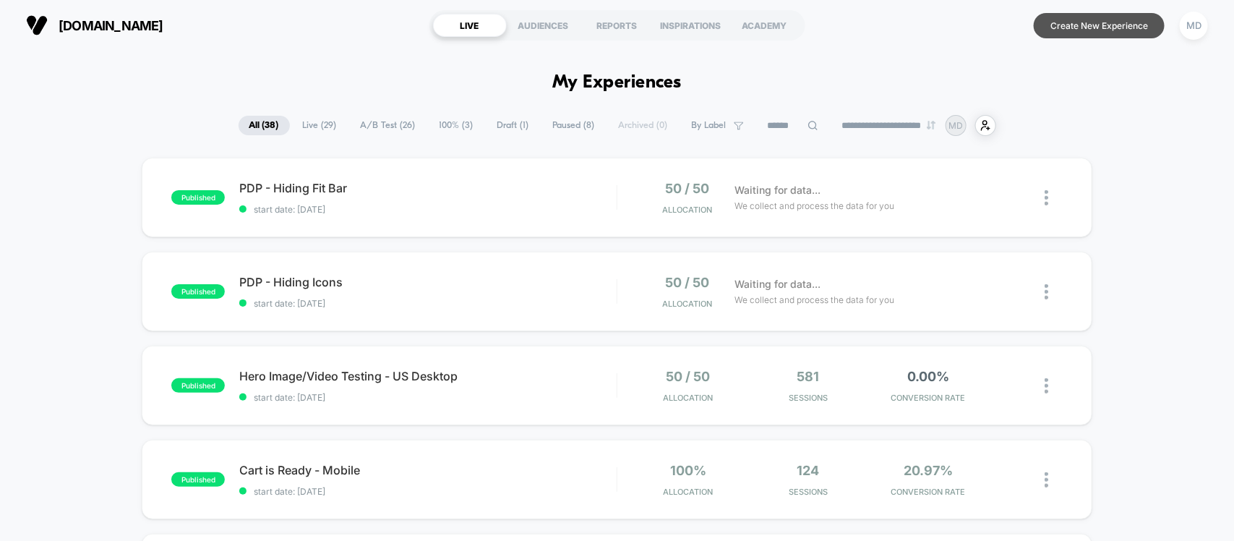
click at [1129, 23] on button "Create New Experience" at bounding box center [1099, 25] width 131 height 25
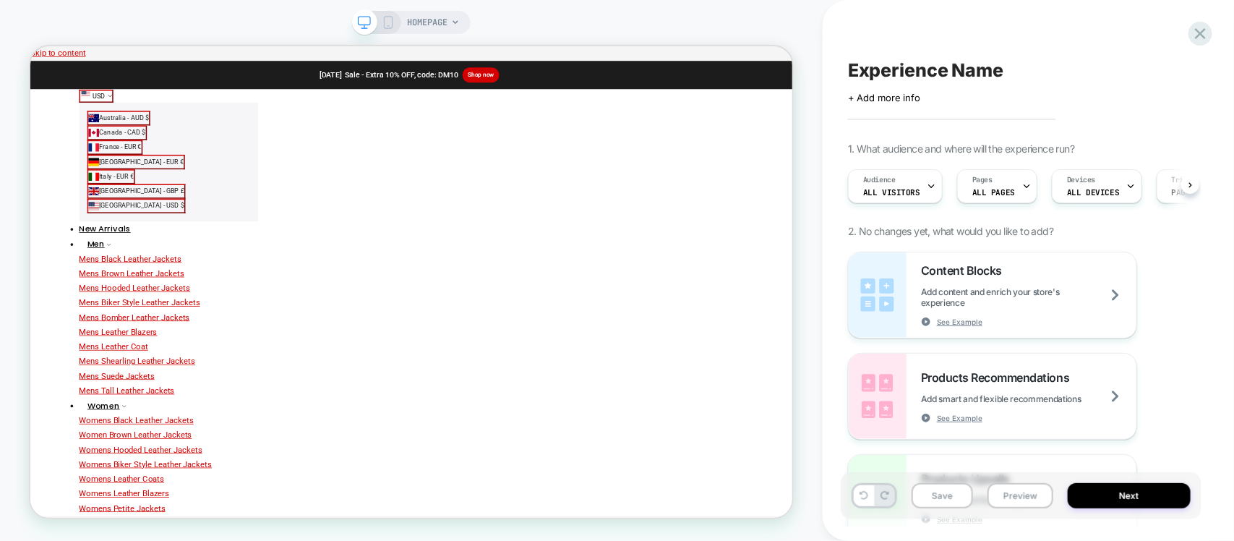
scroll to position [0, 1]
click at [1093, 195] on span "ALL DEVICES" at bounding box center [1092, 192] width 52 height 10
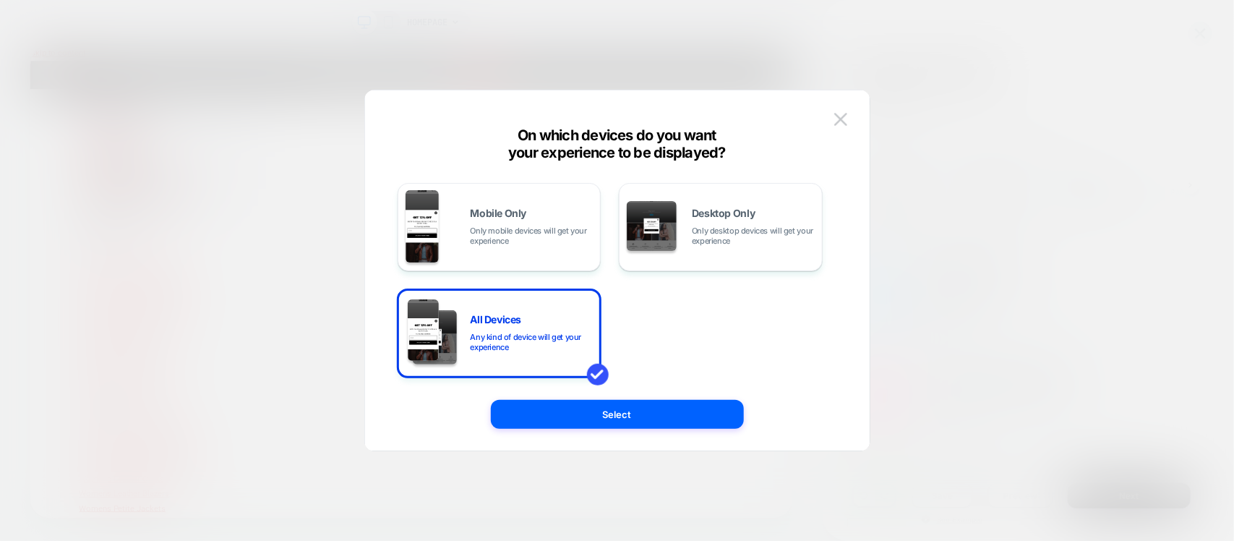
click at [1126, 262] on div at bounding box center [617, 270] width 1234 height 541
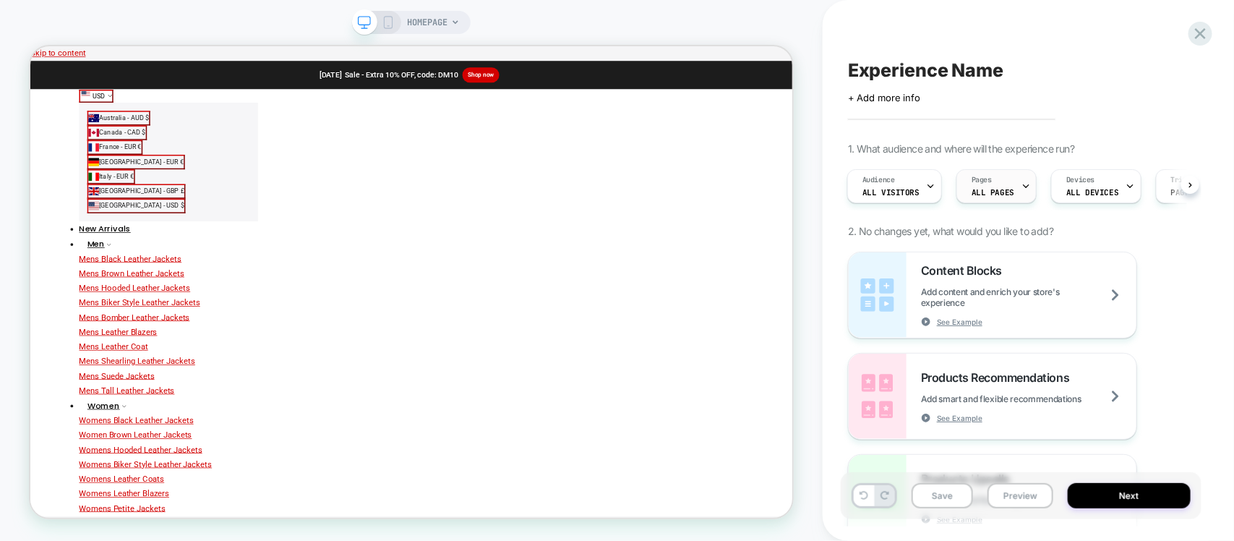
click at [980, 179] on span "Pages" at bounding box center [982, 180] width 20 height 10
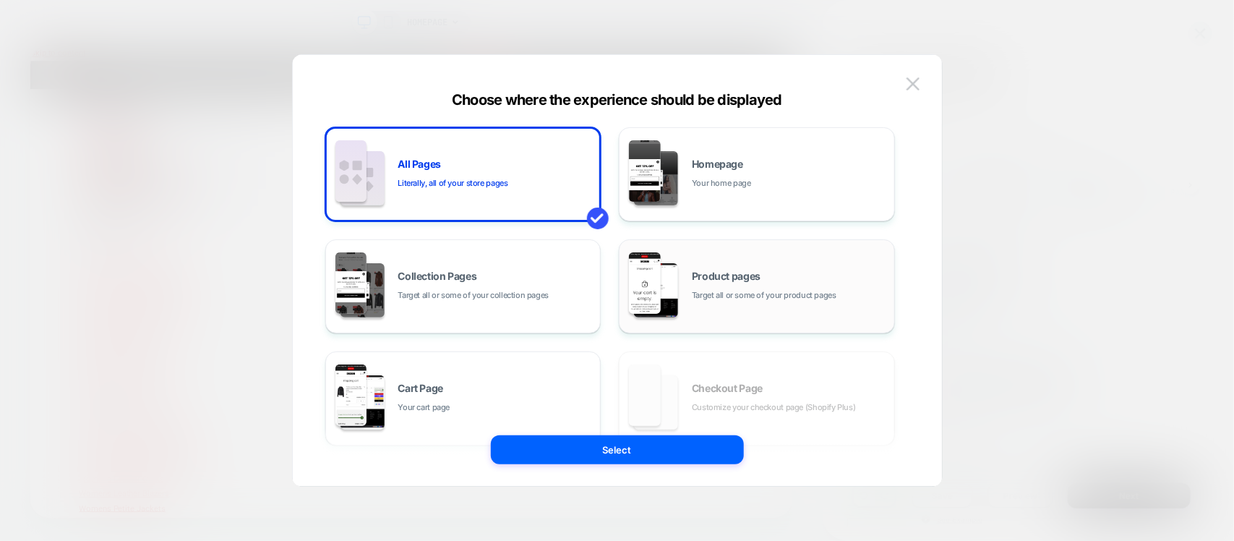
click at [787, 296] on span "Target all or some of your product pages" at bounding box center [764, 295] width 145 height 14
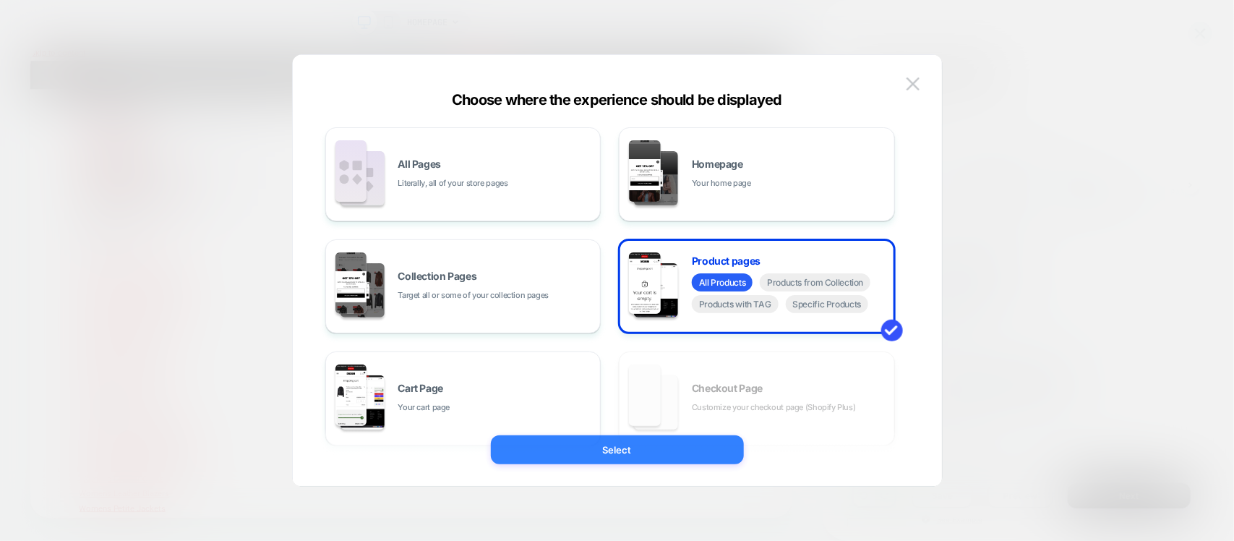
click at [671, 439] on button "Select" at bounding box center [617, 449] width 253 height 29
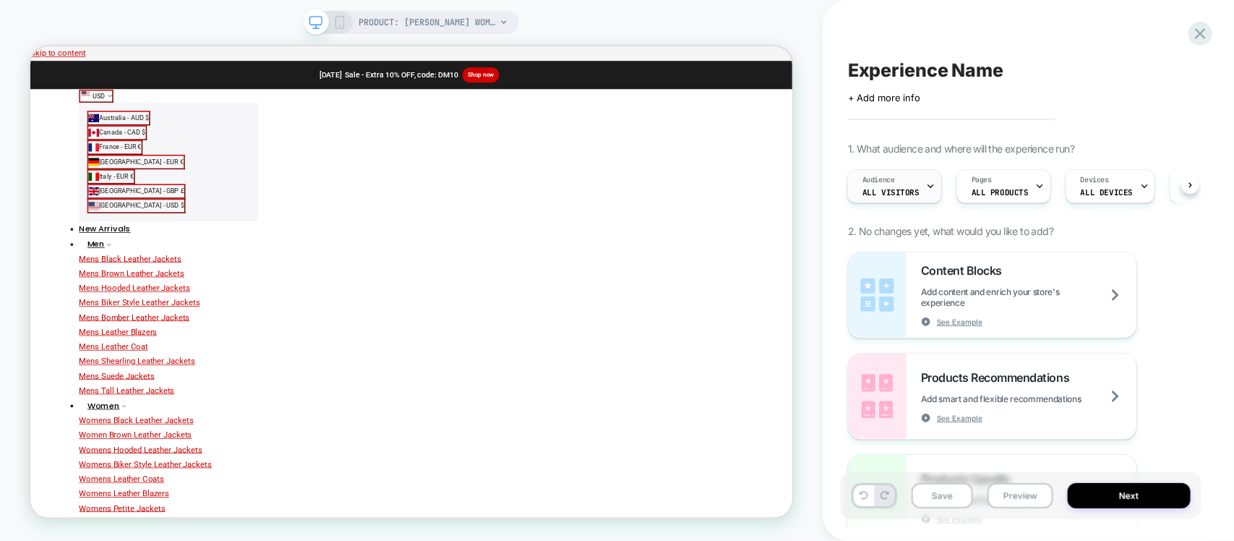
scroll to position [0, 1]
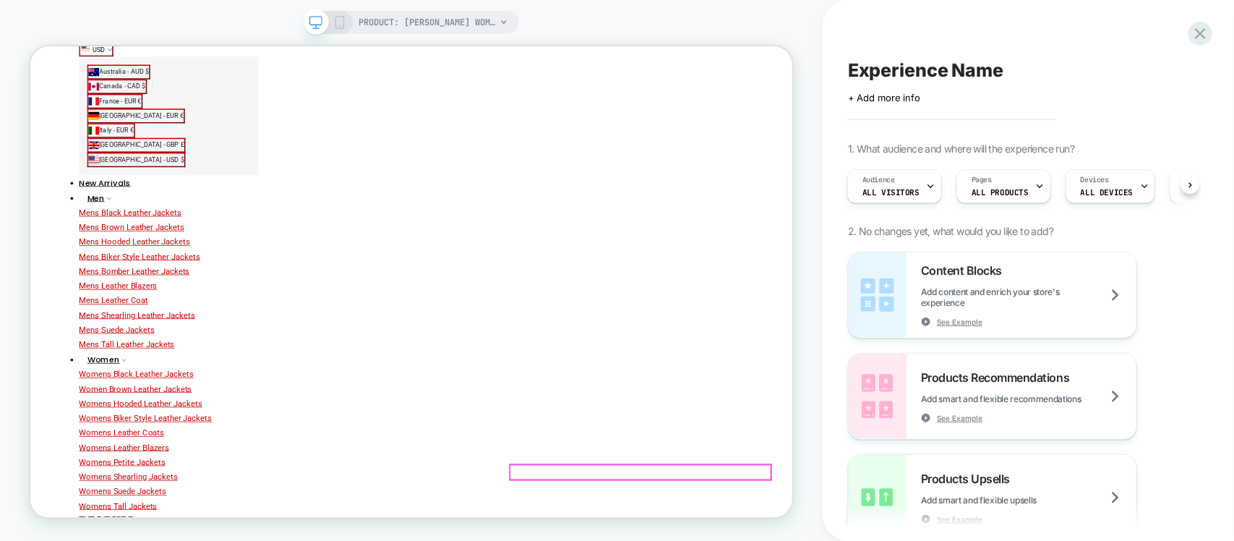
scroll to position [181, 0]
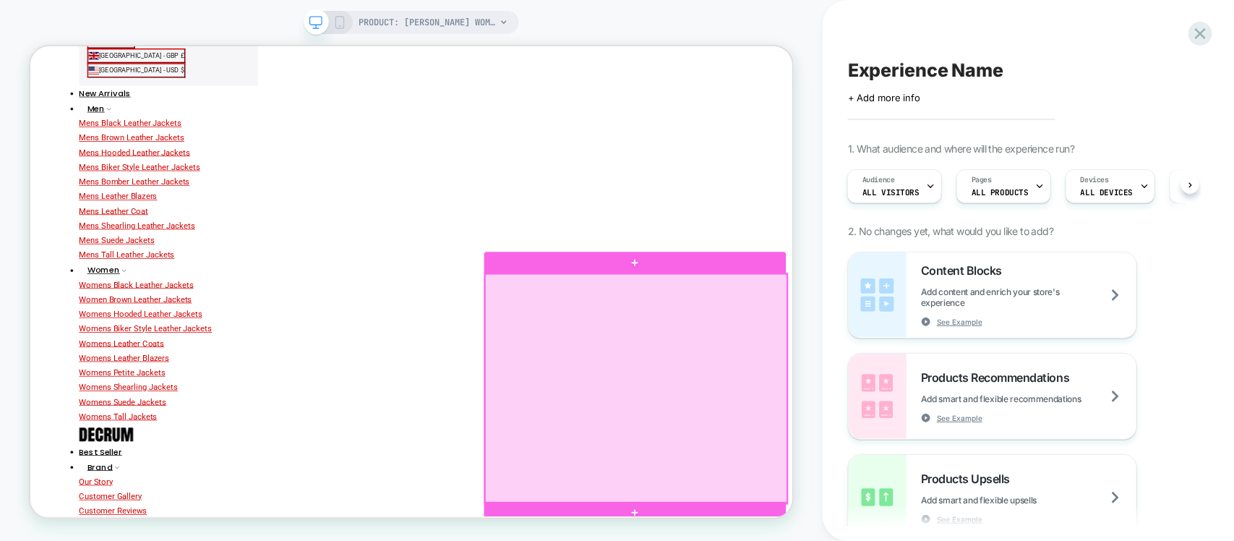
click at [775, 485] on div at bounding box center [837, 502] width 403 height 306
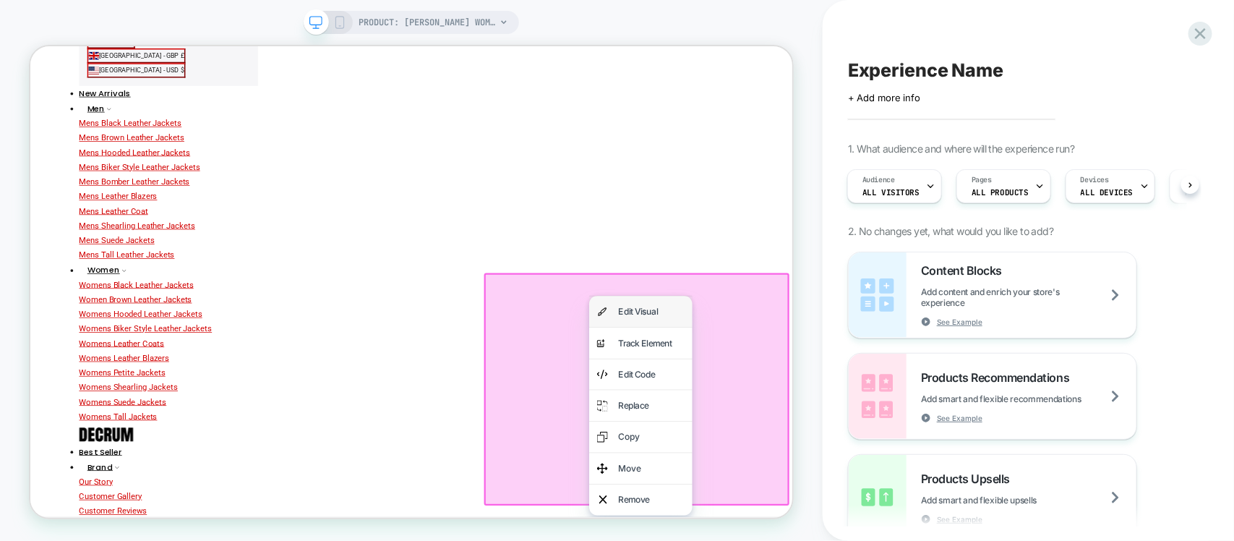
click at [829, 405] on div "Edit Visual" at bounding box center [858, 399] width 88 height 21
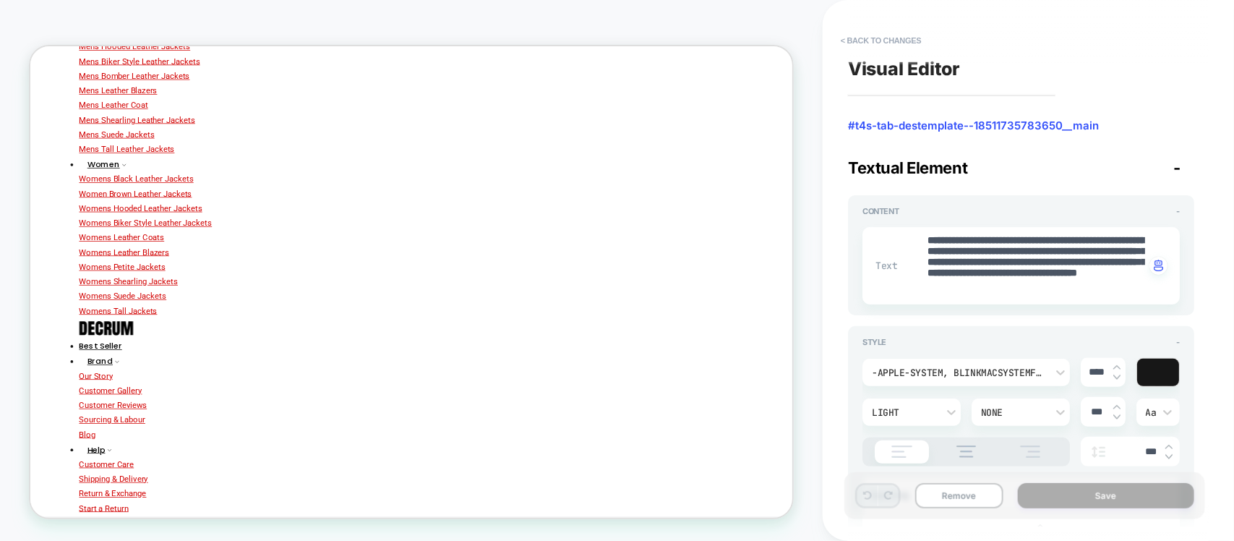
scroll to position [90, 0]
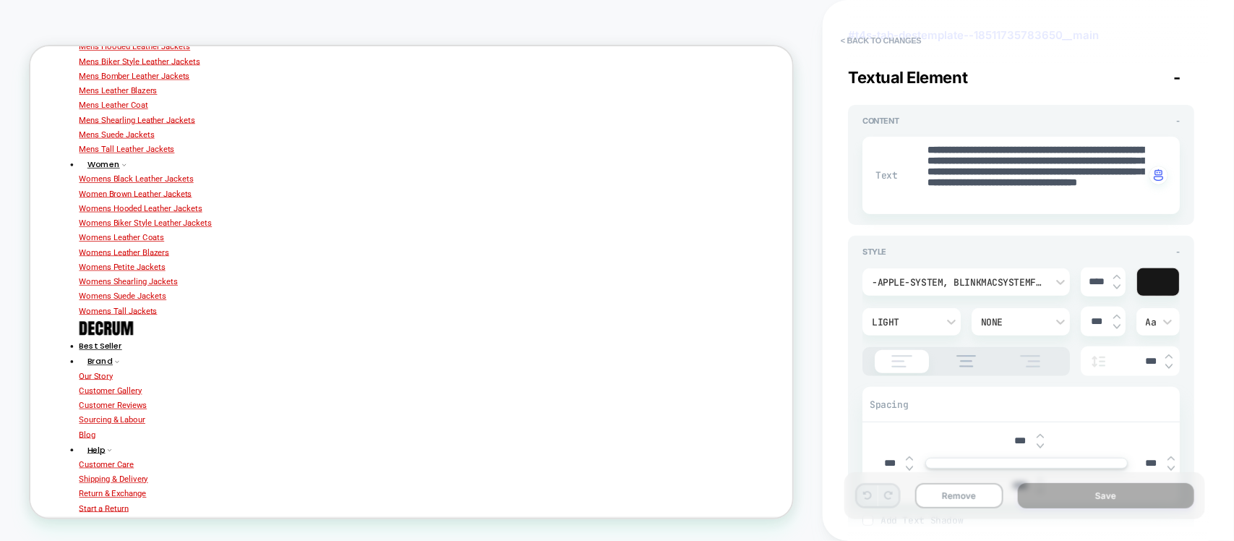
click at [952, 277] on div "-apple-system, BlinkMacSystemFont, 'Segoe UI', Roboto, Oxygen, Ubuntu, Cantarel…" at bounding box center [959, 282] width 174 height 12
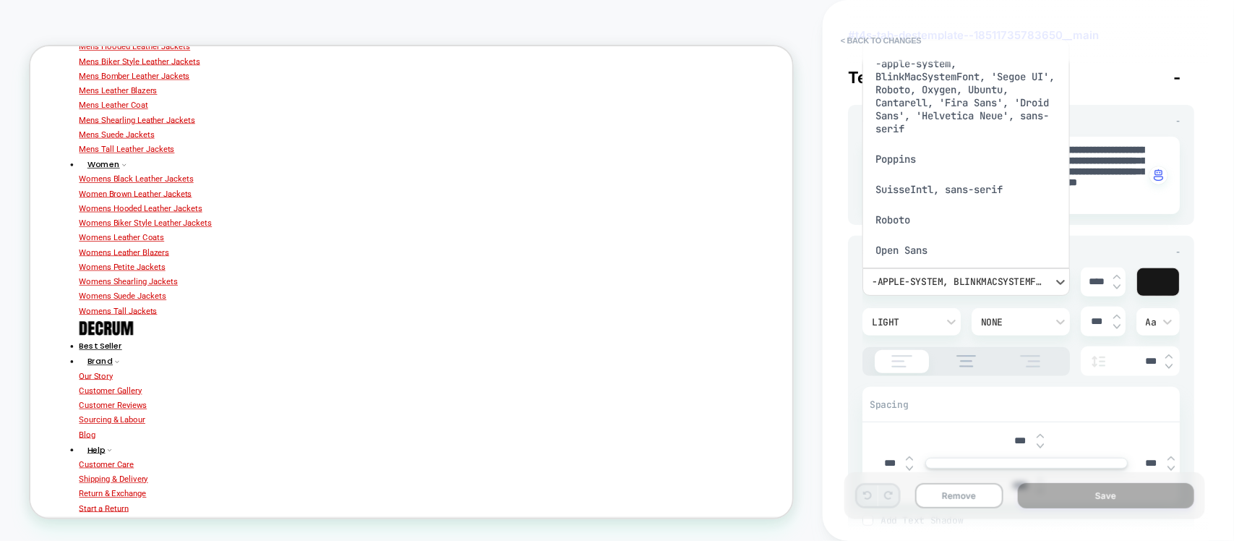
scroll to position [8, 0]
click at [898, 208] on div "Roboto" at bounding box center [966, 212] width 196 height 30
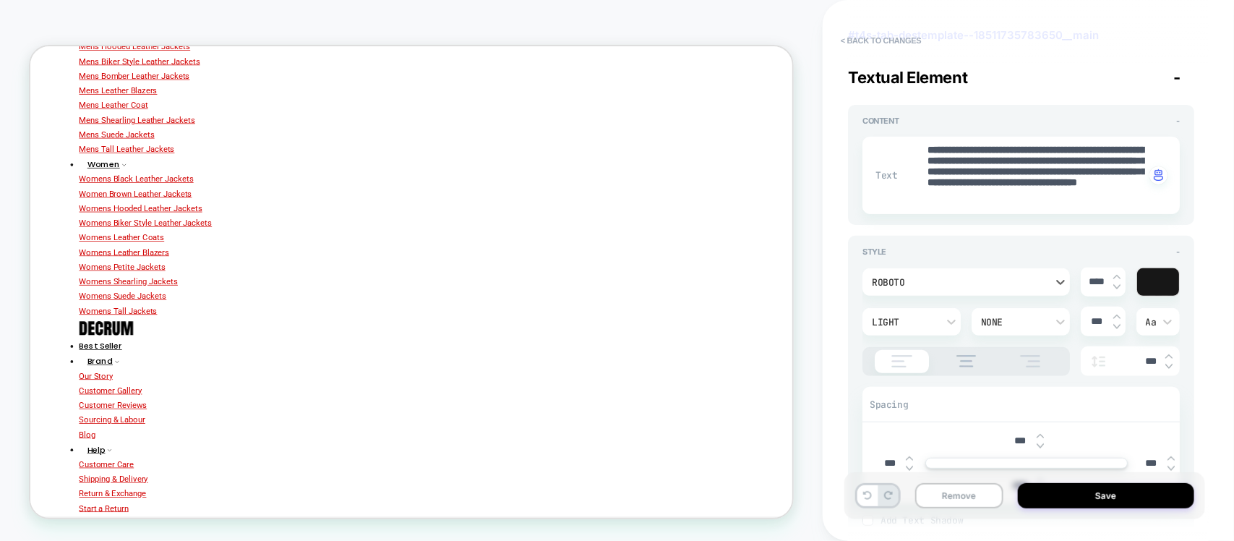
click at [940, 291] on div "Roboto" at bounding box center [967, 281] width 208 height 27
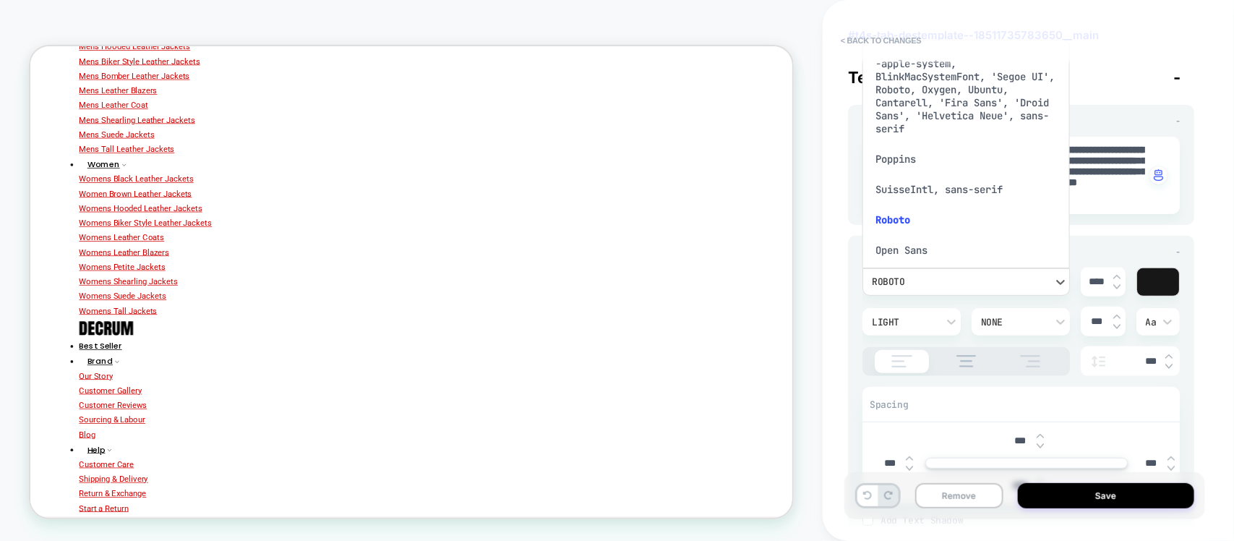
scroll to position [38, 0]
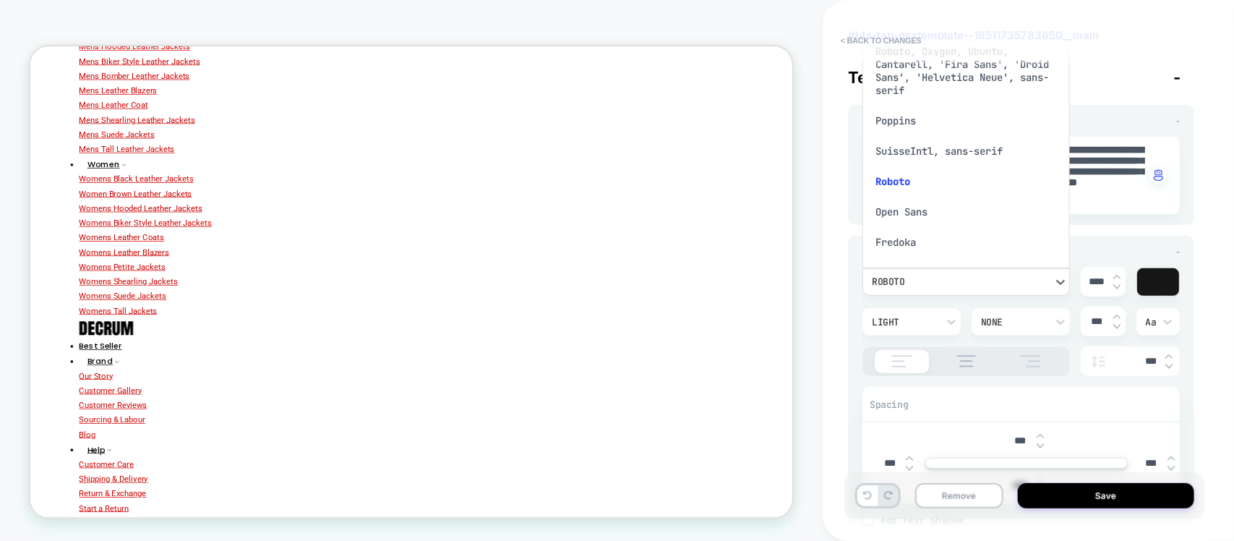
click at [915, 218] on div "Open Sans" at bounding box center [966, 212] width 196 height 30
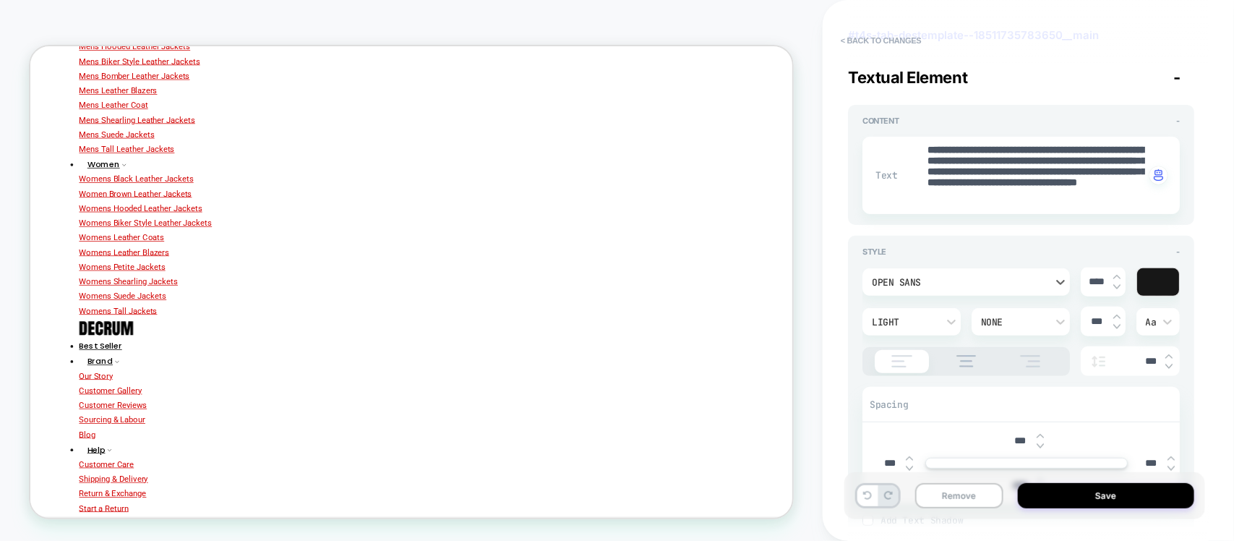
click at [900, 279] on div "Open Sans" at bounding box center [959, 282] width 174 height 12
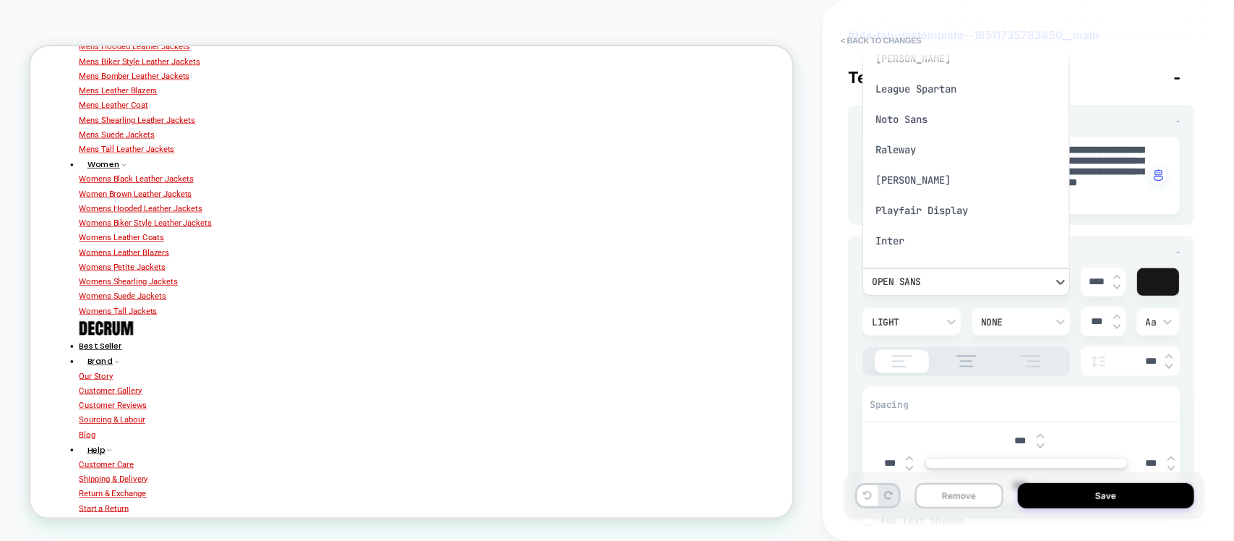
scroll to position [392, 0]
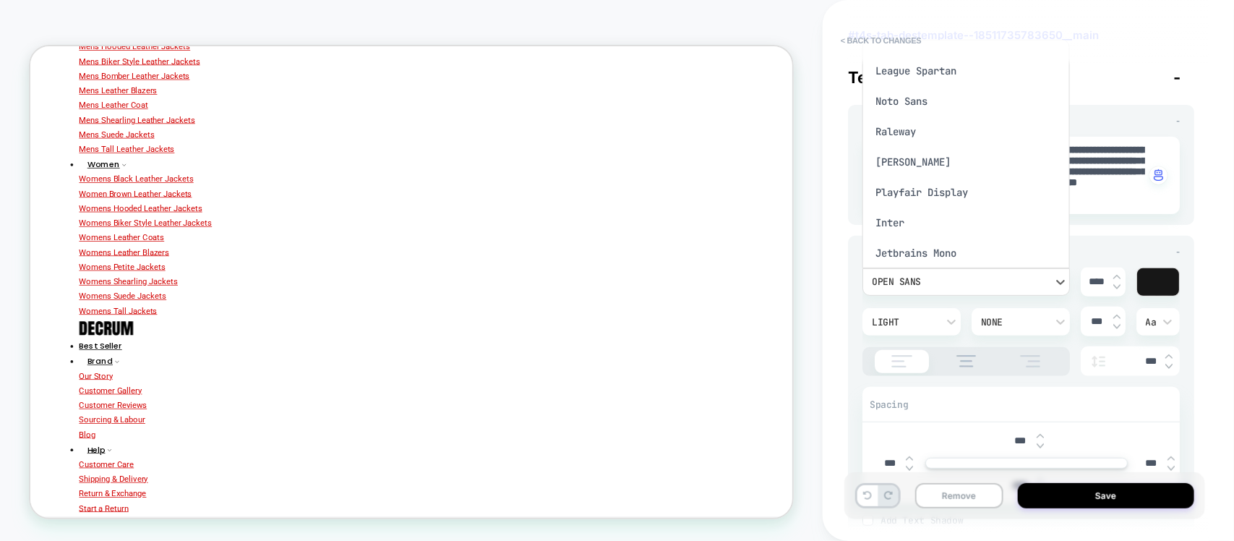
click at [912, 134] on div "Raleway" at bounding box center [966, 131] width 196 height 30
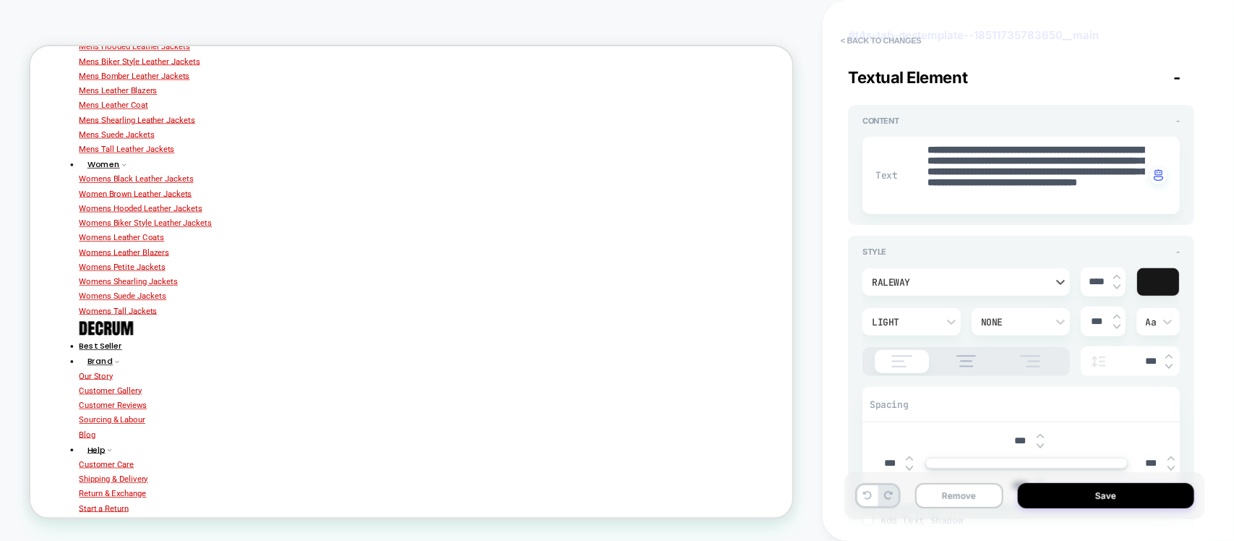
type textarea "*"
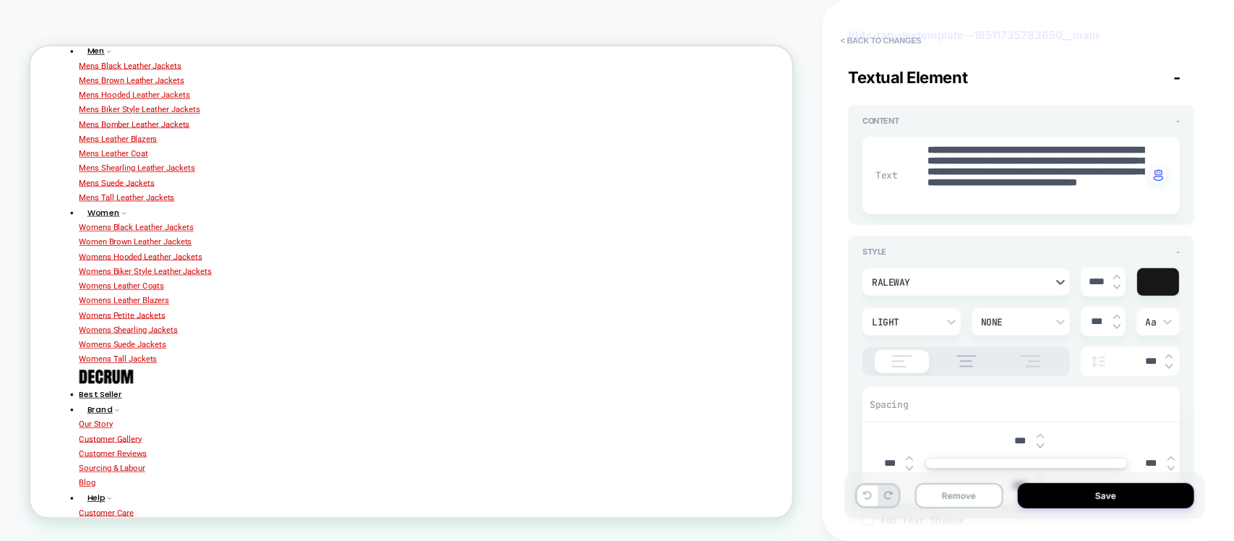
scroll to position [0, 0]
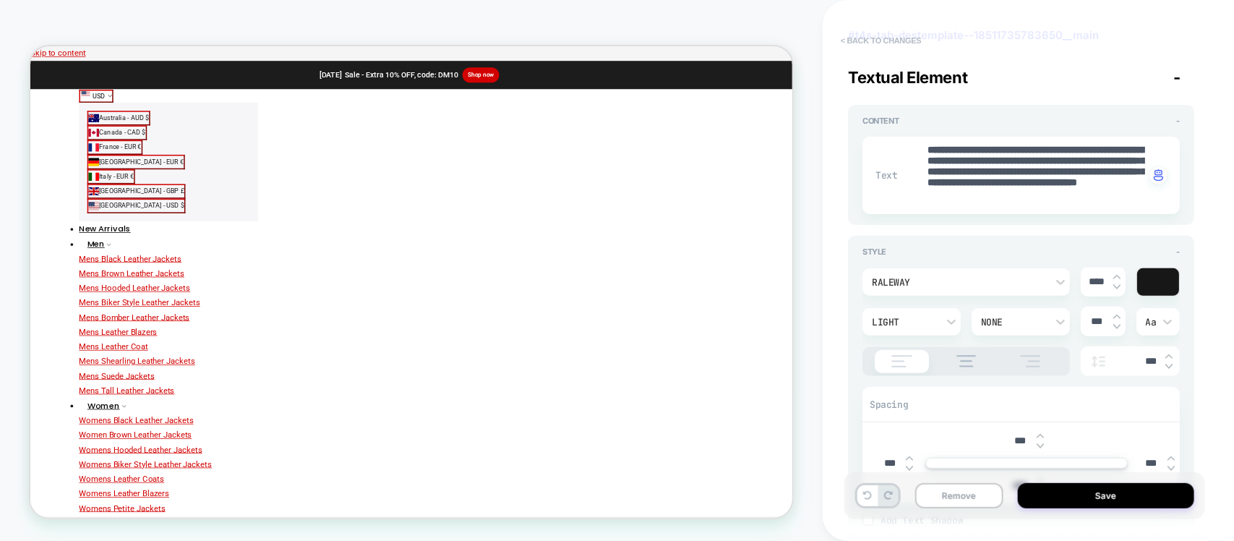
click at [880, 44] on button "< Back to changes" at bounding box center [881, 40] width 95 height 23
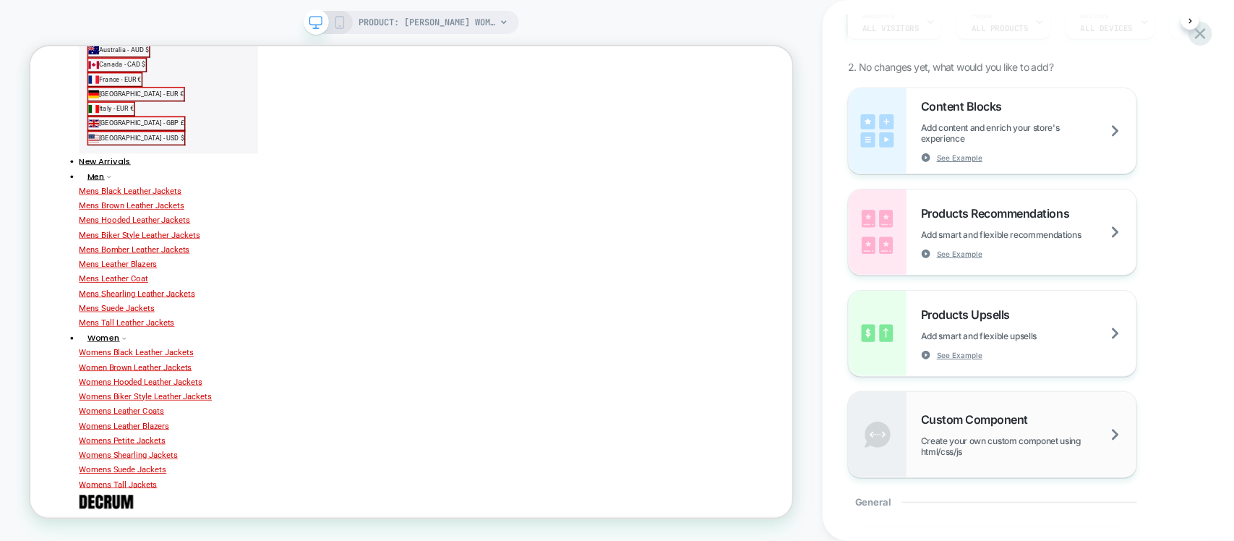
scroll to position [181, 0]
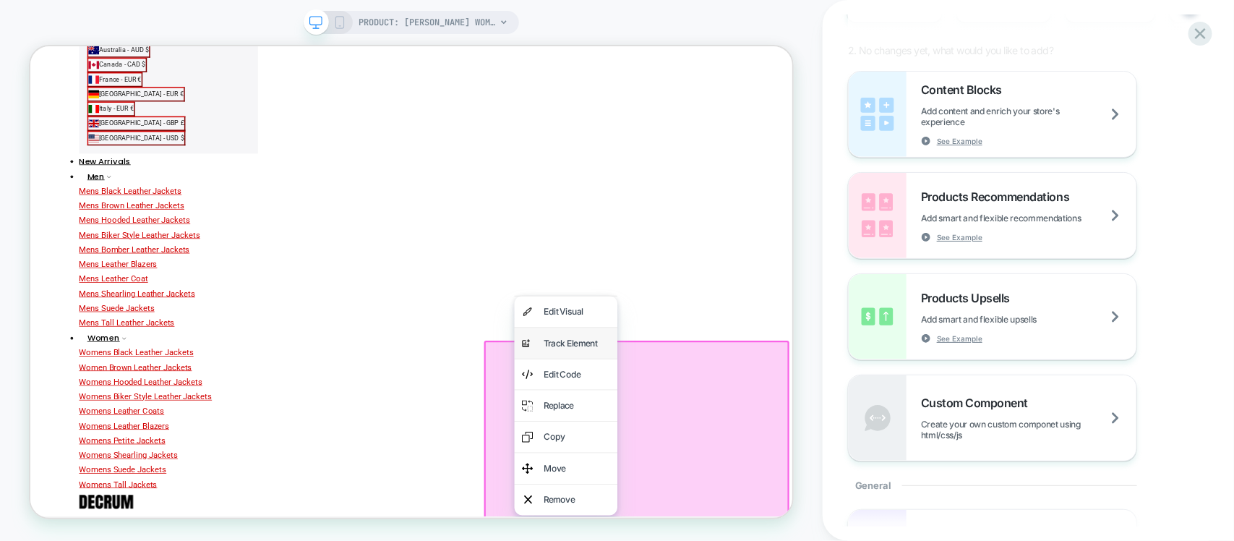
click at [730, 450] on div "Track Element" at bounding box center [758, 441] width 88 height 21
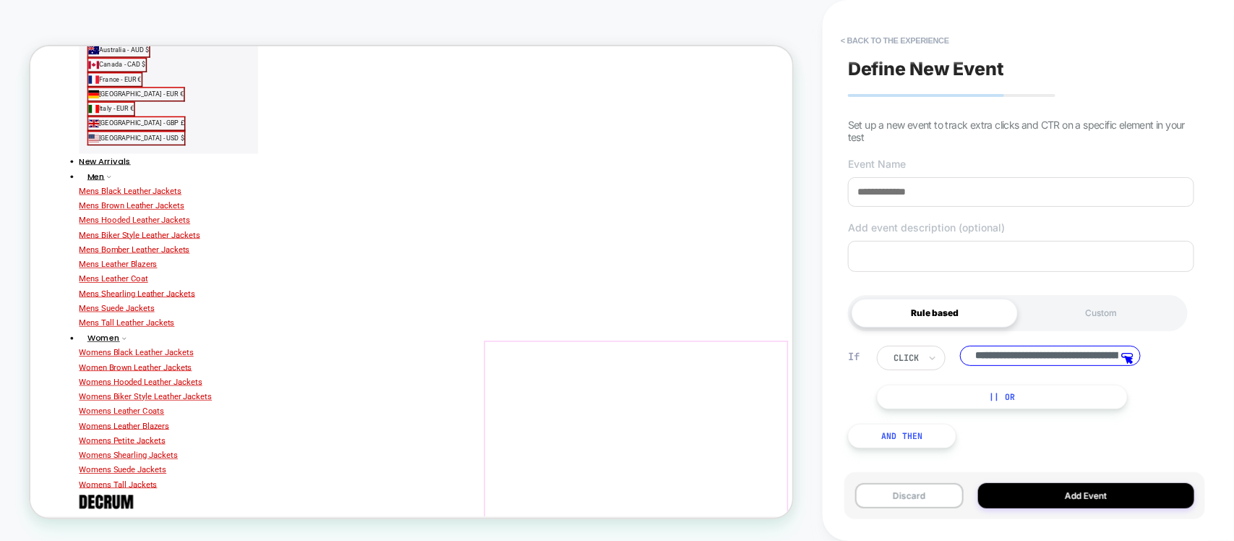
scroll to position [0, 112]
click at [873, 33] on button "< back to the experience" at bounding box center [895, 40] width 123 height 23
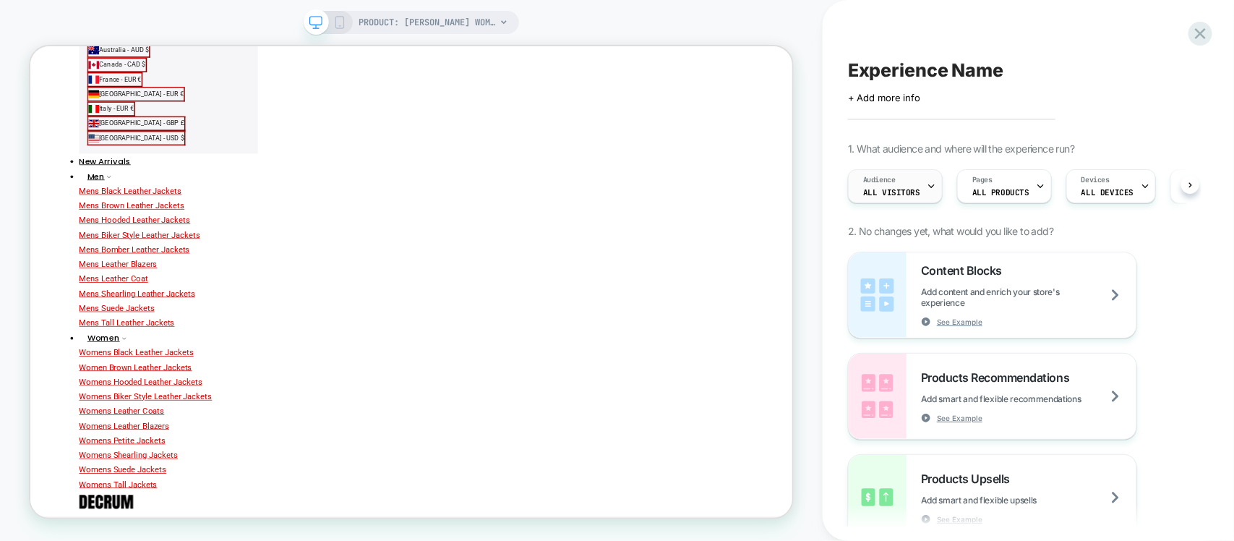
scroll to position [0, 1]
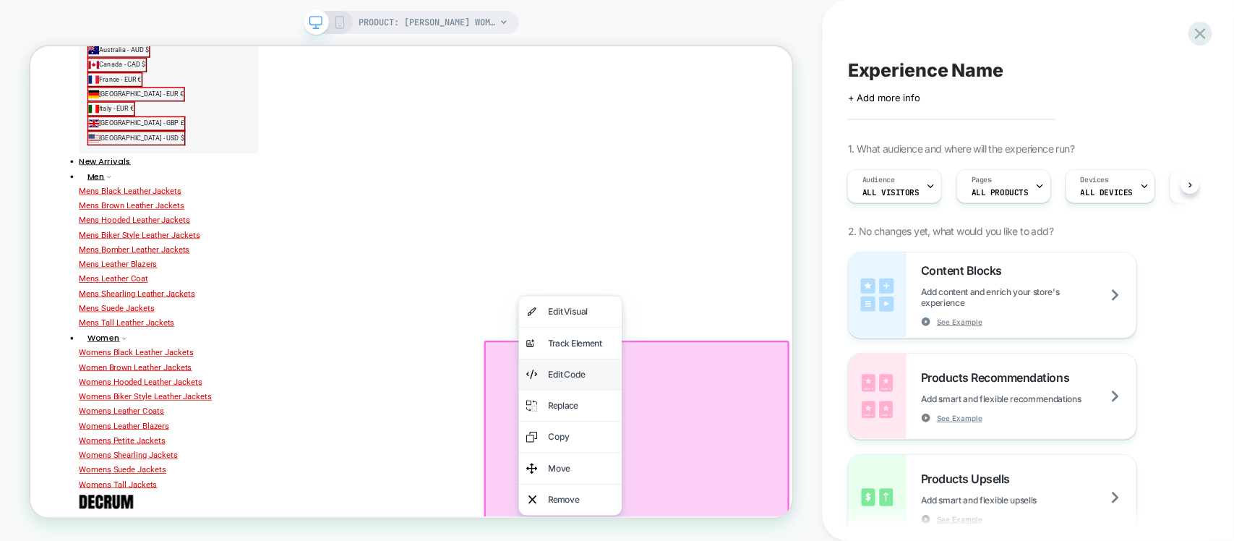
click at [730, 488] on div "Edit Code" at bounding box center [764, 483] width 88 height 21
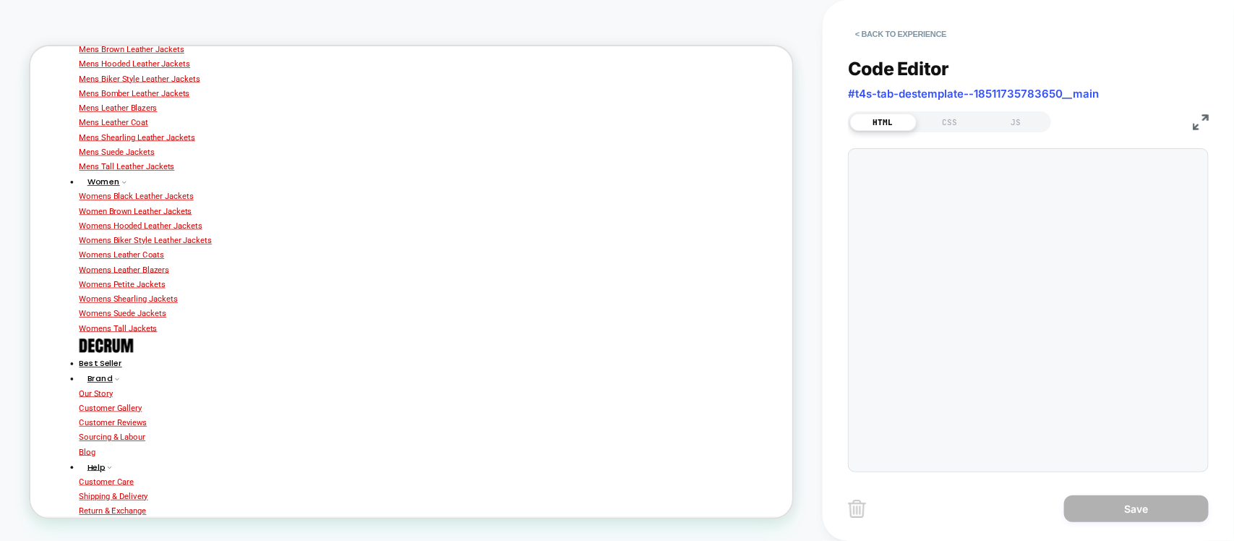
scroll to position [322, 0]
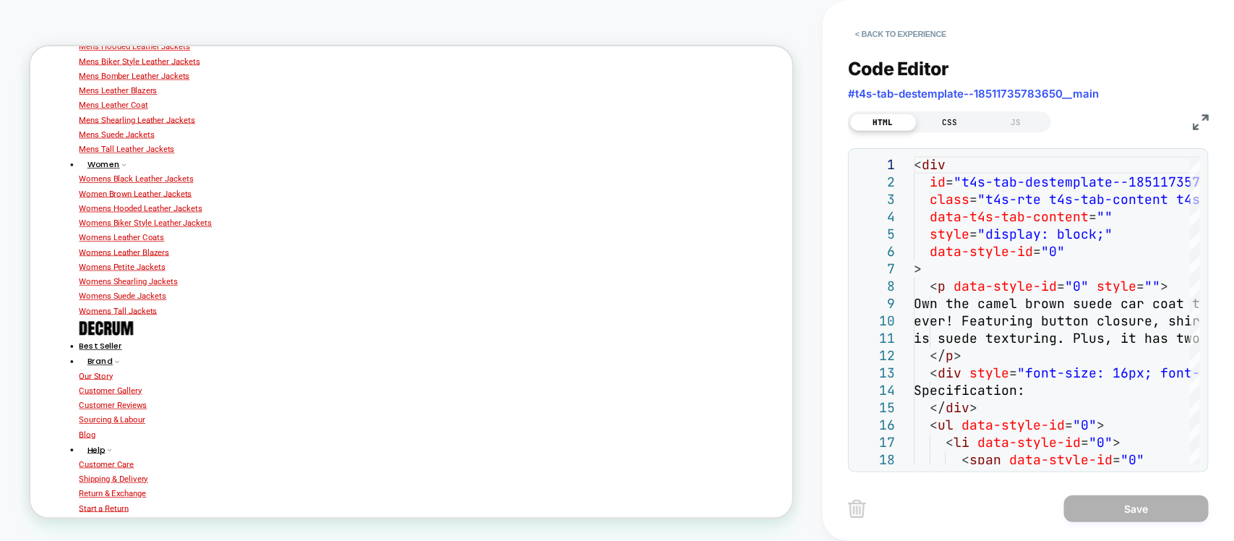
click at [958, 114] on div "CSS" at bounding box center [950, 122] width 67 height 17
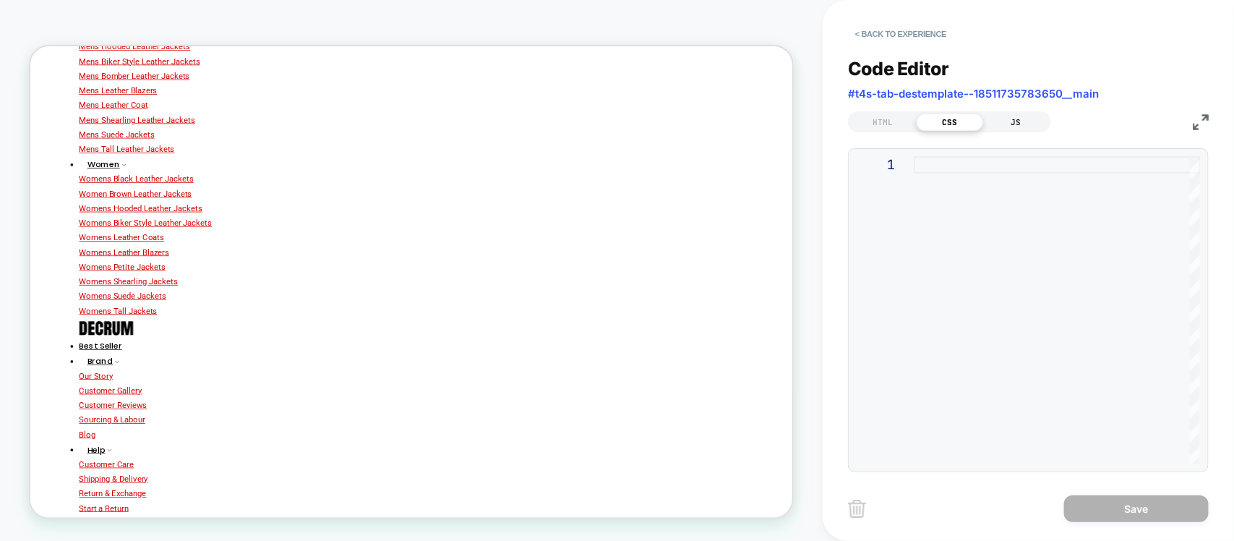
click at [1012, 114] on div "JS" at bounding box center [1016, 122] width 67 height 17
click at [893, 119] on div "HTML" at bounding box center [883, 122] width 67 height 17
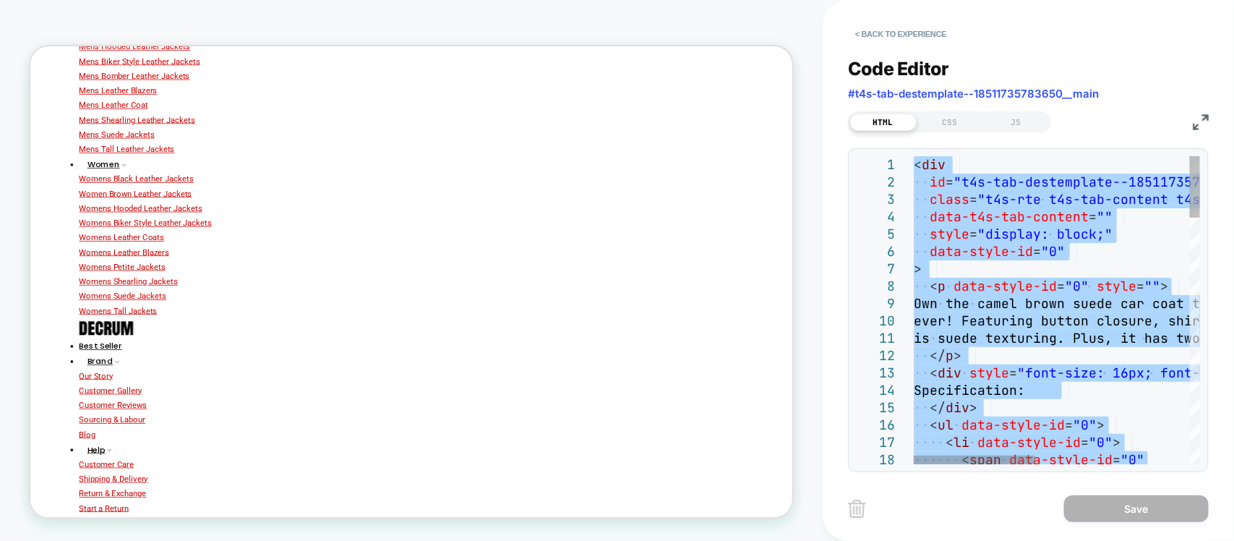
type textarea "**********"
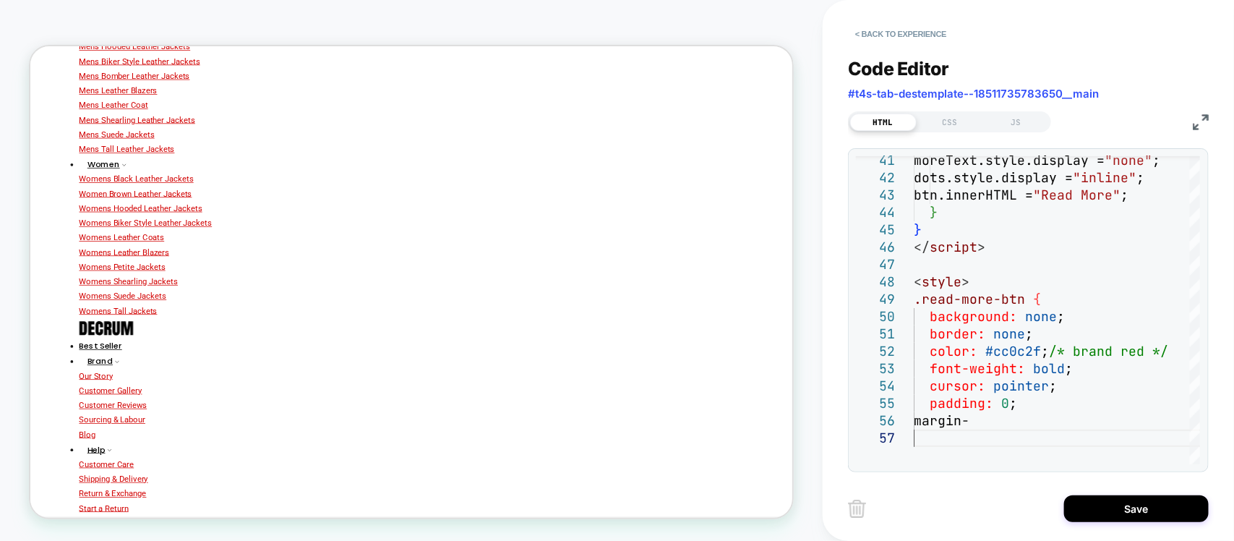
click at [906, 35] on button "< Back to experience" at bounding box center [901, 33] width 106 height 23
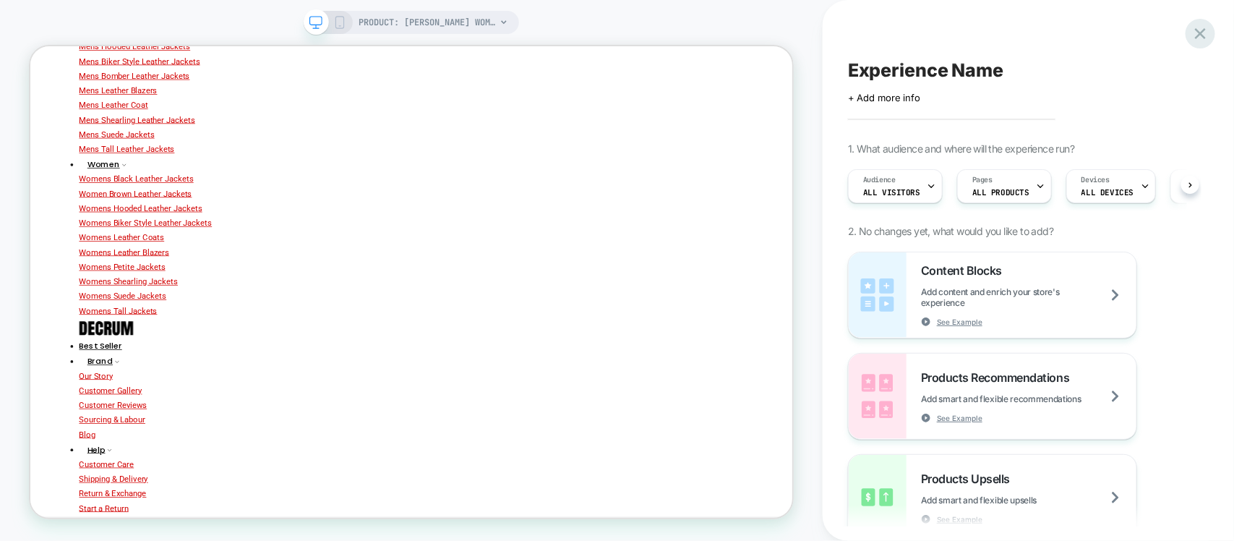
scroll to position [0, 1]
click at [1205, 34] on icon at bounding box center [1201, 34] width 20 height 20
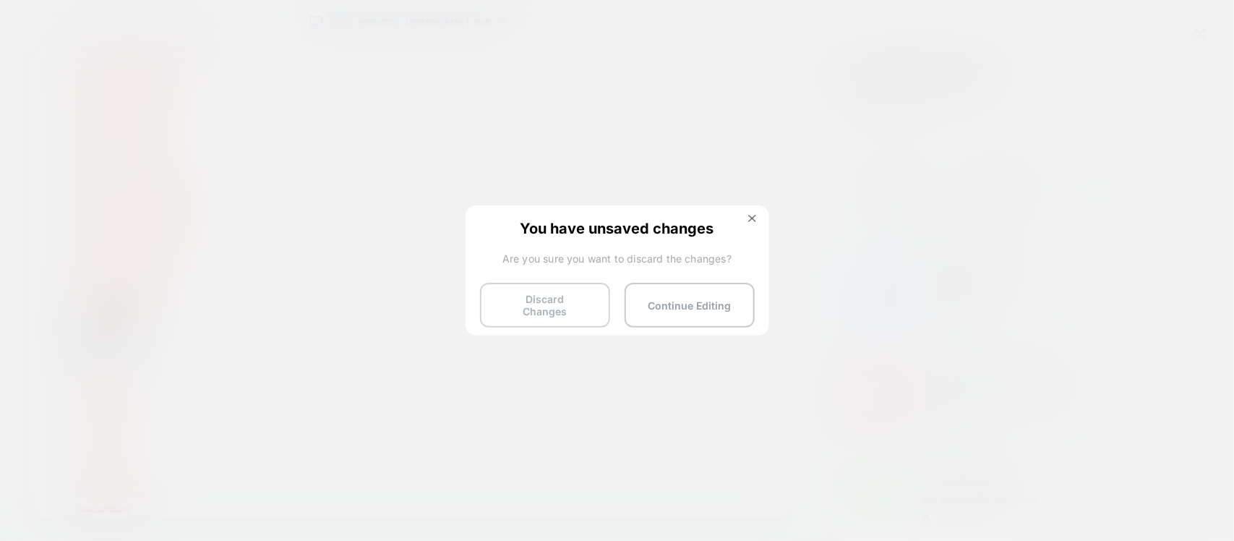
click at [572, 293] on button "Discard Changes" at bounding box center [545, 305] width 130 height 45
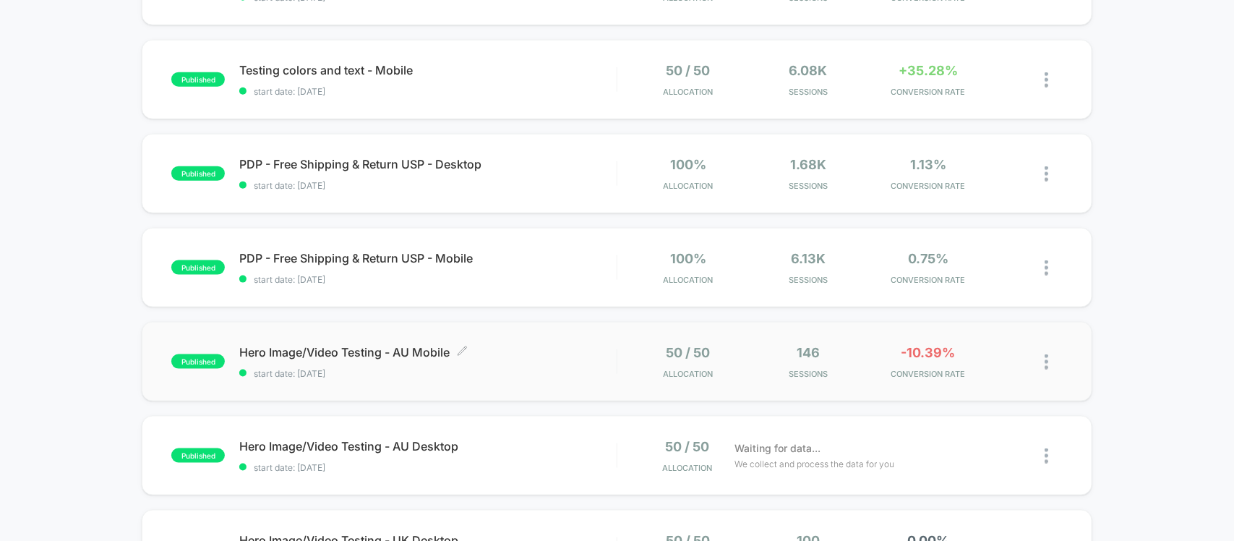
scroll to position [723, 0]
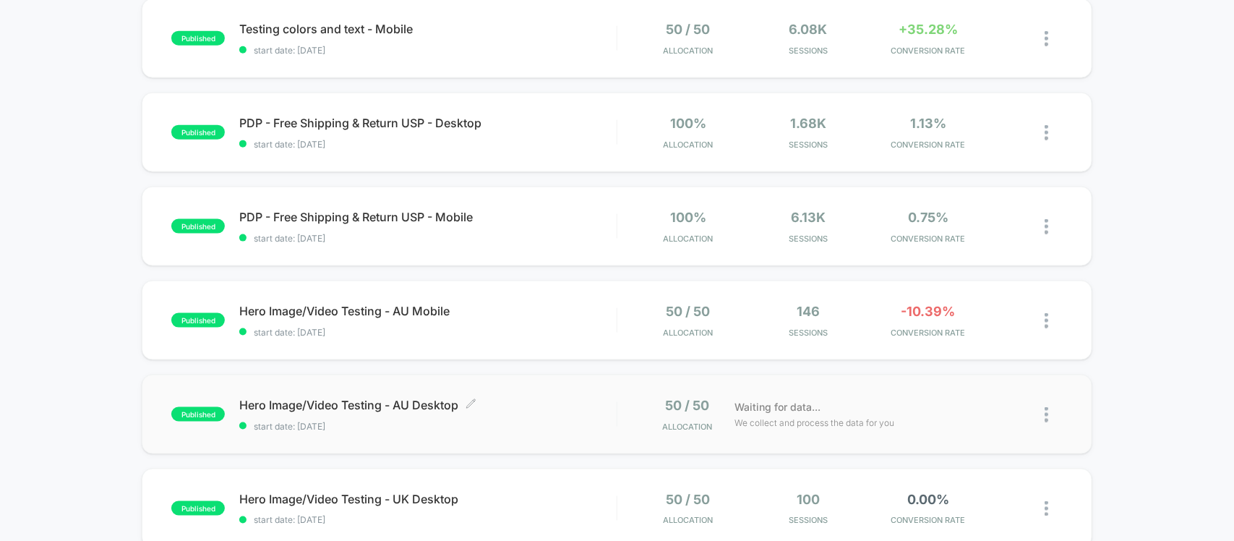
drag, startPoint x: 233, startPoint y: 394, endPoint x: 367, endPoint y: 400, distance: 133.9
click at [366, 400] on div "published Hero Image/Video Testing - AU Desktop Click to edit experience detail…" at bounding box center [617, 415] width 950 height 80
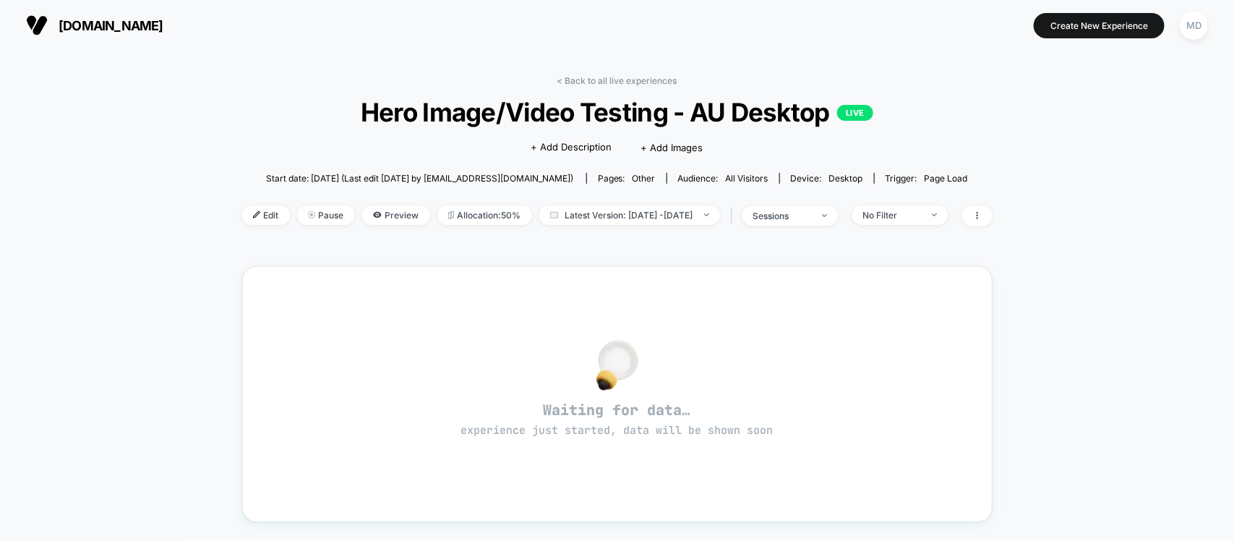
click at [463, 114] on span "Hero Image/Video Testing - AU Desktop LIVE" at bounding box center [616, 112] width 675 height 30
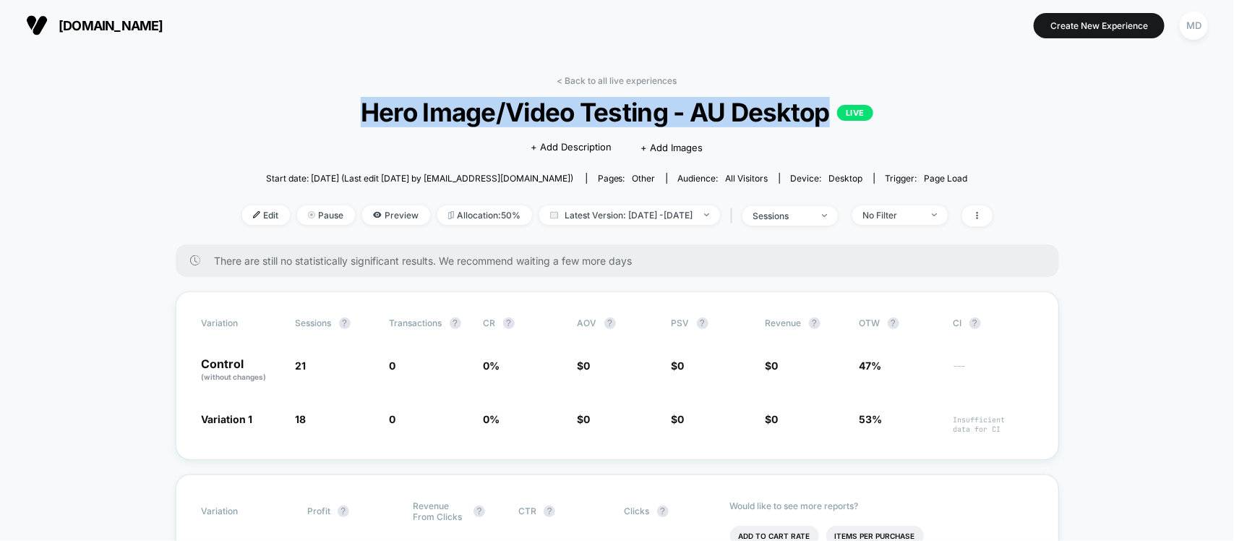
click at [463, 114] on span "Hero Image/Video Testing - AU Desktop LIVE" at bounding box center [616, 112] width 675 height 30
copy span "Hero Image/Video Testing - AU Desktop"
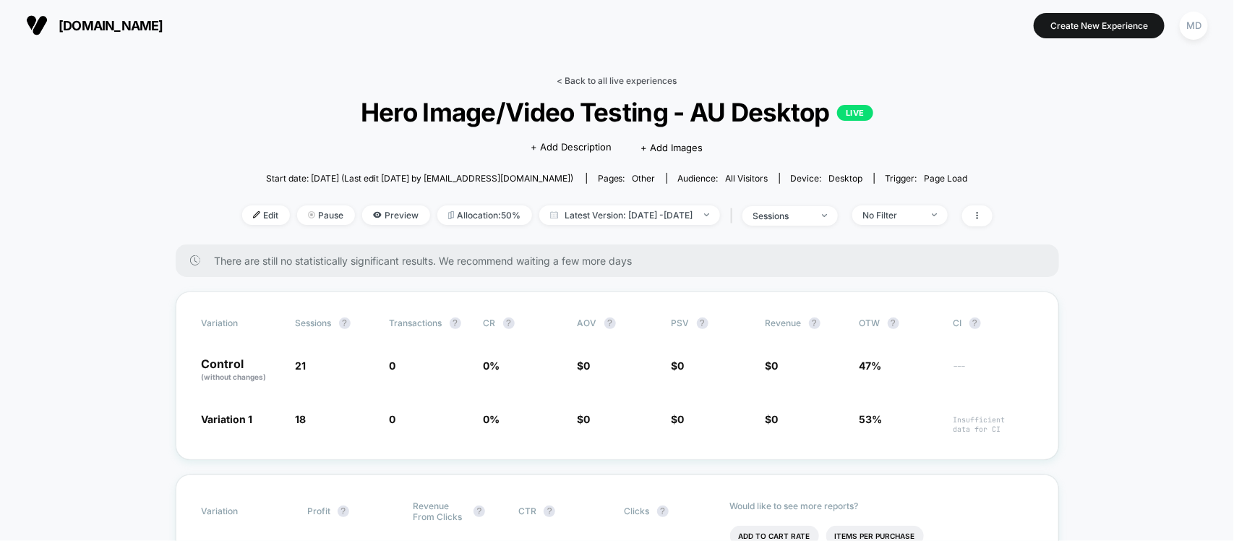
click at [609, 82] on link "< Back to all live experiences" at bounding box center [617, 80] width 120 height 11
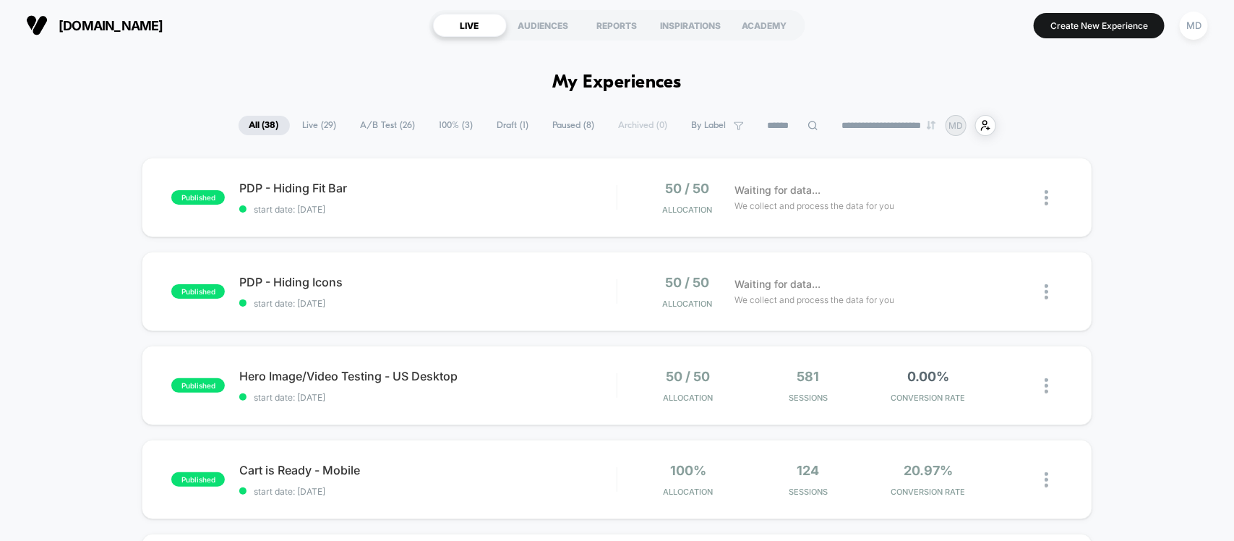
click at [782, 120] on input at bounding box center [793, 125] width 72 height 17
paste input "**********"
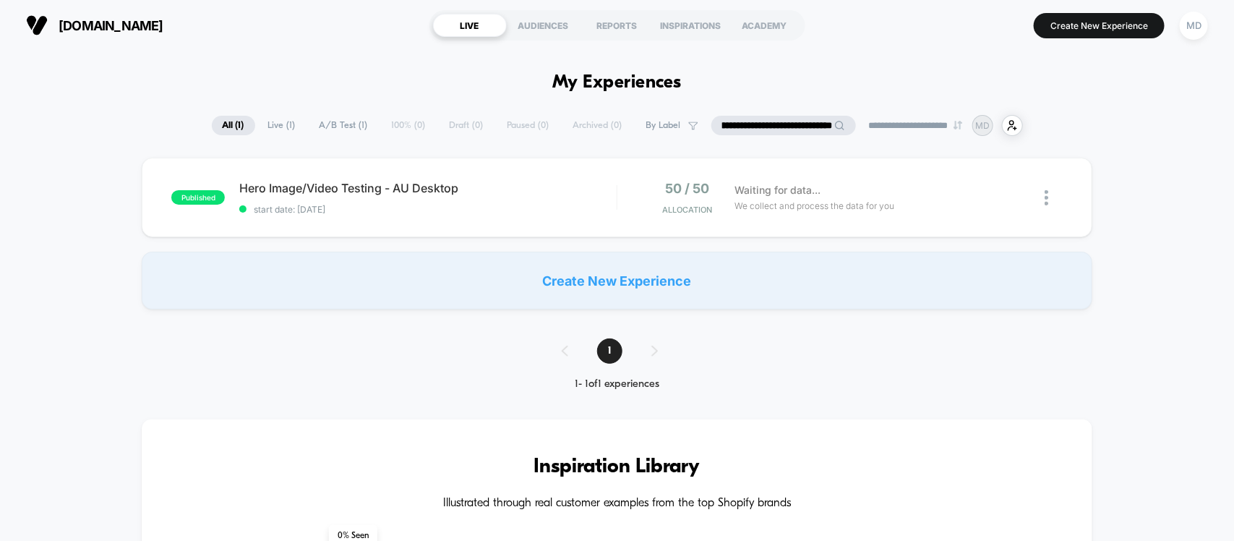
drag, startPoint x: 788, startPoint y: 124, endPoint x: 1002, endPoint y: 121, distance: 214.0
click at [998, 121] on div "**********" at bounding box center [617, 125] width 811 height 21
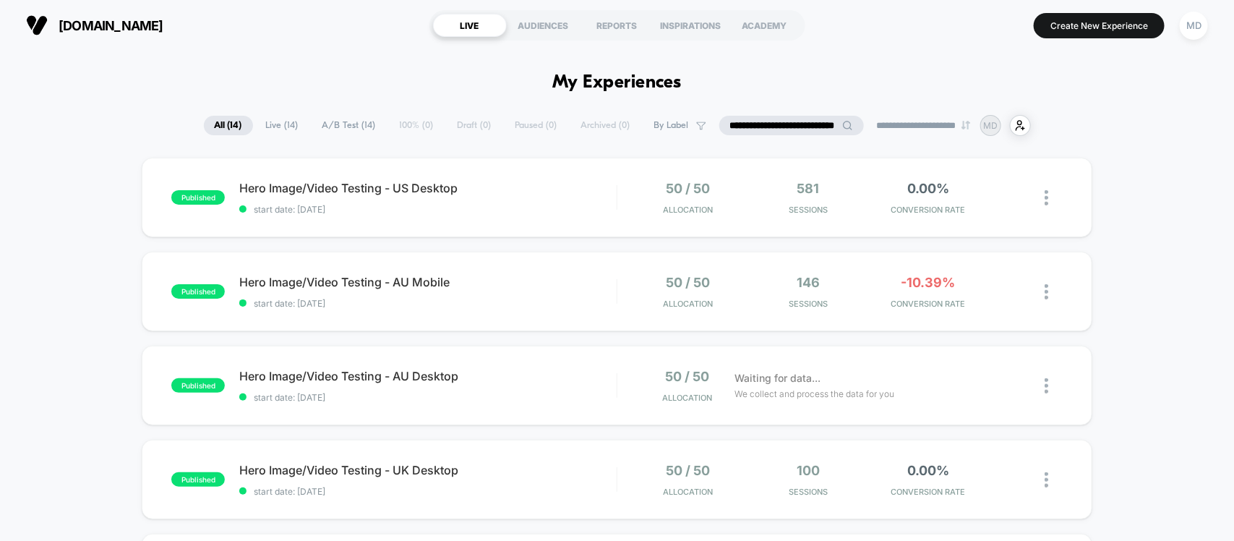
scroll to position [0, 22]
type input "**********"
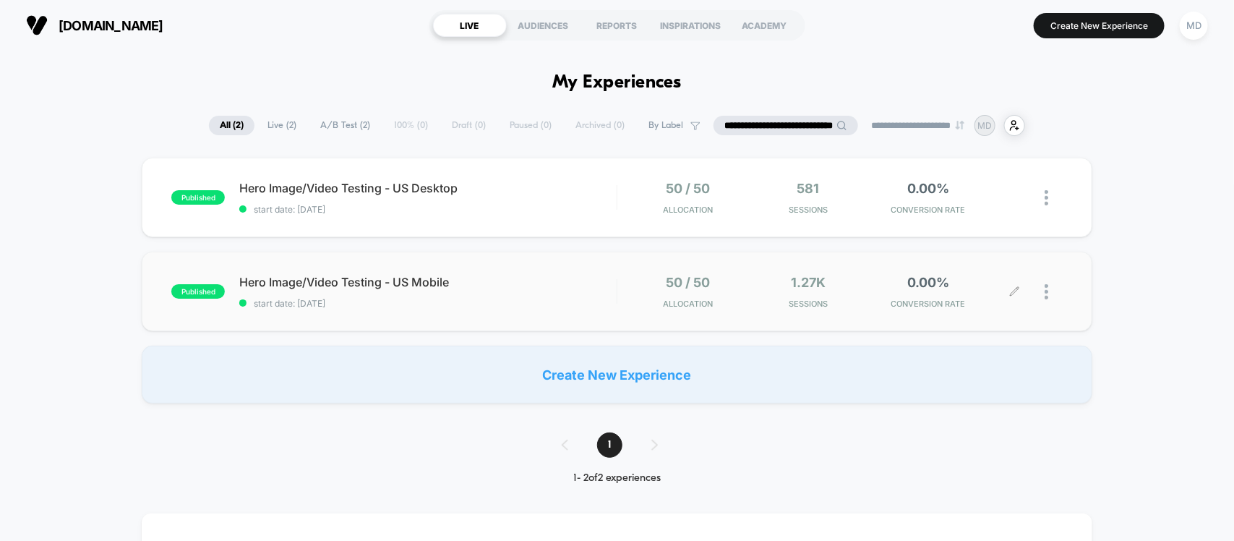
scroll to position [0, 0]
click at [1050, 289] on div at bounding box center [1054, 292] width 18 height 34
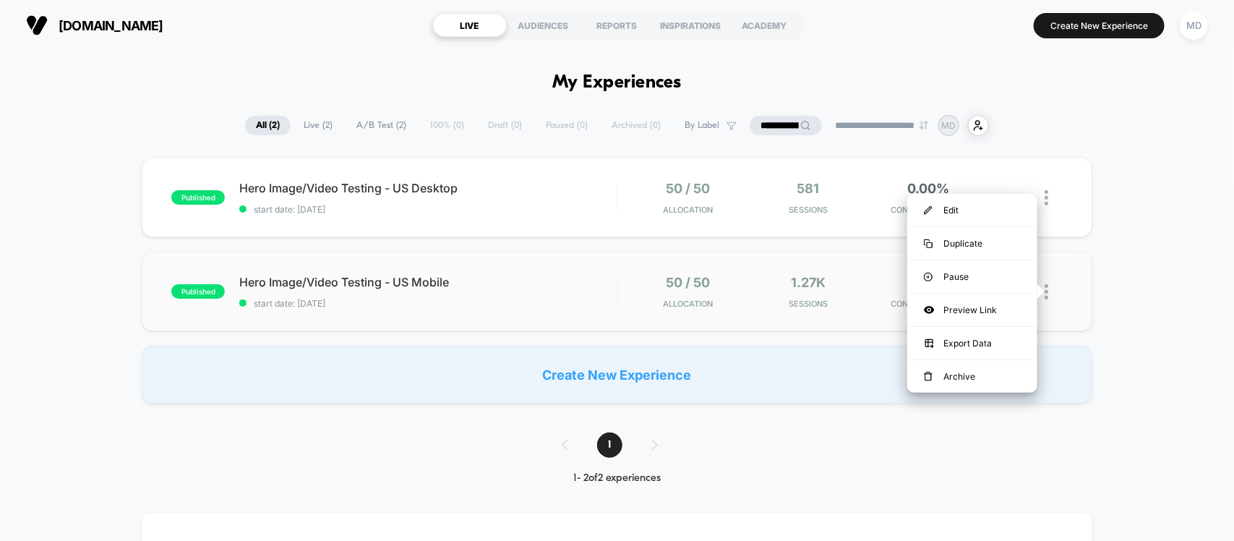
click at [1056, 294] on div at bounding box center [1054, 292] width 18 height 34
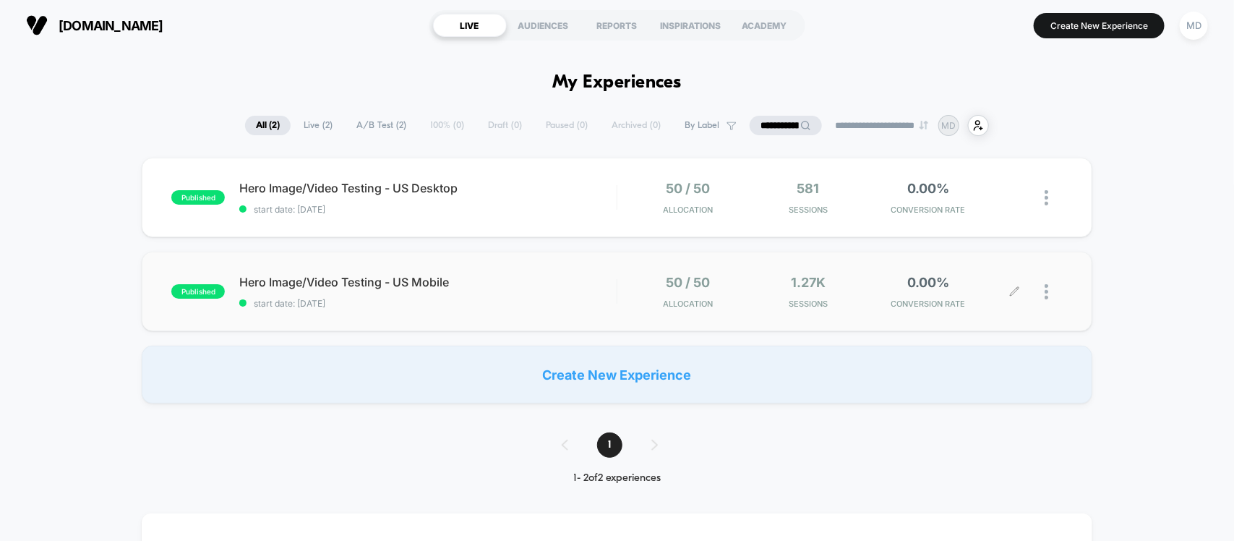
click at [1010, 291] on icon at bounding box center [1014, 291] width 11 height 11
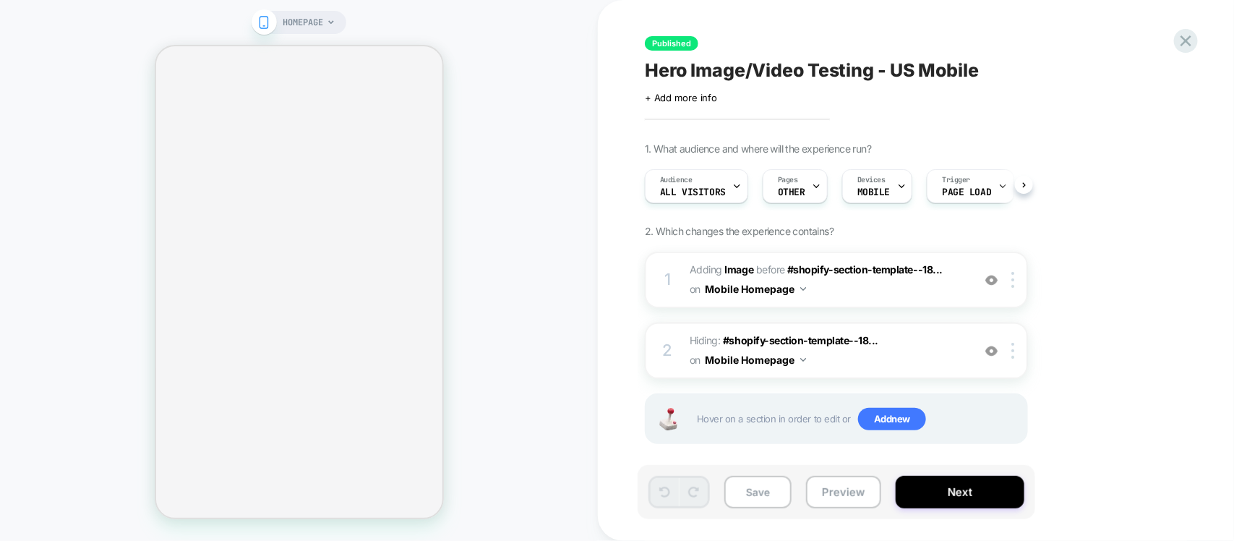
scroll to position [0, 1]
click at [970, 482] on button "Next" at bounding box center [960, 492] width 129 height 33
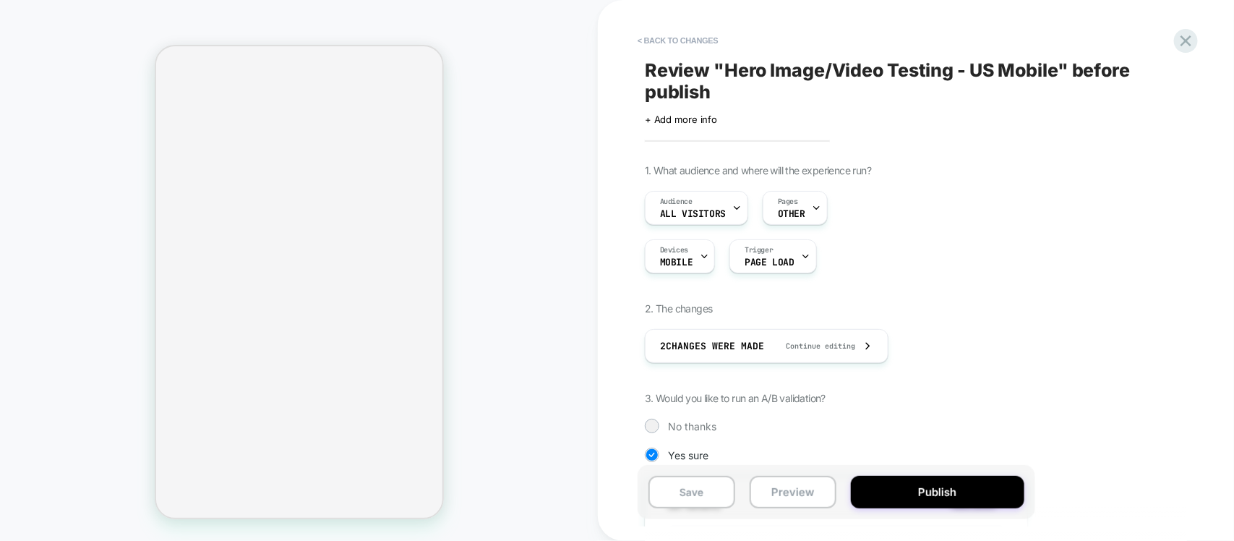
scroll to position [0, 1]
click at [677, 37] on button "< Back to changes" at bounding box center [677, 40] width 95 height 23
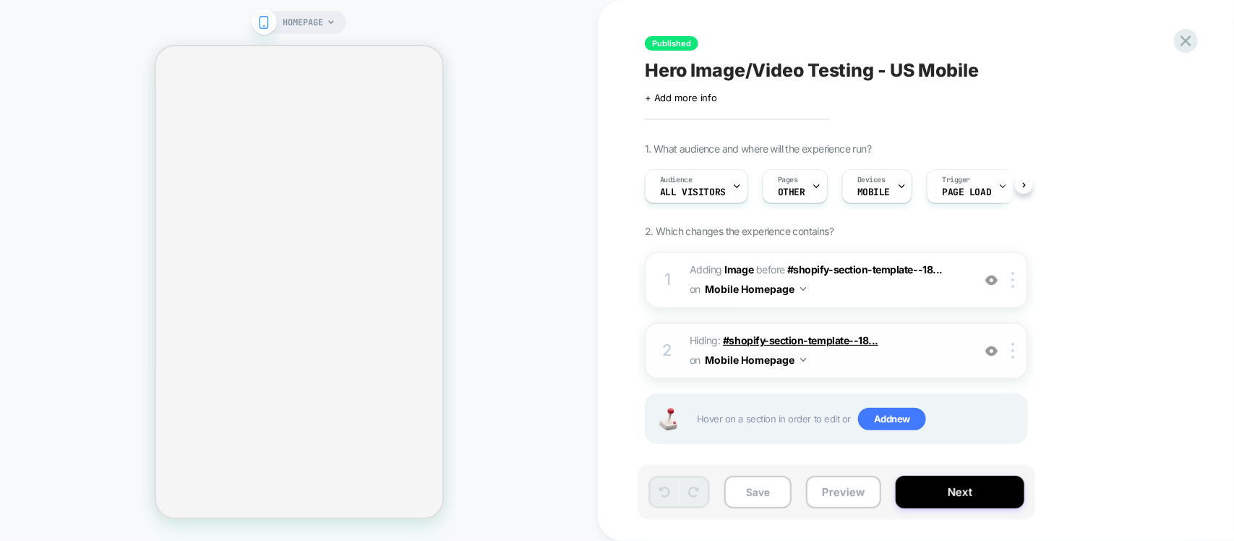
scroll to position [0, 1]
click at [962, 481] on button "Next" at bounding box center [960, 492] width 129 height 33
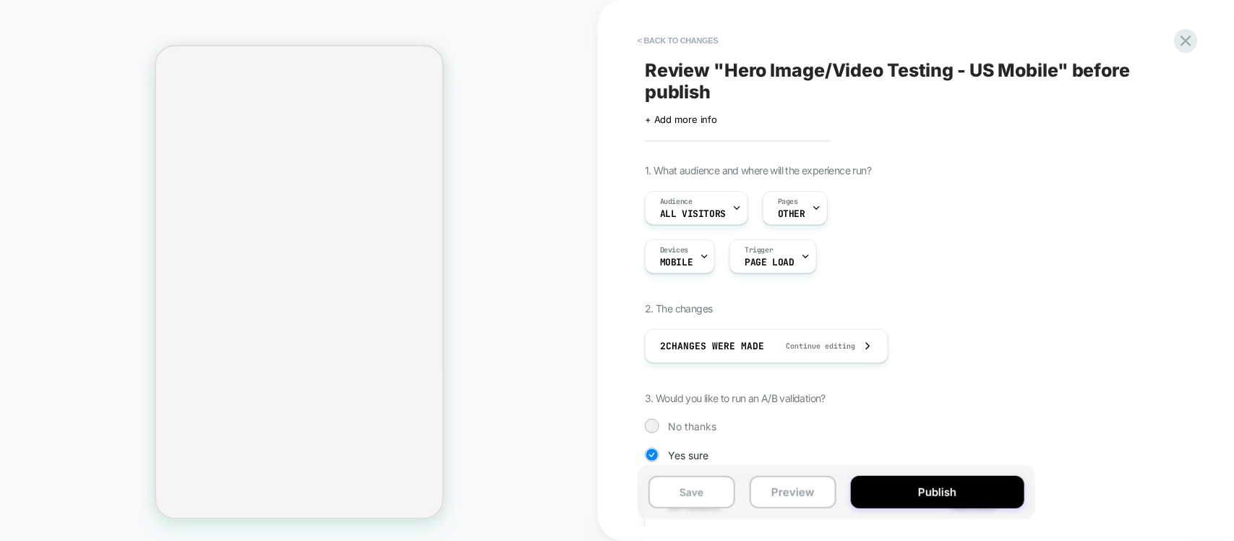
scroll to position [0, 1]
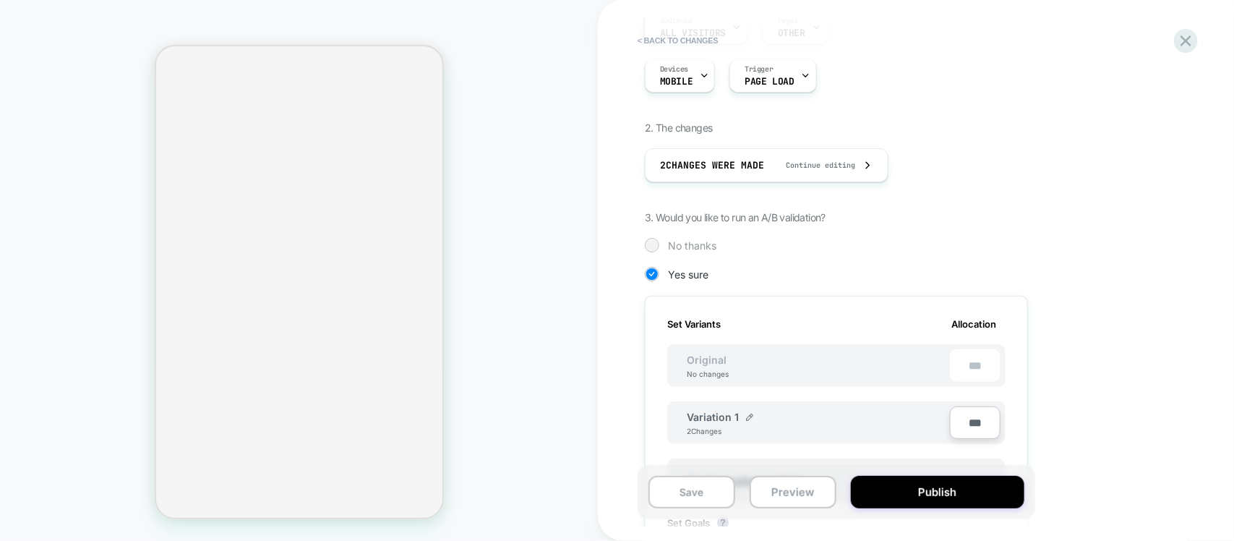
click at [669, 242] on span "No thanks" at bounding box center [692, 245] width 48 height 12
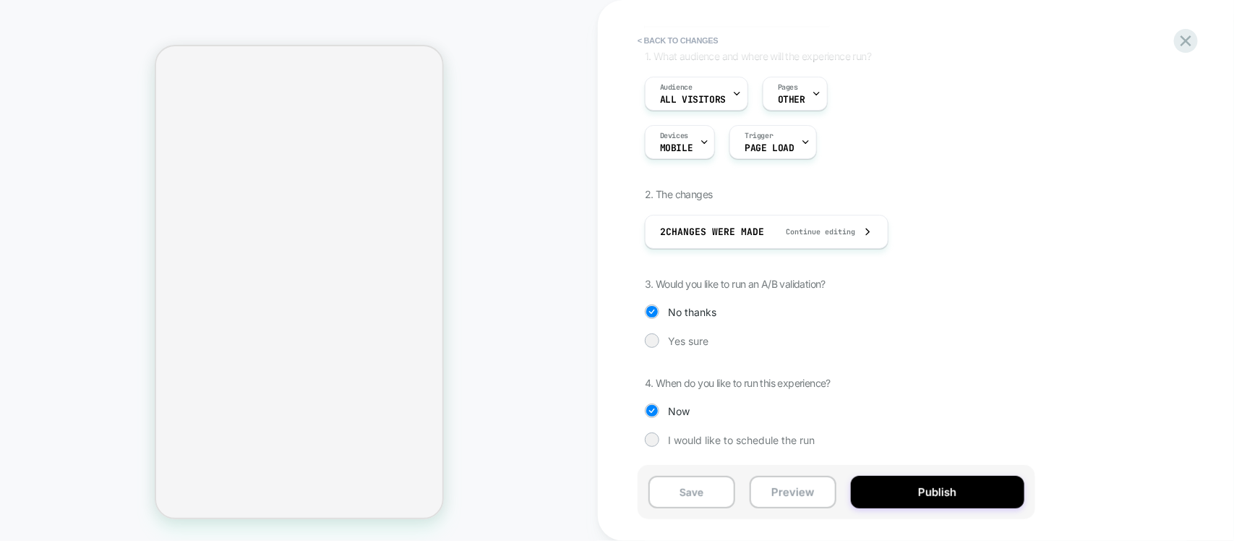
scroll to position [116, 0]
click at [910, 484] on button "Publish" at bounding box center [938, 492] width 174 height 33
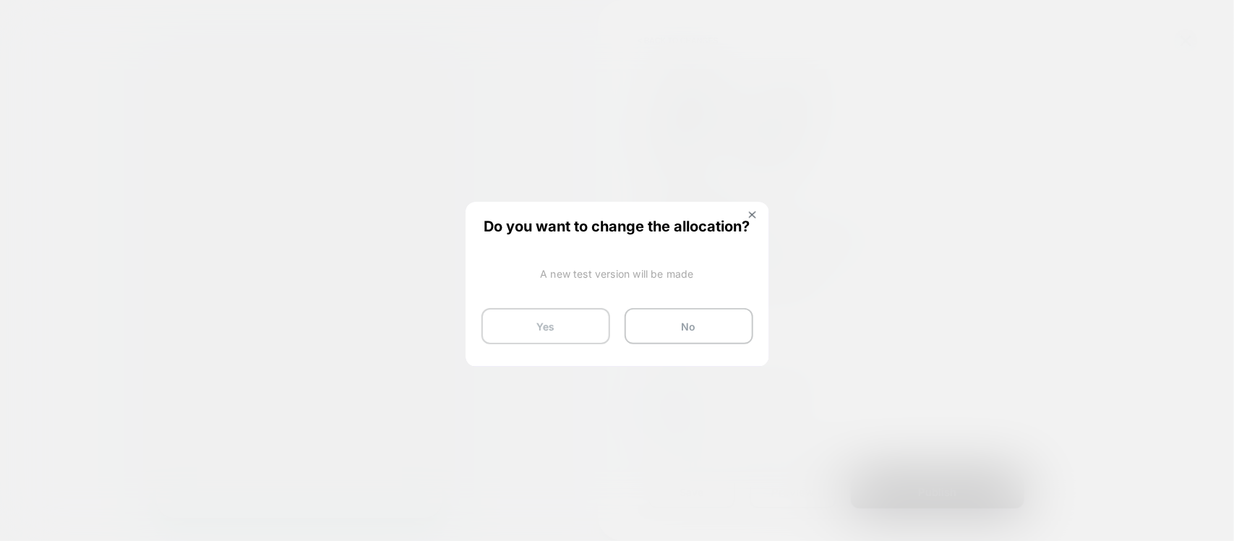
click at [575, 326] on button "Yes" at bounding box center [546, 326] width 129 height 36
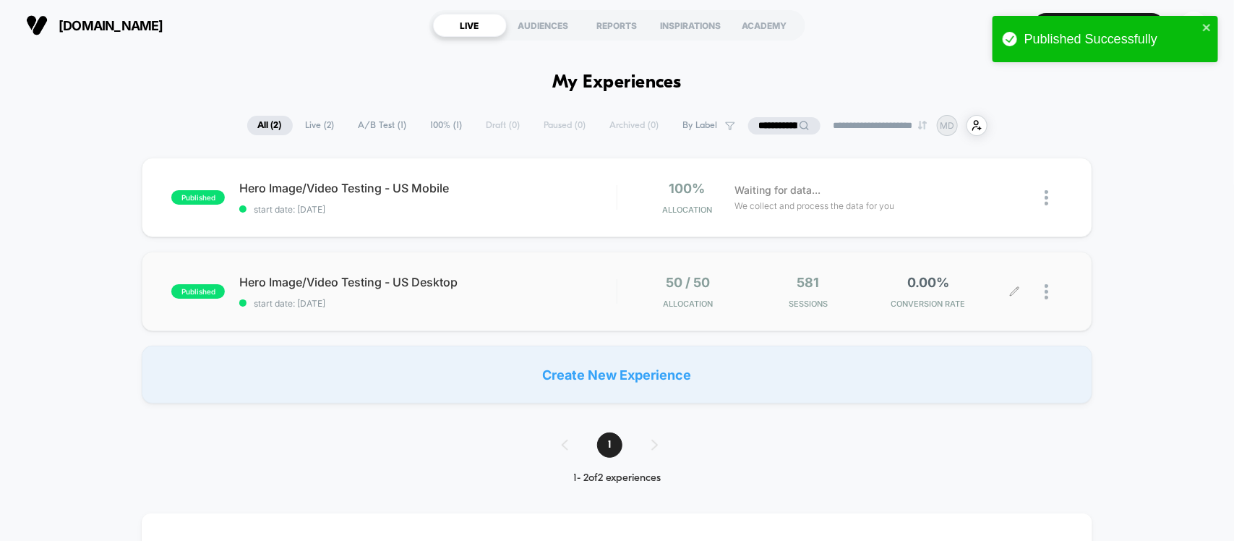
click at [1017, 289] on icon at bounding box center [1014, 291] width 11 height 11
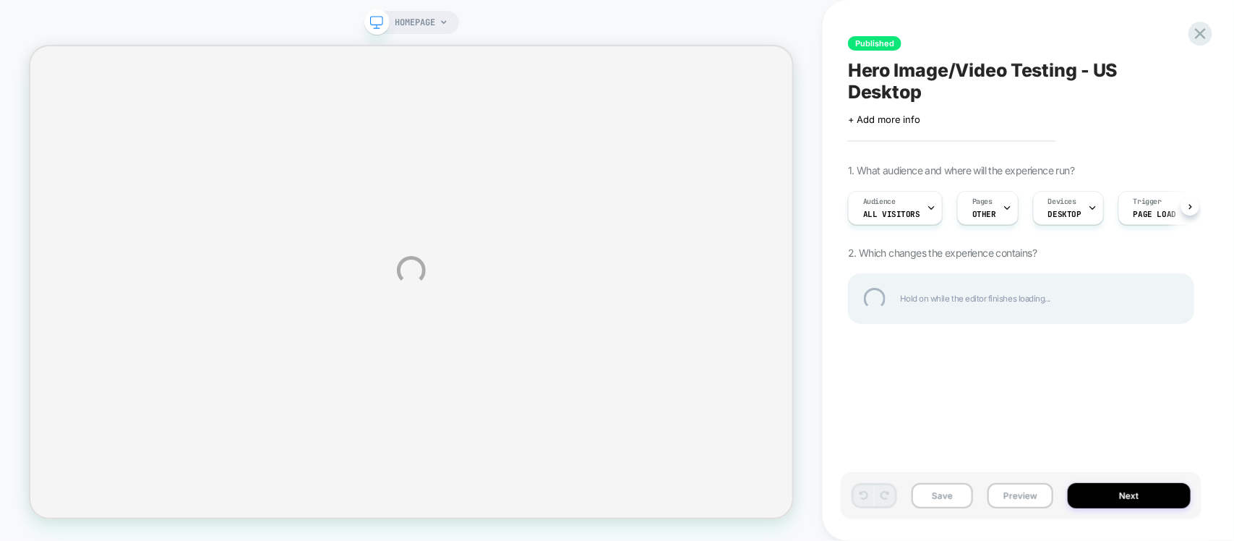
click at [1121, 496] on div "HOMEPAGE Published Hero Image/Video Testing - US Desktop Click to edit experien…" at bounding box center [617, 270] width 1234 height 541
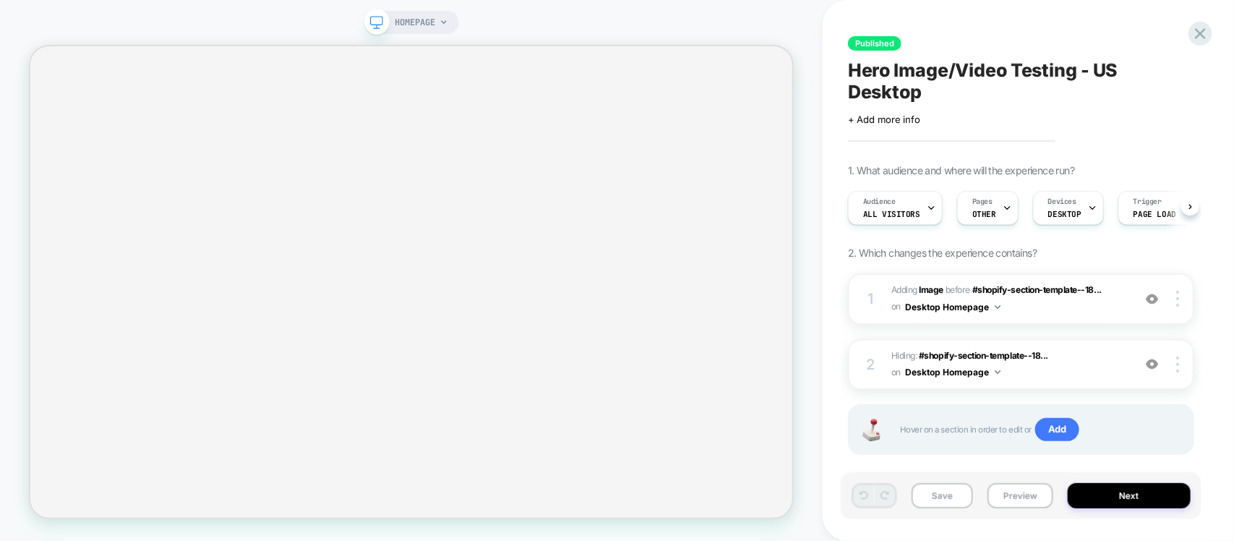
scroll to position [0, 1]
click at [1150, 506] on button "Next" at bounding box center [1129, 495] width 123 height 25
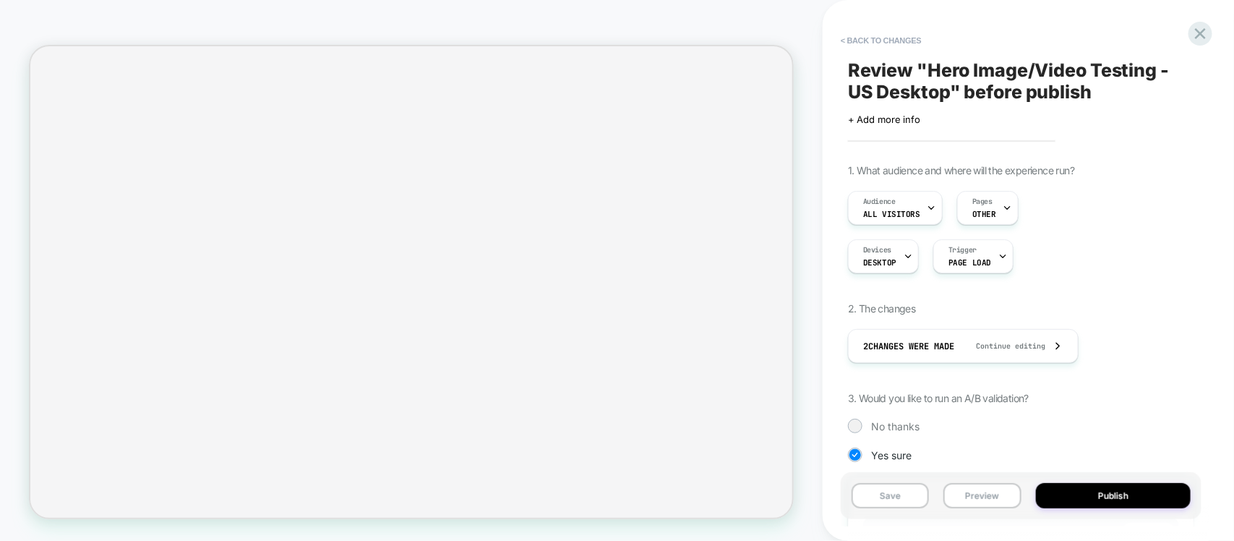
scroll to position [0, 1]
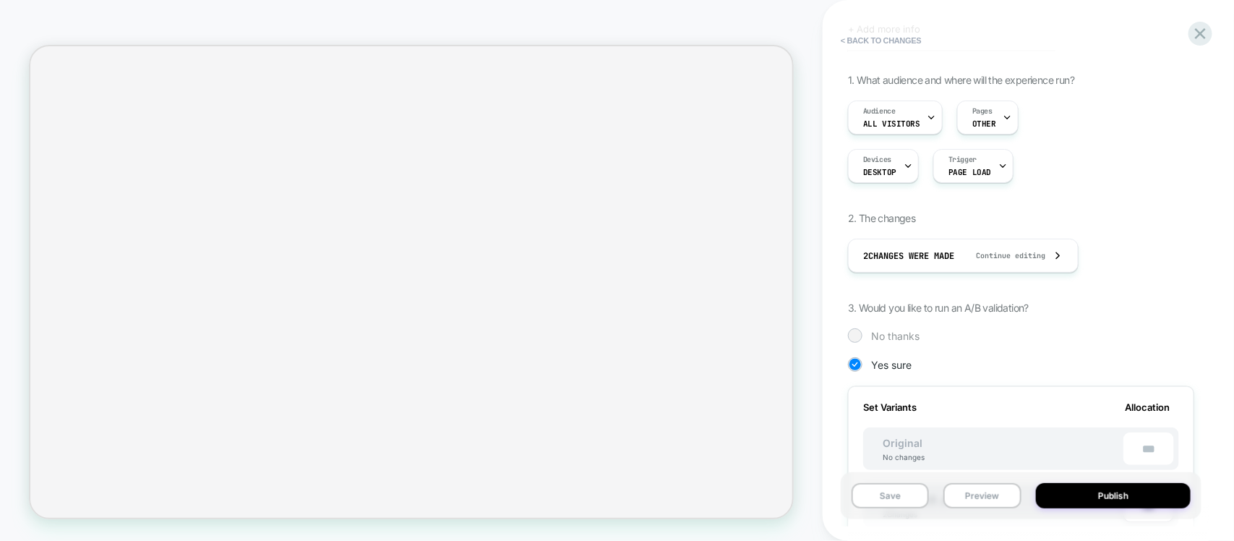
click at [891, 340] on span "No thanks" at bounding box center [895, 336] width 48 height 12
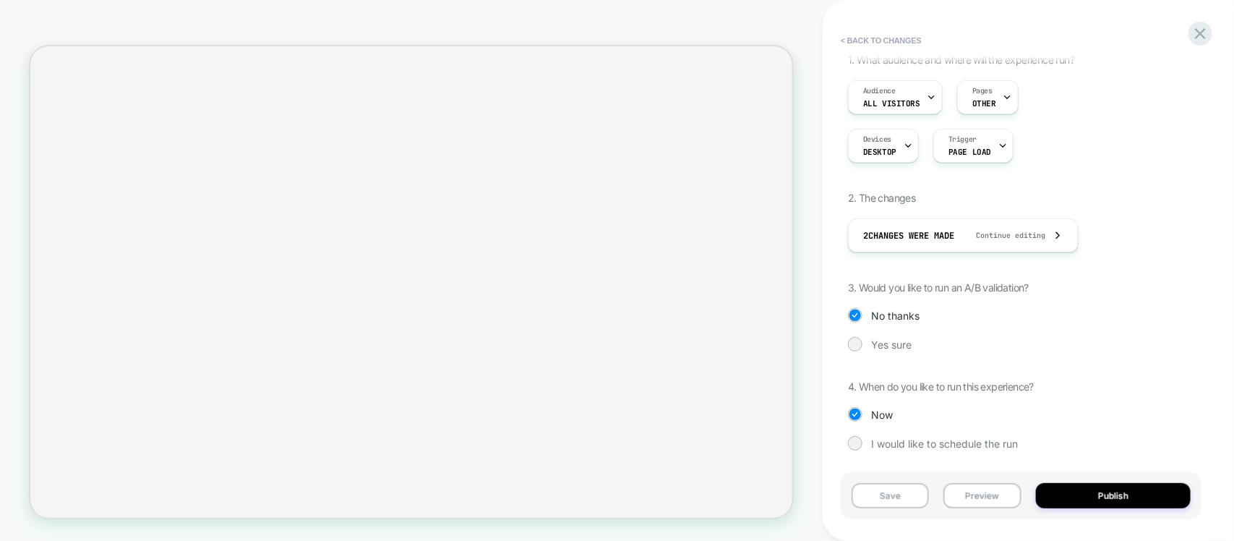
scroll to position [116, 0]
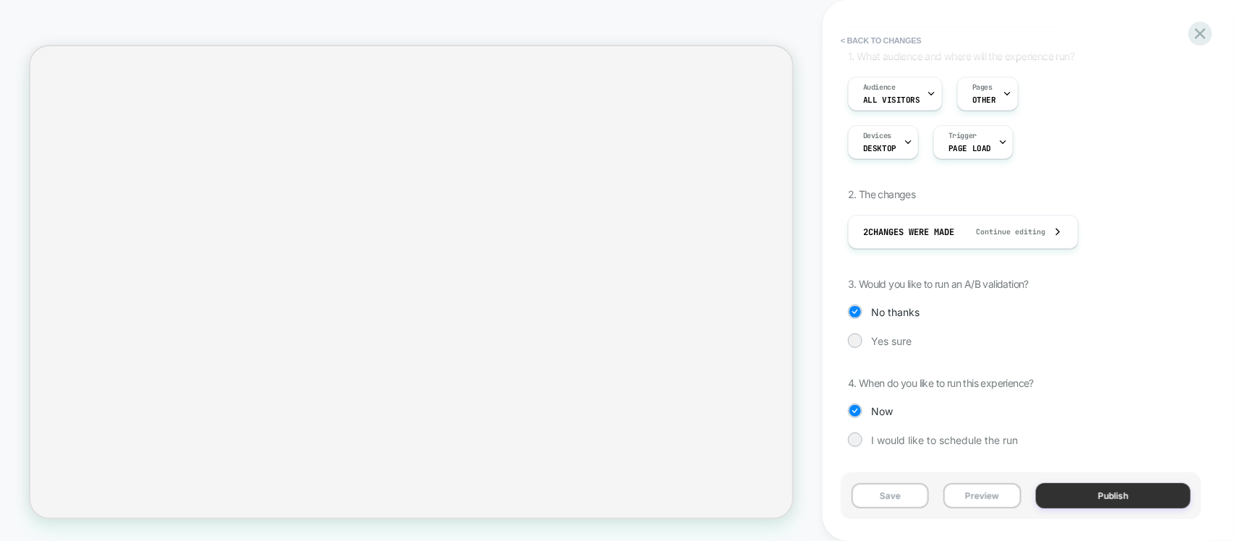
click at [1108, 501] on button "Publish" at bounding box center [1113, 495] width 155 height 25
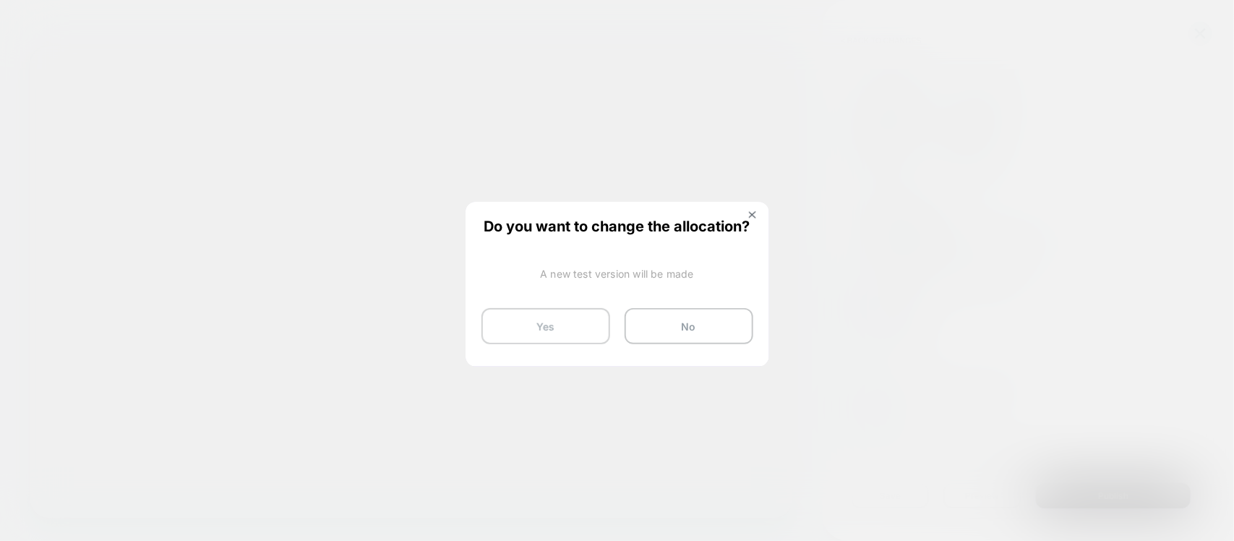
click at [558, 317] on button "Yes" at bounding box center [546, 326] width 129 height 36
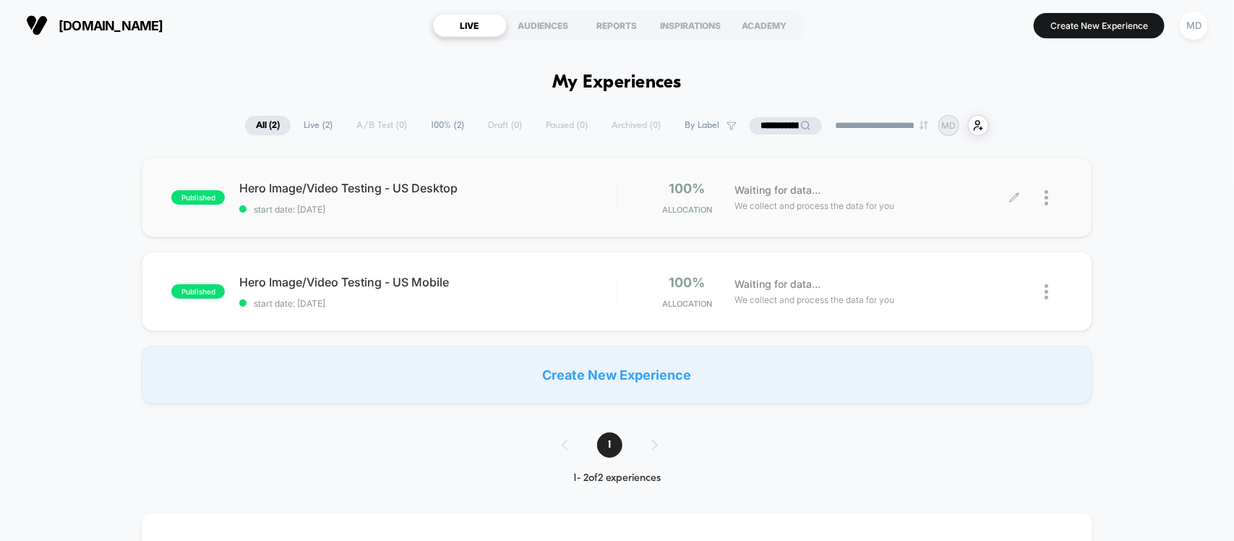
click at [1042, 202] on div at bounding box center [1039, 198] width 48 height 34
click at [1047, 200] on img at bounding box center [1047, 197] width 4 height 15
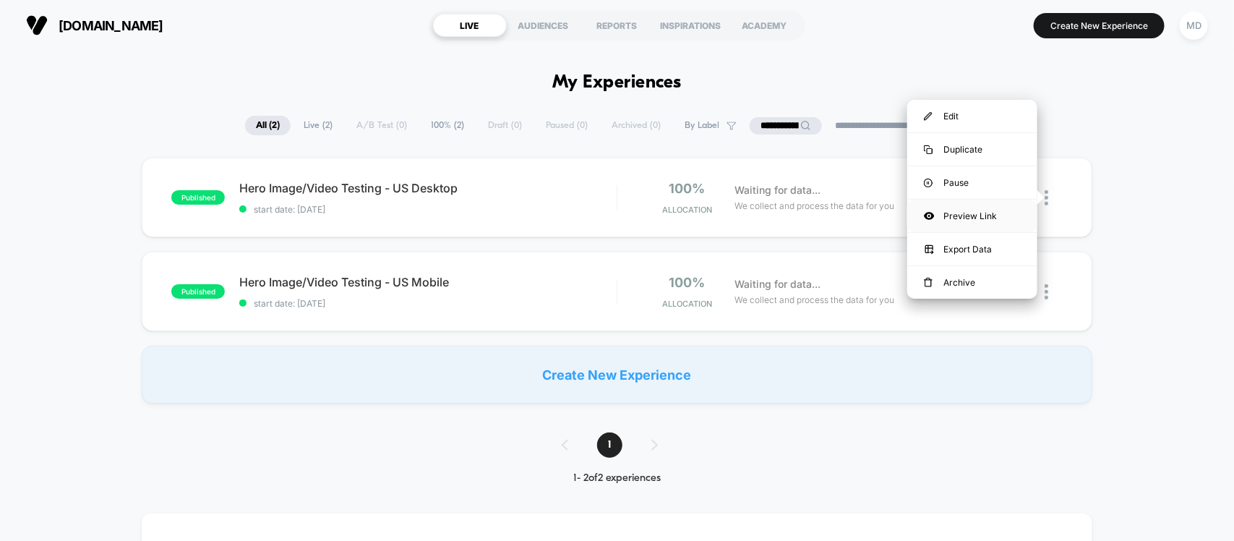
click at [967, 207] on div "Preview Link" at bounding box center [972, 216] width 130 height 33
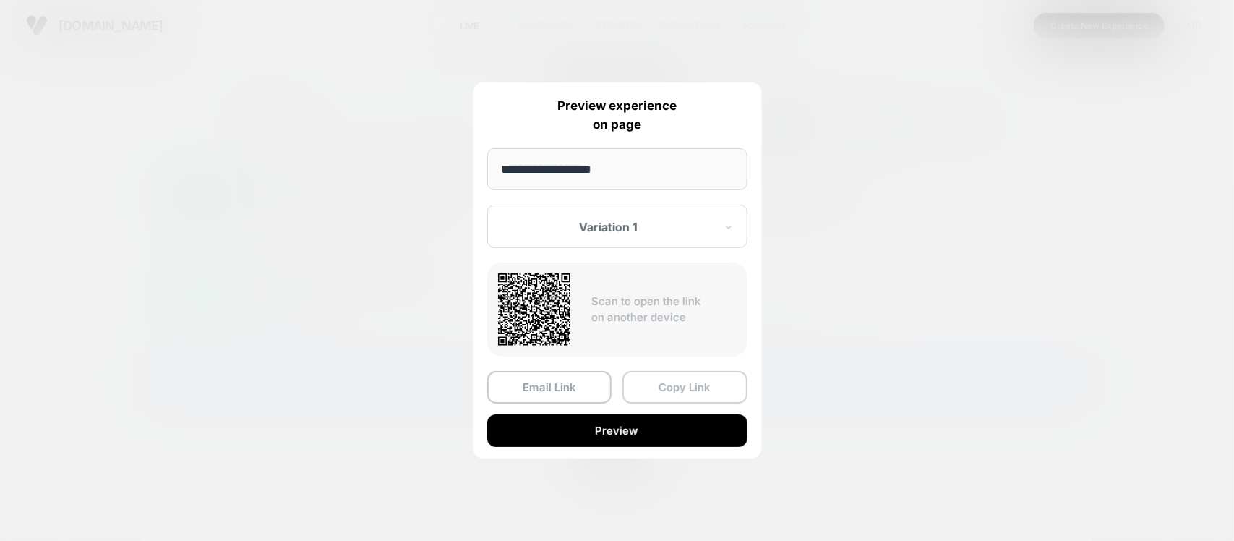
click at [672, 384] on button "Copy Link" at bounding box center [685, 387] width 125 height 33
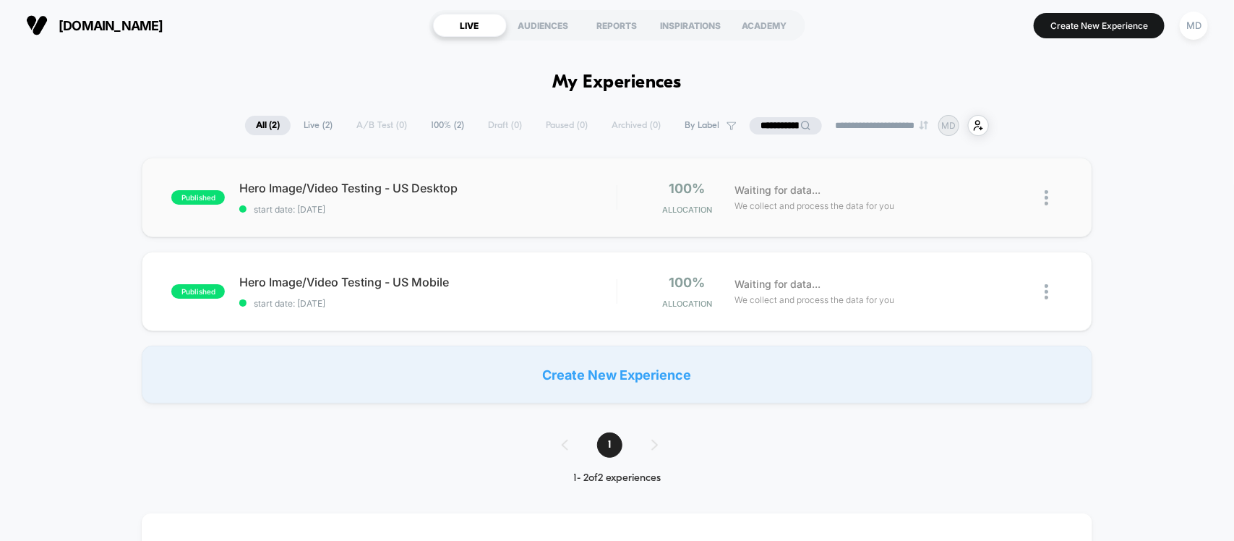
click at [388, 119] on div "**********" at bounding box center [617, 125] width 744 height 21
click at [376, 132] on div "**********" at bounding box center [617, 125] width 744 height 21
click at [440, 131] on span "100% ( 2 )" at bounding box center [447, 126] width 55 height 20
click at [254, 120] on span "All ( 2 )" at bounding box center [267, 126] width 46 height 20
click at [1048, 200] on div at bounding box center [1054, 198] width 18 height 34
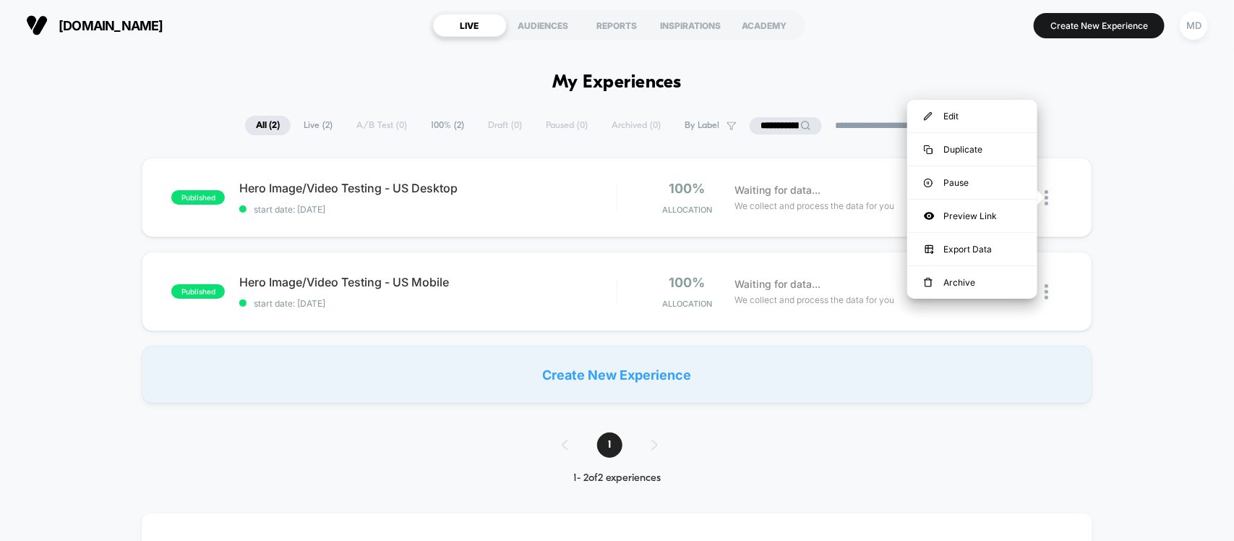
click at [1144, 241] on div "published Hero Image/Video Testing - US Desktop start date: 23/09/2025 100% All…" at bounding box center [617, 281] width 1234 height 246
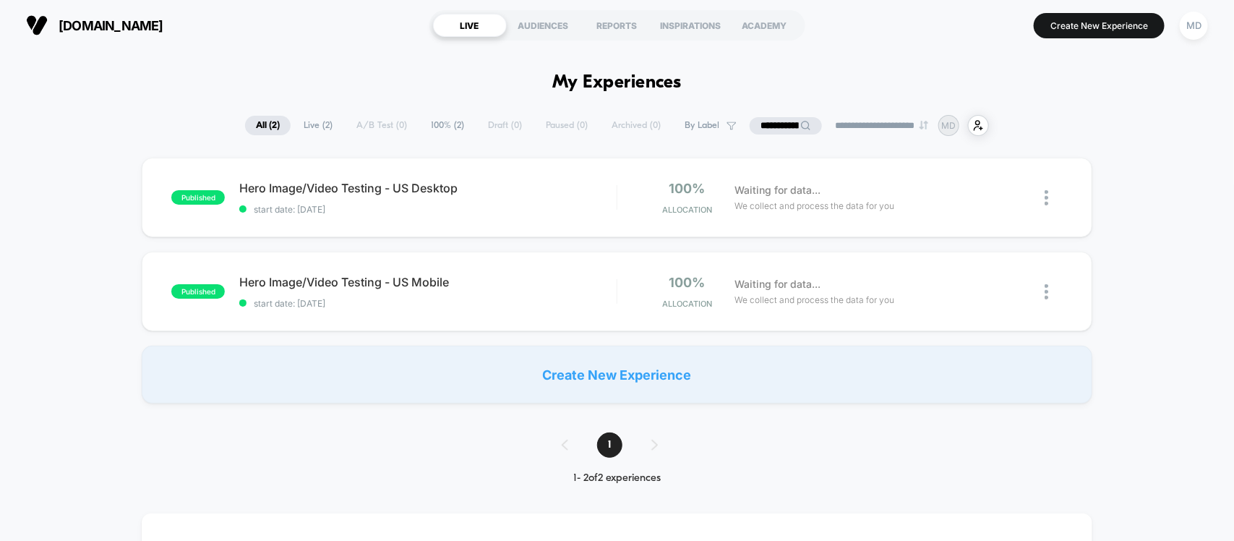
click at [779, 131] on input "**********" at bounding box center [786, 125] width 72 height 17
drag, startPoint x: 795, startPoint y: 121, endPoint x: 907, endPoint y: 124, distance: 112.1
click at [907, 124] on div "**********" at bounding box center [617, 125] width 816 height 21
click at [828, 115] on div "**********" at bounding box center [617, 125] width 816 height 21
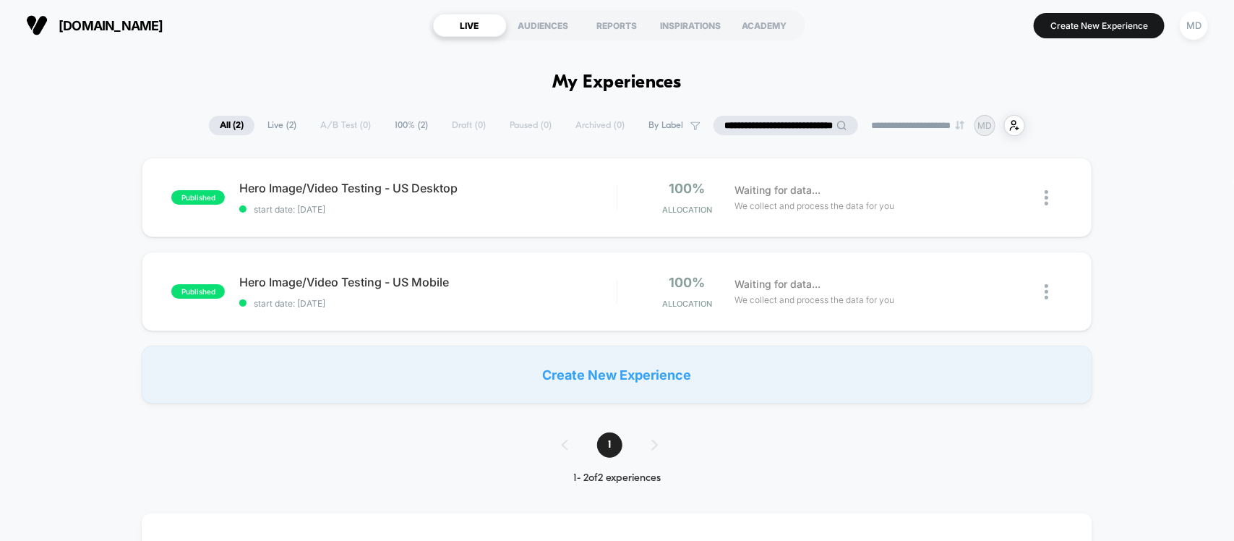
scroll to position [0, 0]
click at [766, 129] on input "**********" at bounding box center [786, 125] width 72 height 19
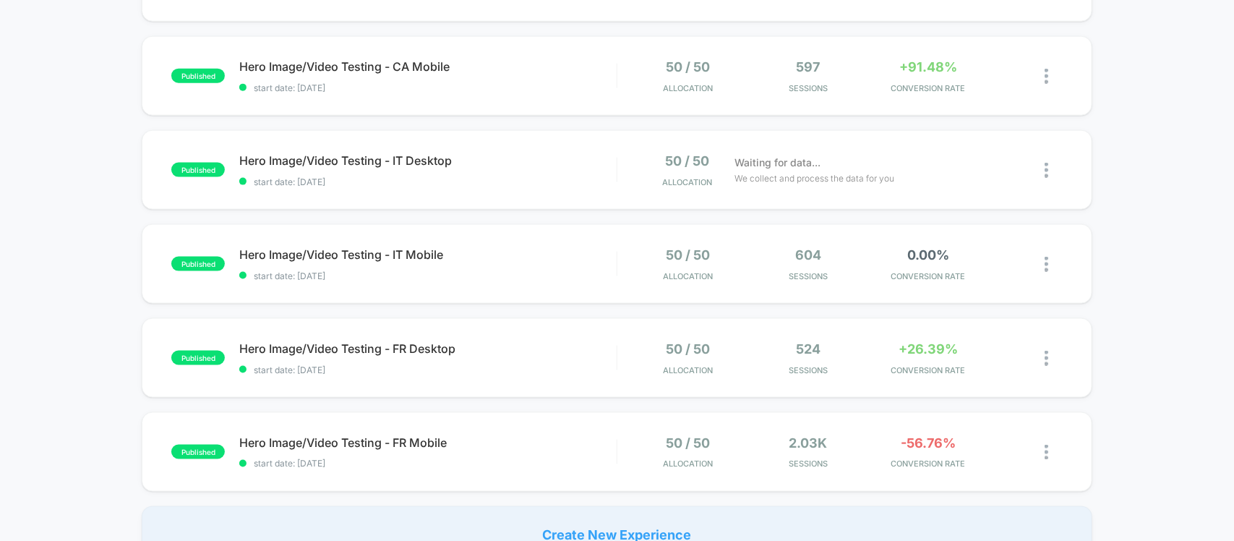
scroll to position [904, 0]
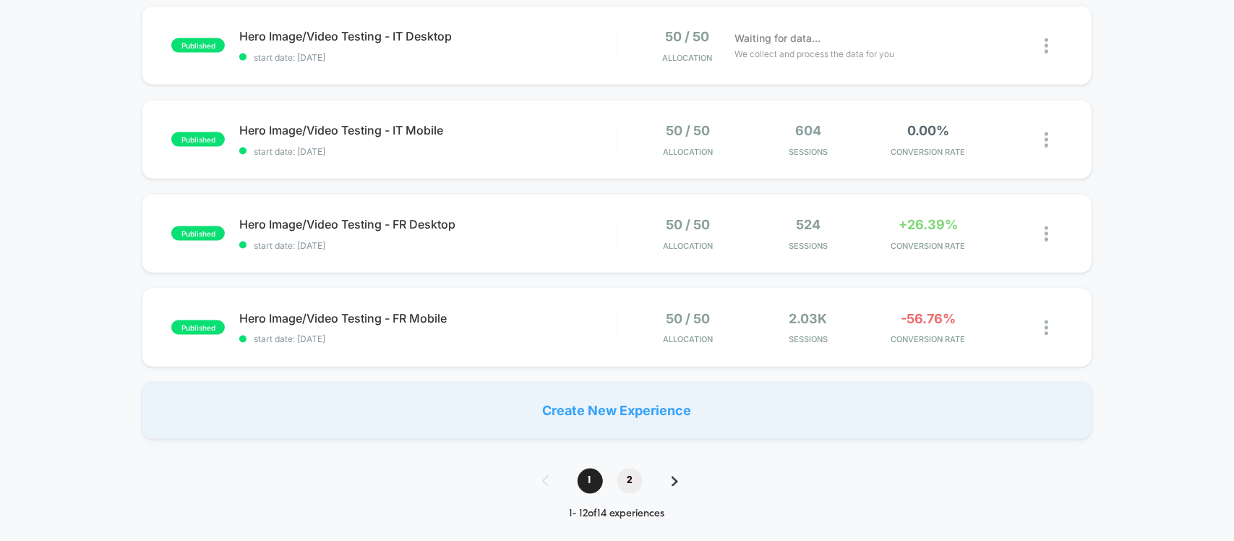
click at [629, 479] on span "2" at bounding box center [629, 481] width 25 height 25
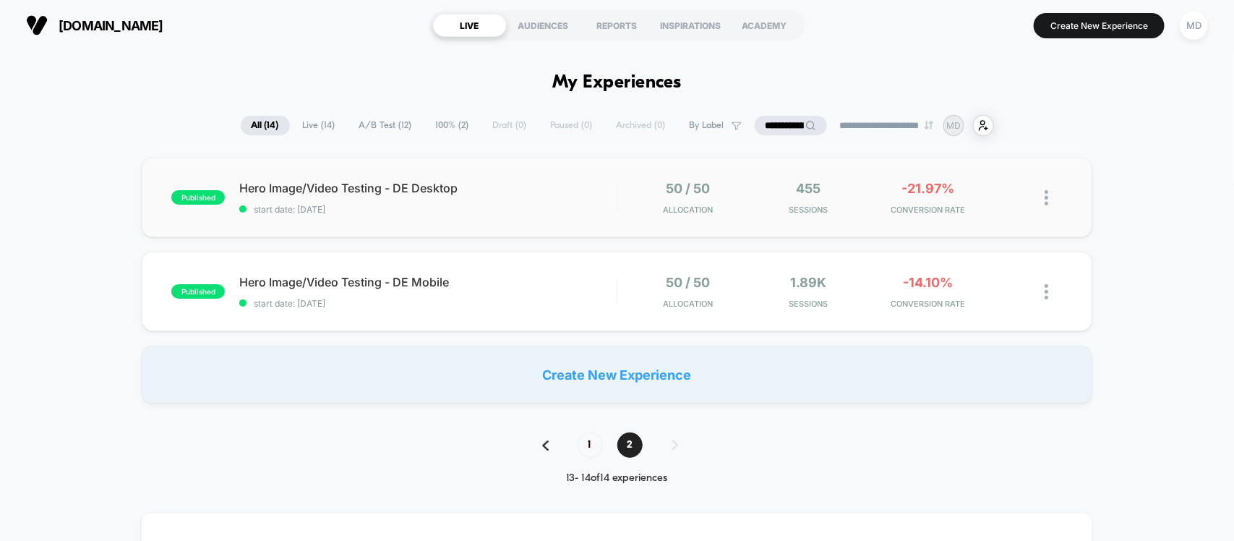
click at [1045, 193] on img at bounding box center [1047, 197] width 4 height 15
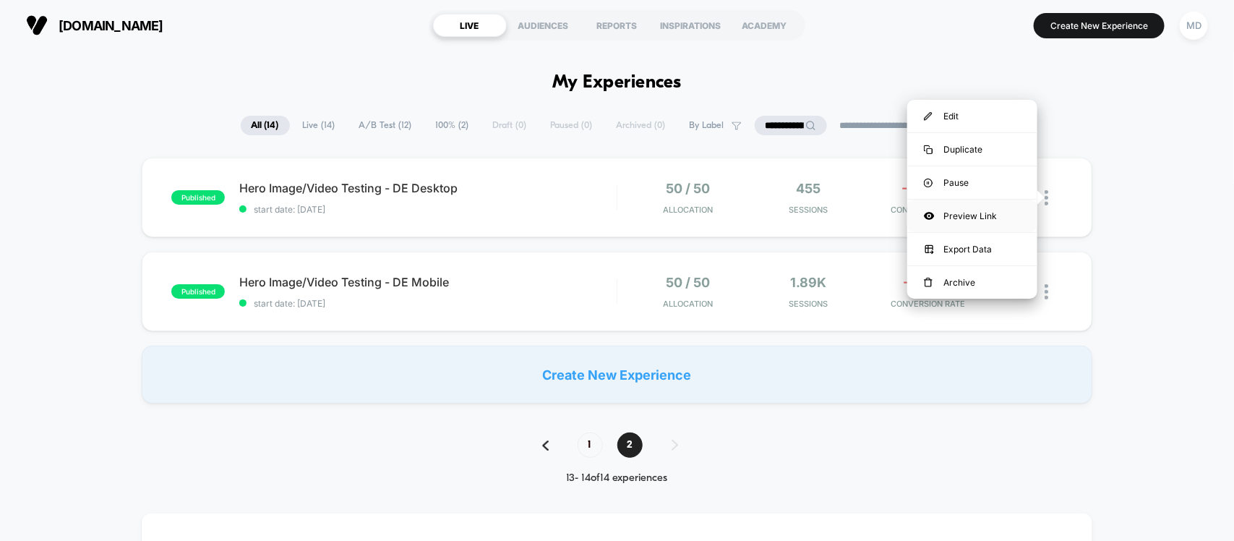
click at [964, 214] on div "Preview Link" at bounding box center [972, 216] width 130 height 33
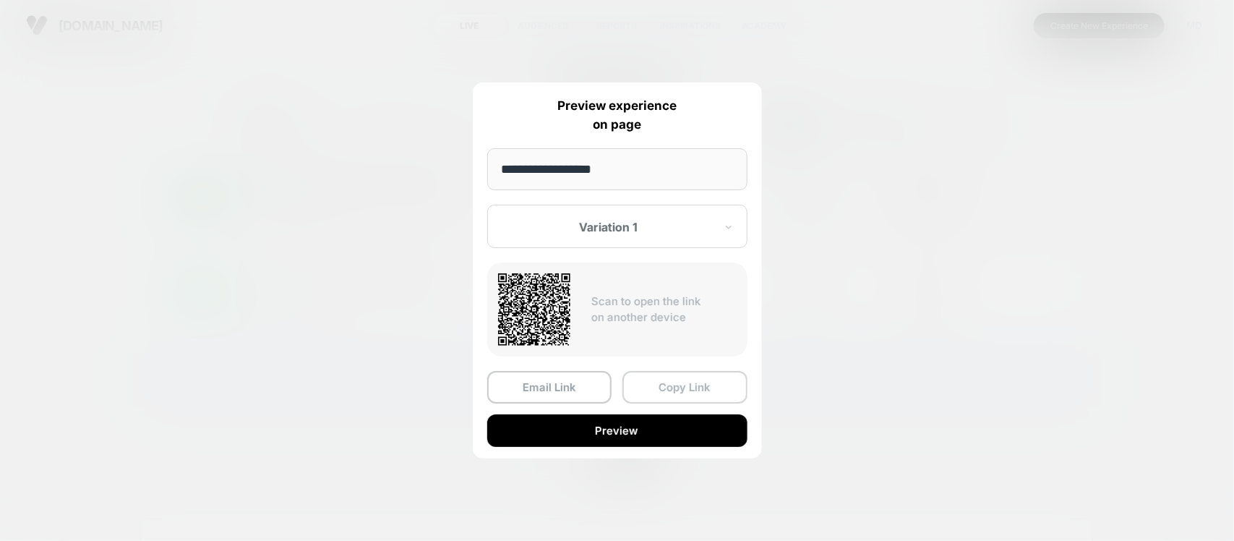
click at [666, 378] on button "Copy Link" at bounding box center [685, 387] width 125 height 33
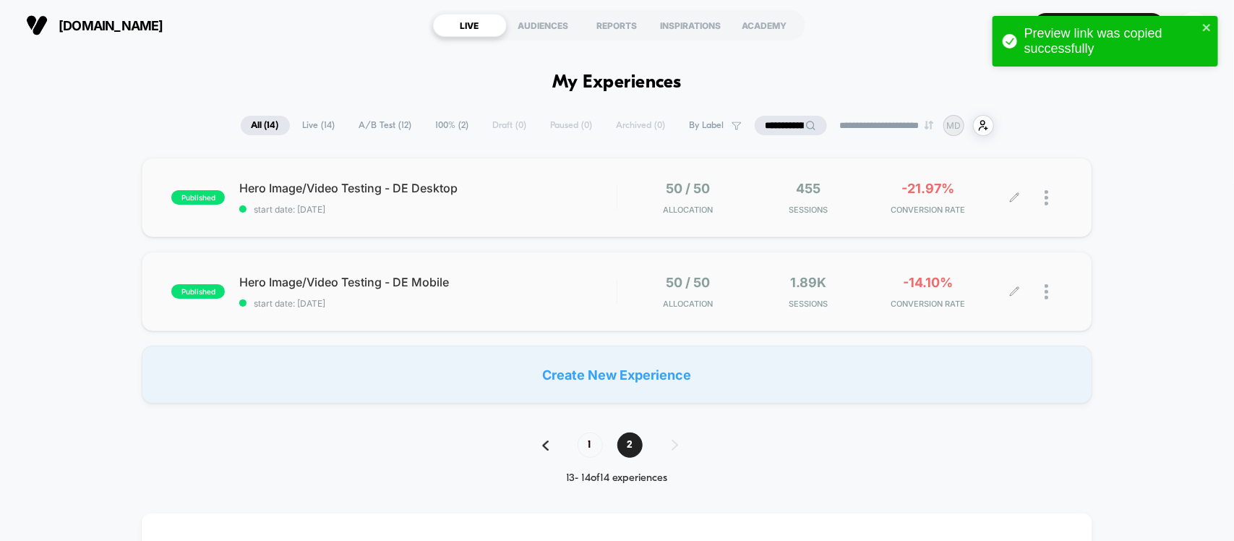
click at [1048, 288] on div at bounding box center [1054, 292] width 18 height 34
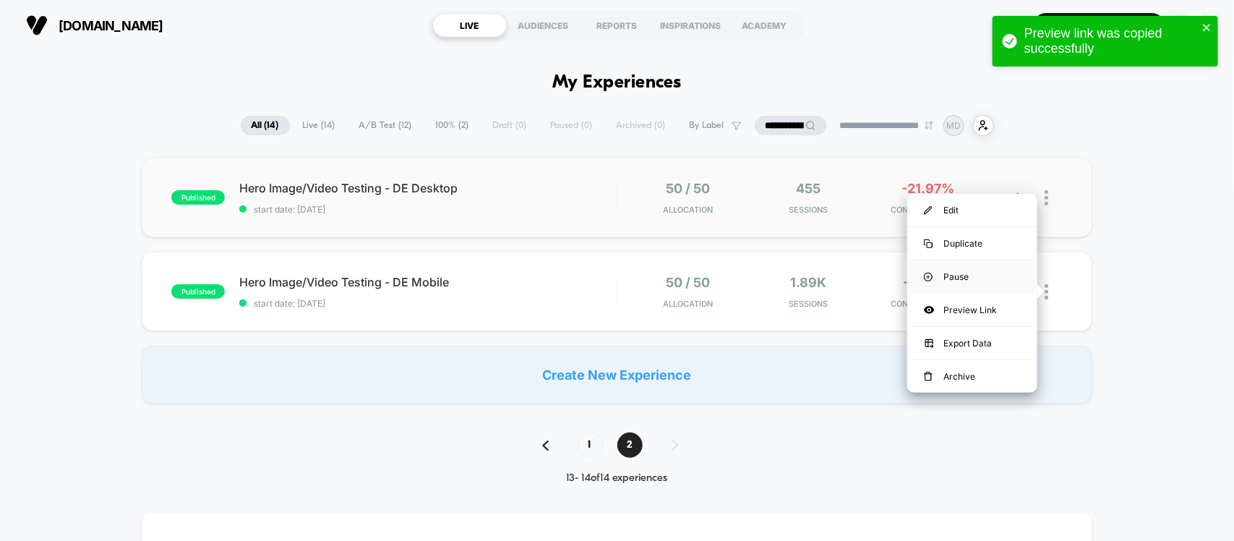
click at [967, 278] on div "Pause" at bounding box center [972, 276] width 130 height 33
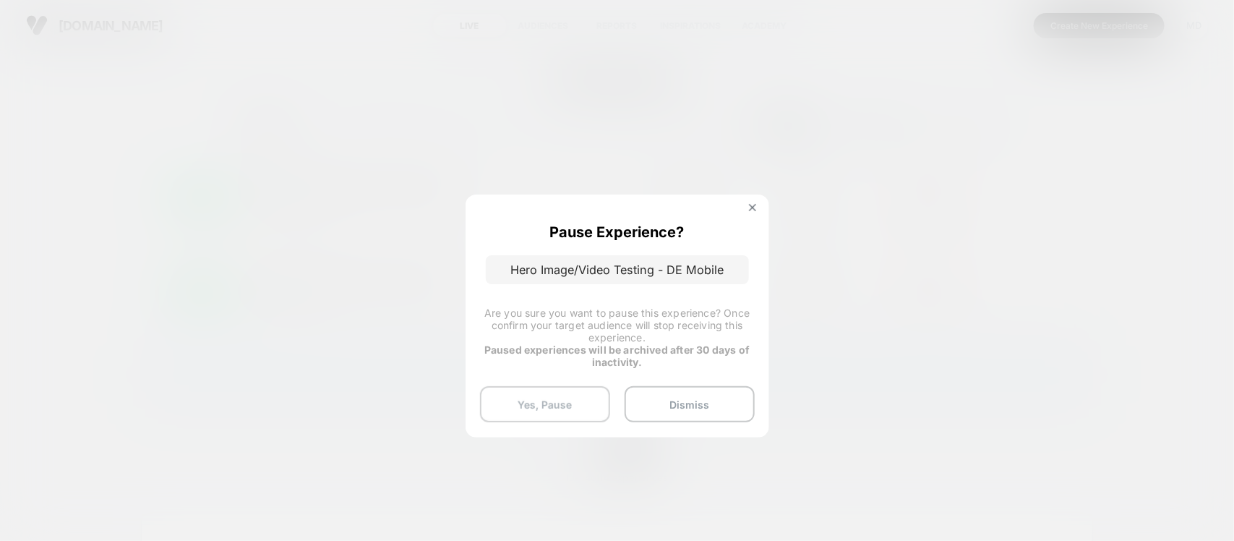
click at [539, 406] on button "Yes, Pause" at bounding box center [545, 404] width 130 height 36
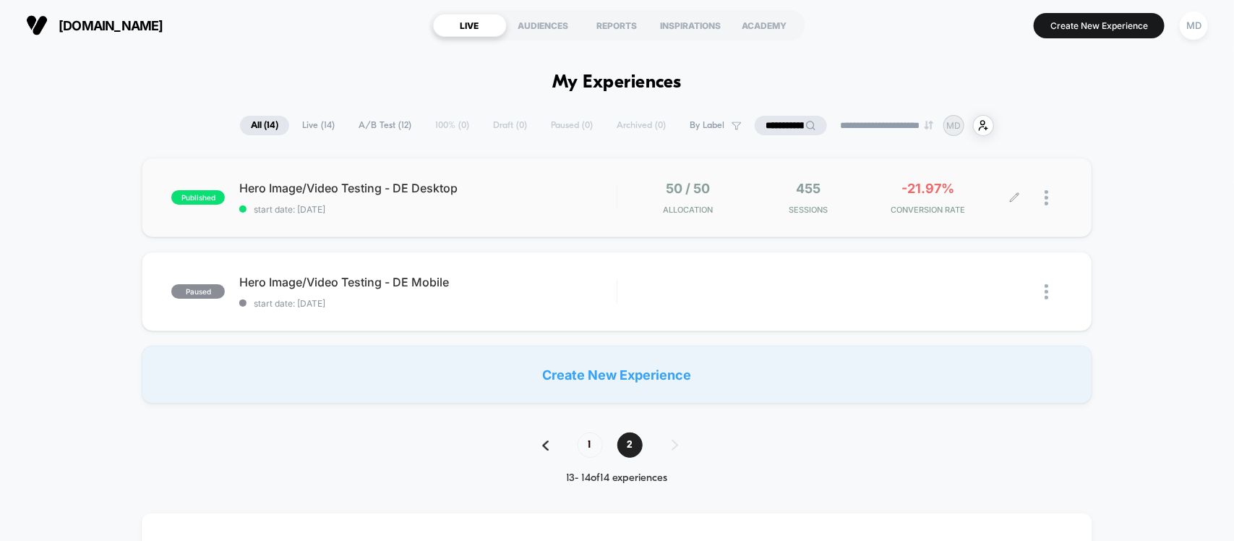
click at [1047, 184] on div at bounding box center [1054, 198] width 18 height 34
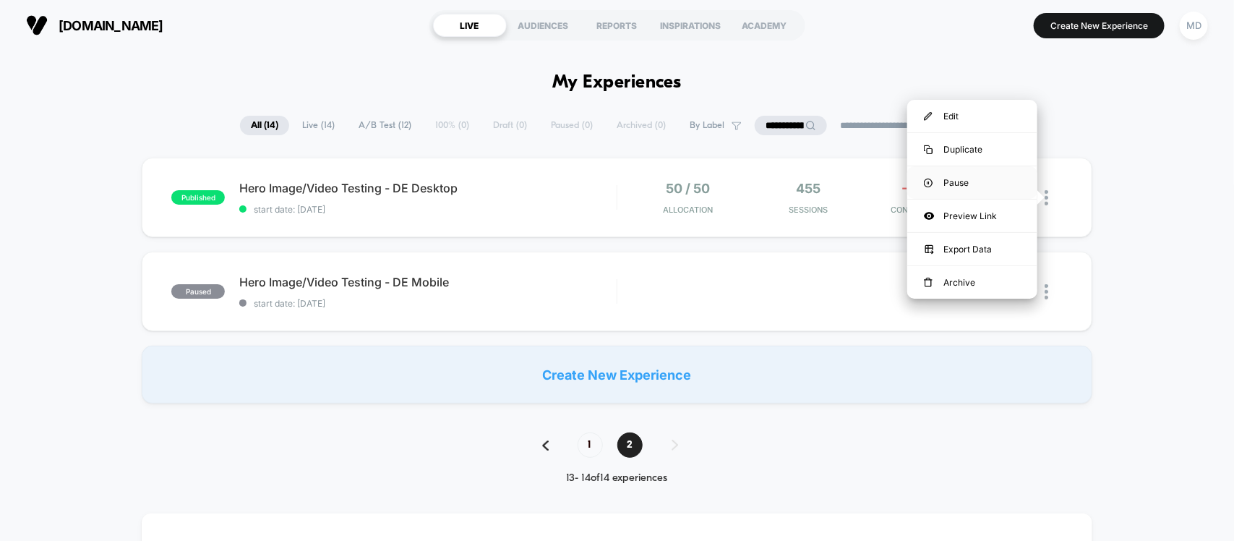
click at [963, 184] on div "Pause" at bounding box center [972, 182] width 130 height 33
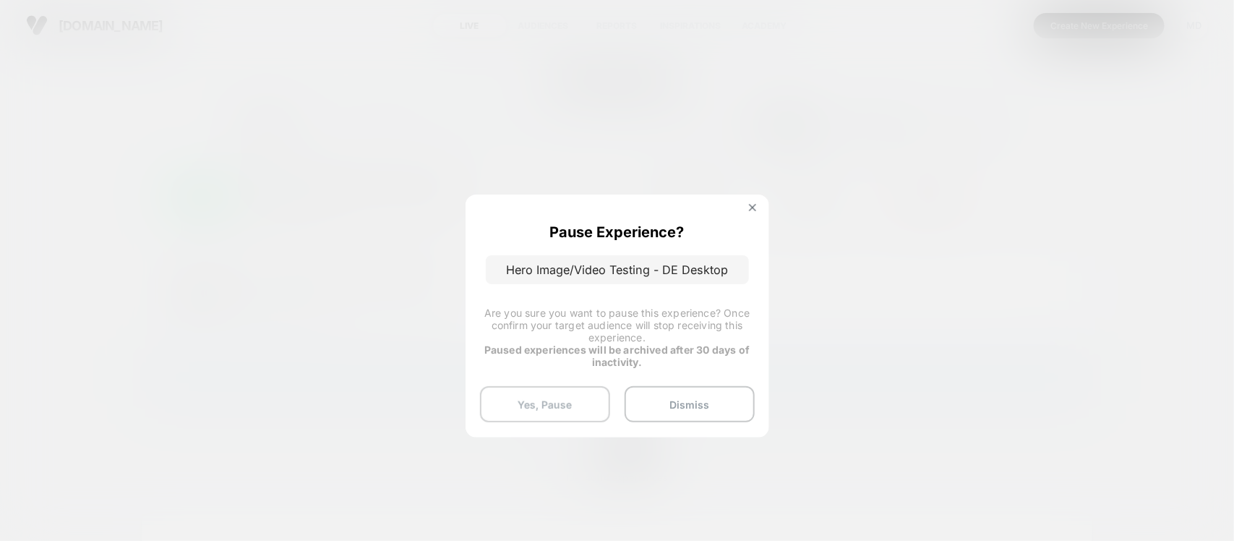
click at [553, 393] on button "Yes, Pause" at bounding box center [545, 404] width 130 height 36
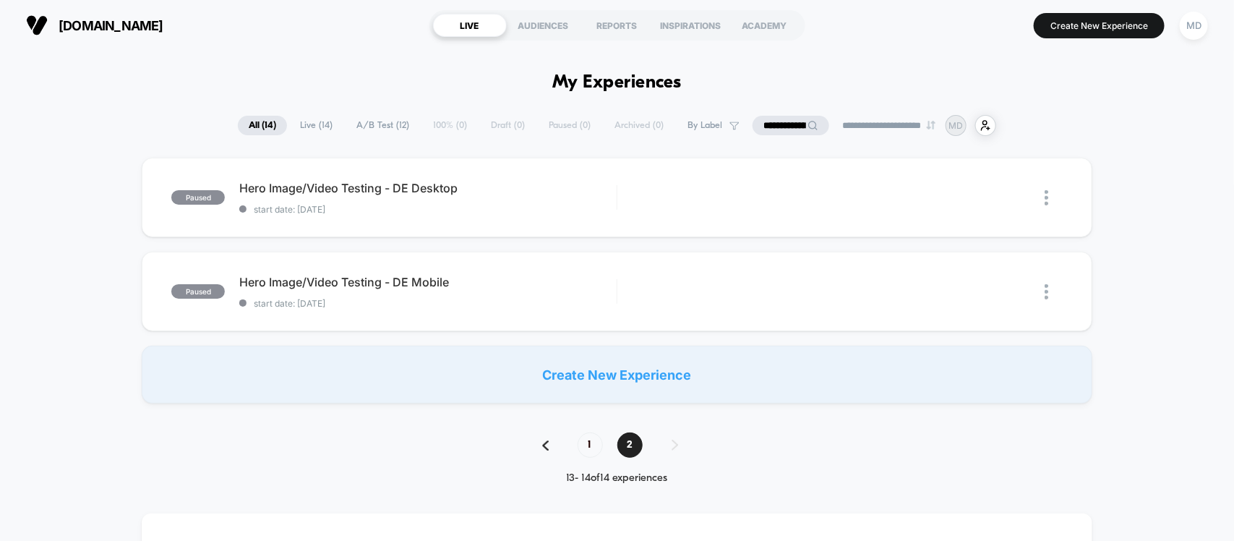
click at [775, 124] on input "**********" at bounding box center [791, 125] width 77 height 19
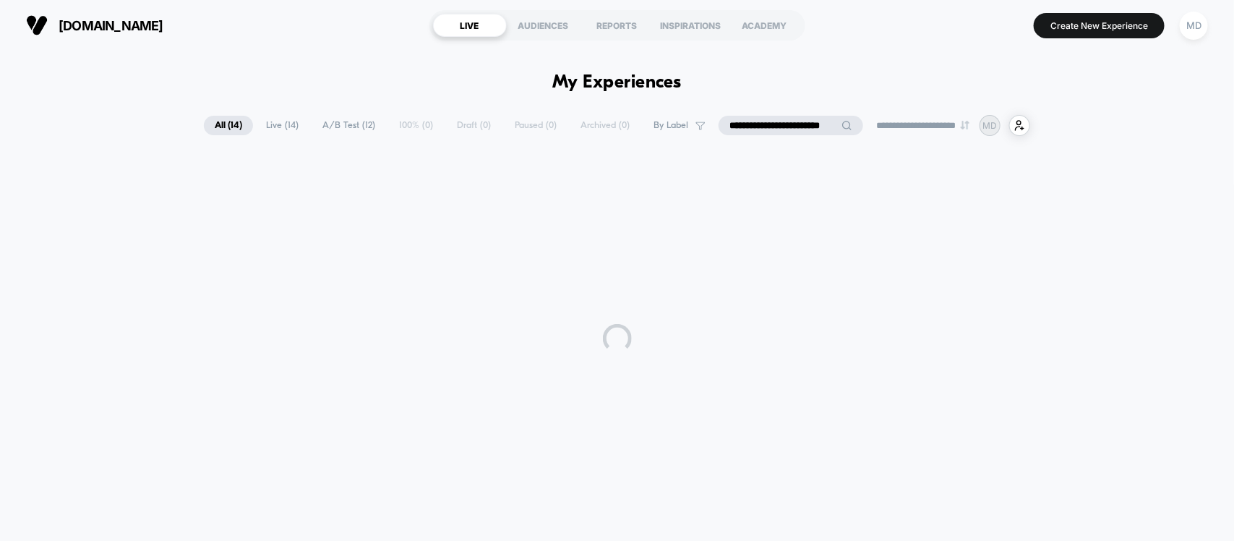
type input "**********"
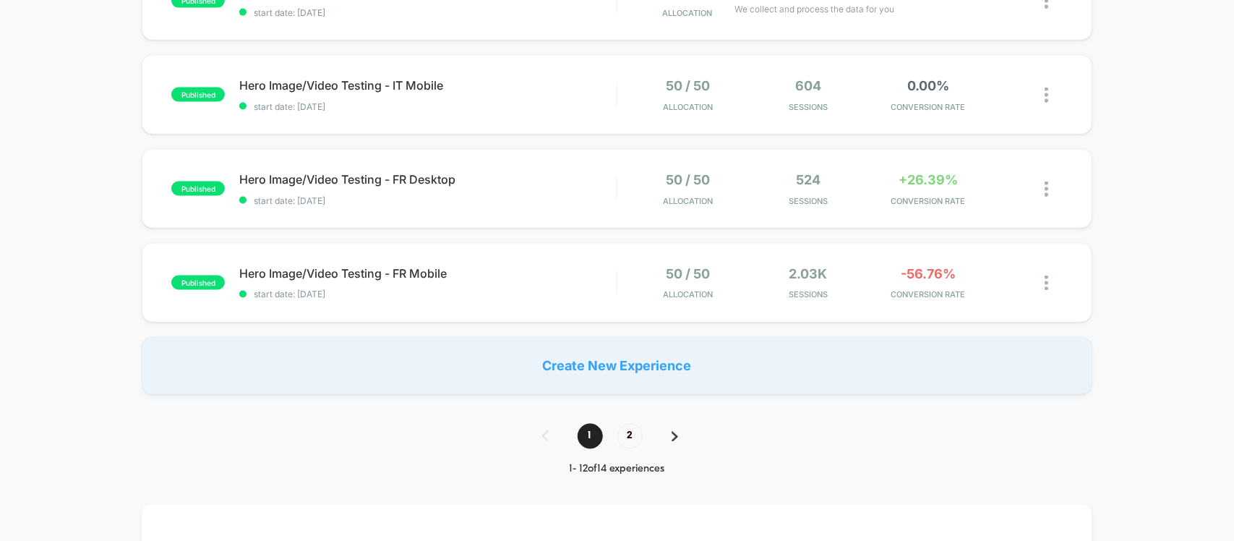
scroll to position [904, 0]
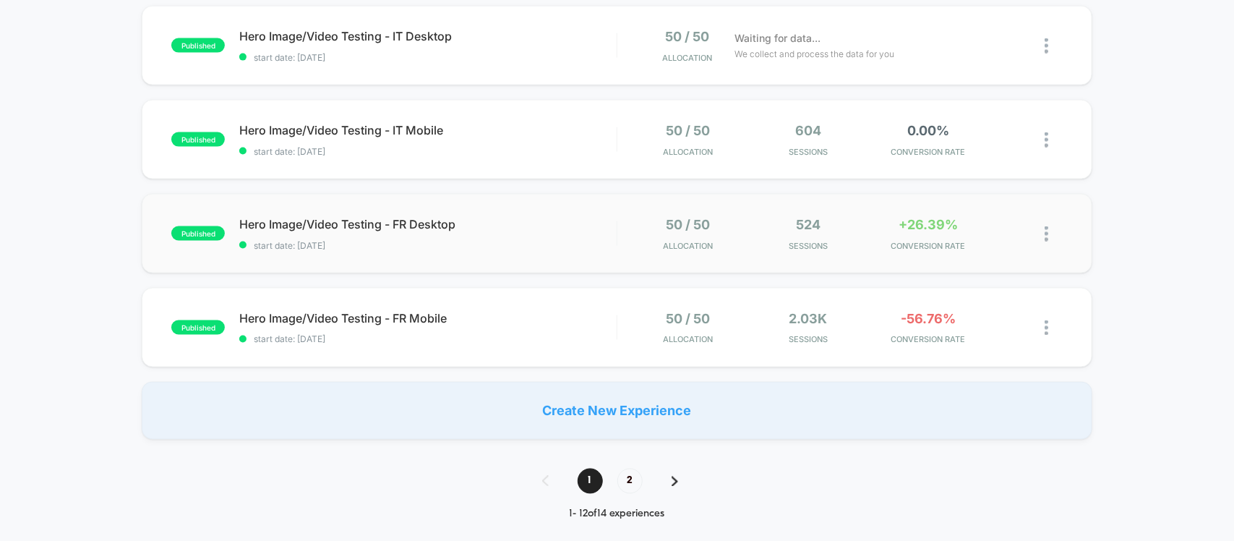
click at [1047, 239] on img at bounding box center [1047, 233] width 4 height 15
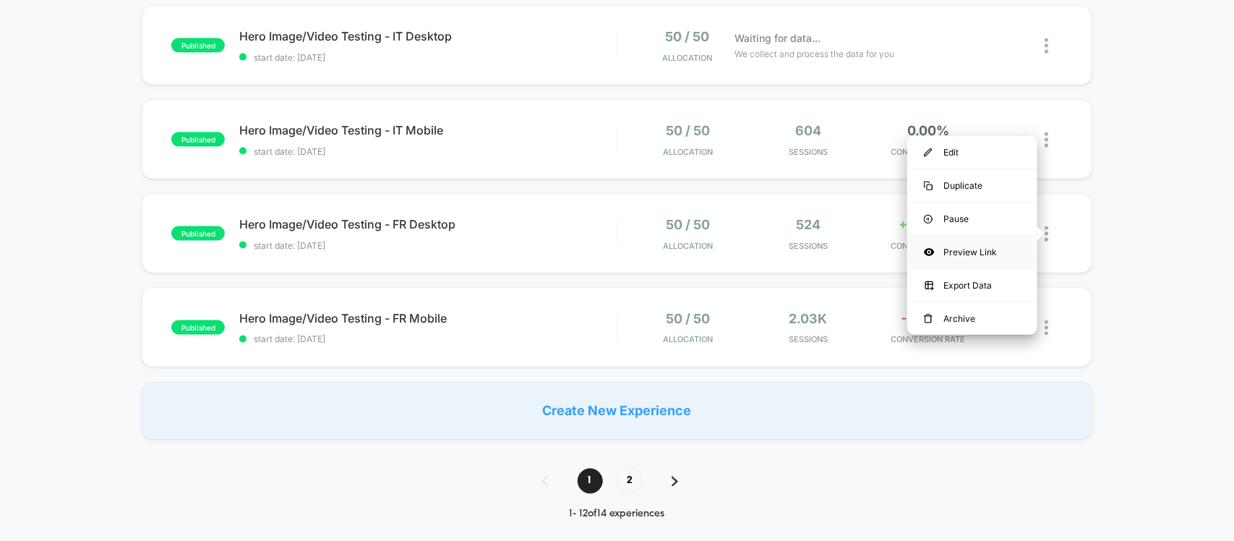
click at [969, 243] on div "Preview Link" at bounding box center [972, 252] width 130 height 33
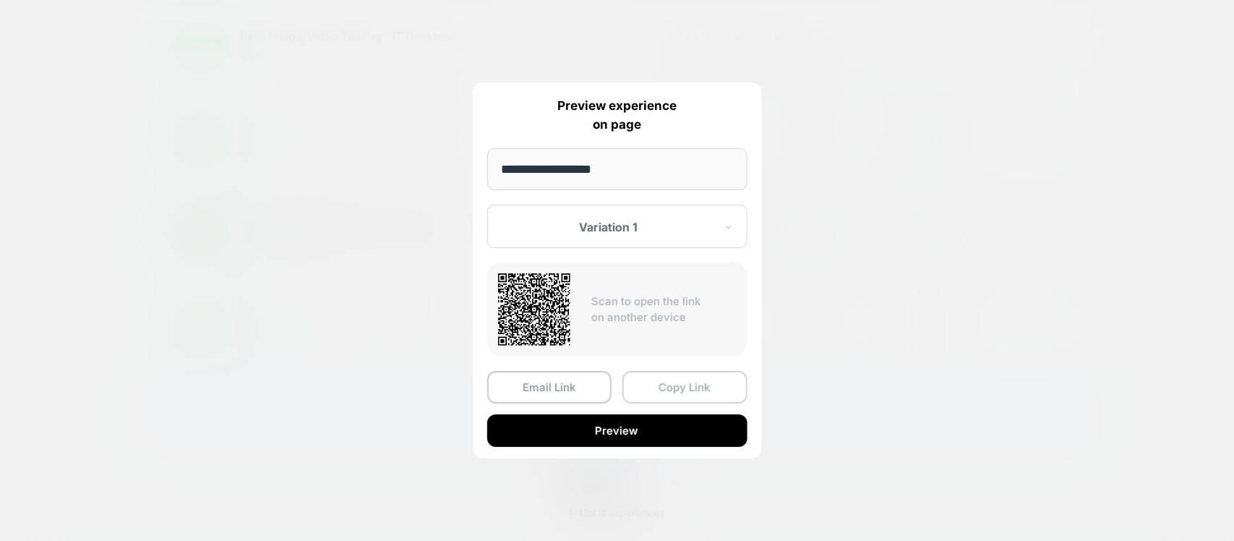
click at [681, 376] on button "Copy Link" at bounding box center [685, 387] width 125 height 33
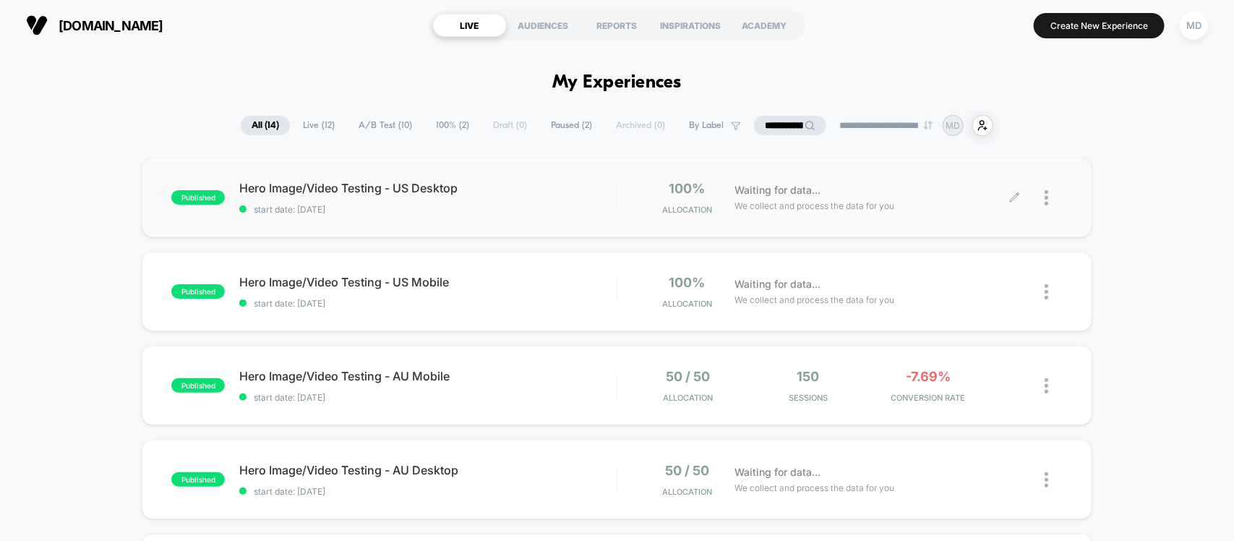
click at [1053, 199] on div at bounding box center [1054, 198] width 18 height 34
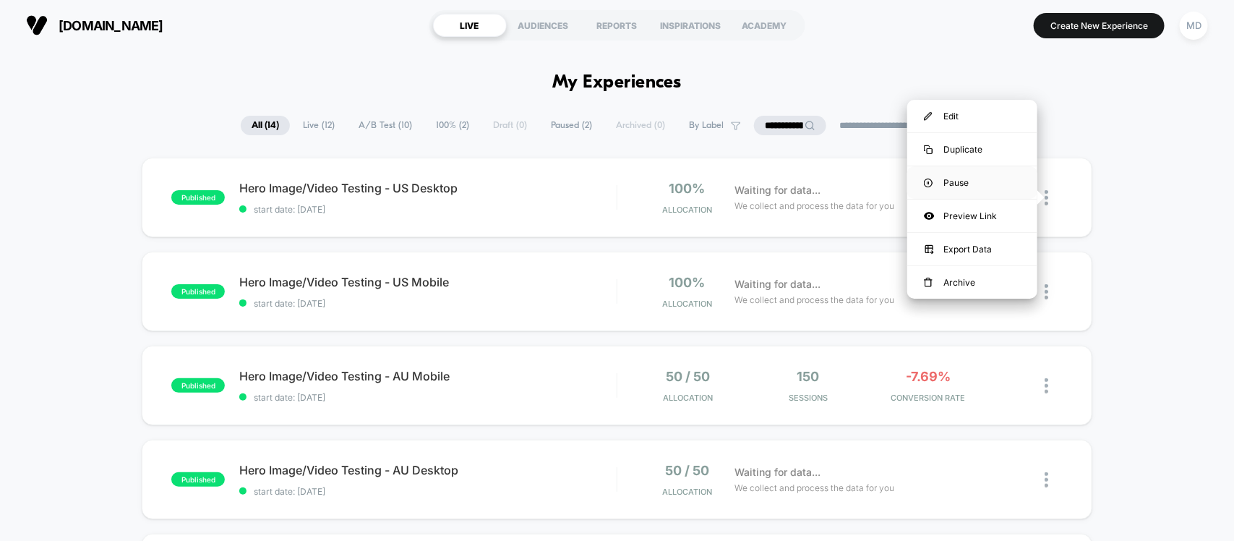
click at [959, 182] on div "Pause" at bounding box center [972, 182] width 130 height 33
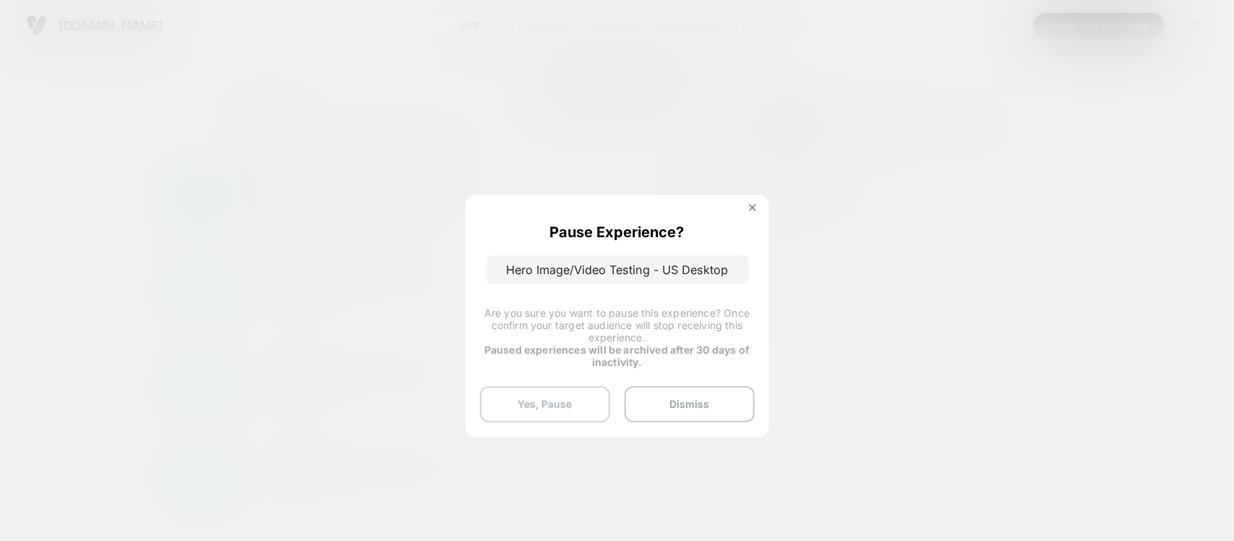
click at [564, 398] on button "Yes, Pause" at bounding box center [545, 404] width 130 height 36
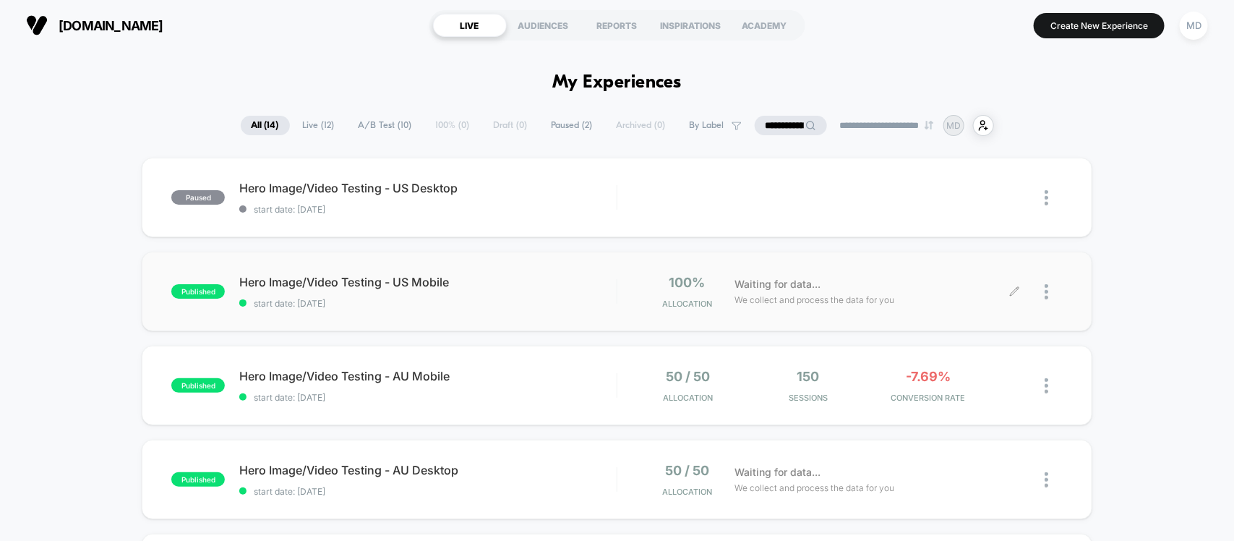
click at [1059, 294] on div at bounding box center [1054, 292] width 18 height 34
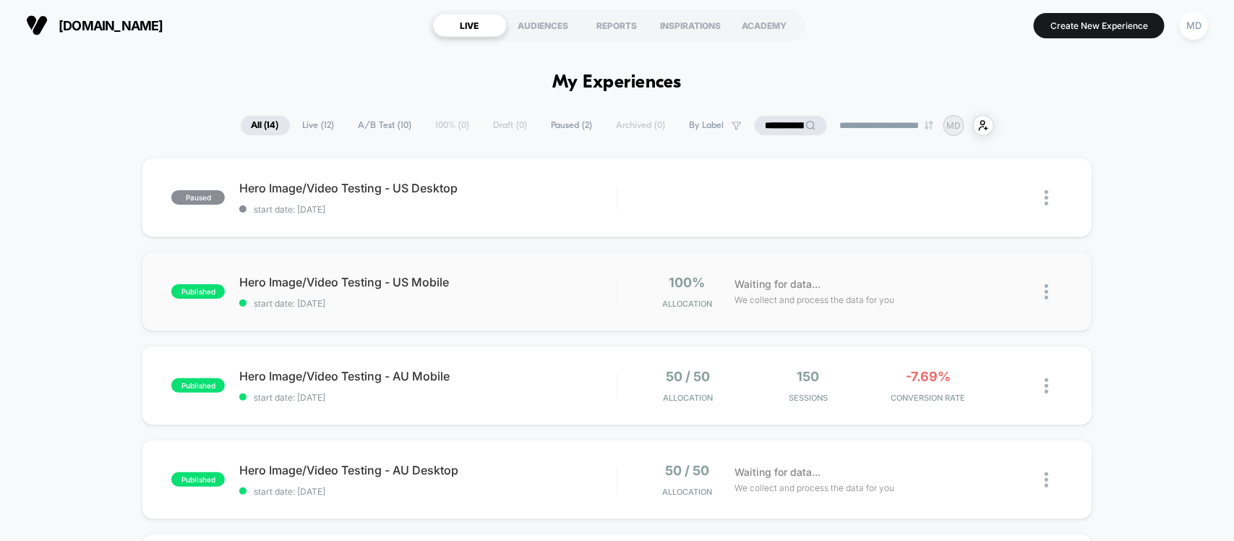
click at [1047, 294] on img at bounding box center [1047, 291] width 4 height 15
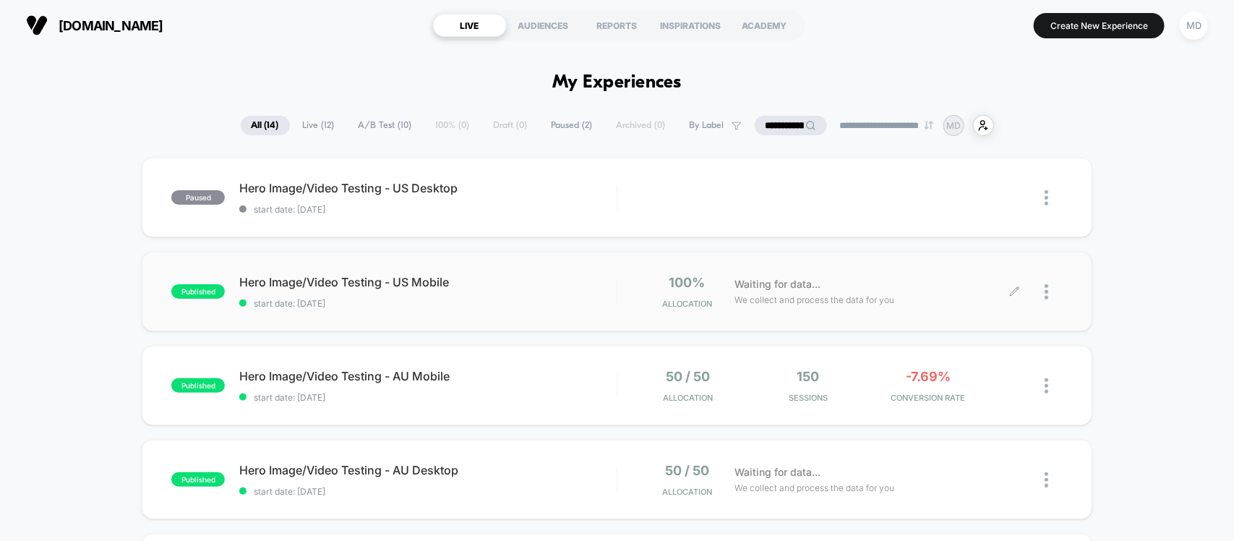
click at [1040, 300] on div at bounding box center [1039, 292] width 48 height 34
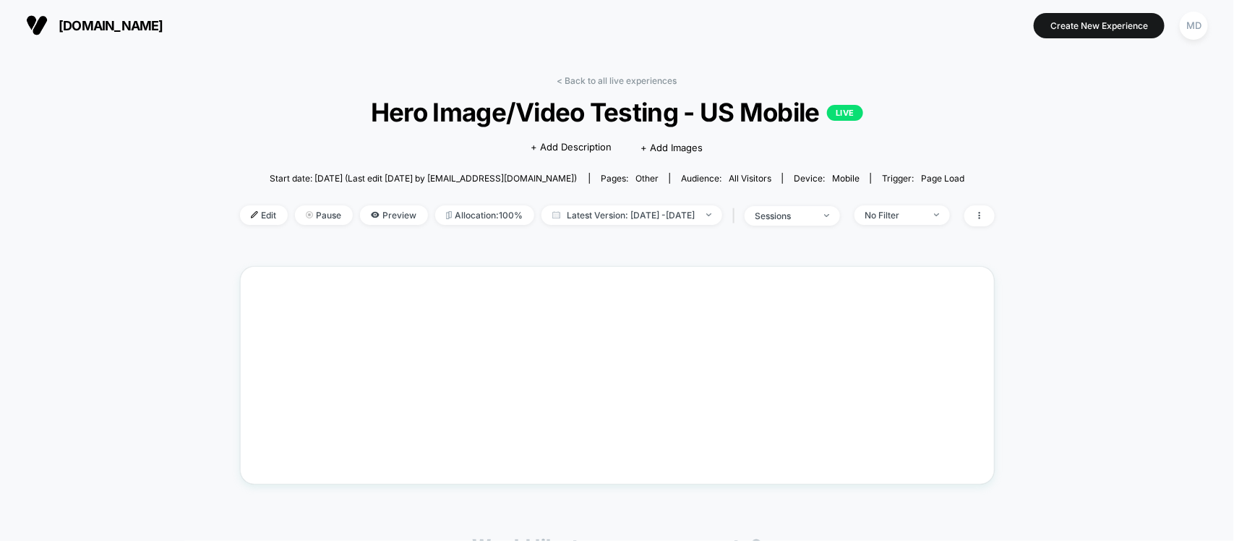
drag, startPoint x: 792, startPoint y: 288, endPoint x: 787, endPoint y: 275, distance: 13.6
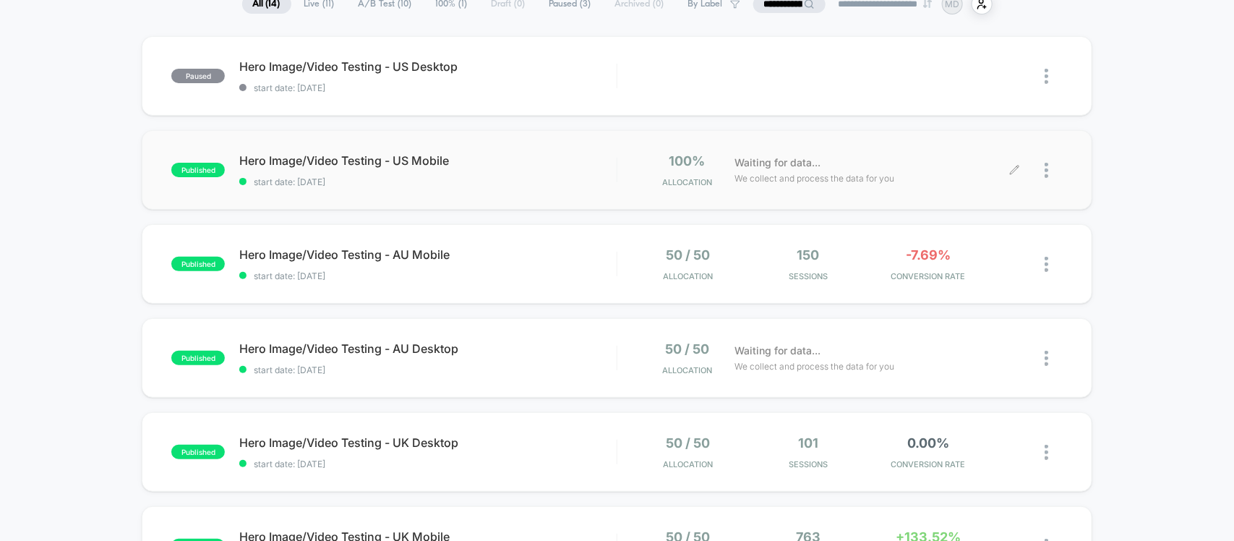
scroll to position [90, 0]
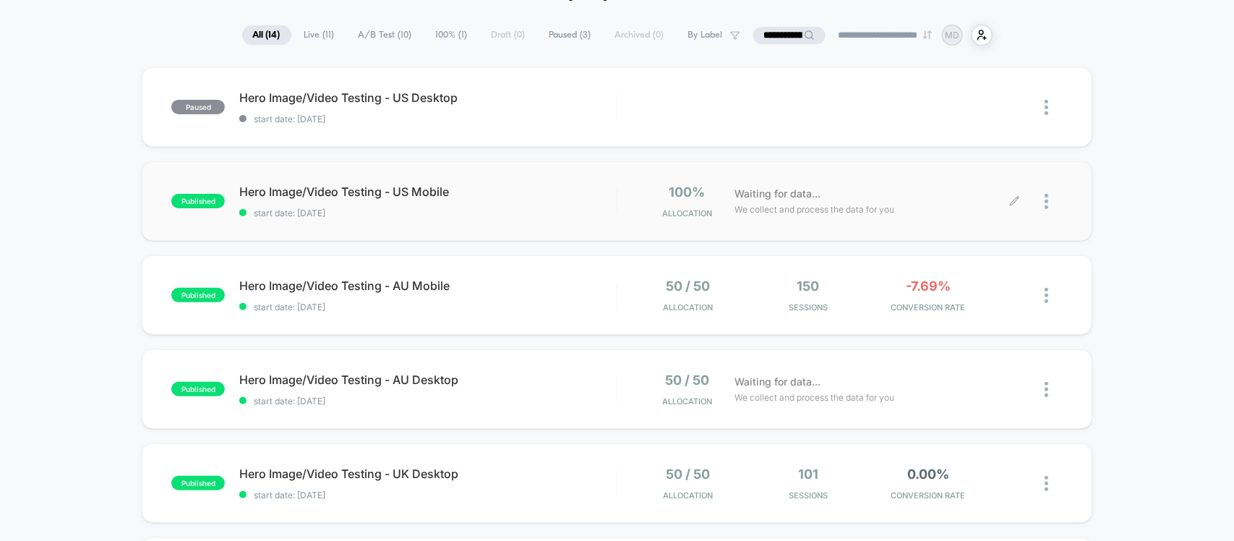
click at [1052, 200] on div at bounding box center [1054, 201] width 18 height 34
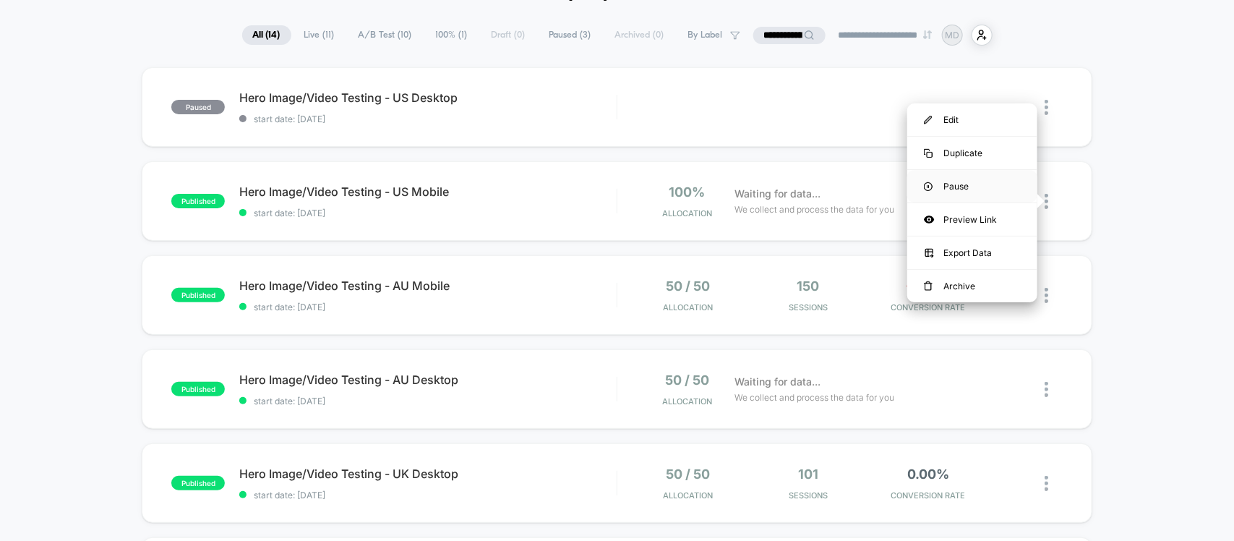
click at [967, 185] on div "Pause" at bounding box center [972, 186] width 130 height 33
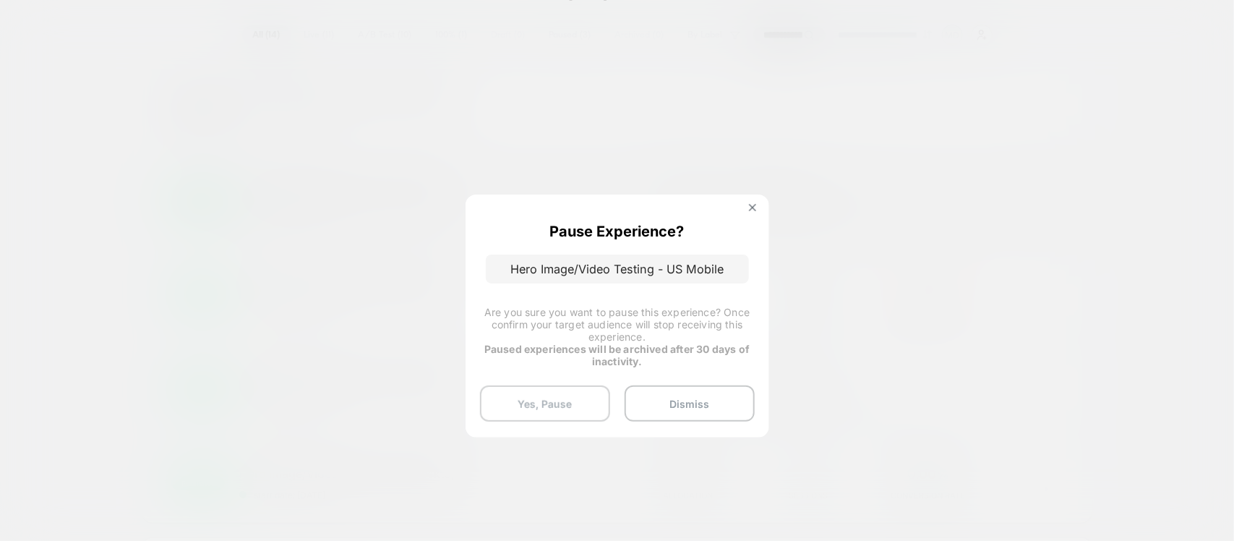
click at [513, 398] on button "Yes, Pause" at bounding box center [545, 403] width 130 height 36
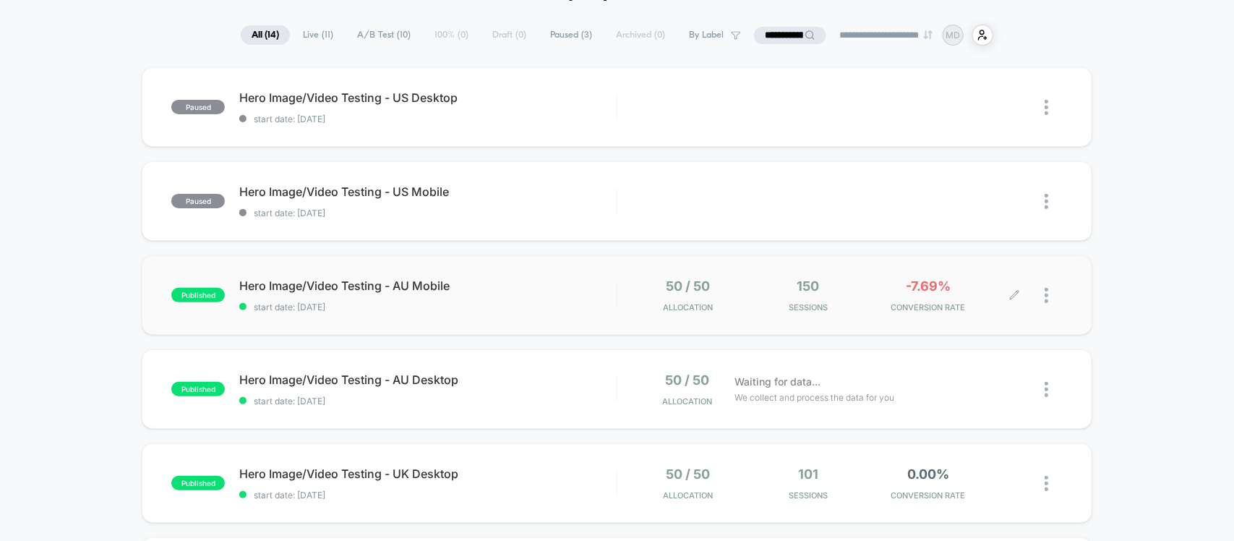
click at [1056, 291] on div at bounding box center [1054, 295] width 18 height 34
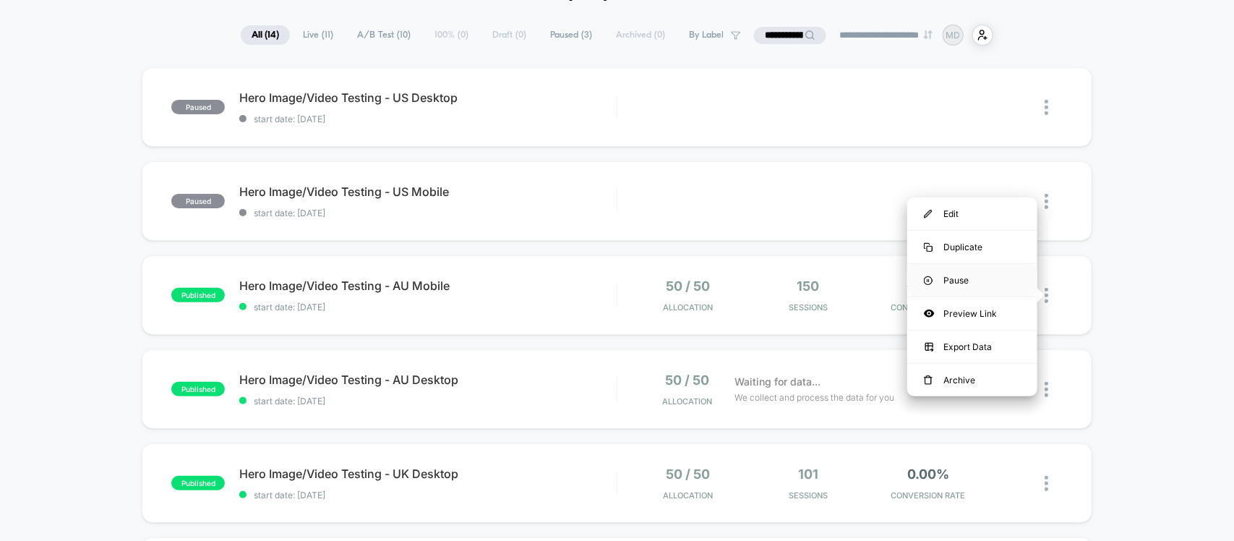
click at [973, 273] on div "Pause" at bounding box center [972, 280] width 130 height 33
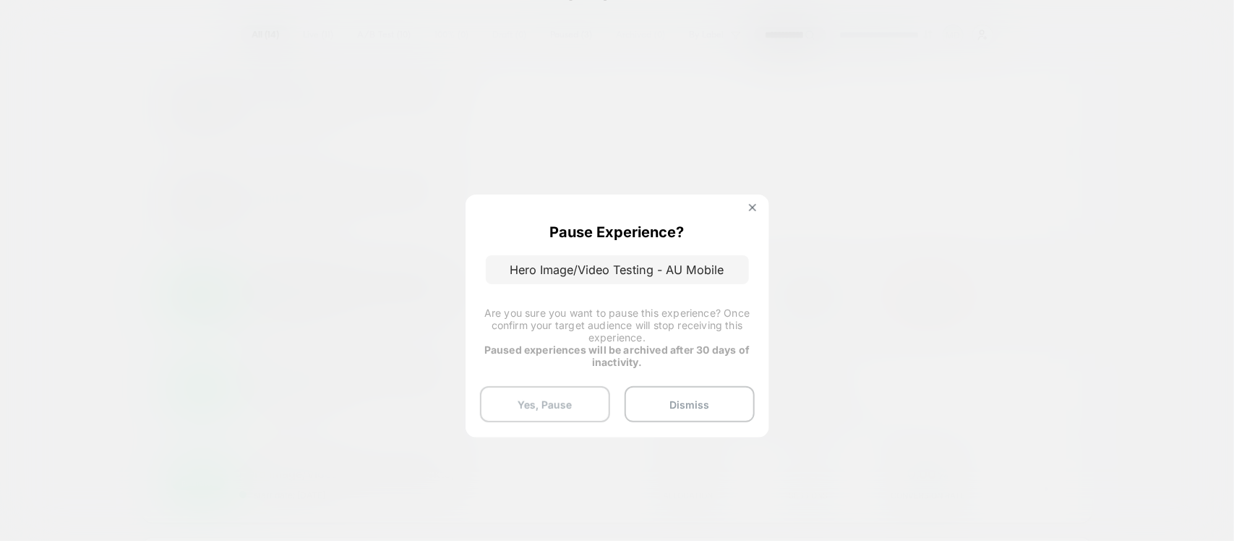
click at [543, 400] on button "Yes, Pause" at bounding box center [545, 404] width 130 height 36
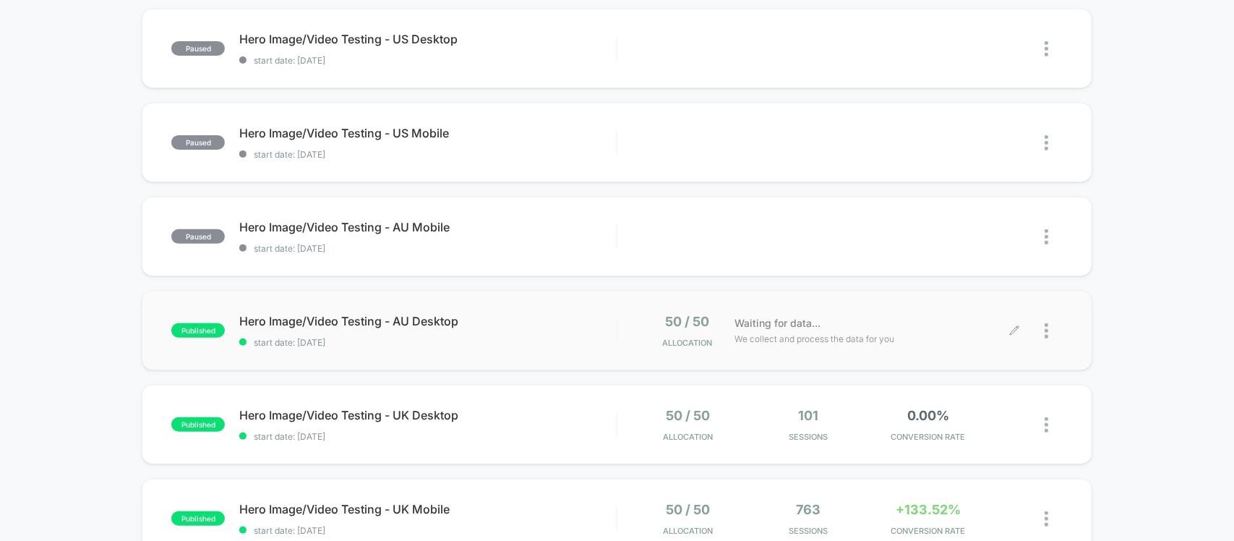
scroll to position [181, 0]
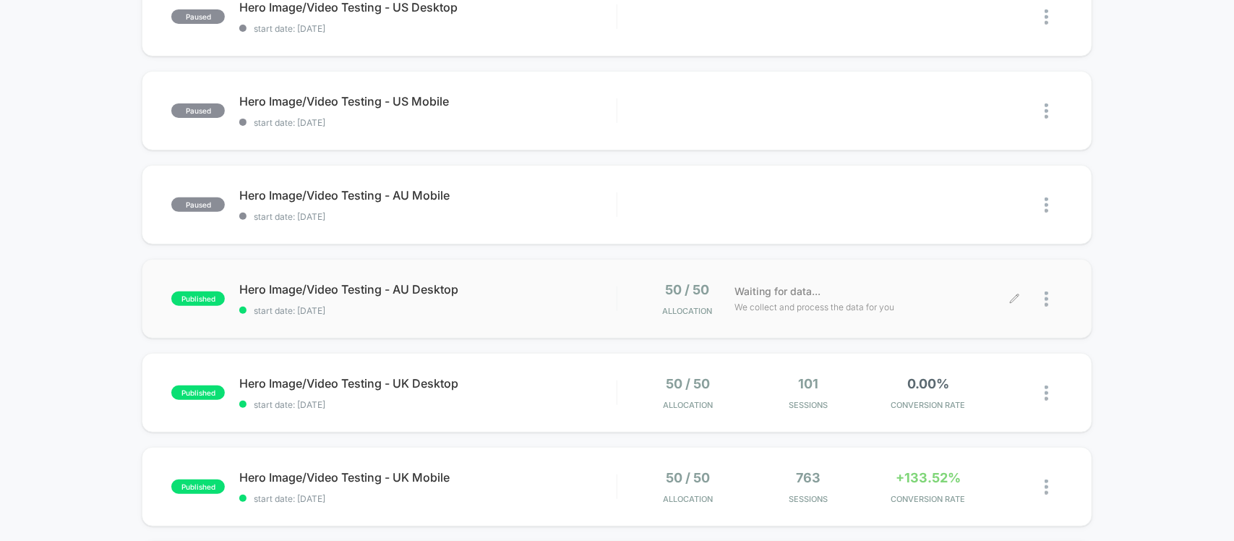
click at [1042, 304] on div at bounding box center [1039, 299] width 48 height 34
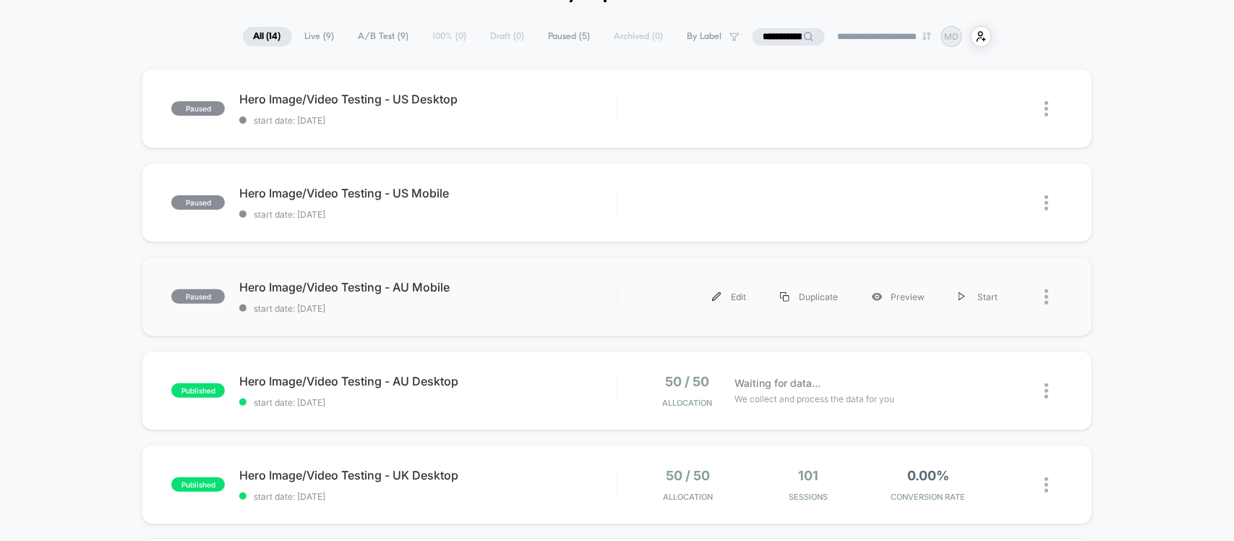
scroll to position [90, 0]
click at [1045, 389] on img at bounding box center [1047, 389] width 4 height 15
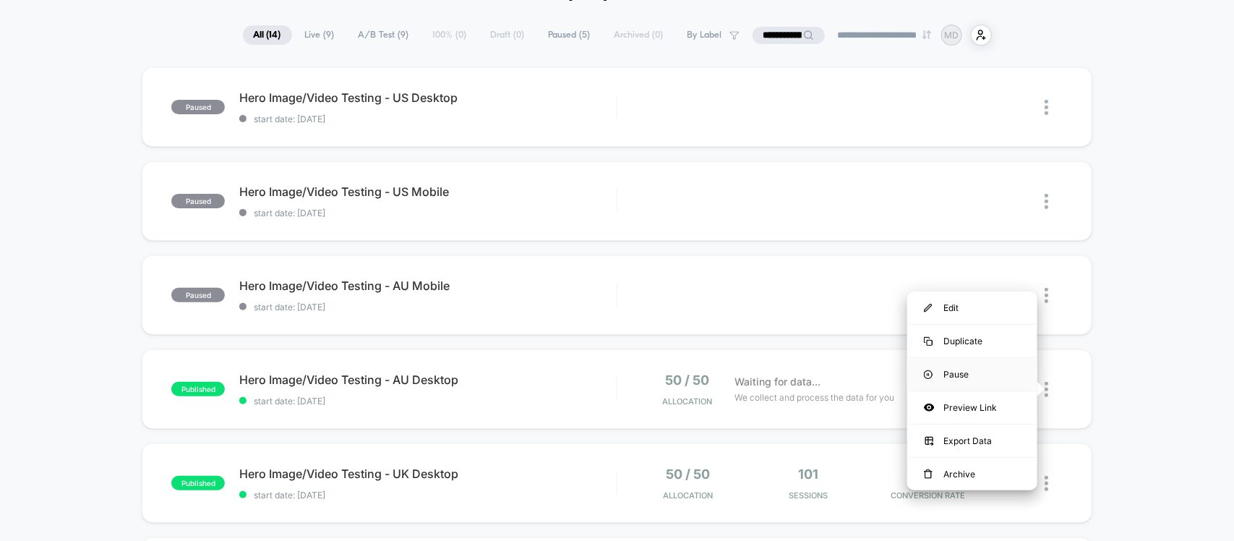
click at [955, 366] on div "Pause" at bounding box center [972, 374] width 130 height 33
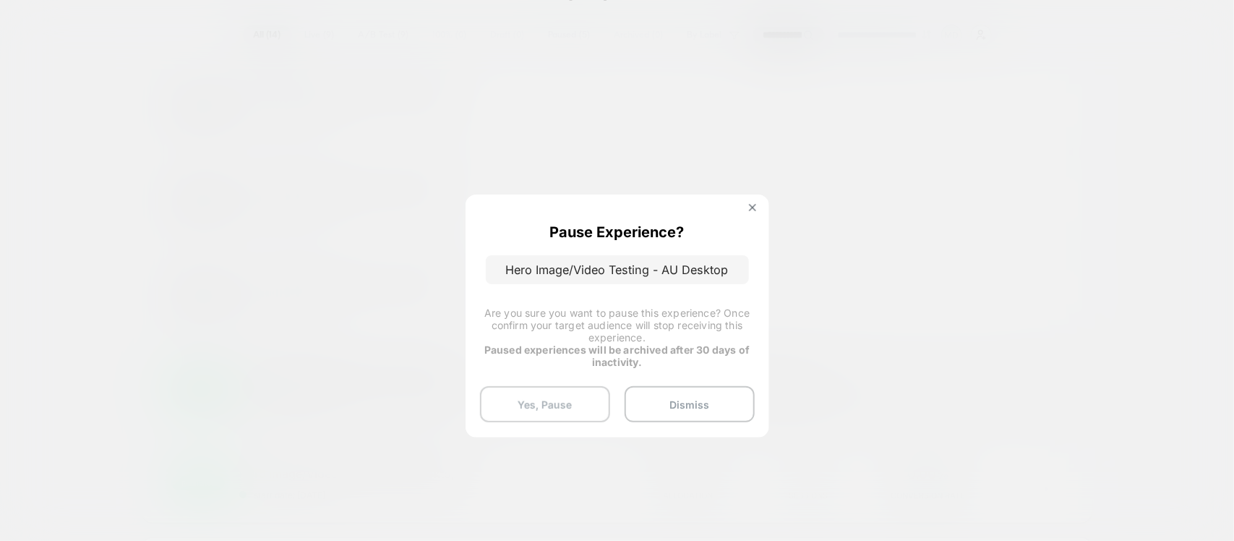
click at [573, 389] on button "Yes, Pause" at bounding box center [545, 404] width 130 height 36
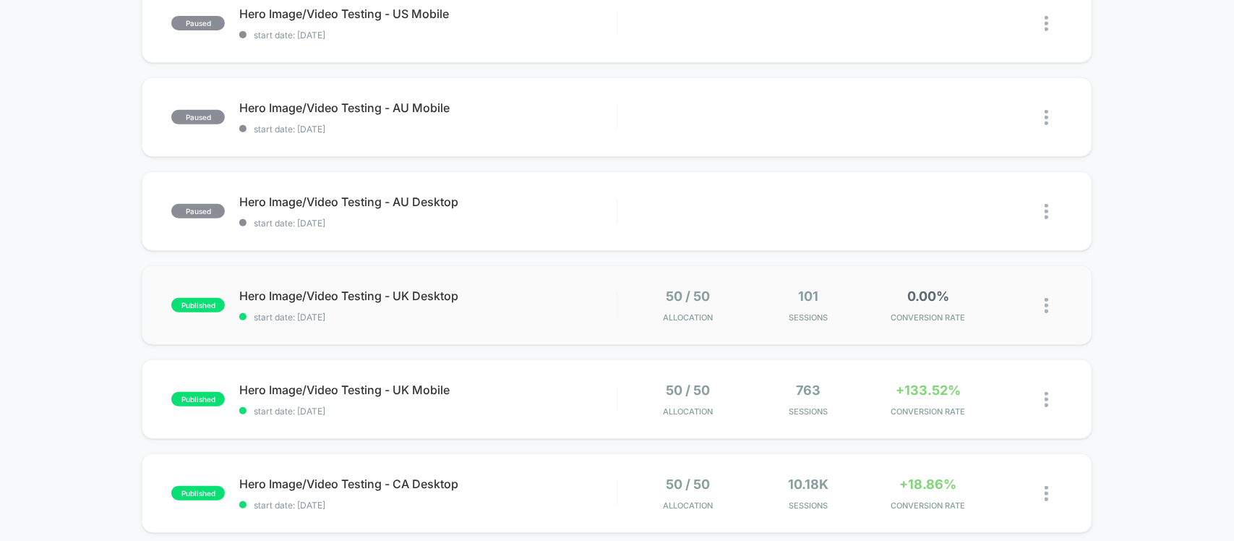
scroll to position [271, 0]
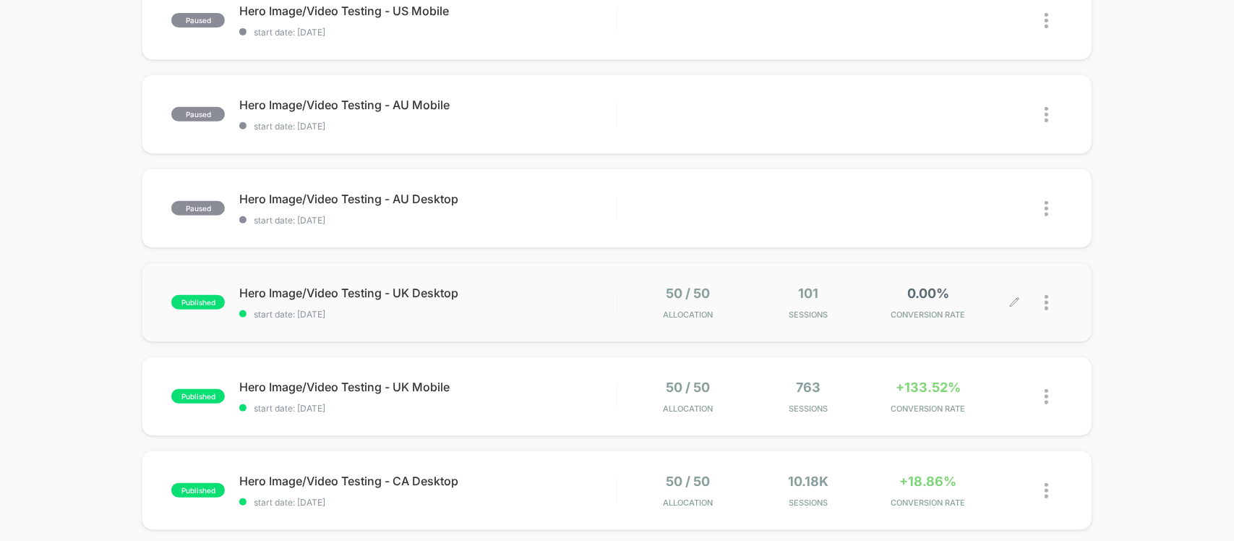
click at [1050, 307] on div at bounding box center [1054, 303] width 18 height 34
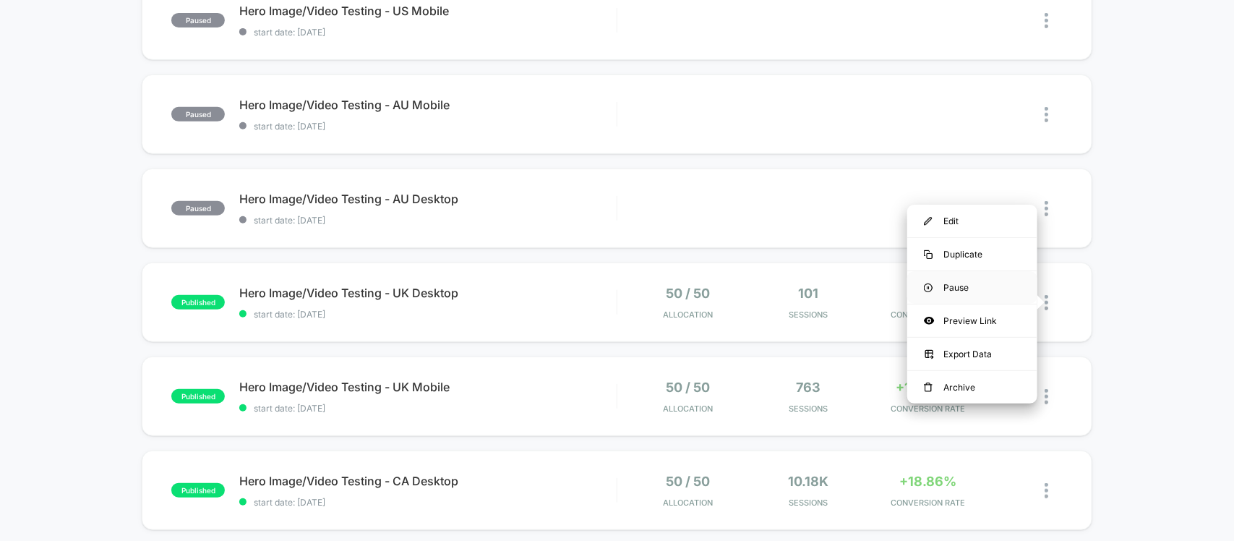
click at [949, 284] on div "Pause" at bounding box center [972, 287] width 130 height 33
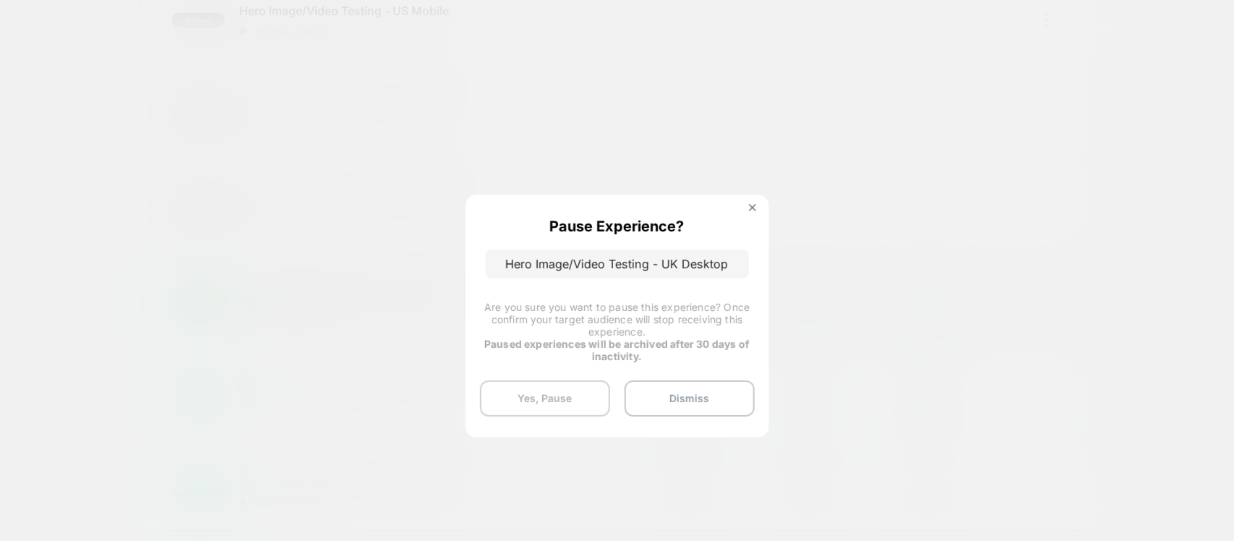
click at [565, 400] on button "Yes, Pause" at bounding box center [545, 398] width 130 height 36
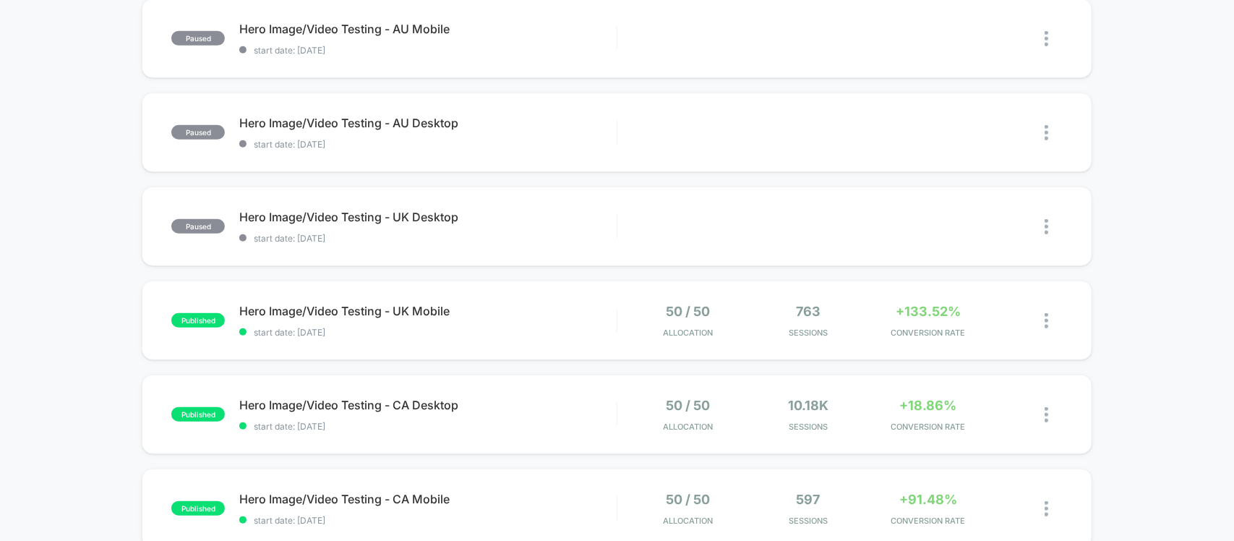
scroll to position [452, 0]
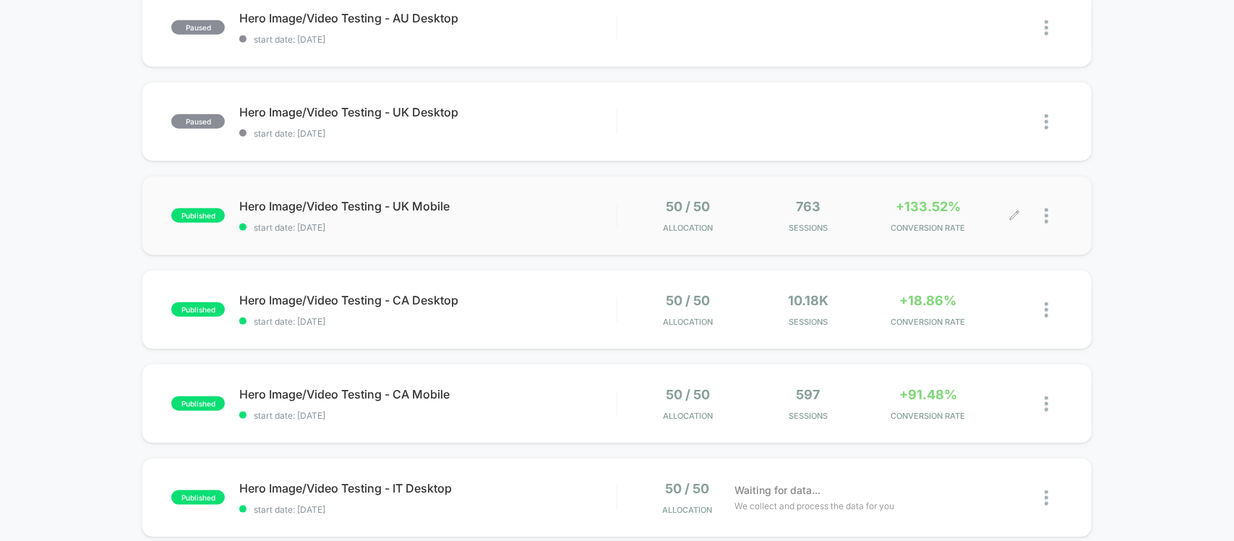
click at [1046, 226] on div at bounding box center [1054, 216] width 18 height 34
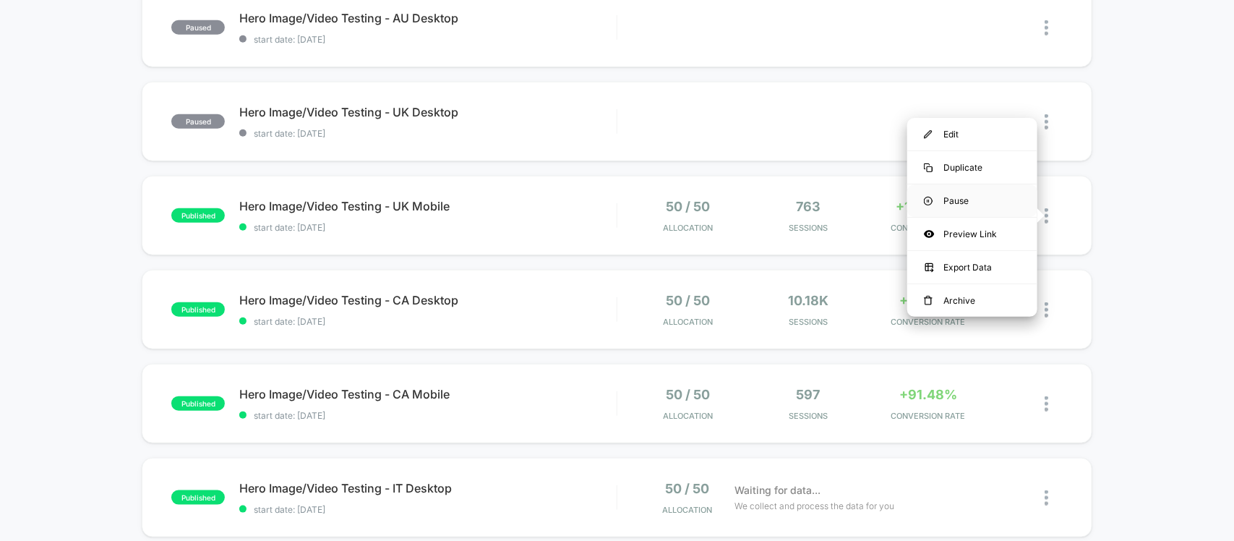
click at [959, 201] on div "Pause" at bounding box center [972, 200] width 130 height 33
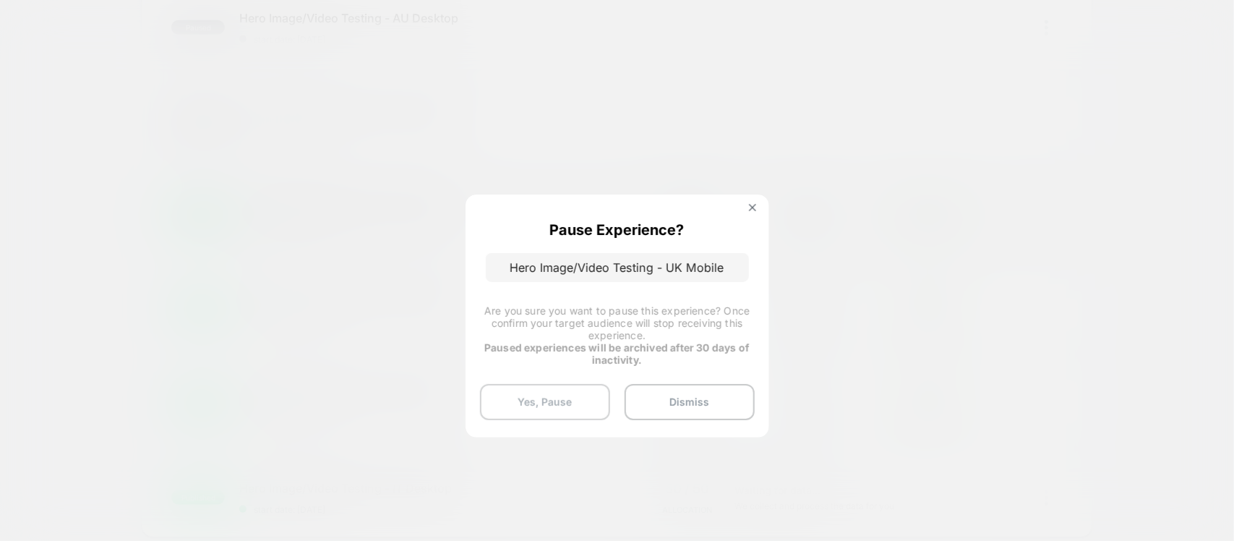
click at [555, 402] on button "Yes, Pause" at bounding box center [545, 402] width 130 height 36
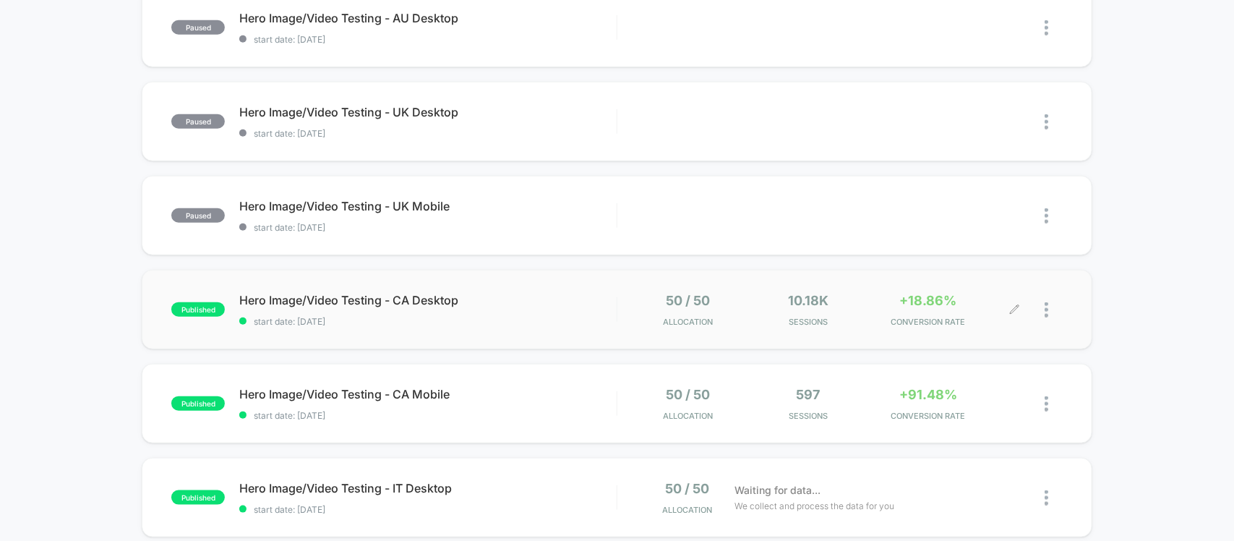
click at [1050, 312] on div at bounding box center [1054, 310] width 18 height 34
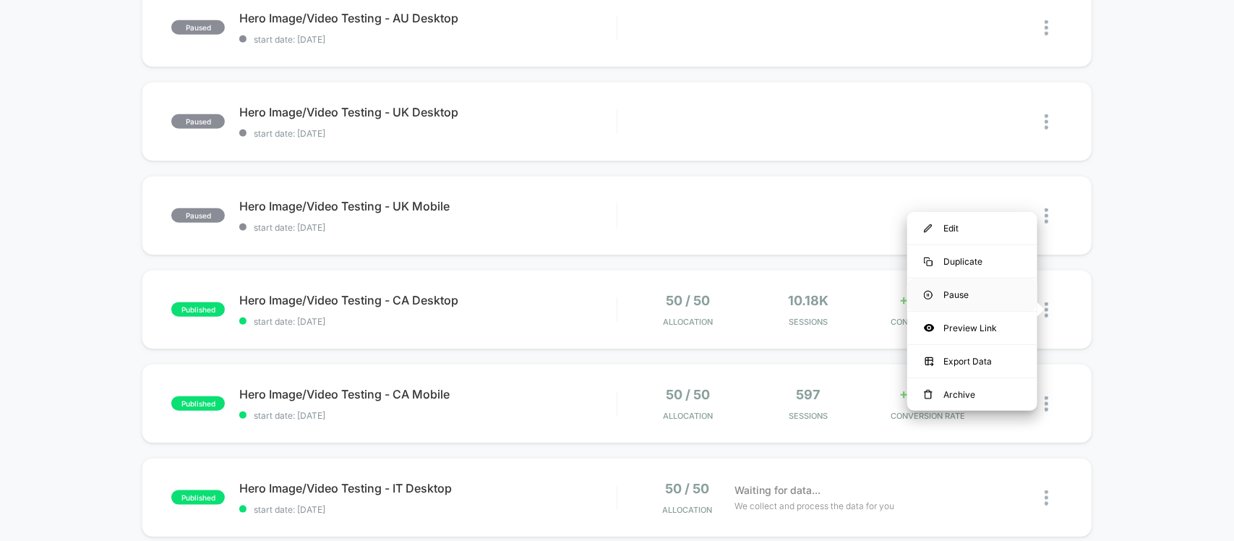
click at [964, 296] on div "Pause" at bounding box center [972, 294] width 130 height 33
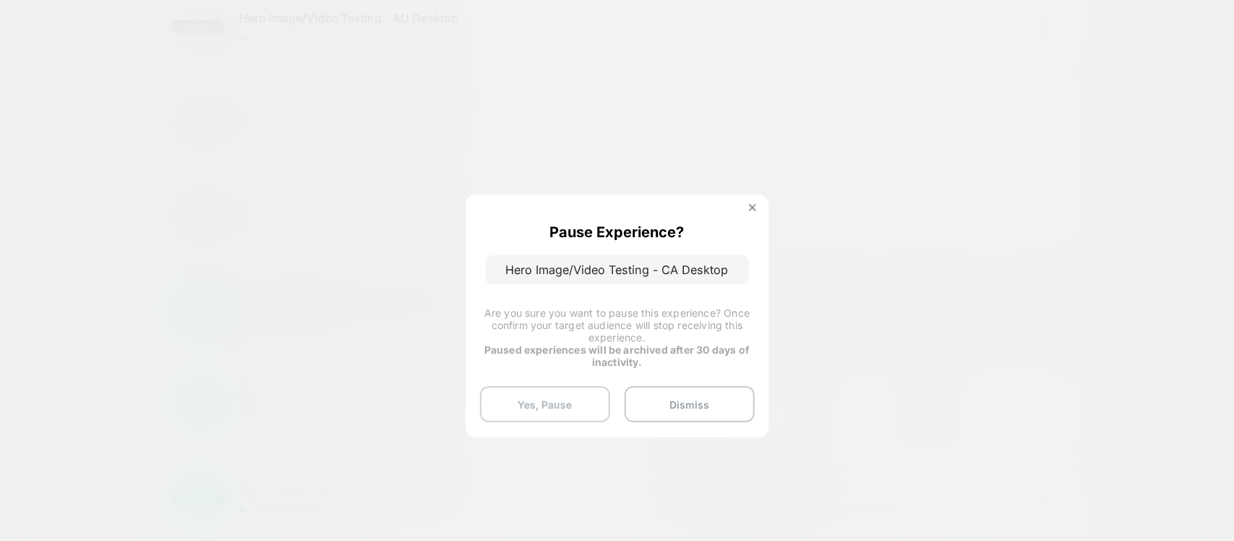
click at [552, 399] on button "Yes, Pause" at bounding box center [545, 404] width 130 height 36
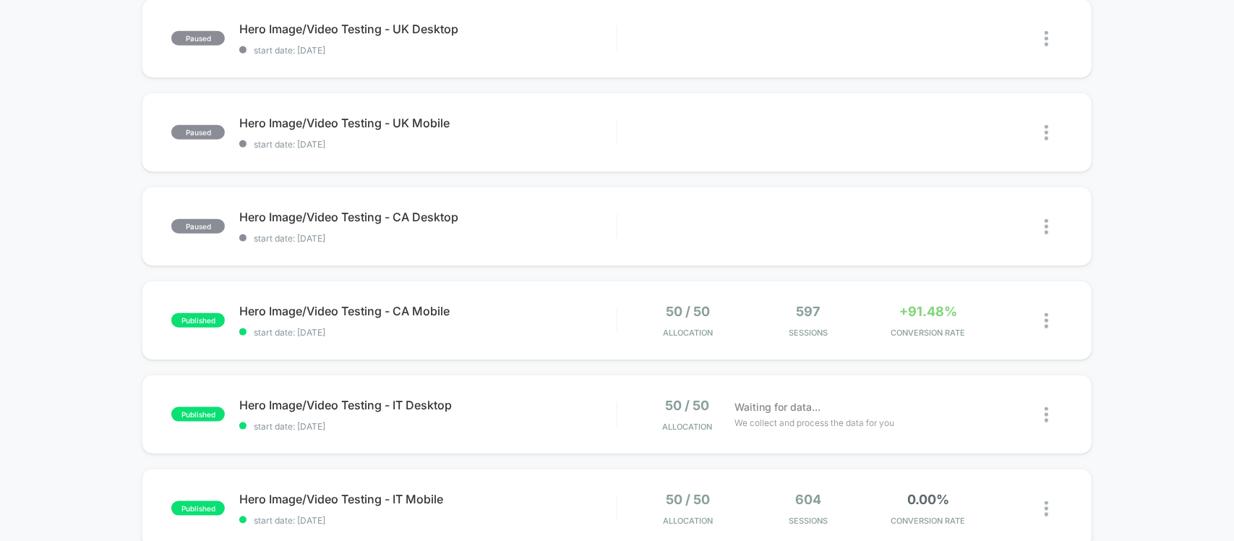
scroll to position [633, 0]
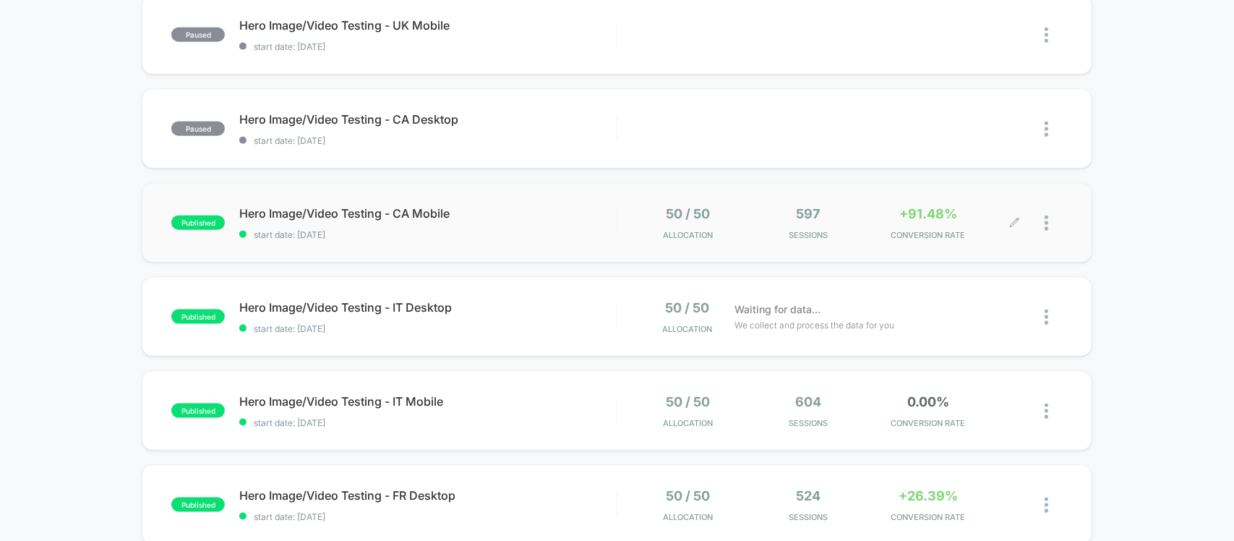
click at [1041, 226] on div at bounding box center [1039, 223] width 48 height 34
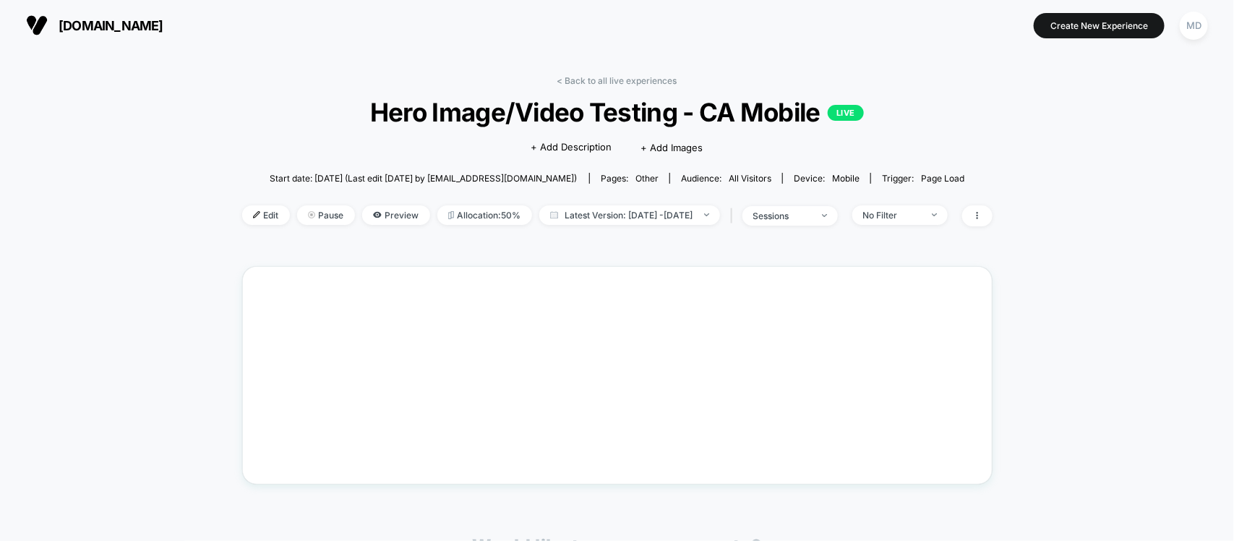
drag, startPoint x: 1000, startPoint y: 291, endPoint x: 991, endPoint y: 295, distance: 10.1
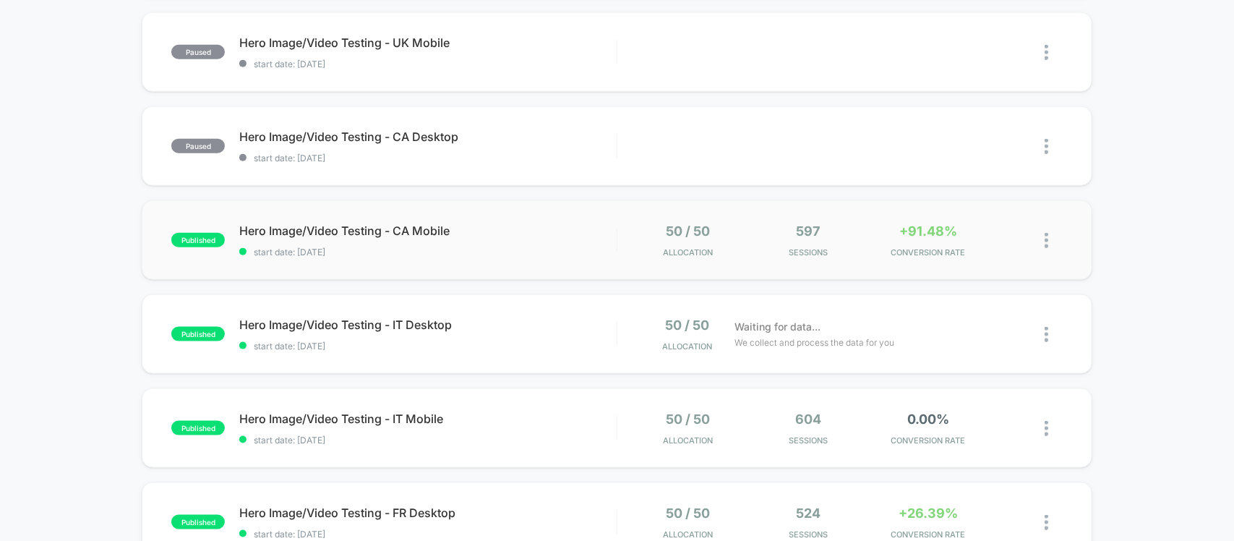
scroll to position [633, 0]
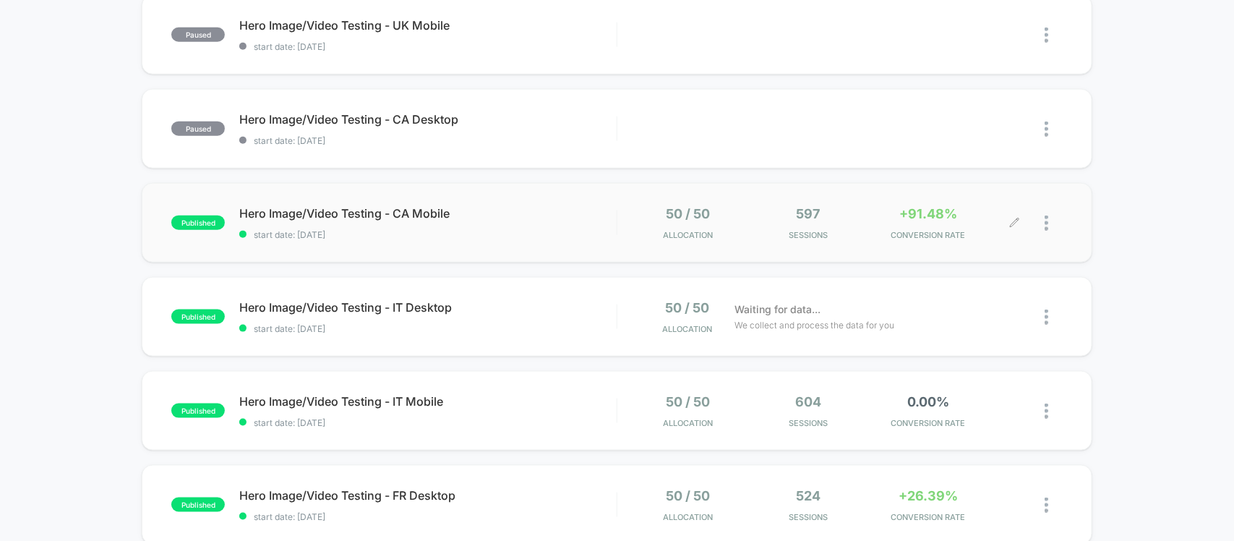
click at [1051, 214] on div at bounding box center [1054, 223] width 18 height 34
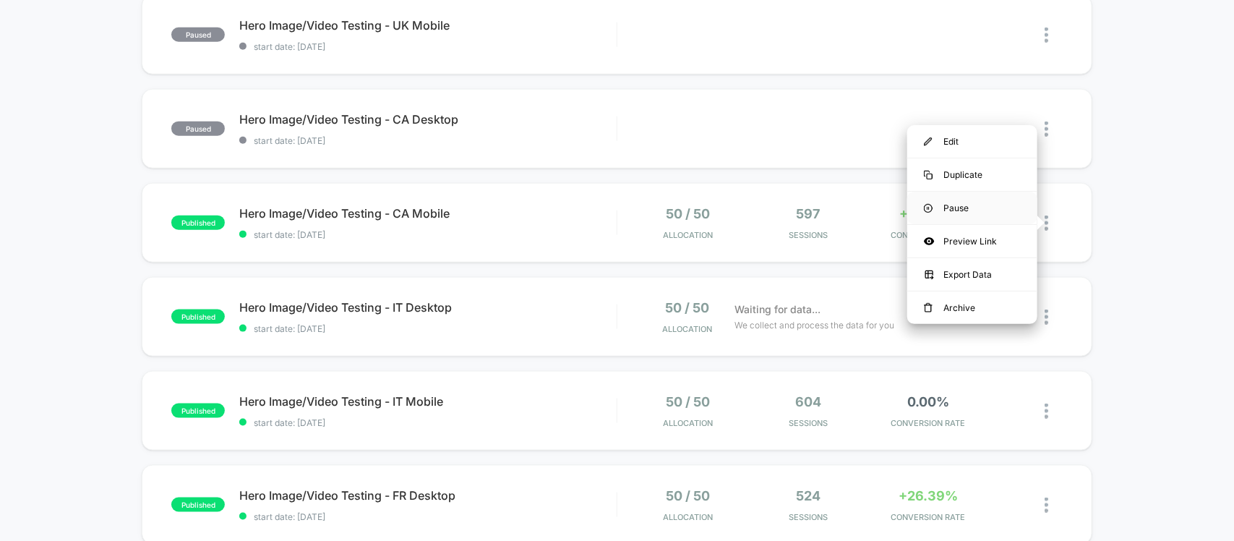
click at [959, 207] on div "Pause" at bounding box center [972, 208] width 130 height 33
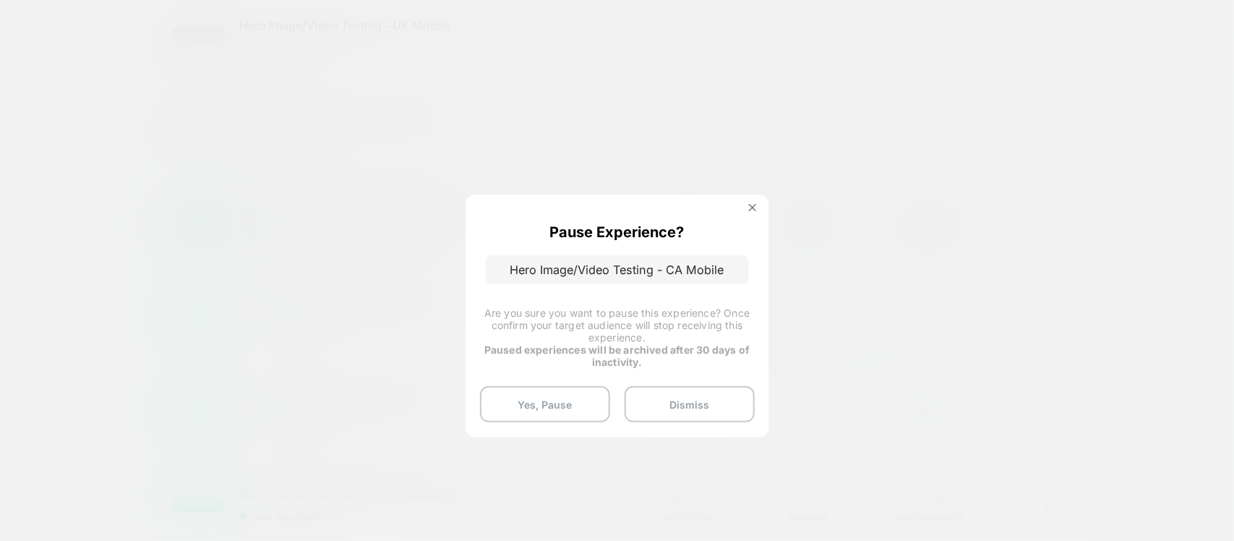
click at [546, 385] on div "Pause Experience? Hero Image/Video Testing - CA Mobile Are you sure you want to…" at bounding box center [618, 315] width 304 height 242
click at [546, 407] on button "Yes, Pause" at bounding box center [545, 404] width 130 height 36
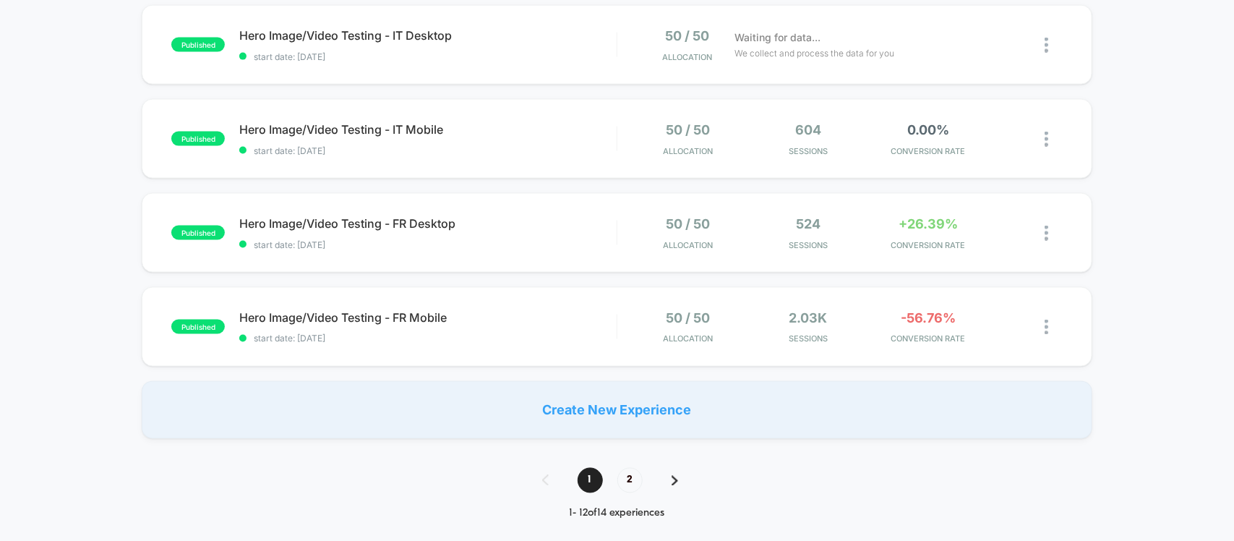
scroll to position [994, 0]
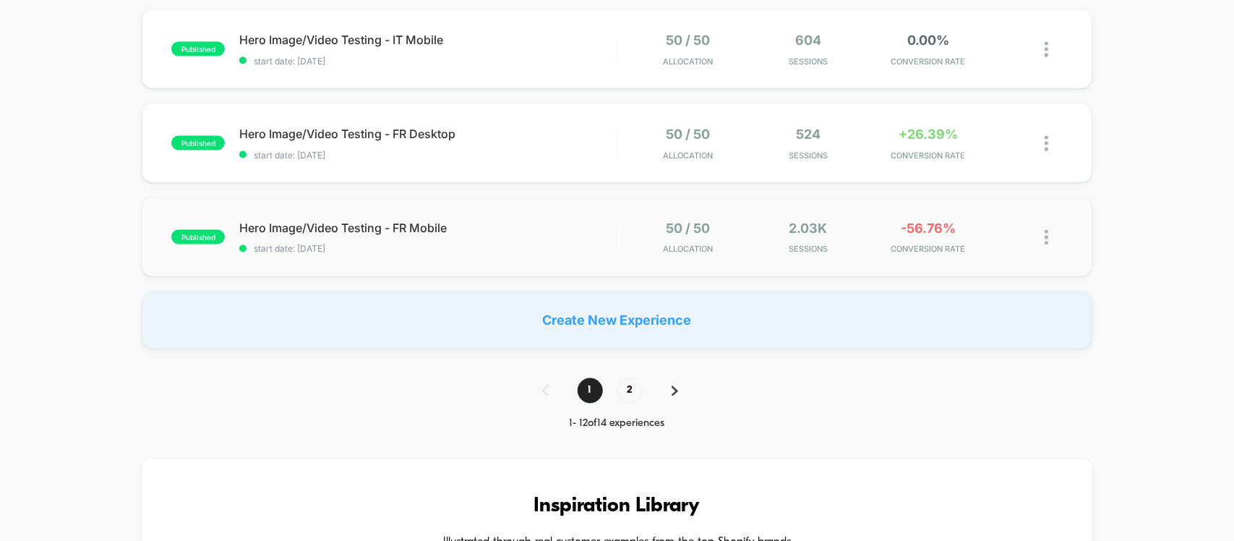
click at [1047, 236] on img at bounding box center [1047, 237] width 4 height 15
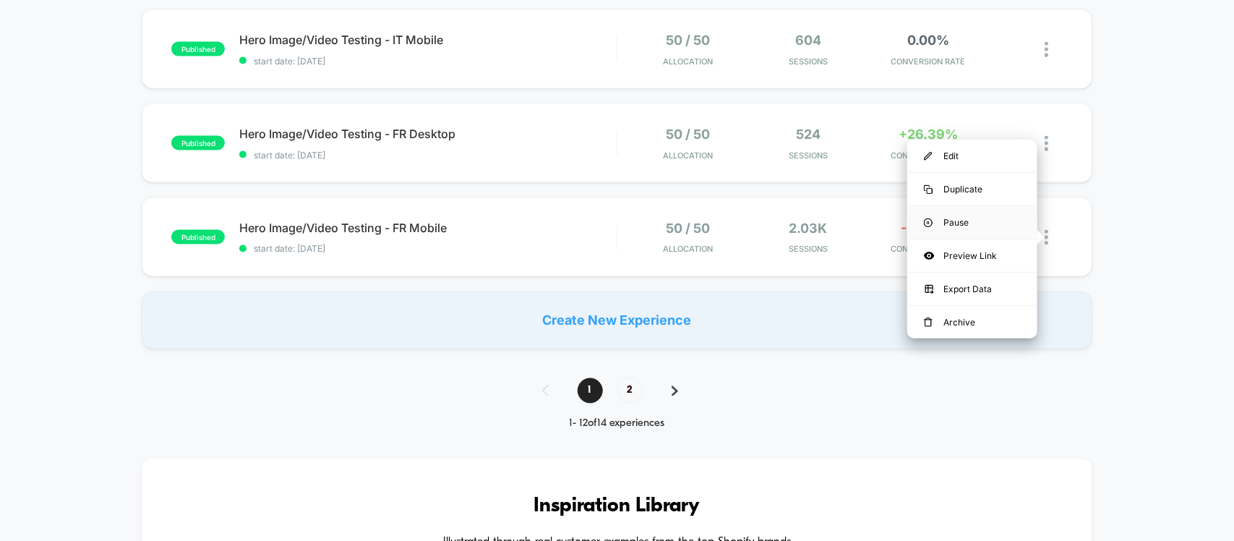
click at [963, 222] on div "Pause" at bounding box center [972, 222] width 130 height 33
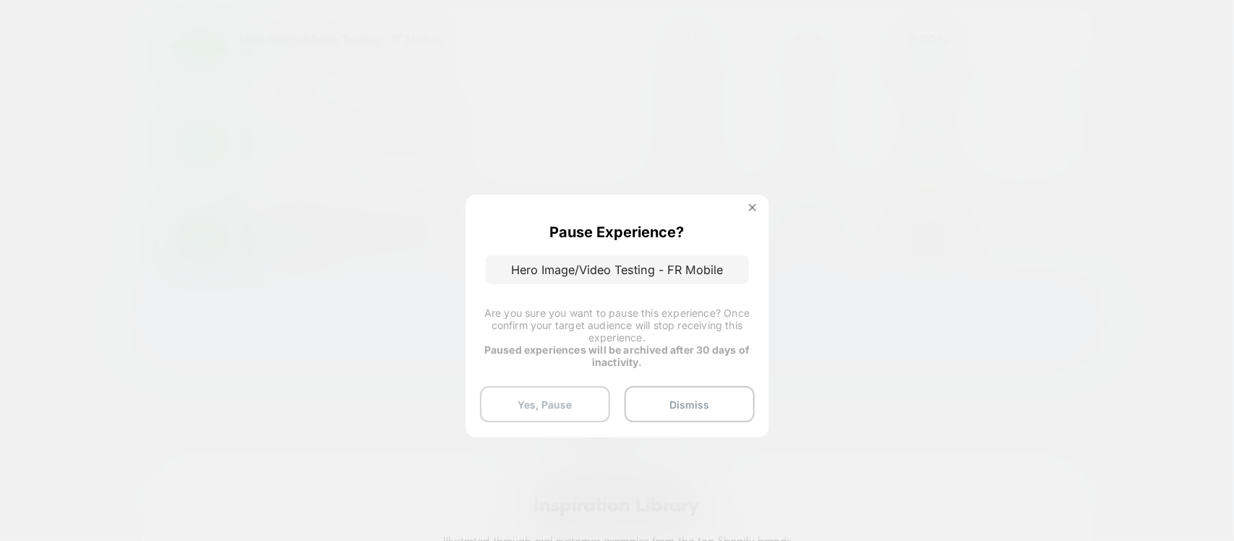
click at [522, 400] on button "Yes, Pause" at bounding box center [545, 404] width 130 height 36
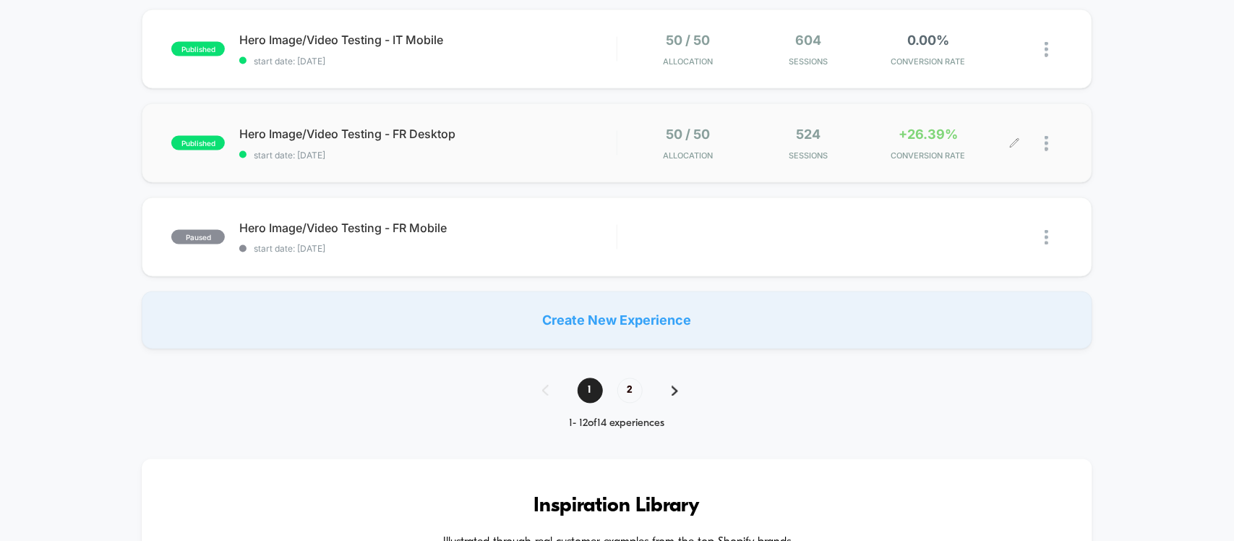
click at [1049, 150] on div at bounding box center [1054, 144] width 18 height 34
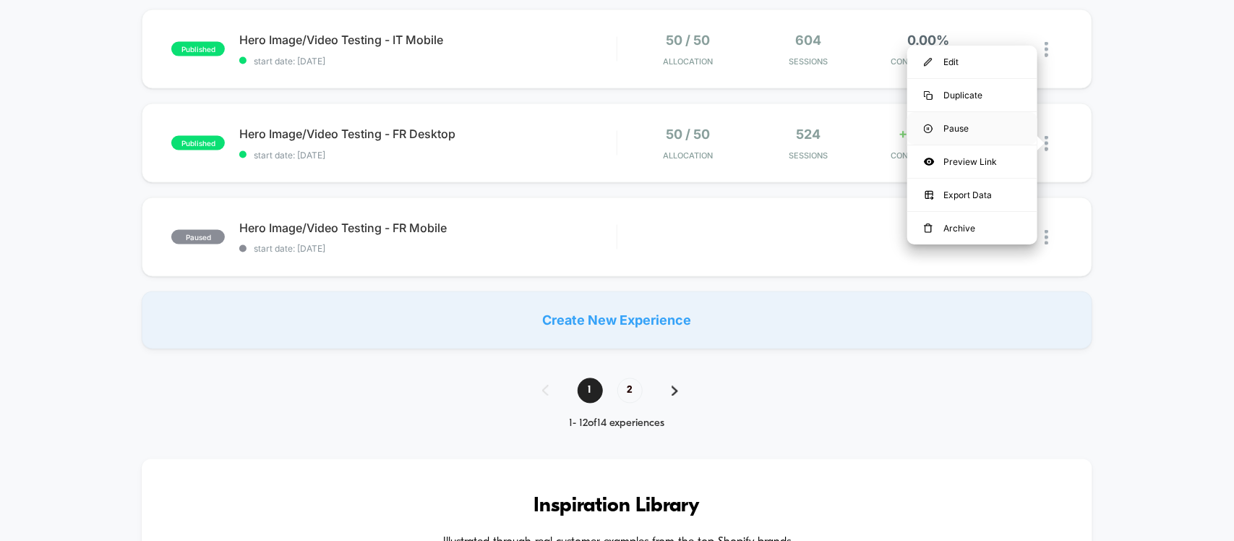
click at [974, 131] on div "Pause" at bounding box center [972, 128] width 130 height 33
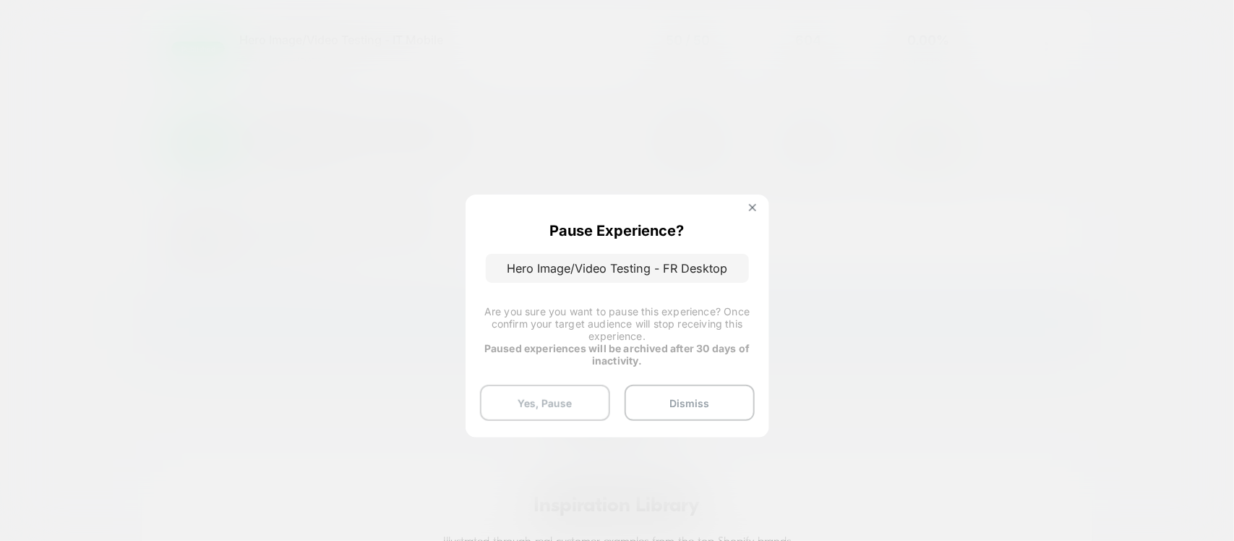
click at [565, 392] on button "Yes, Pause" at bounding box center [545, 403] width 130 height 36
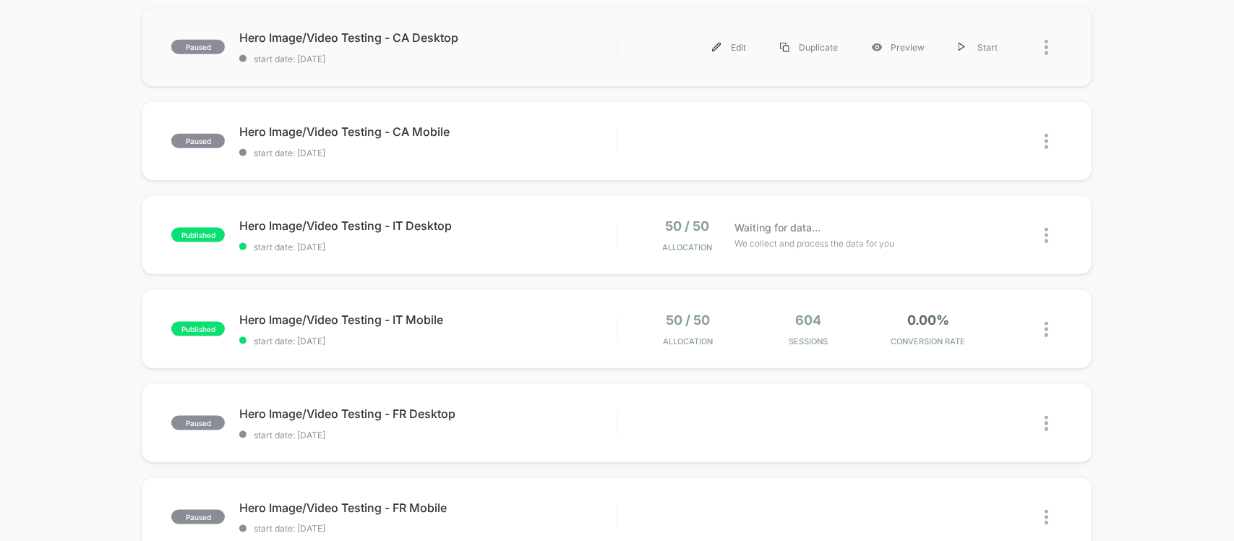
scroll to position [723, 0]
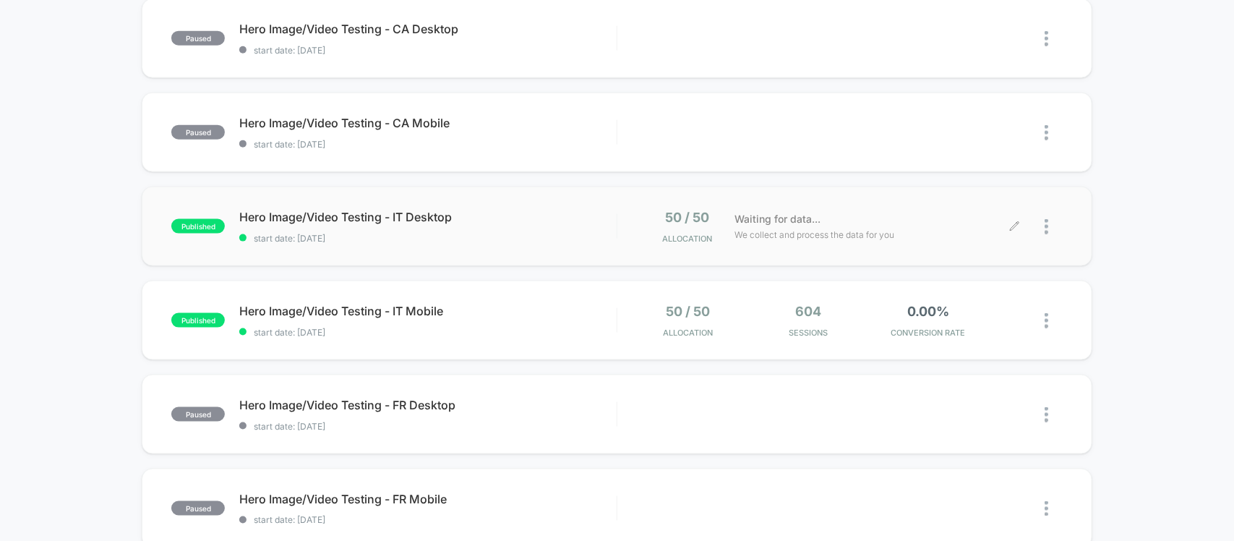
click at [1050, 233] on div at bounding box center [1054, 227] width 18 height 34
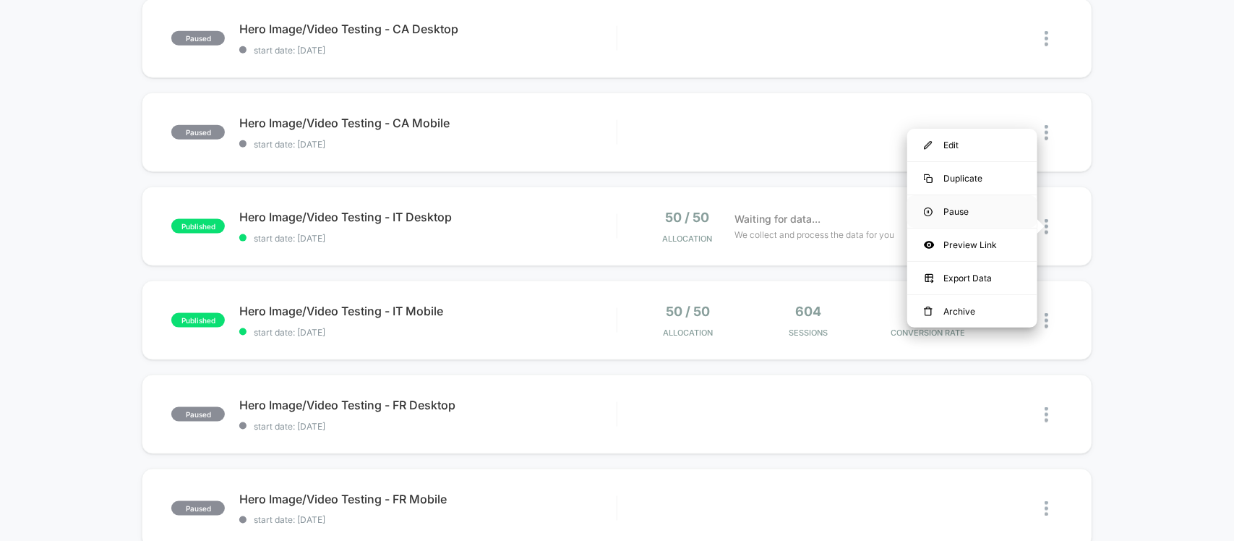
click at [962, 214] on div "Pause" at bounding box center [972, 211] width 130 height 33
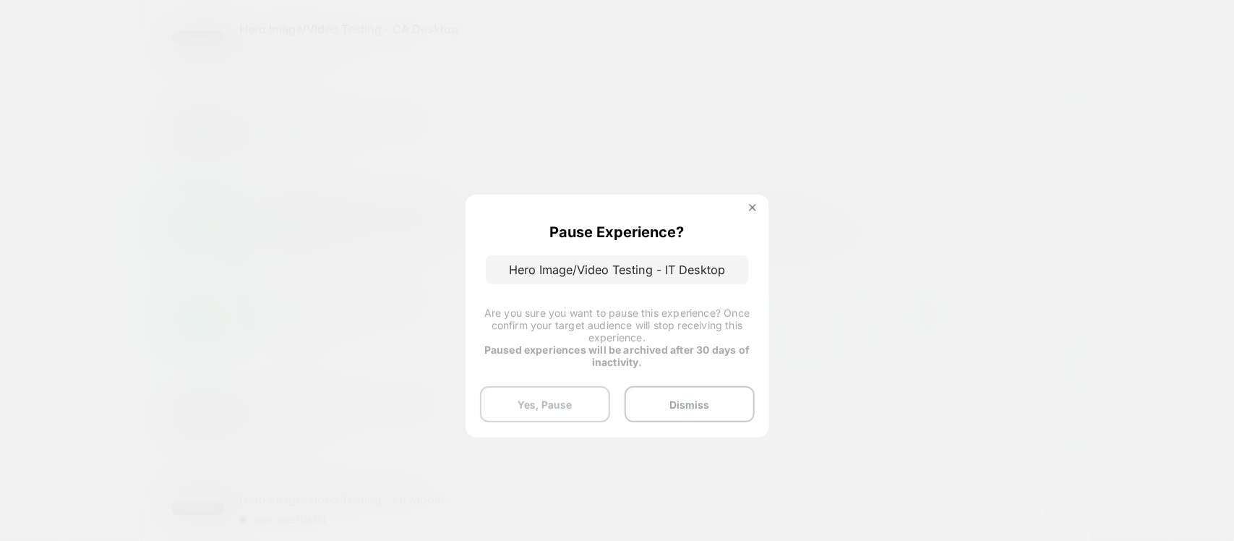
click at [555, 414] on button "Yes, Pause" at bounding box center [545, 404] width 130 height 36
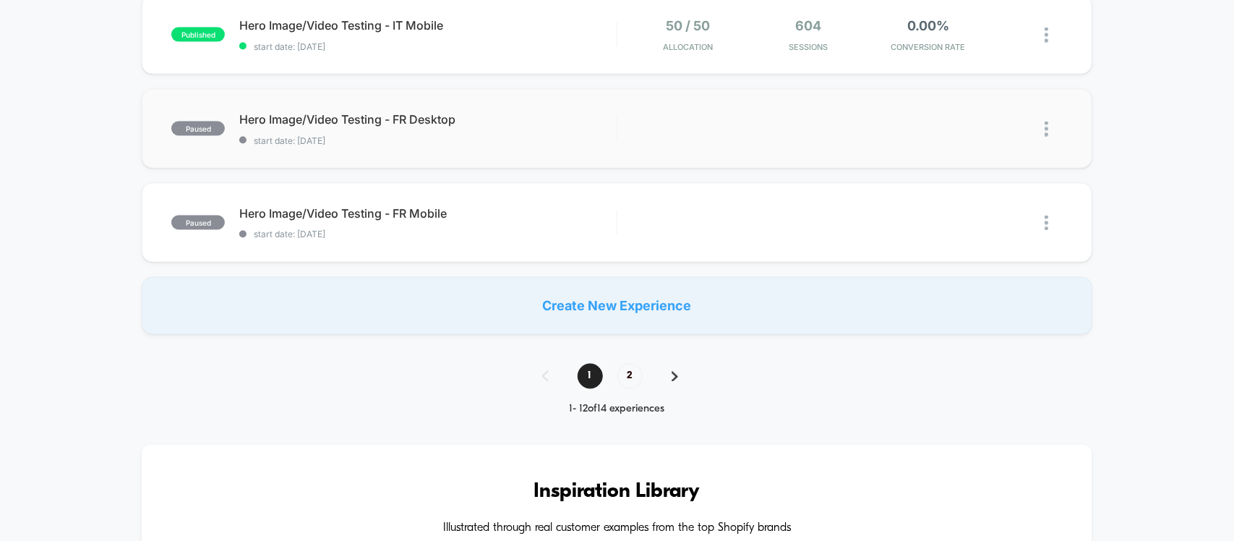
scroll to position [904, 0]
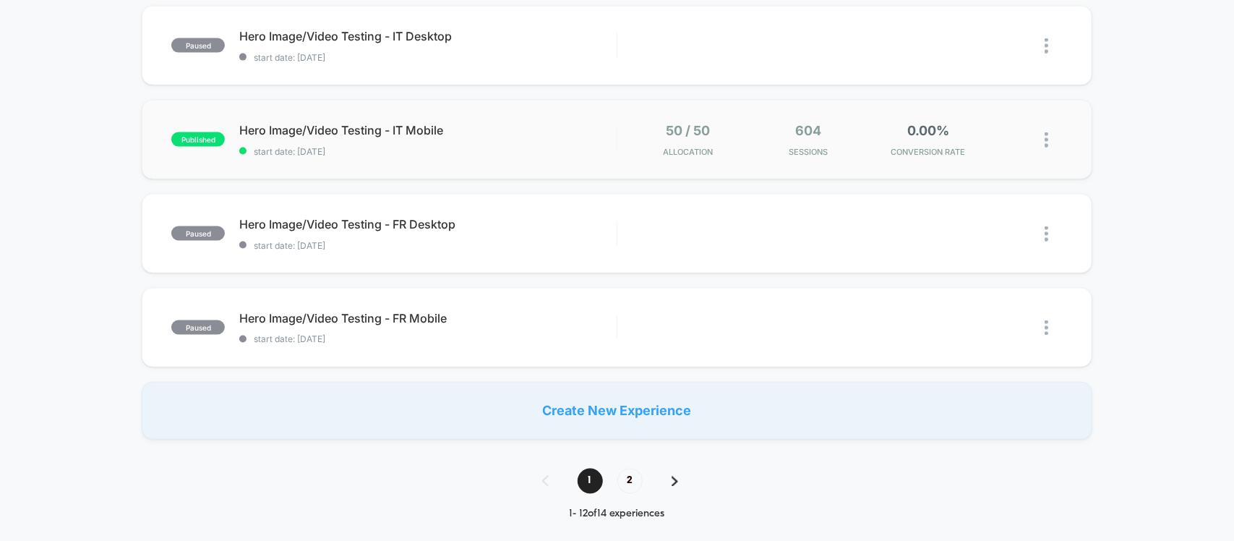
click at [1047, 143] on img at bounding box center [1047, 139] width 4 height 15
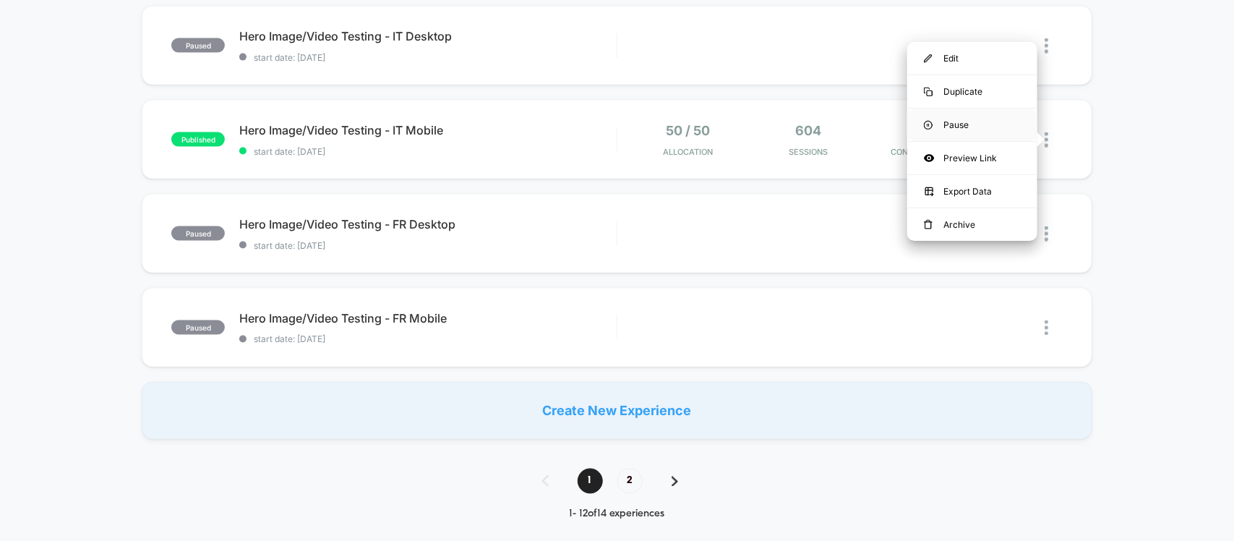
click at [958, 128] on div "Pause" at bounding box center [972, 124] width 130 height 33
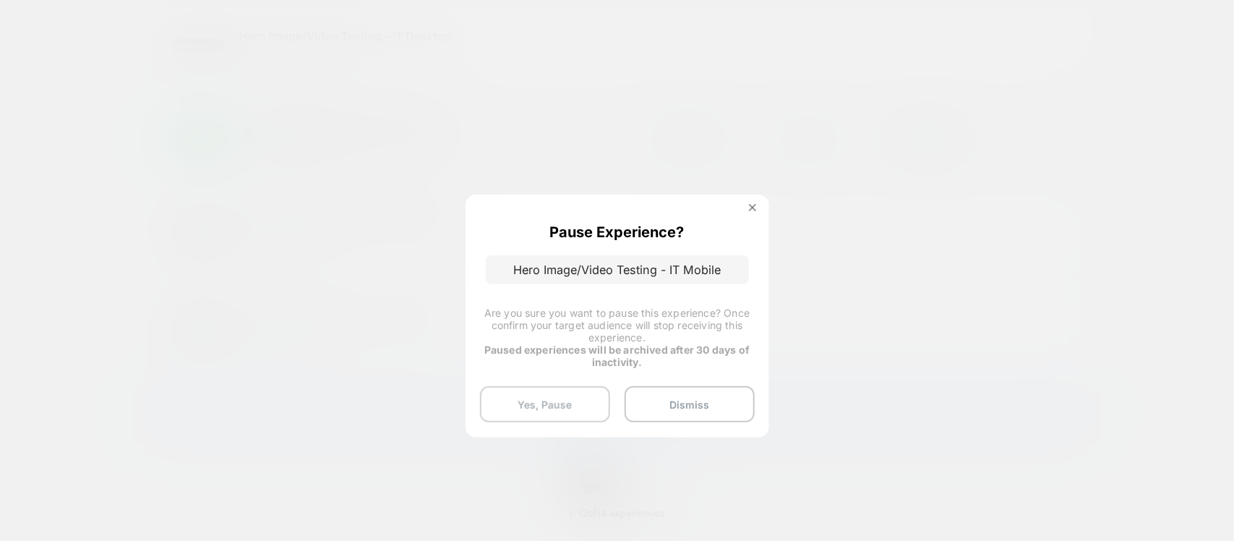
click at [532, 410] on button "Yes, Pause" at bounding box center [545, 404] width 130 height 36
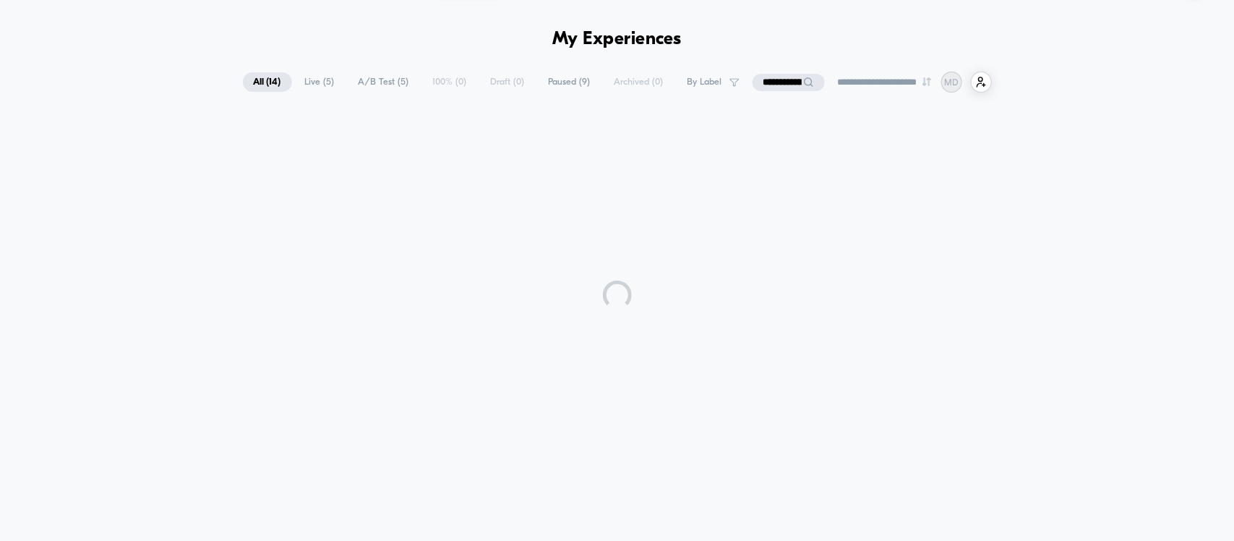
scroll to position [0, 0]
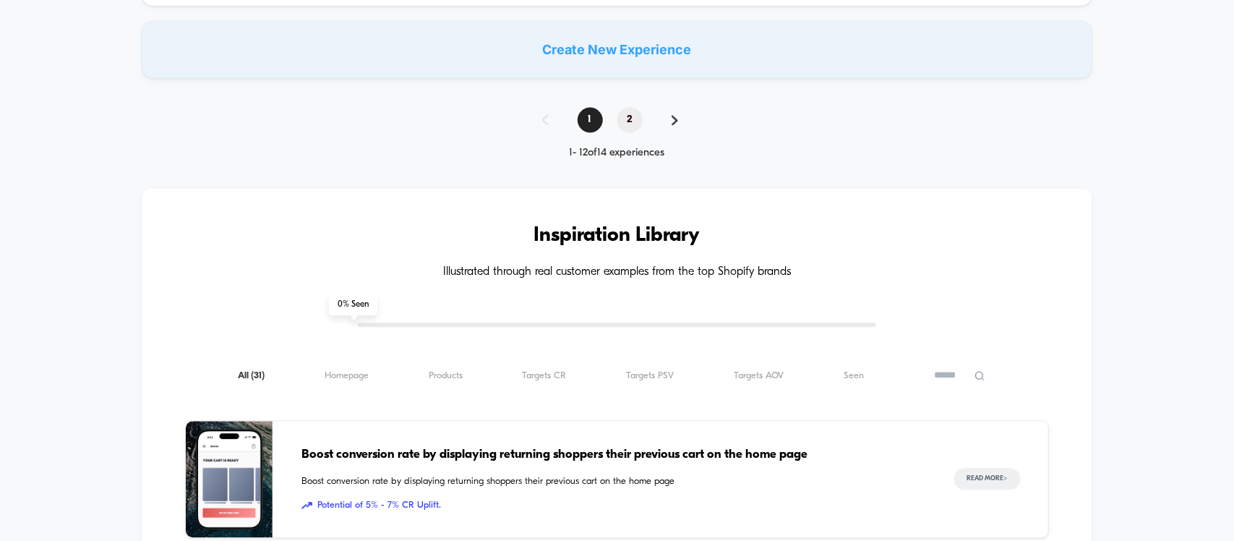
click at [629, 128] on span "2" at bounding box center [629, 119] width 25 height 25
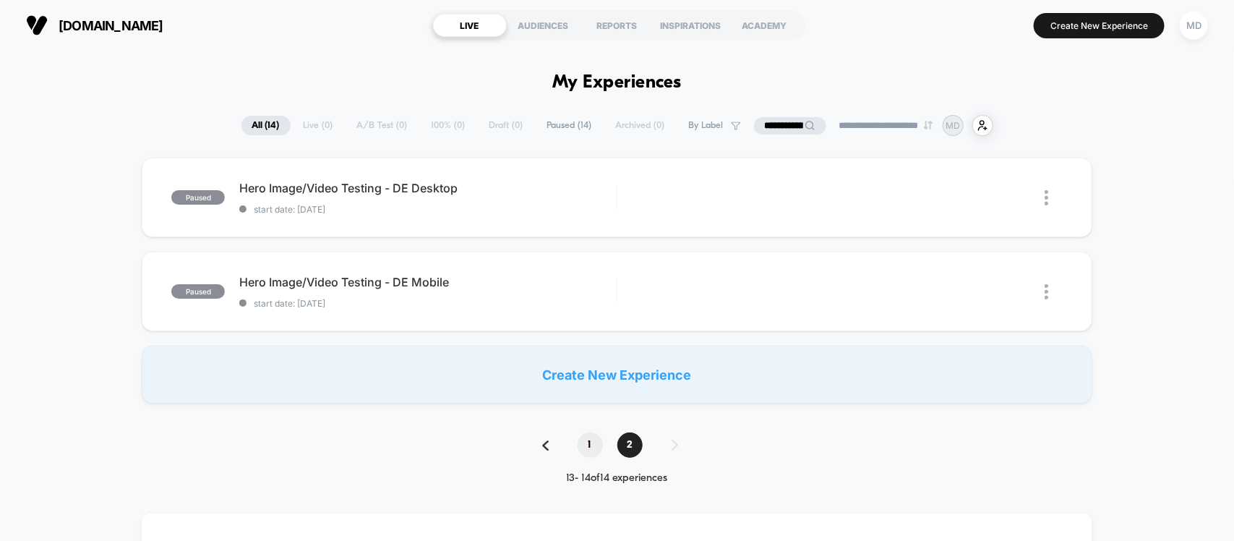
click at [594, 435] on span "1" at bounding box center [590, 444] width 25 height 25
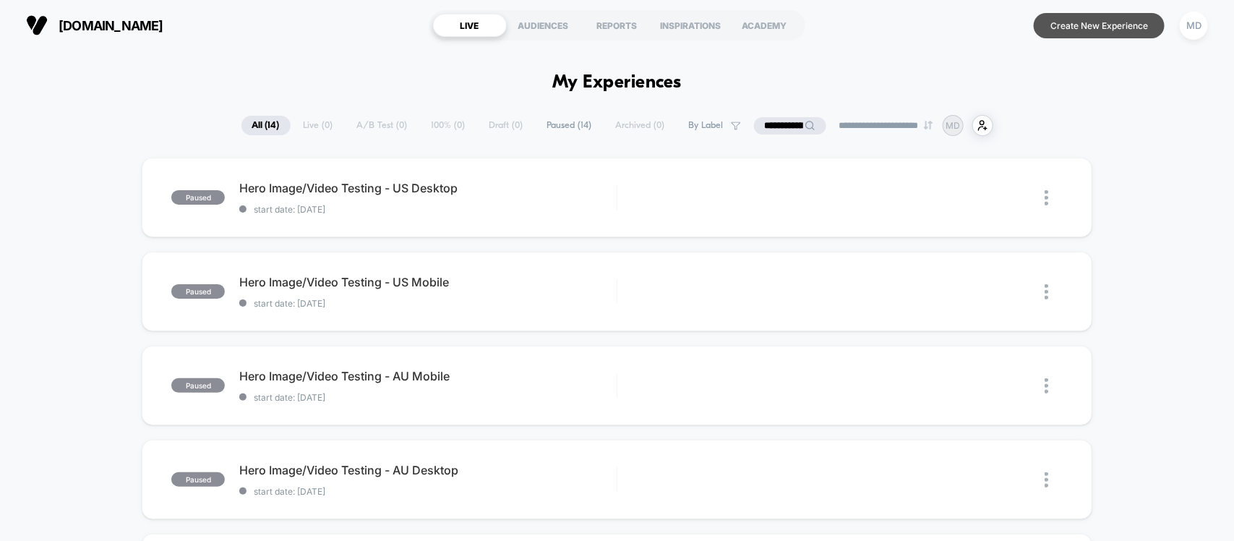
click at [1094, 26] on button "Create New Experience" at bounding box center [1099, 25] width 131 height 25
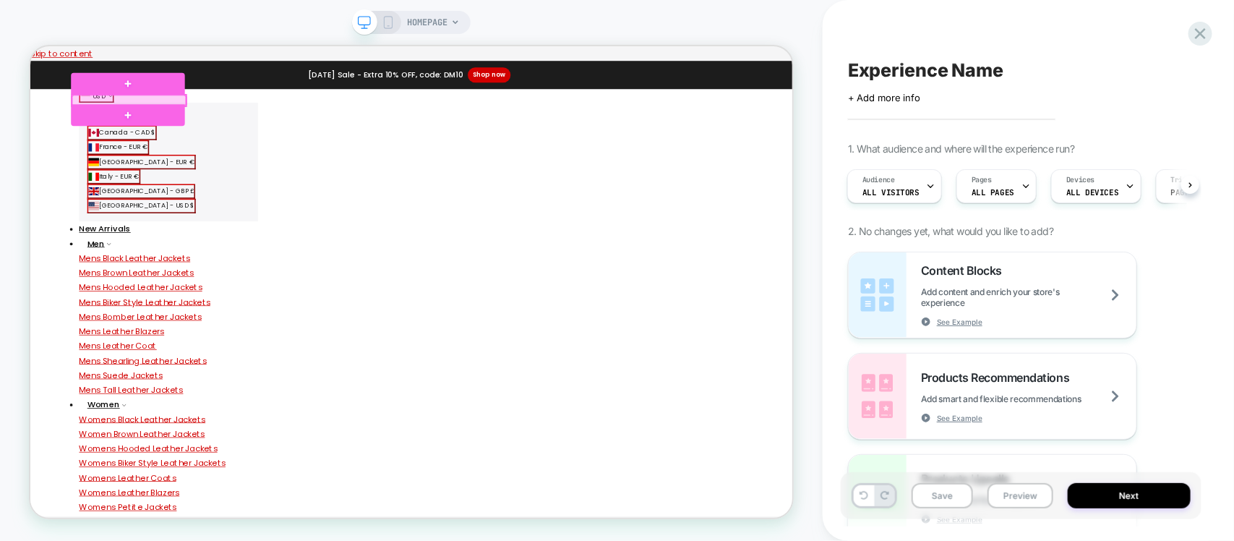
click at [110, 116] on div at bounding box center [161, 118] width 152 height 14
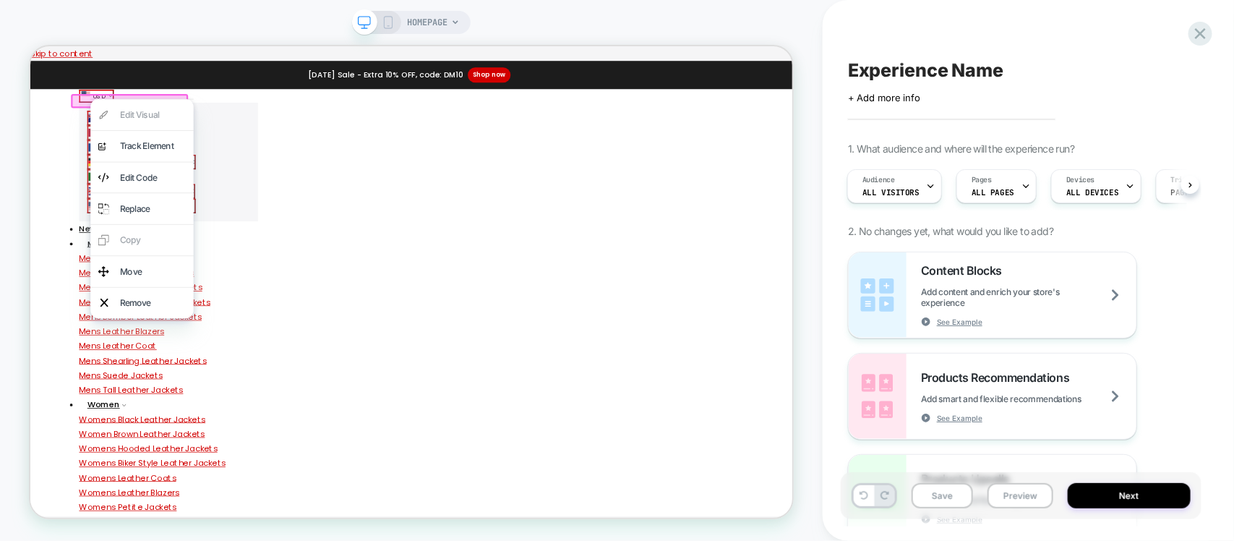
click at [104, 116] on div at bounding box center [162, 118] width 156 height 19
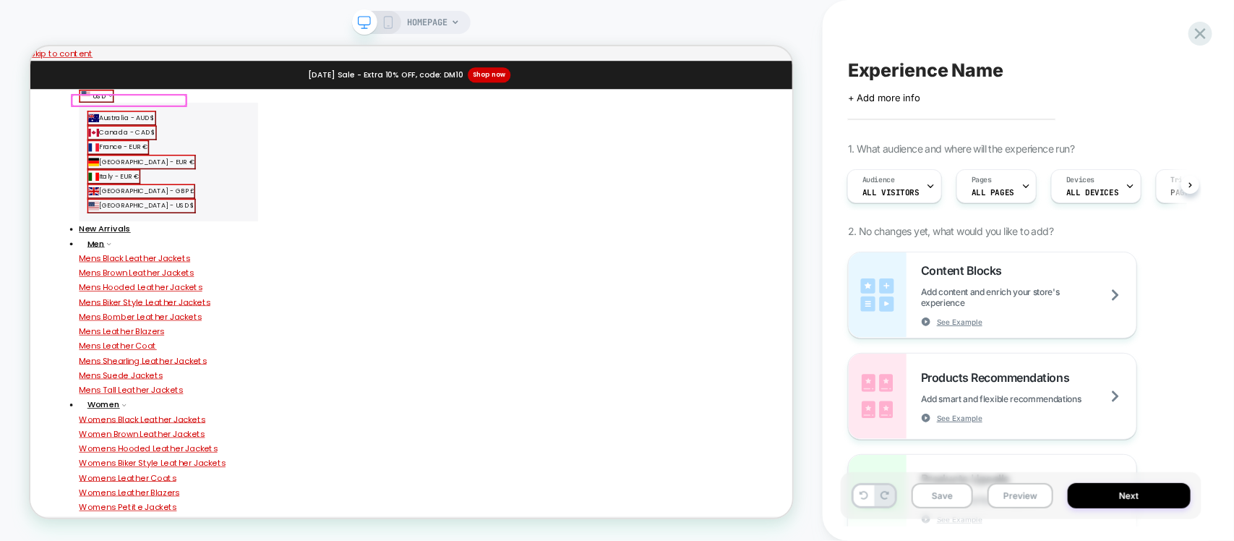
click at [93, 111] on div at bounding box center [161, 118] width 152 height 14
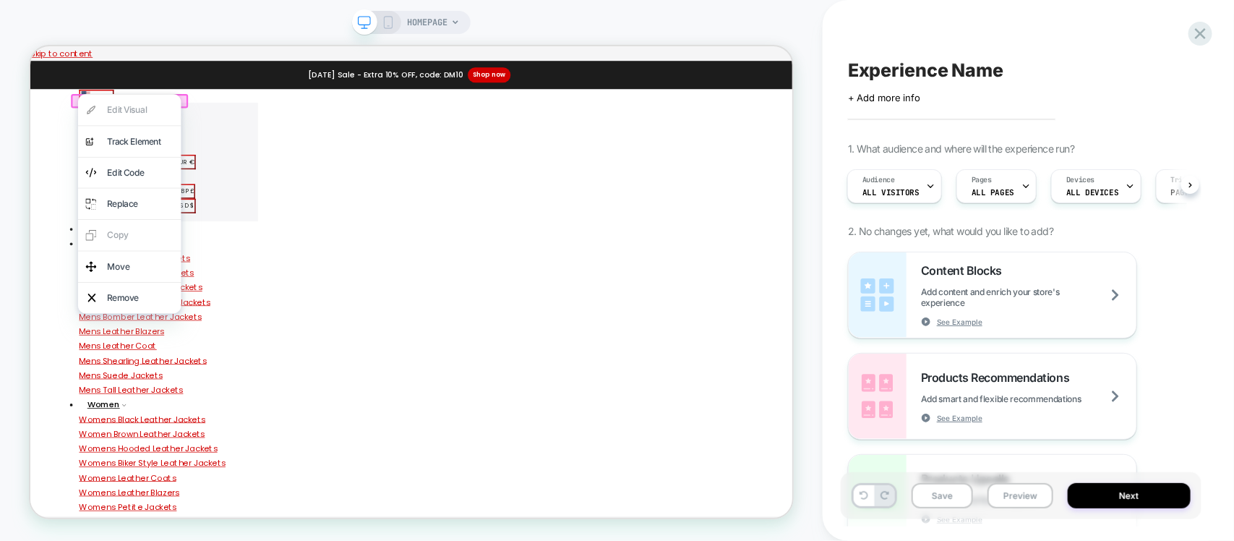
click at [93, 109] on div at bounding box center [161, 109] width 137 height 1
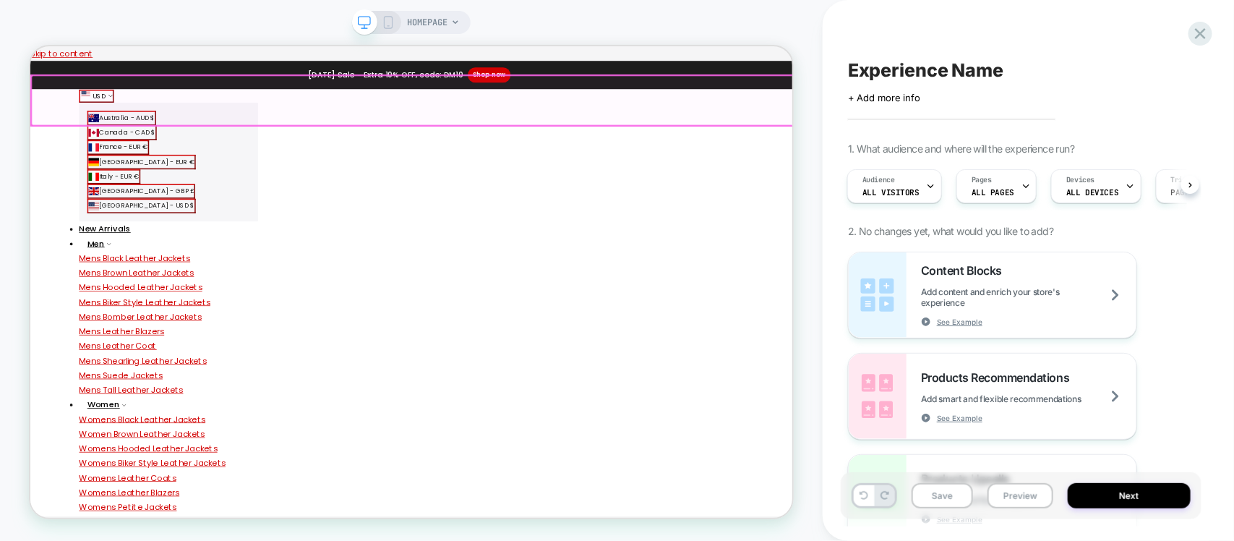
click at [127, 111] on div at bounding box center [540, 118] width 1019 height 67
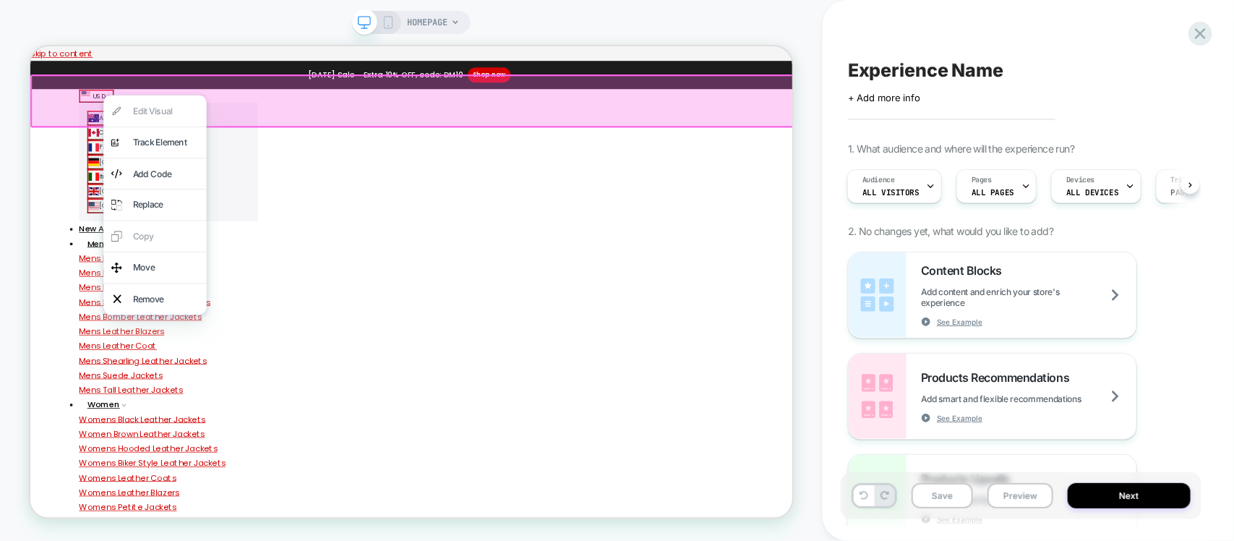
click at [115, 111] on div at bounding box center [541, 118] width 1023 height 71
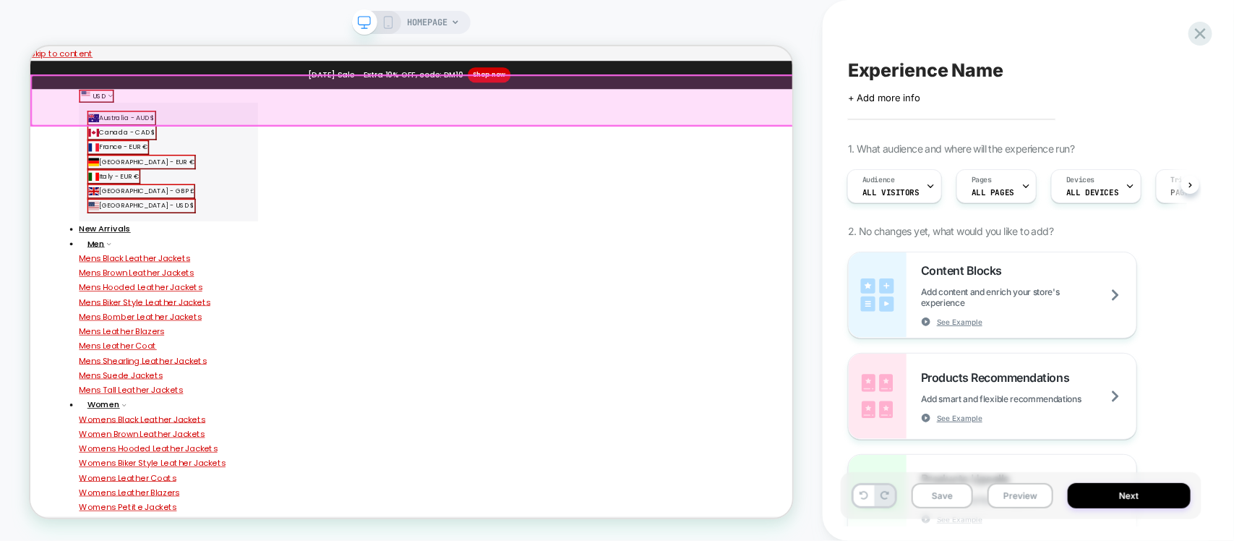
click at [133, 119] on div at bounding box center [540, 118] width 1019 height 67
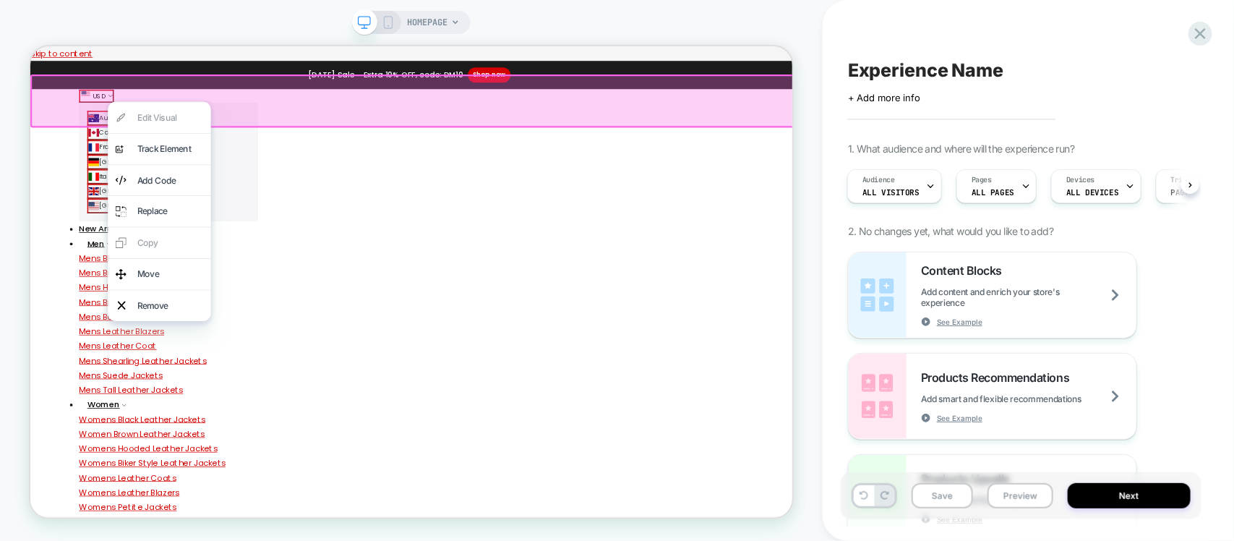
click at [133, 119] on div at bounding box center [201, 119] width 137 height 1
click at [119, 119] on div at bounding box center [541, 118] width 1023 height 71
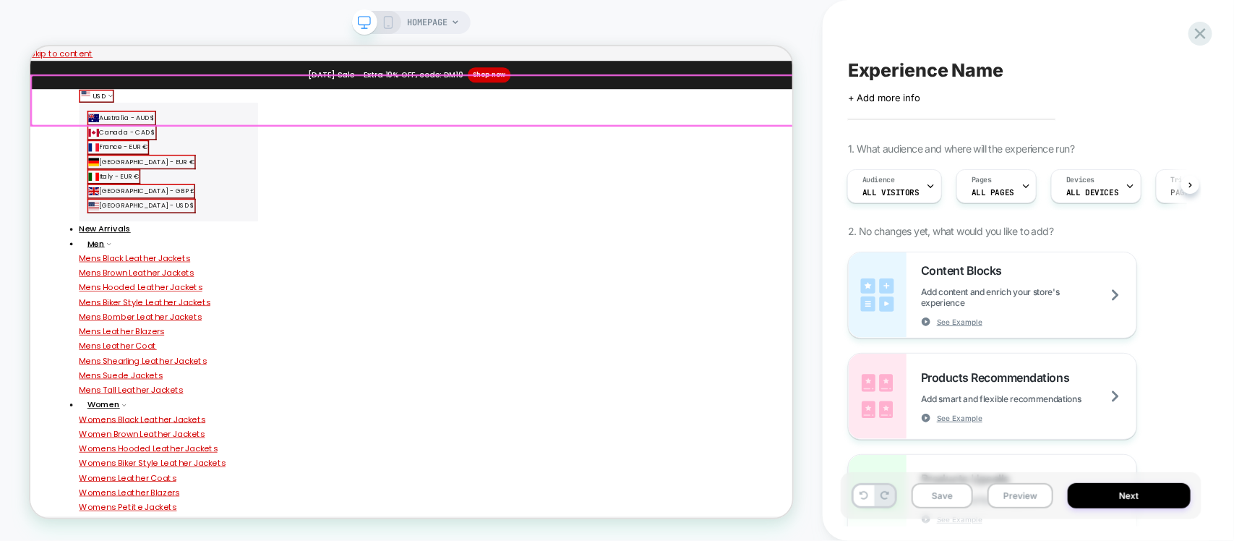
click at [99, 119] on div at bounding box center [540, 118] width 1019 height 67
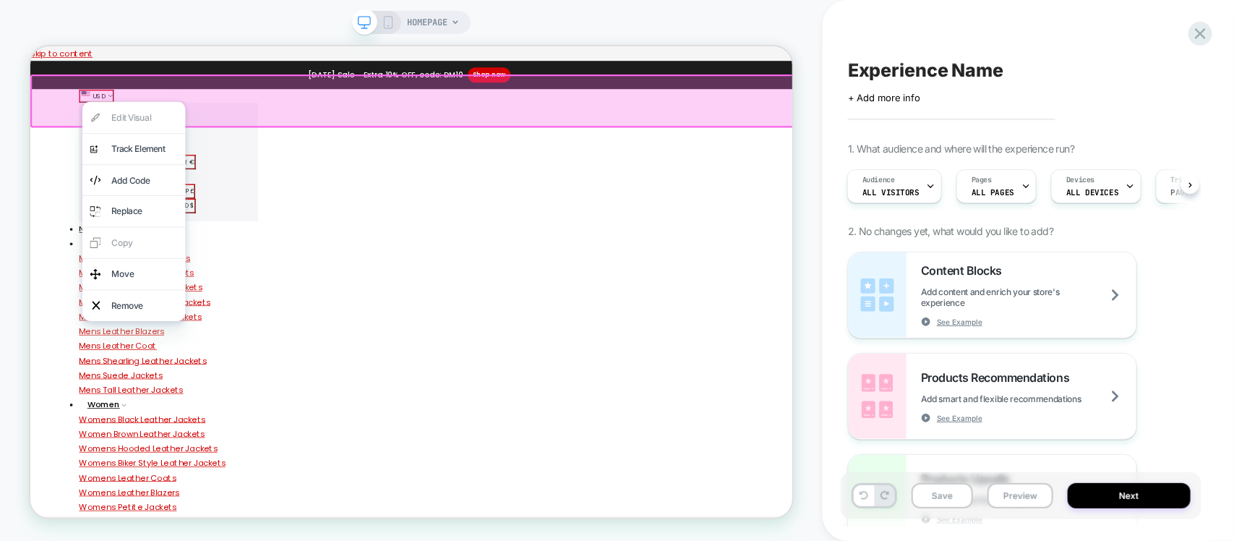
click at [110, 112] on div at bounding box center [541, 118] width 1023 height 71
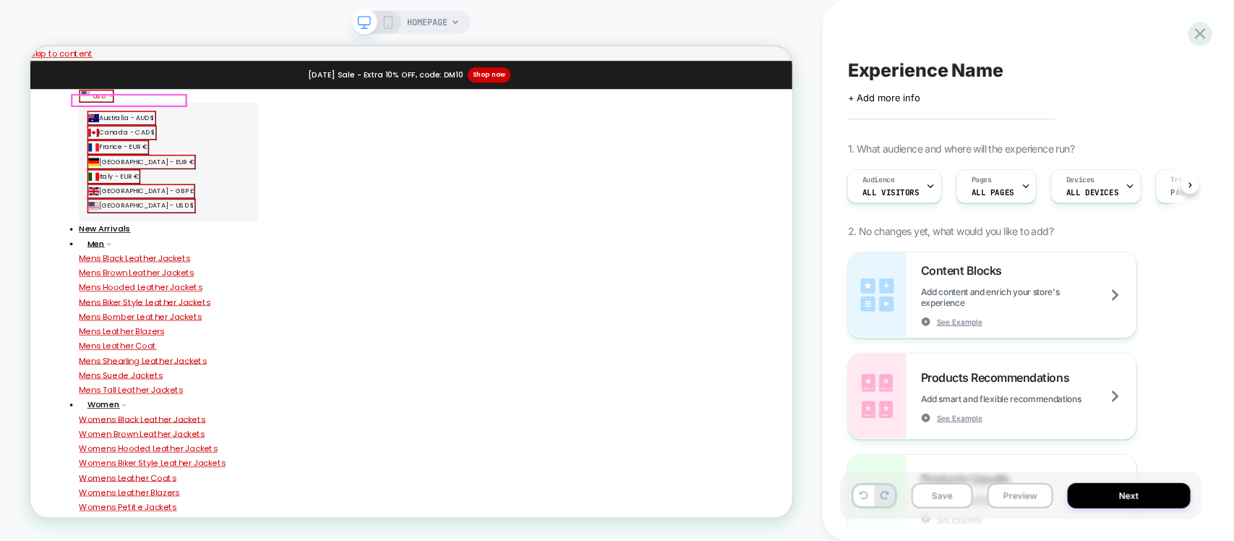
click at [124, 113] on span "USD" at bounding box center [121, 112] width 17 height 14
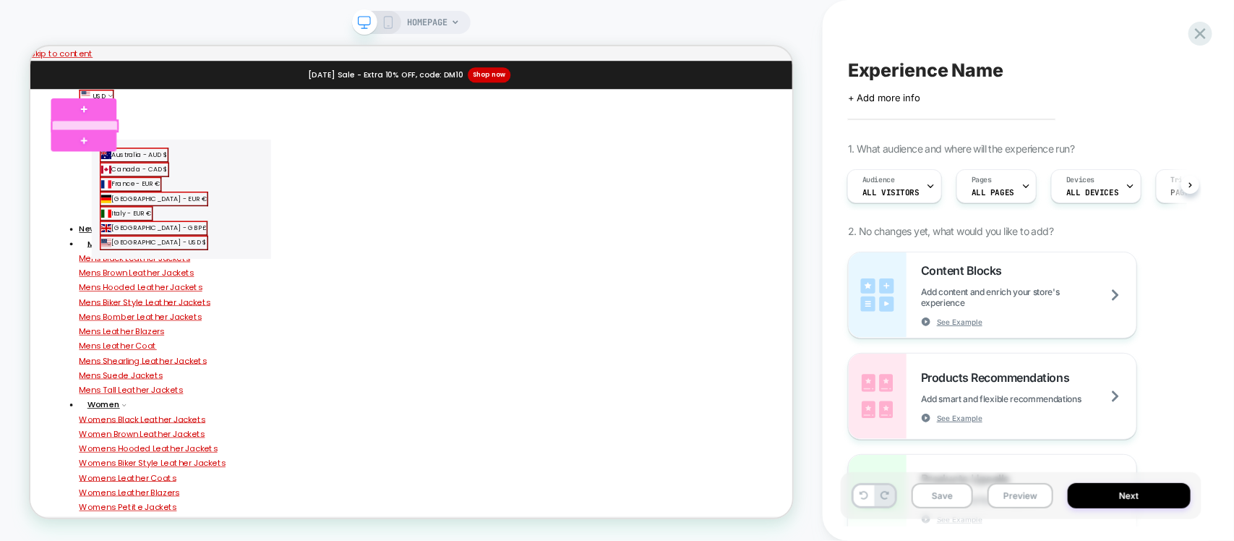
click at [119, 152] on div at bounding box center [102, 152] width 87 height 14
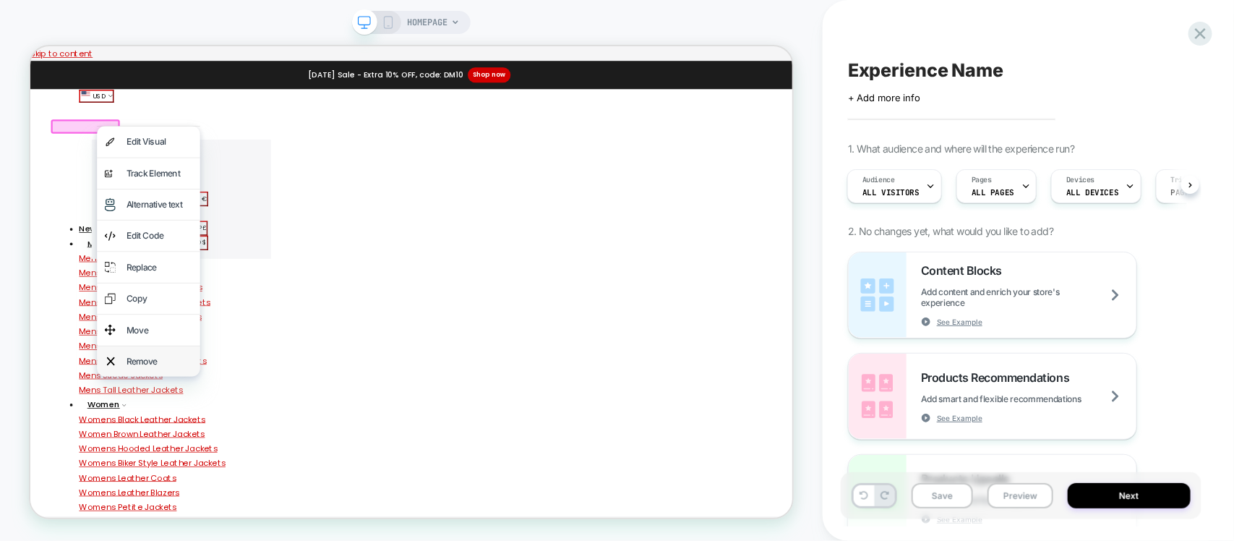
click at [181, 470] on div "Remove" at bounding box center [202, 465] width 88 height 21
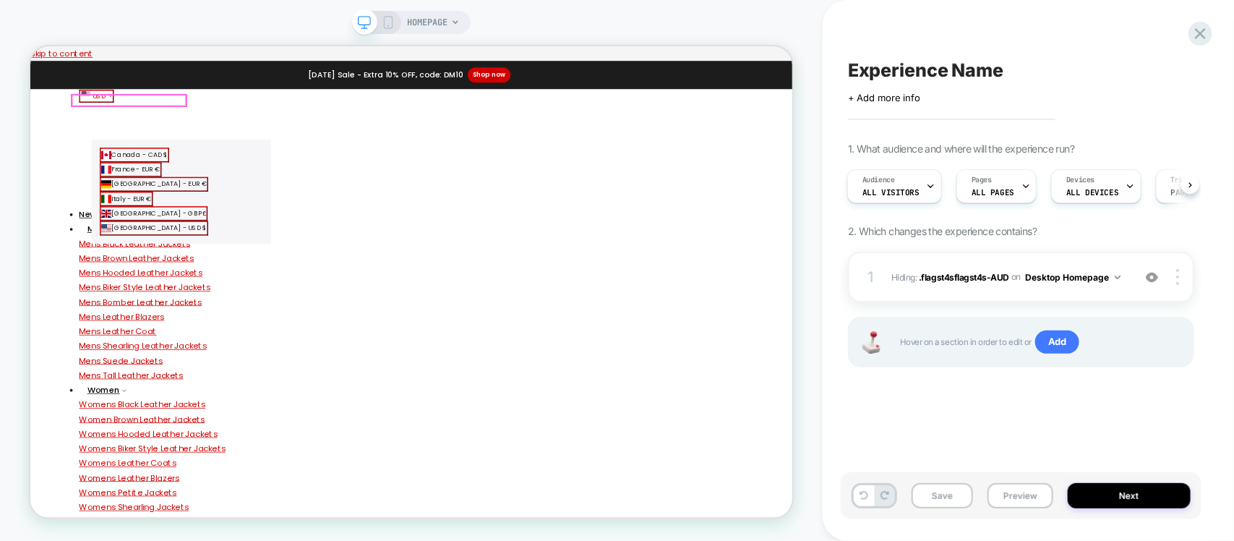
click at [124, 108] on span "USD" at bounding box center [121, 112] width 17 height 14
click at [1153, 279] on img at bounding box center [1152, 277] width 12 height 12
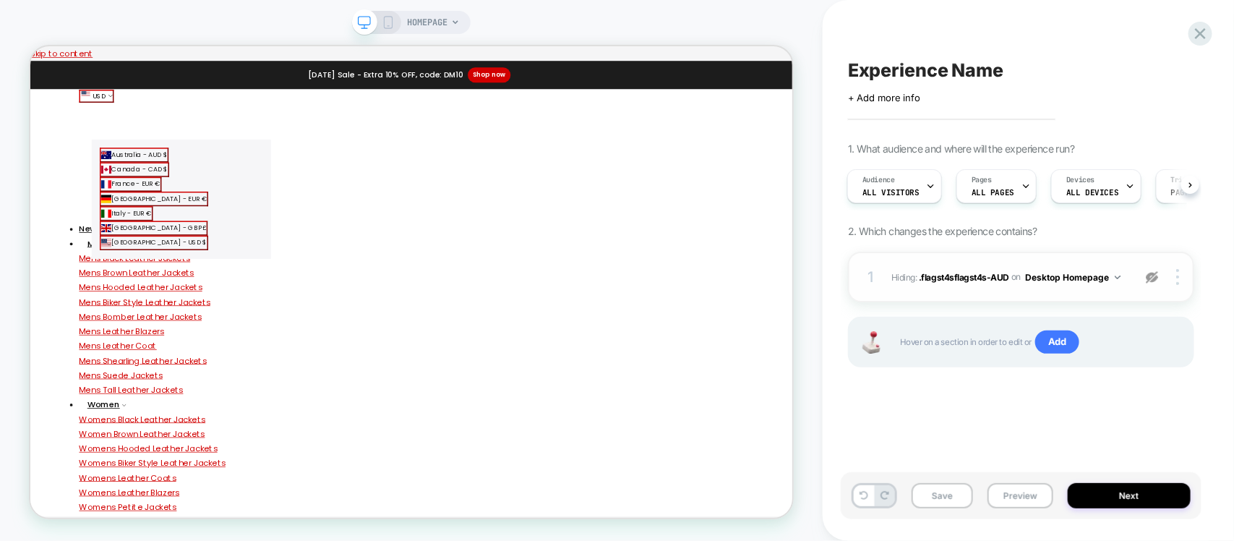
click at [1153, 278] on img at bounding box center [1152, 277] width 12 height 12
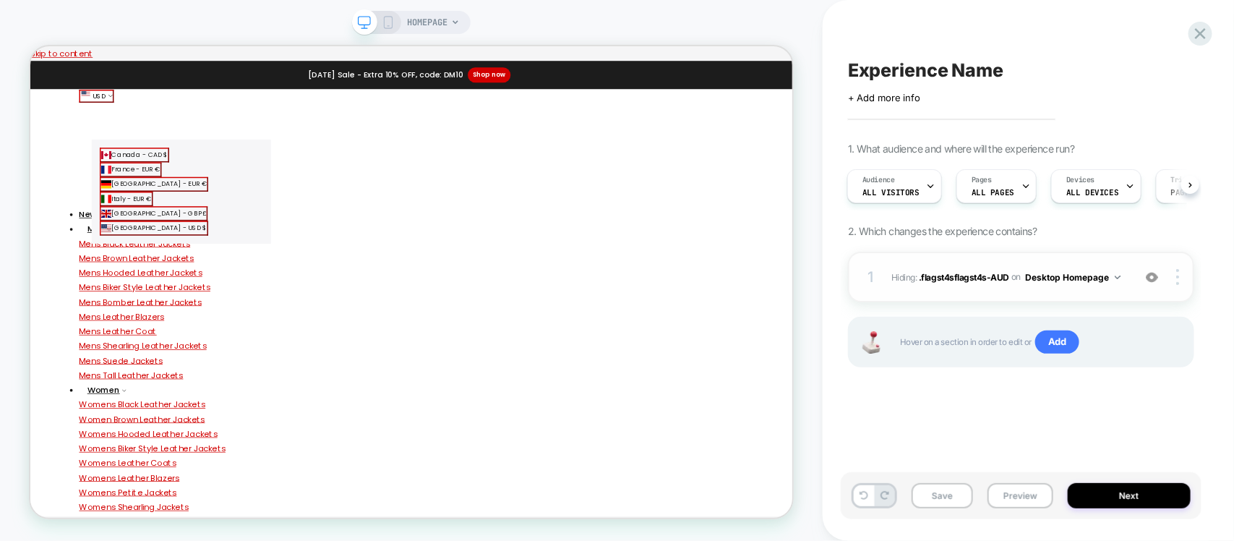
click at [1153, 278] on img at bounding box center [1152, 277] width 12 height 12
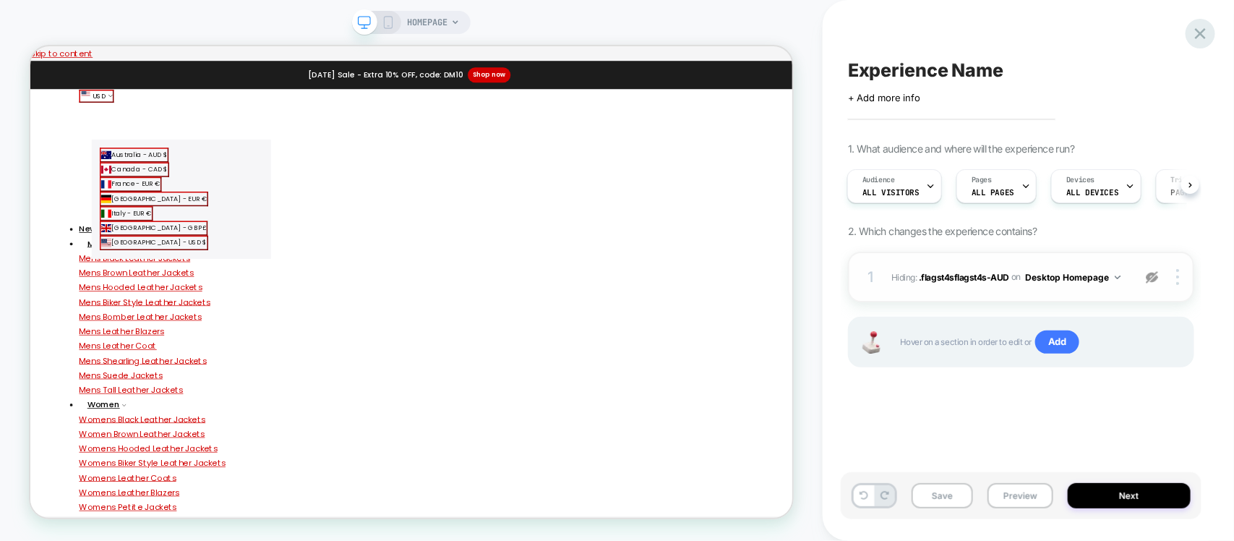
click at [1194, 35] on icon at bounding box center [1201, 34] width 20 height 20
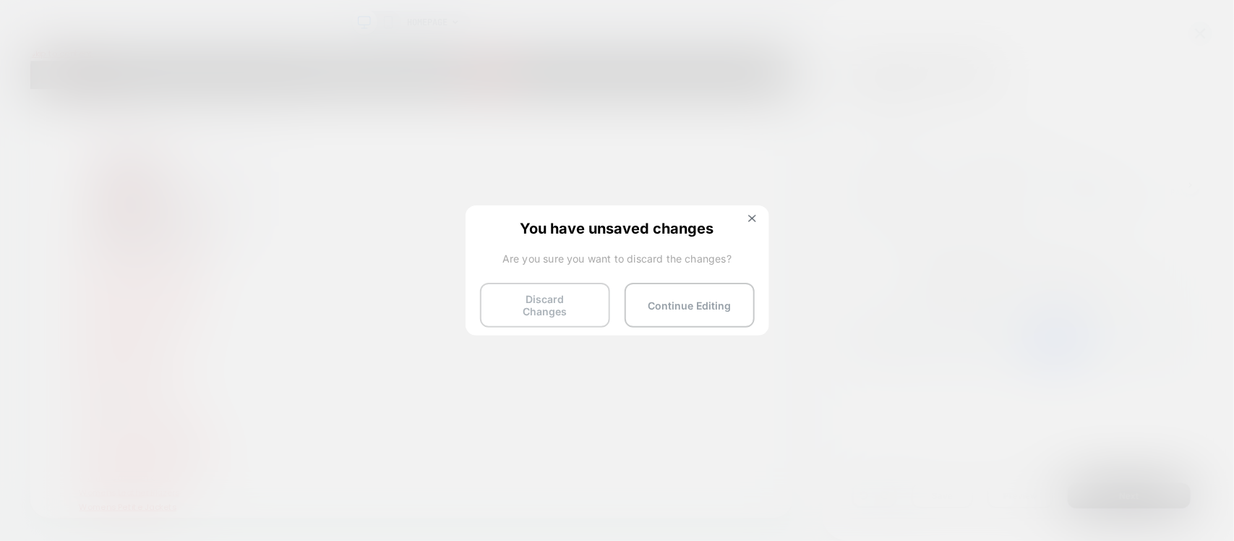
click at [536, 300] on button "Discard Changes" at bounding box center [545, 305] width 130 height 45
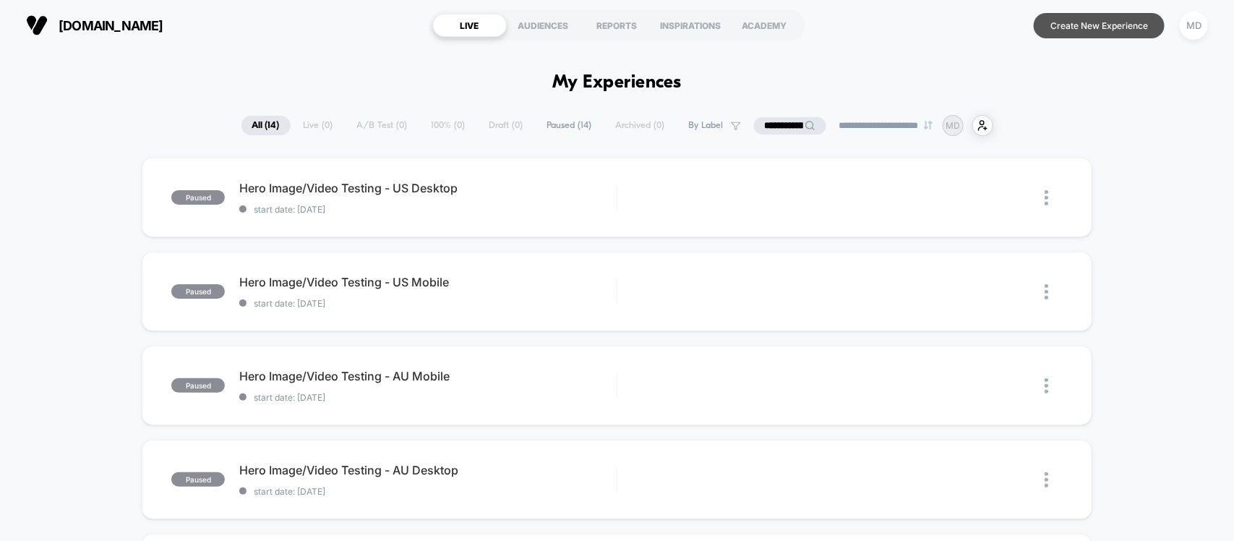
click at [1060, 33] on button "Create New Experience" at bounding box center [1099, 25] width 131 height 25
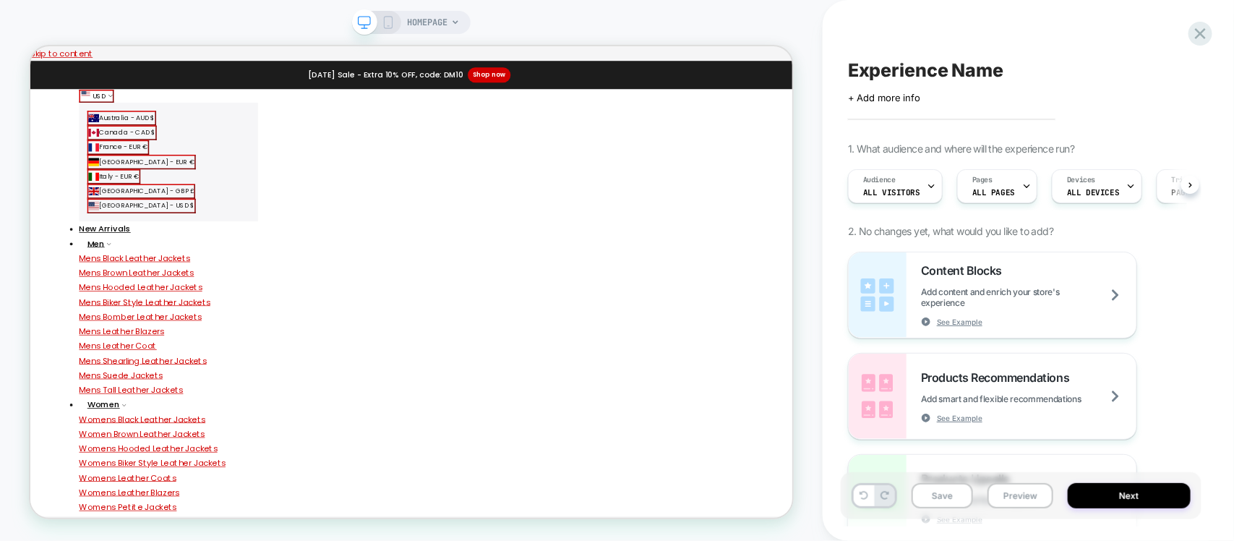
scroll to position [0, 1]
click at [1083, 195] on span "ALL DEVICES" at bounding box center [1092, 192] width 52 height 10
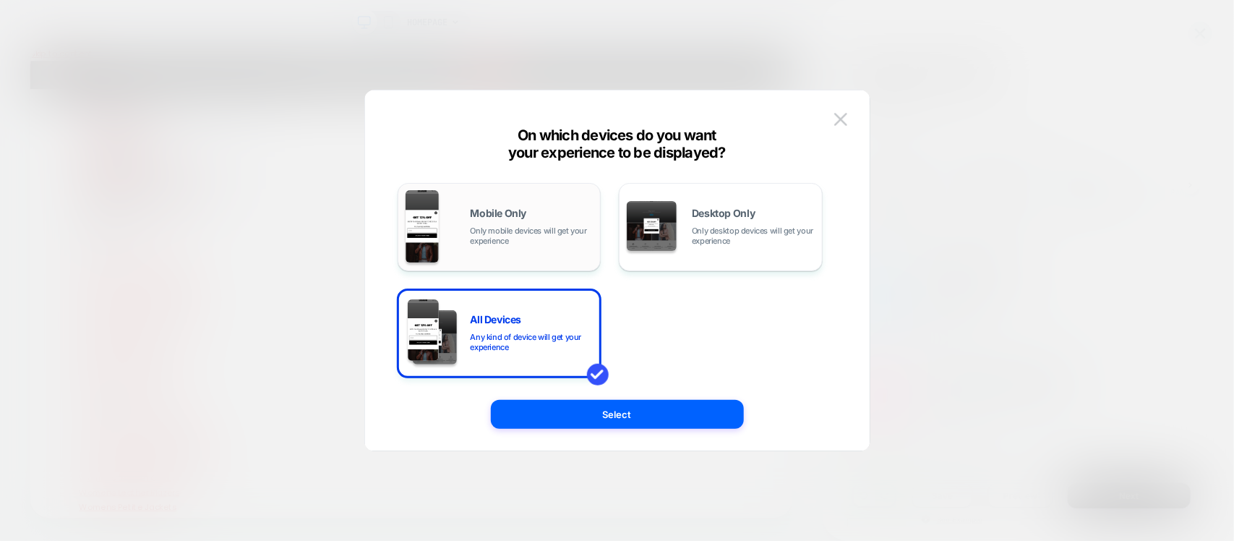
click at [529, 229] on span "Only mobile devices will get your experience" at bounding box center [532, 236] width 123 height 20
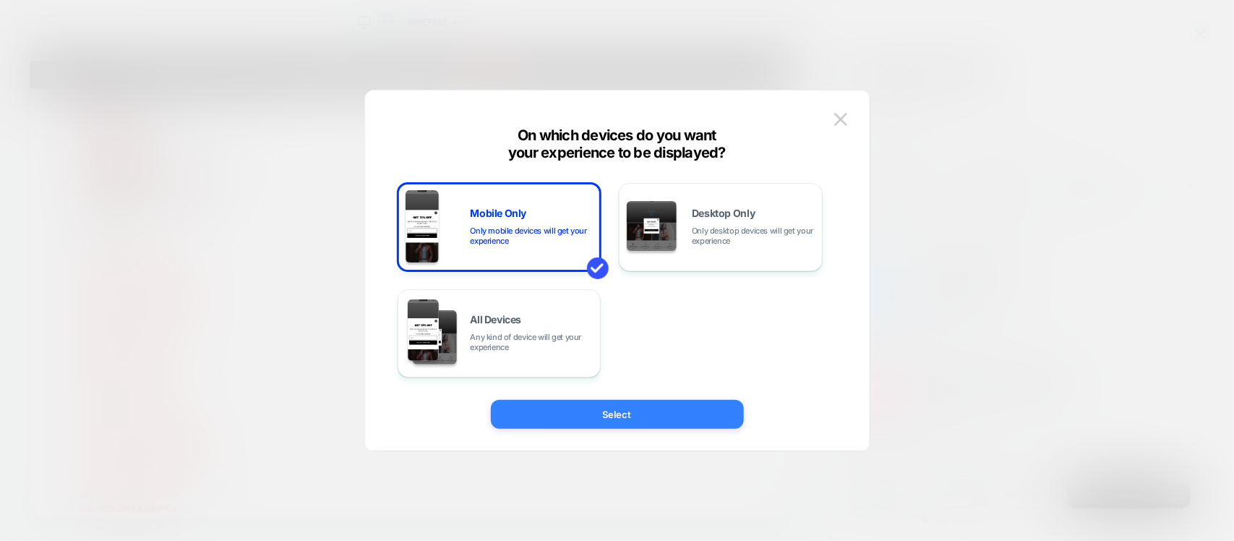
click at [597, 406] on button "Select" at bounding box center [617, 414] width 253 height 29
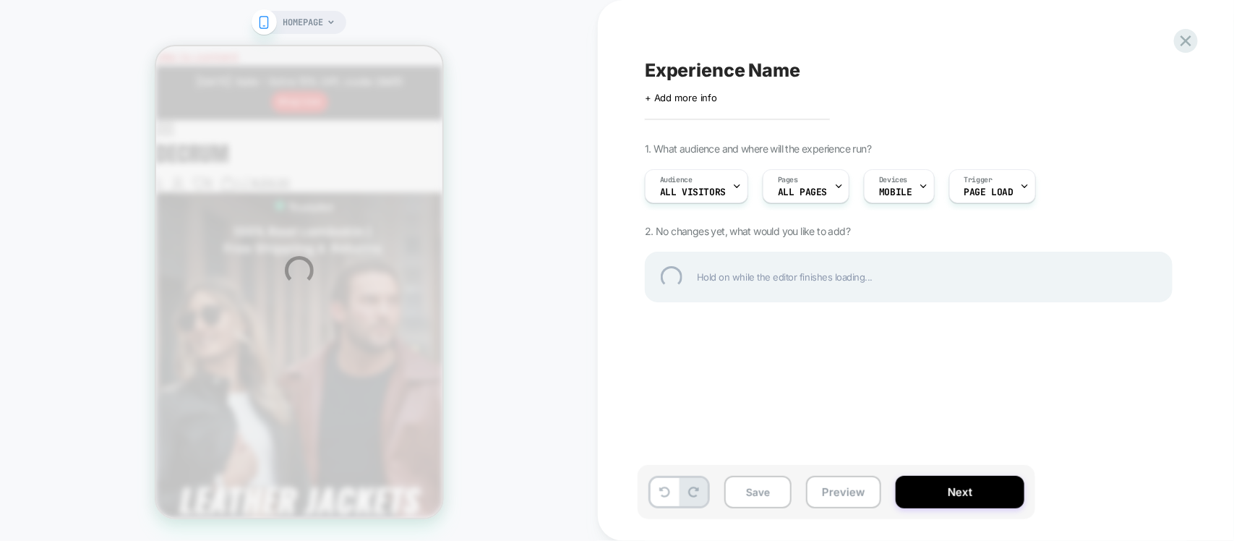
click at [800, 187] on div "HOMEPAGE Experience Name Click to edit experience details + Add more info 1. Wh…" at bounding box center [617, 270] width 1234 height 541
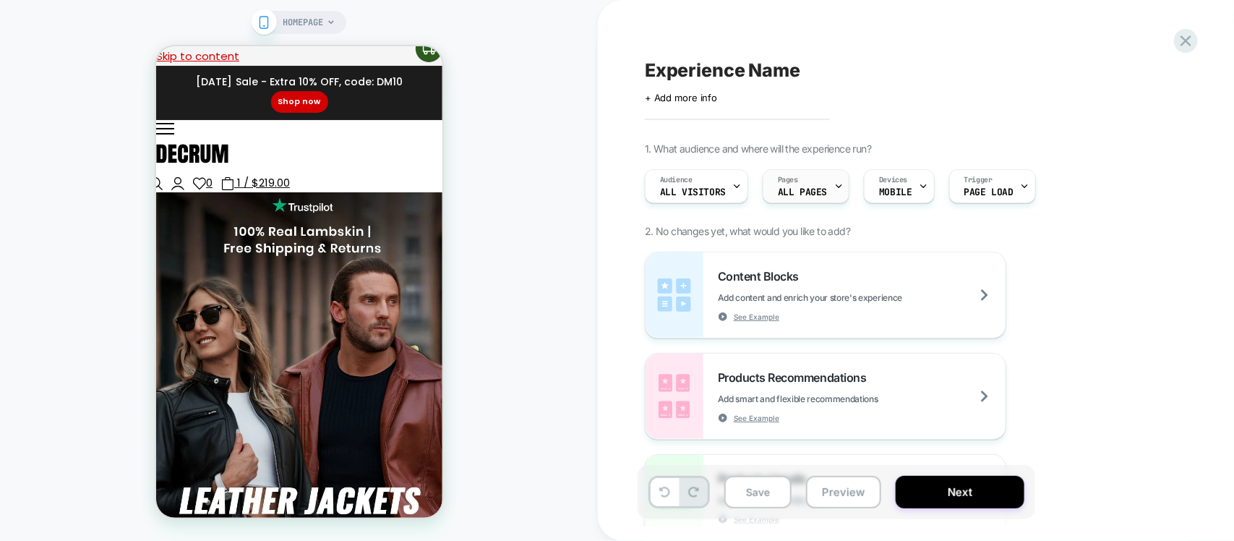
click at [796, 203] on div "Pages ALL PAGES" at bounding box center [806, 186] width 87 height 34
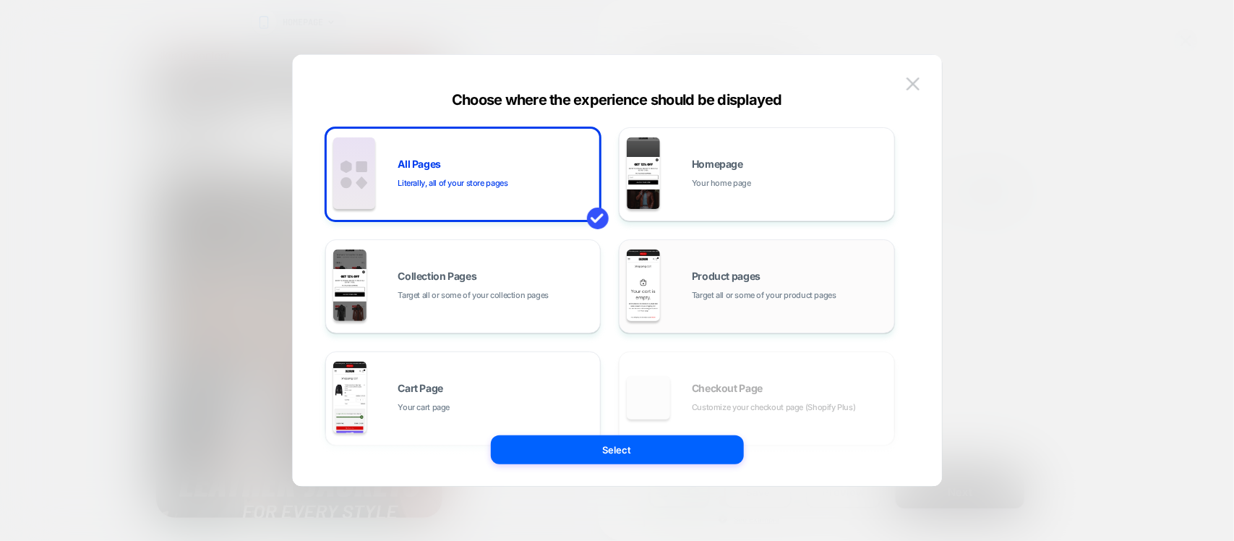
click at [705, 309] on div "Product pages Target all or some of your product pages" at bounding box center [757, 287] width 260 height 80
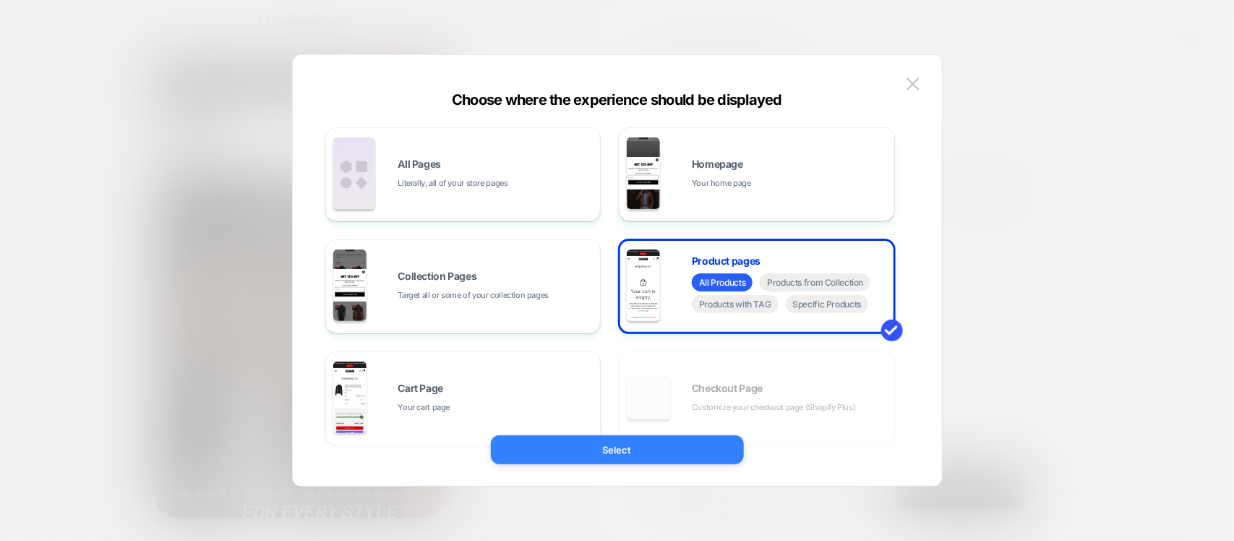
click at [664, 453] on button "Select" at bounding box center [617, 449] width 253 height 29
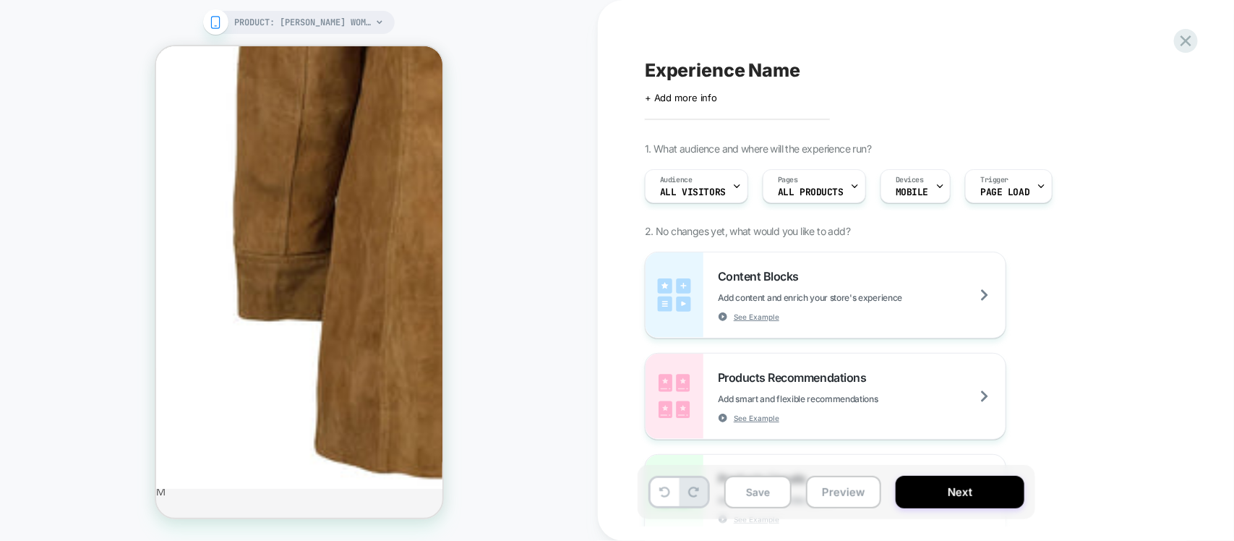
scroll to position [723, 0]
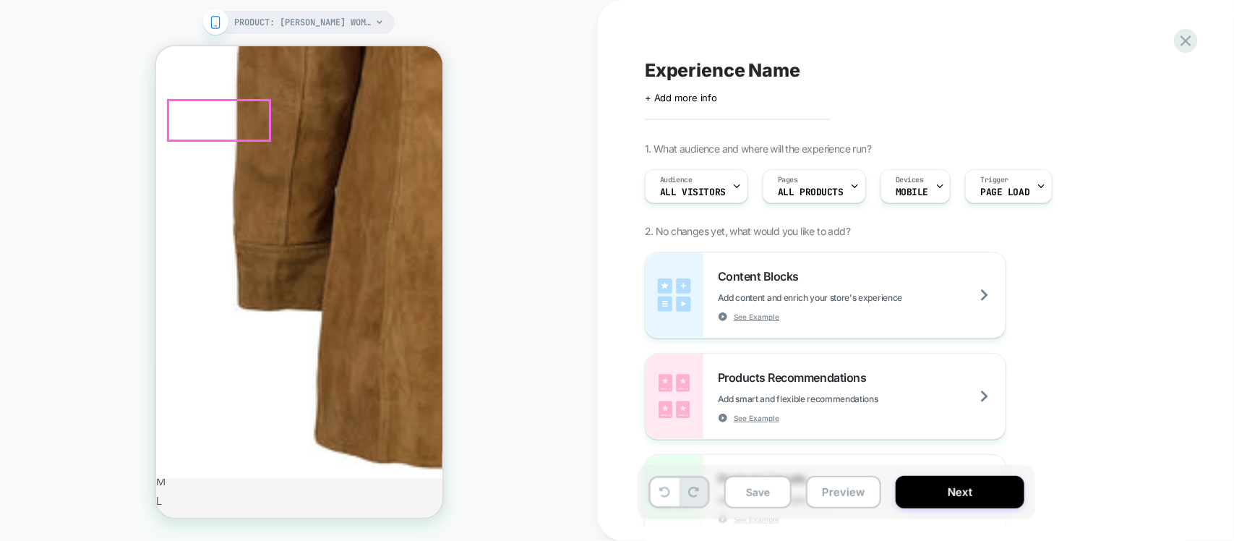
type input "*"
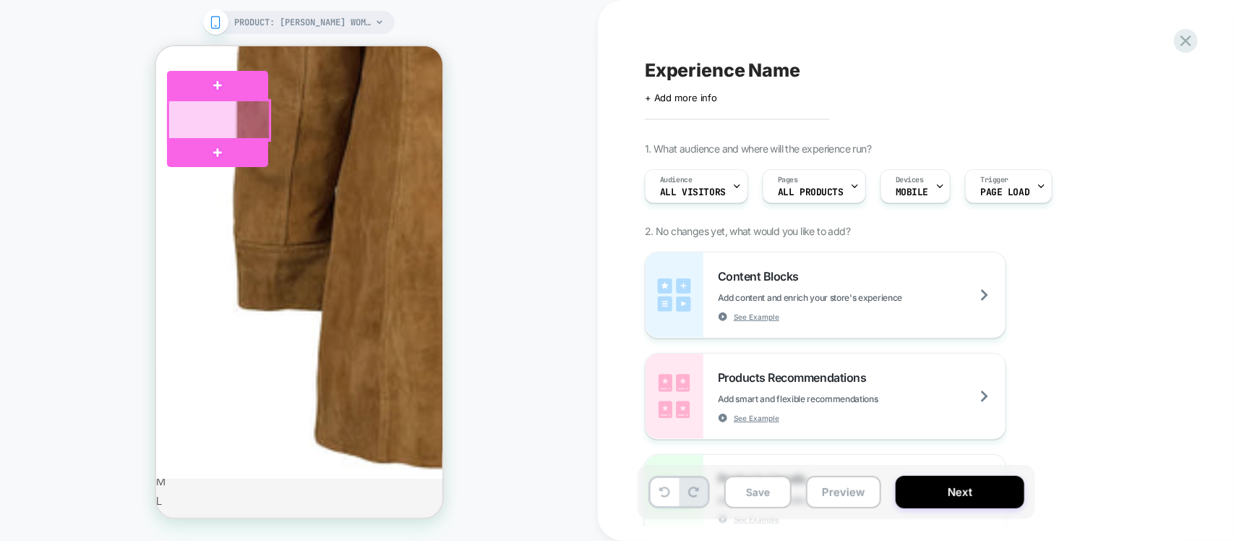
click at [176, 116] on div at bounding box center [218, 120] width 101 height 40
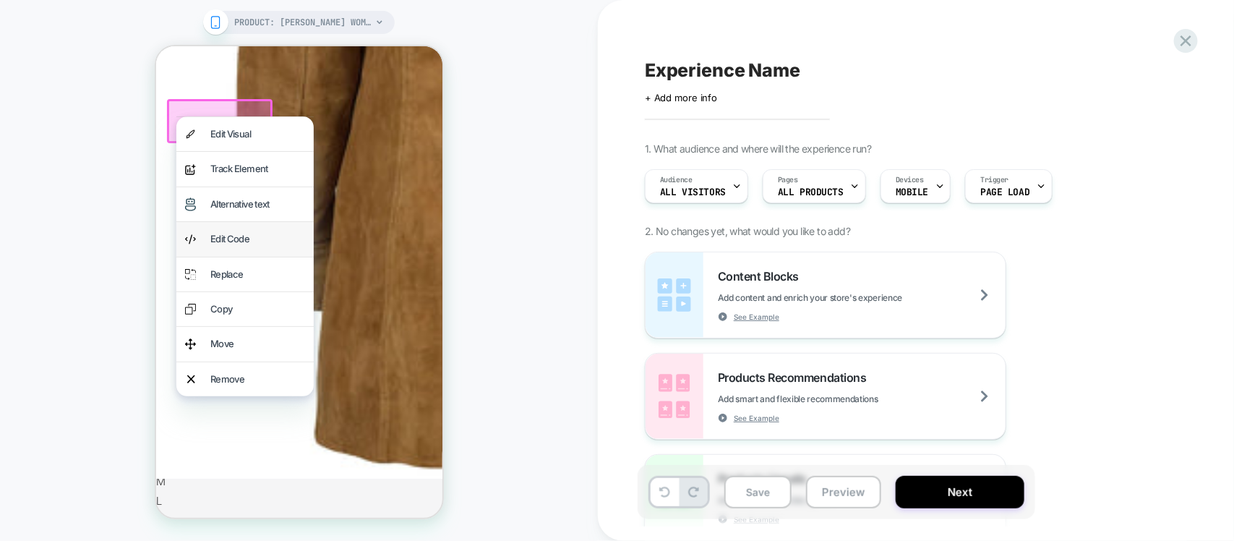
click at [244, 245] on div "Edit Code" at bounding box center [257, 238] width 95 height 17
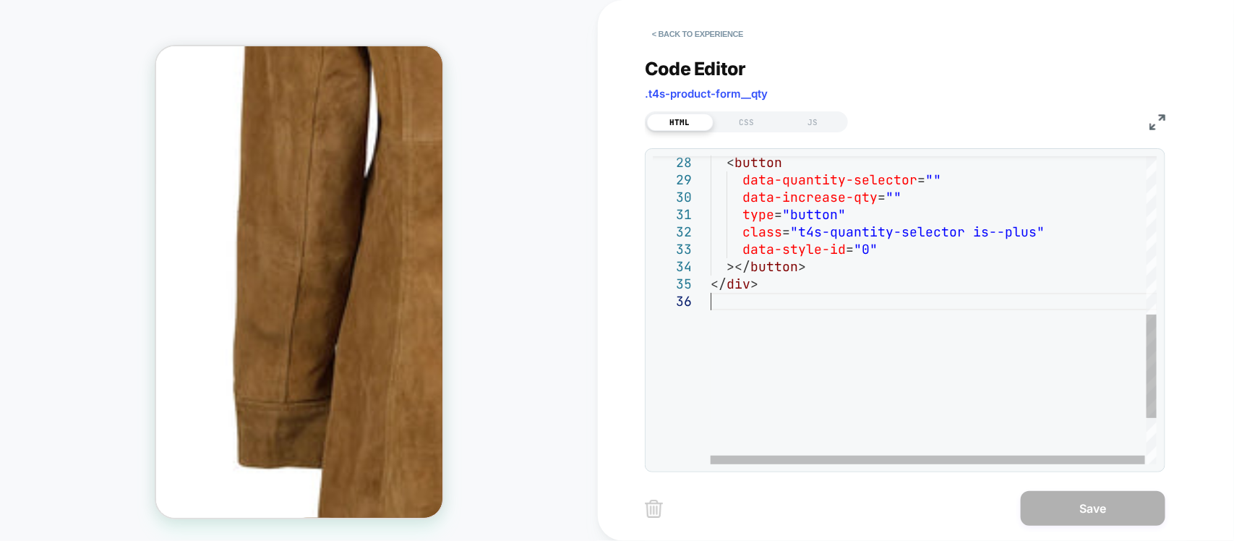
scroll to position [0, 0]
click at [775, 304] on div "data-style-id = "0" ></ button > </ div > data-increase-qty = "" type = "button…" at bounding box center [935, 142] width 448 height 915
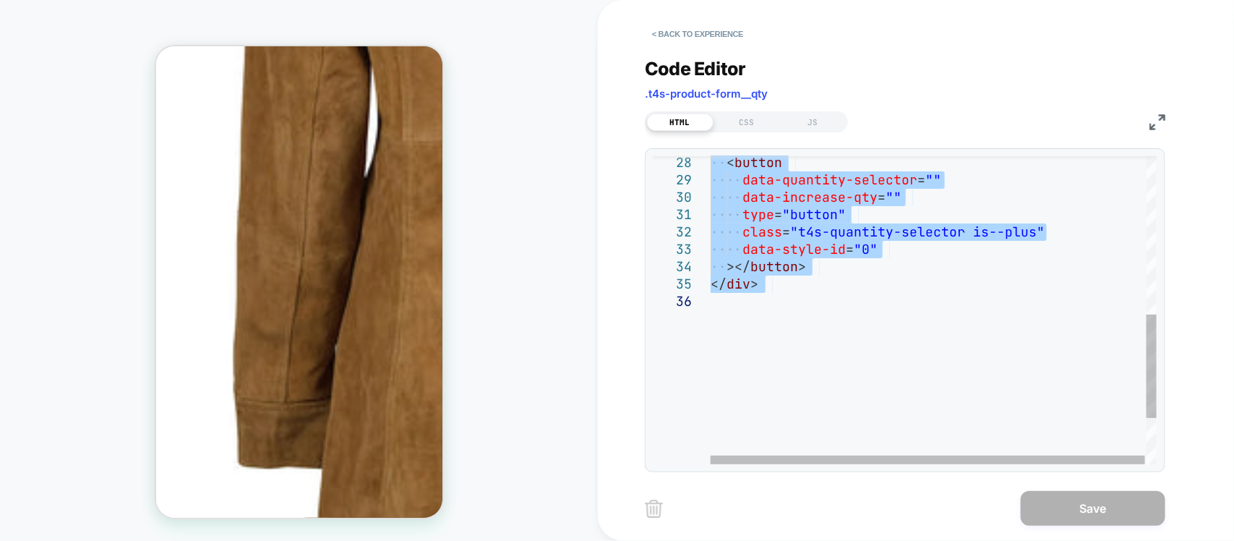
click at [803, 228] on div "data-style-id = "0" ></ button > </ div > data-increase-qty = "" type = "button…" at bounding box center [935, 142] width 448 height 915
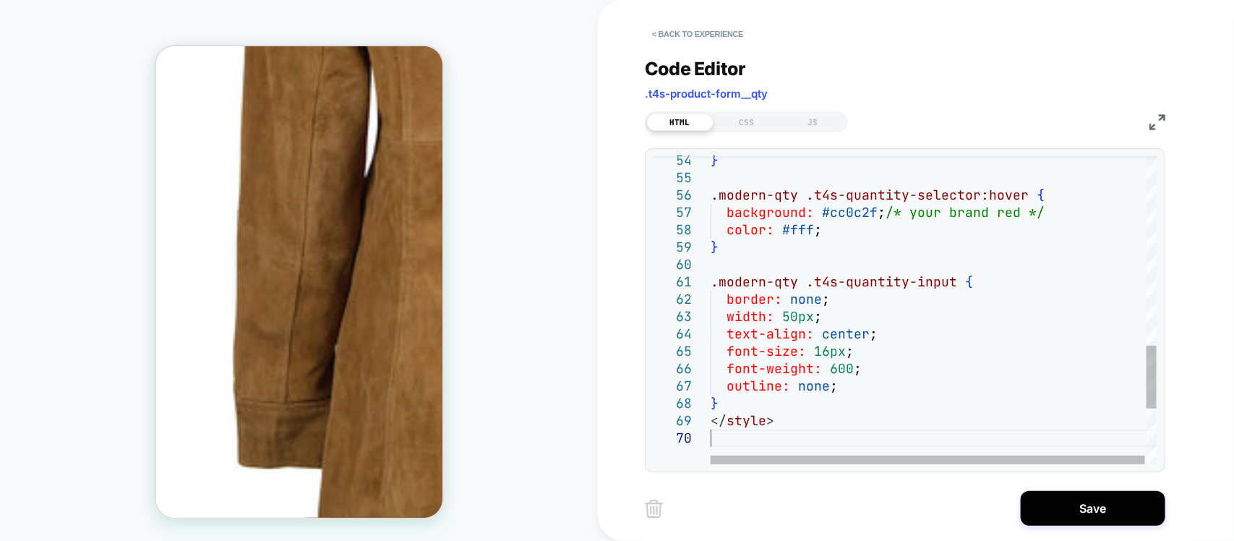
type textarea "**********"
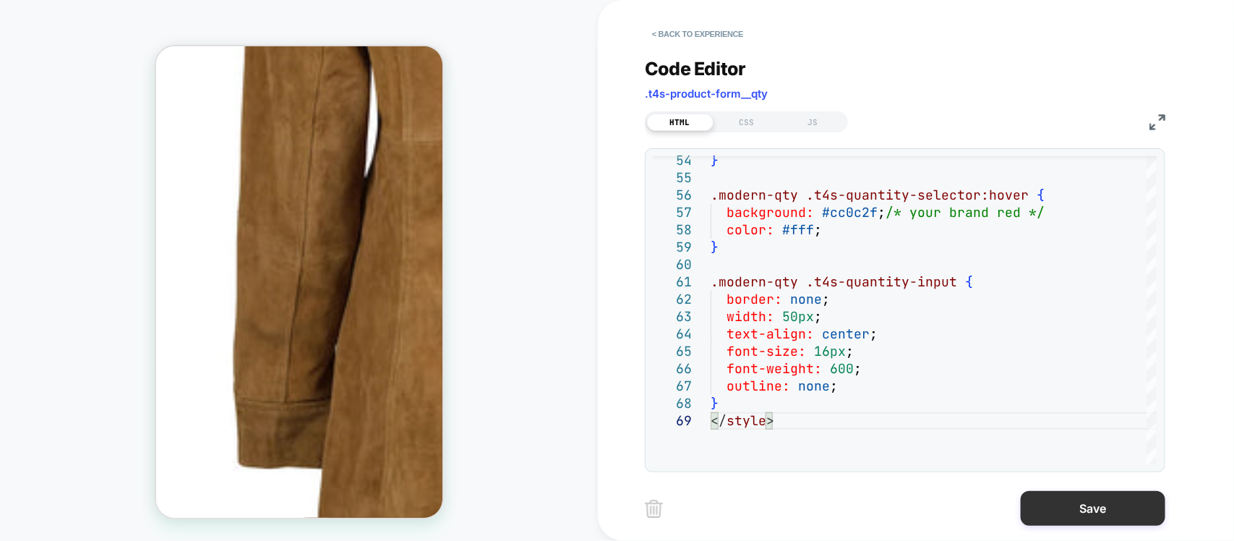
click at [1092, 513] on button "Save" at bounding box center [1093, 508] width 145 height 35
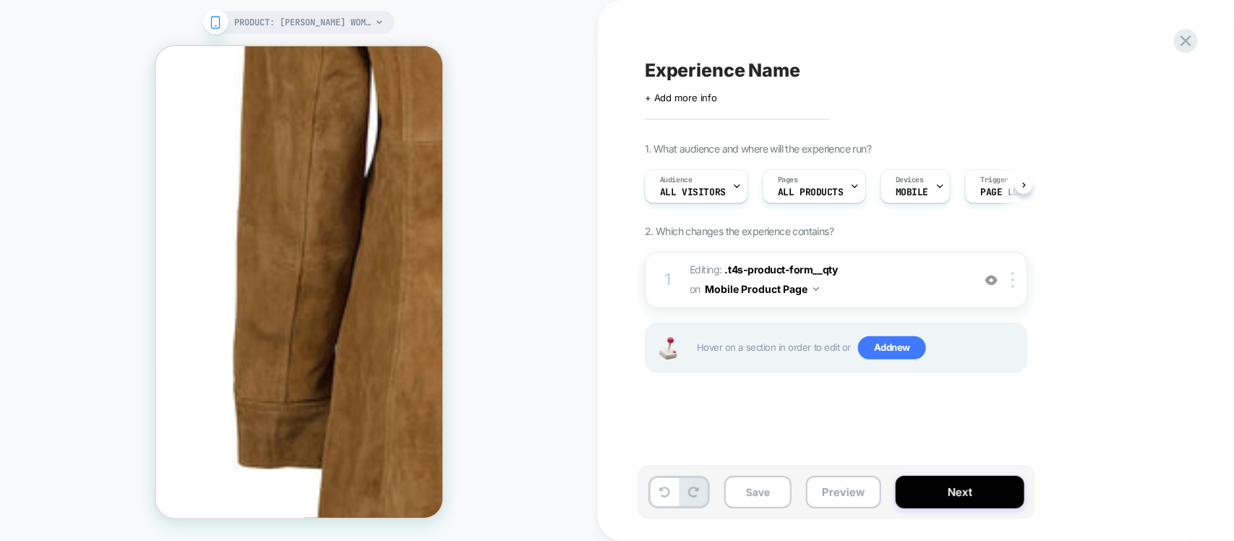
scroll to position [0, 1]
click at [988, 268] on div "1 Editing : .t4s-product-form__qty .t4s-product-form__qty on Mobile Product Pag…" at bounding box center [836, 280] width 383 height 56
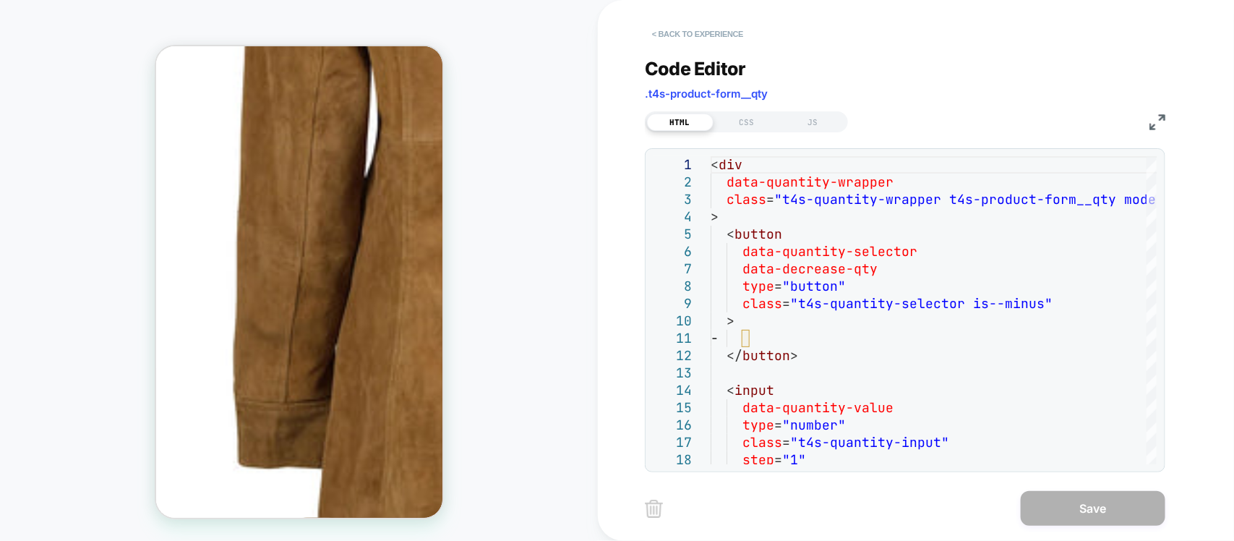
click at [696, 33] on button "< Back to experience" at bounding box center [698, 33] width 106 height 23
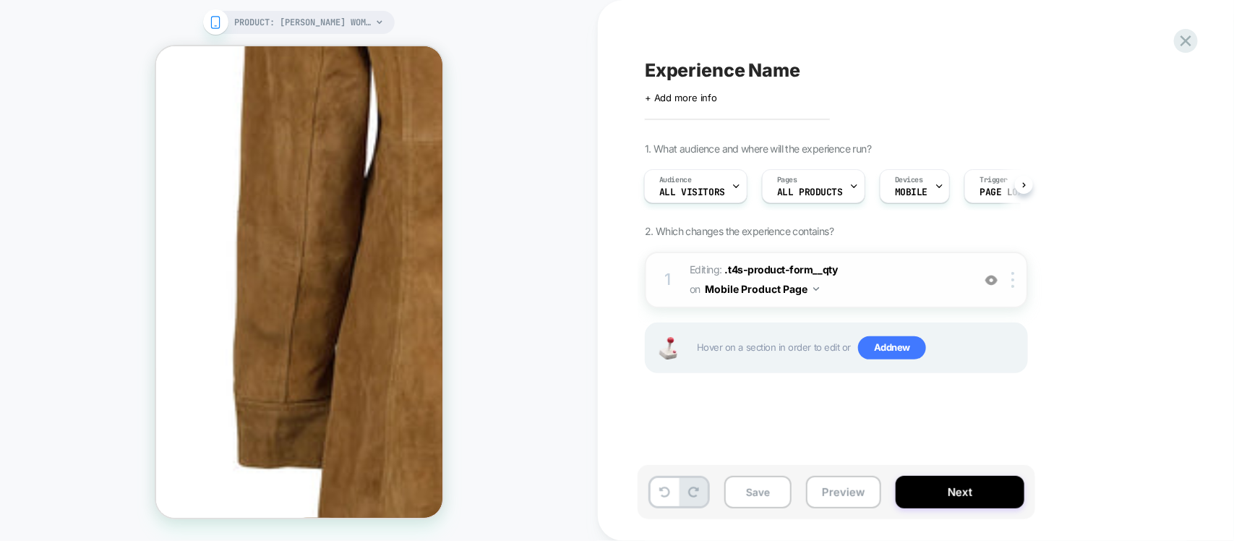
click at [994, 284] on img at bounding box center [991, 280] width 12 height 12
click at [1024, 283] on div at bounding box center [1016, 280] width 24 height 16
click at [1190, 40] on icon at bounding box center [1186, 41] width 20 height 20
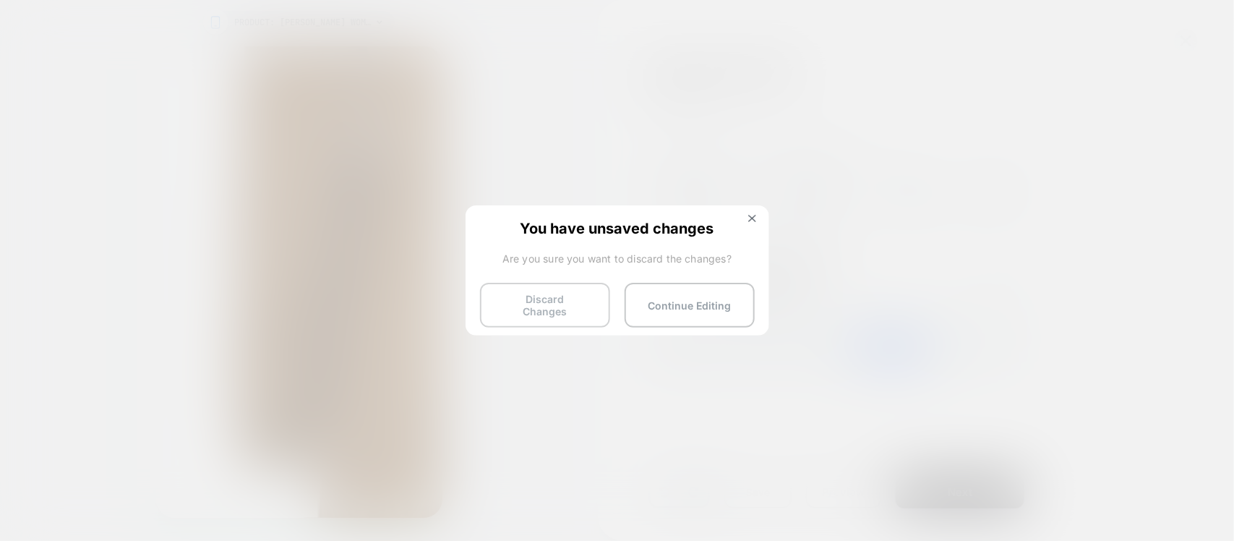
click at [558, 309] on button "Discard Changes" at bounding box center [545, 305] width 130 height 45
